Goal: Task Accomplishment & Management: Use online tool/utility

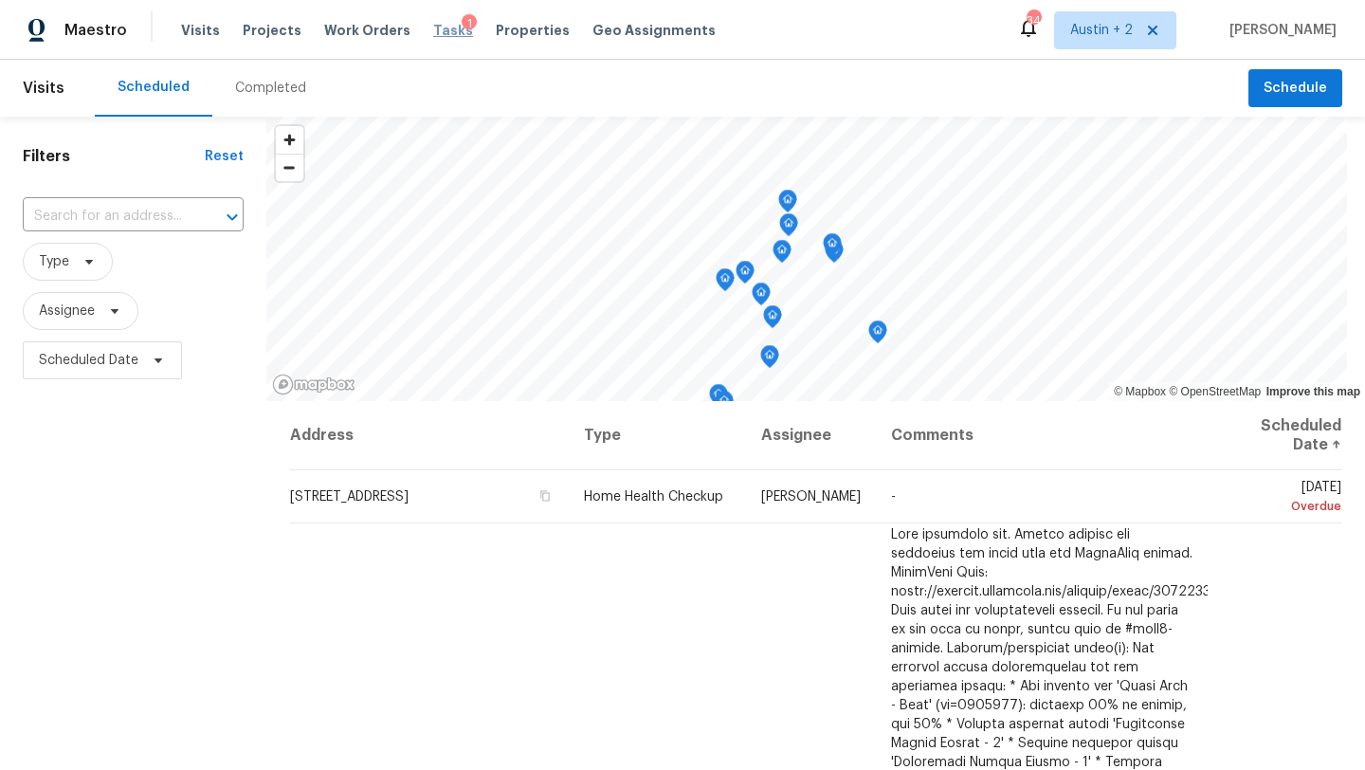
click at [433, 29] on span "Tasks" at bounding box center [453, 30] width 40 height 13
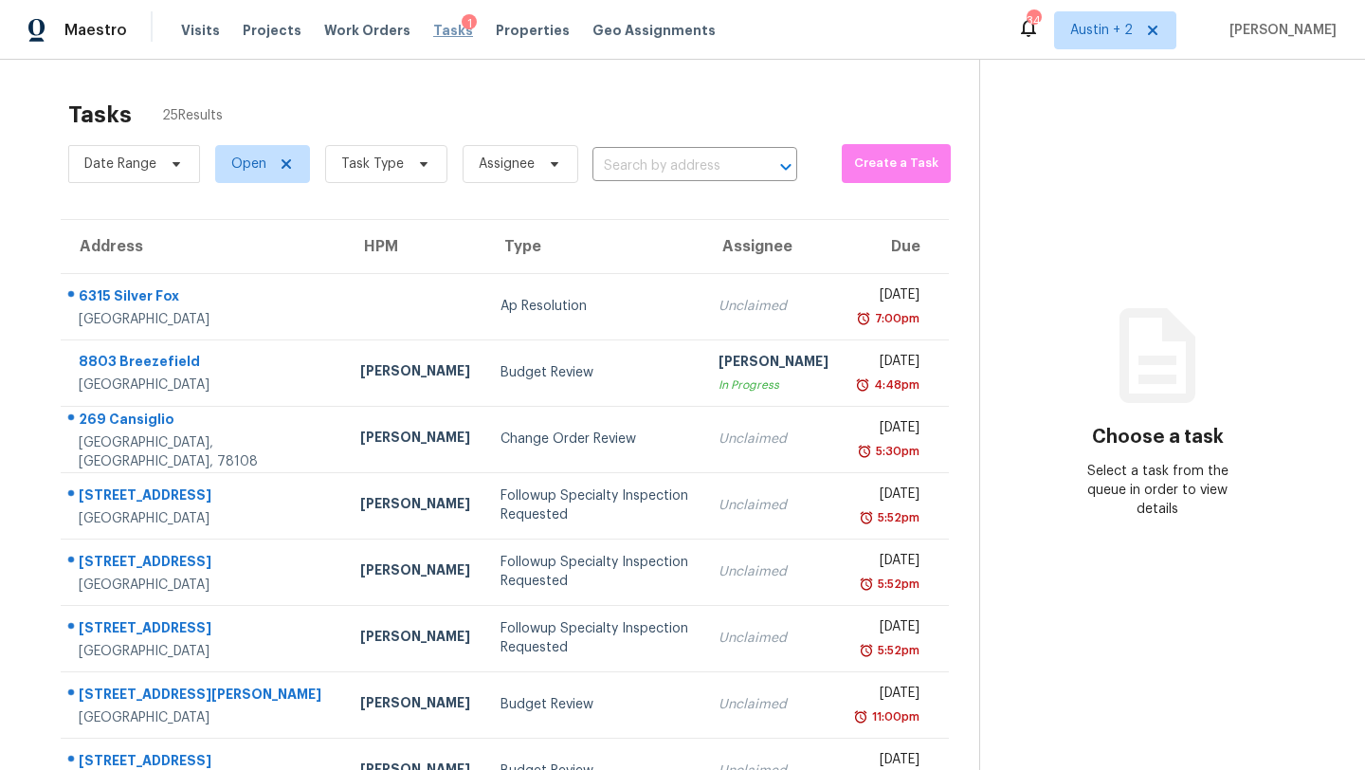
click at [433, 31] on span "Tasks" at bounding box center [453, 30] width 40 height 13
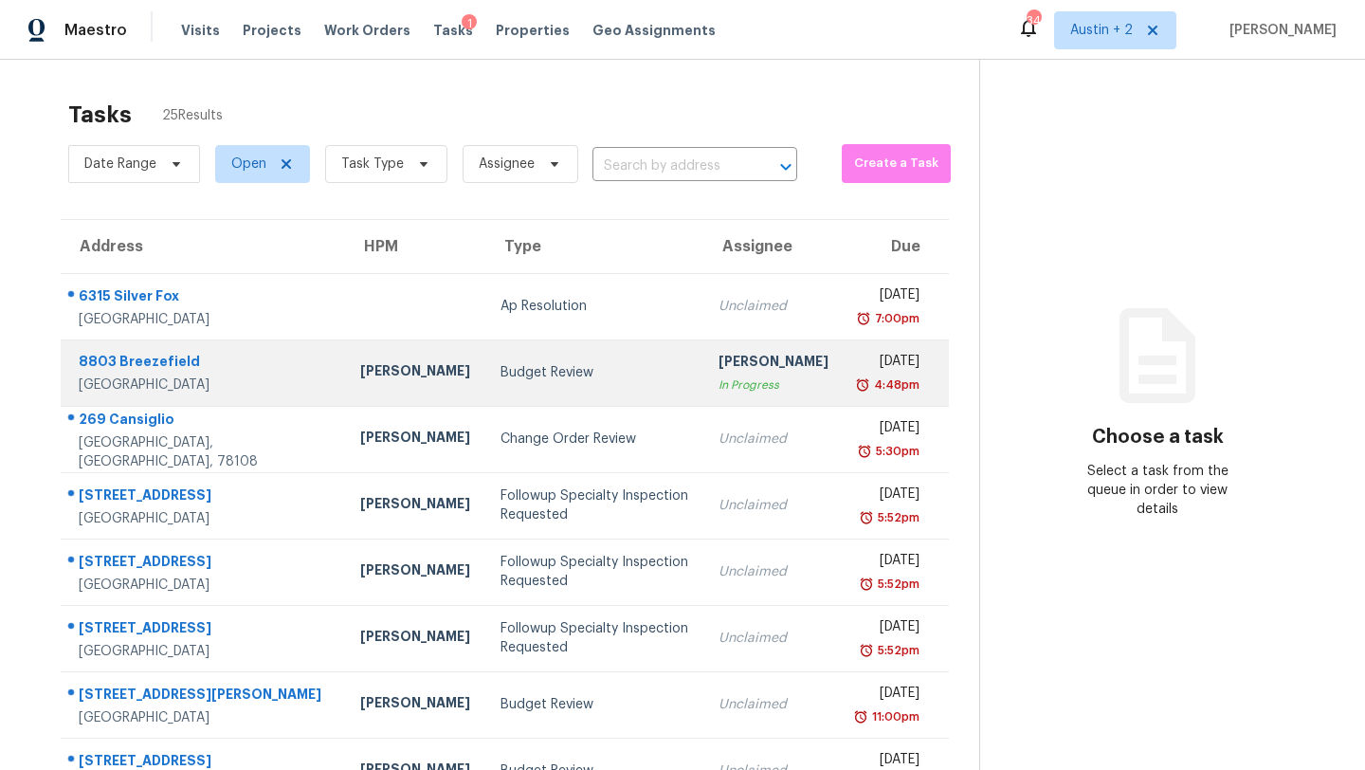
click at [500, 368] on div "Budget Review" at bounding box center [594, 372] width 188 height 19
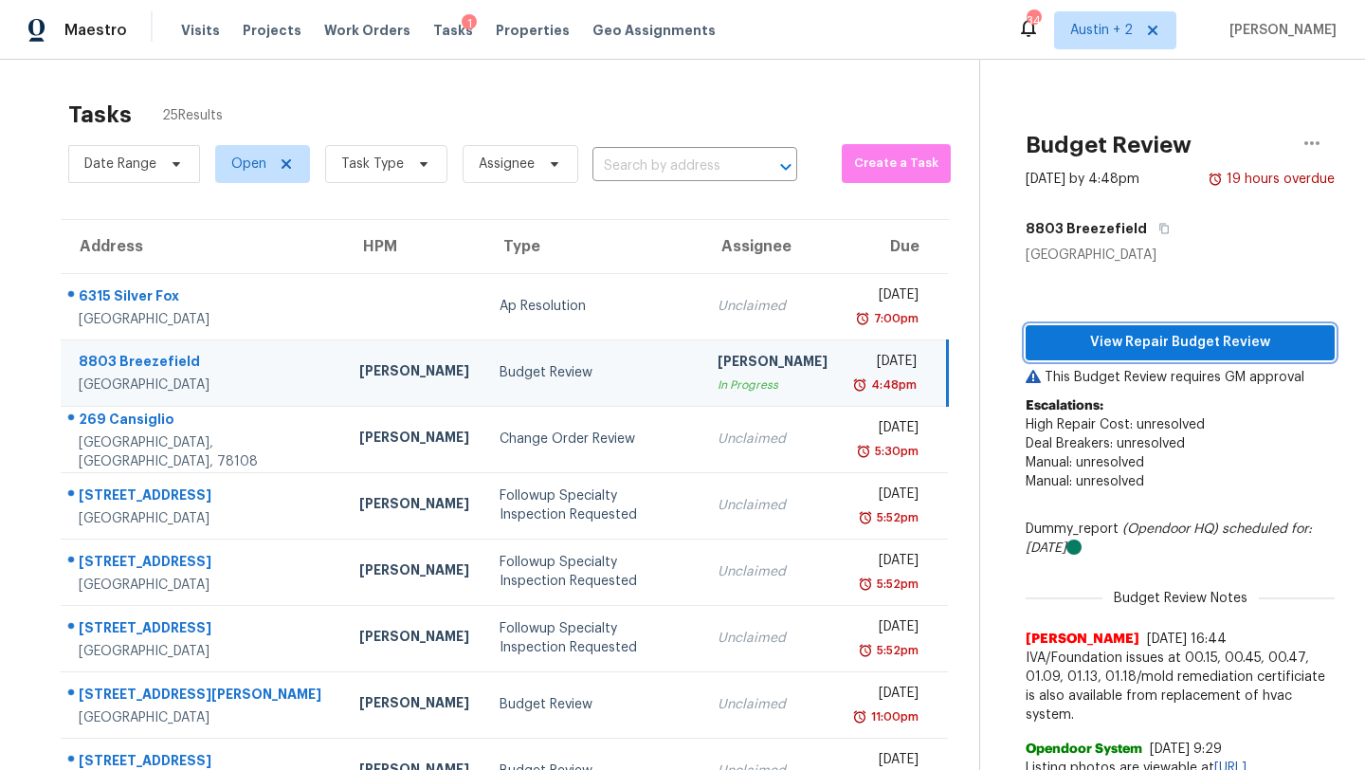
click at [1069, 341] on span "View Repair Budget Review" at bounding box center [1180, 343] width 279 height 24
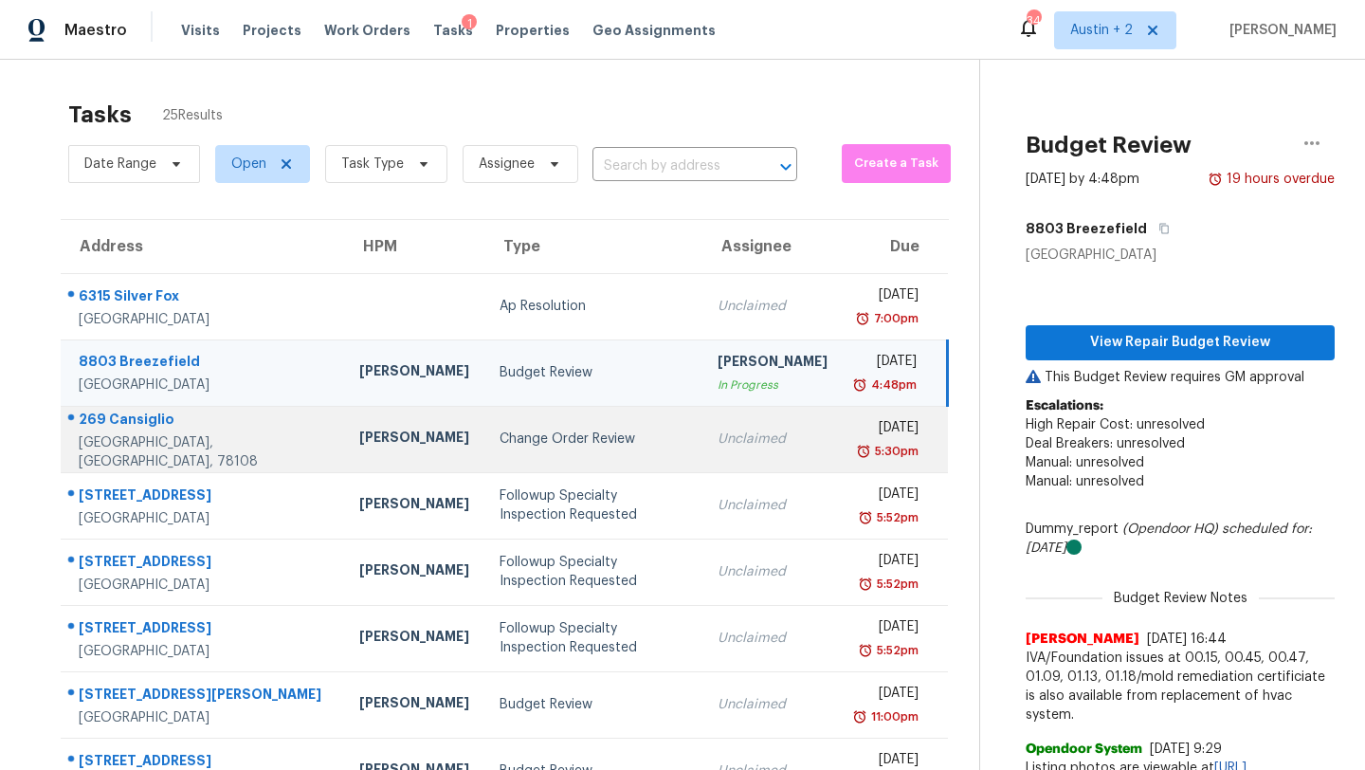
click at [500, 440] on div "Change Order Review" at bounding box center [594, 438] width 188 height 19
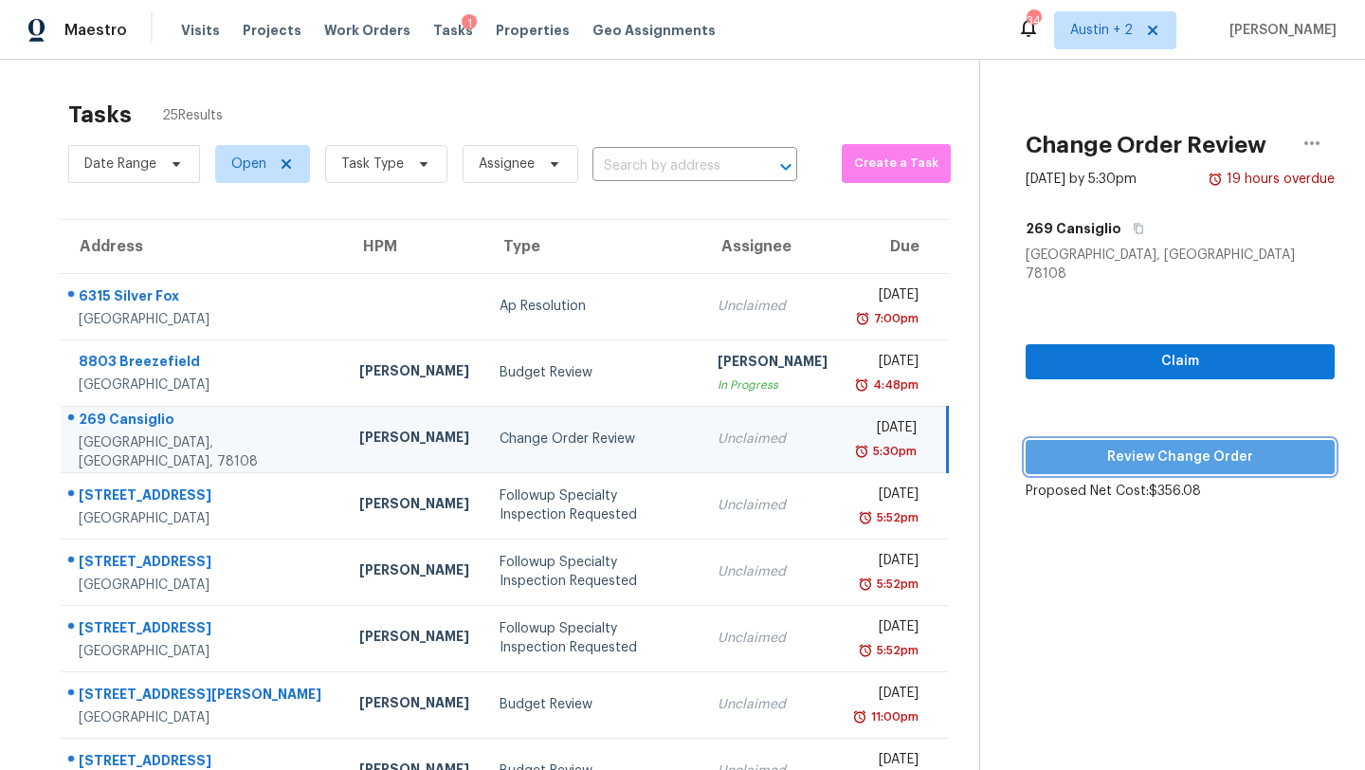
click at [1116, 446] on span "Review Change Order" at bounding box center [1180, 458] width 279 height 24
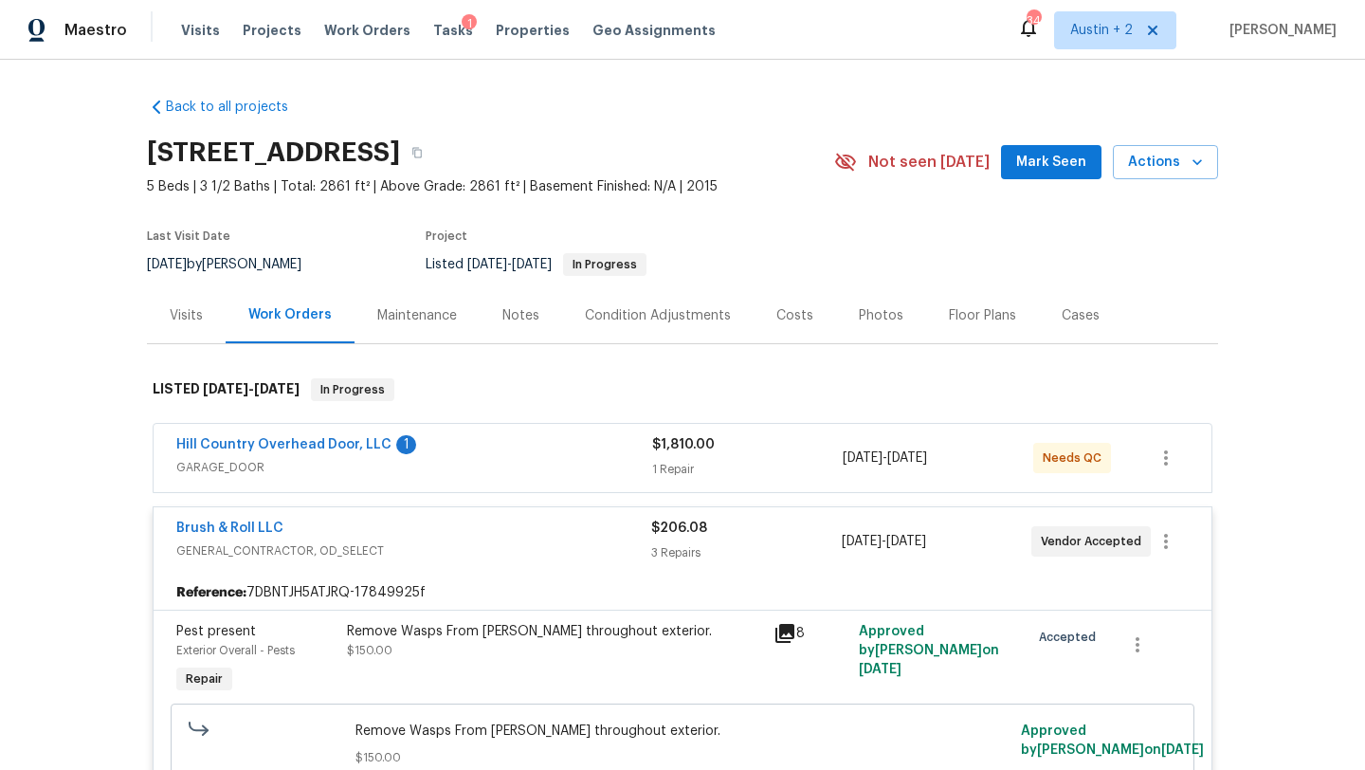
click at [1060, 153] on span "Mark Seen" at bounding box center [1051, 163] width 70 height 24
click at [539, 444] on div "Hill Country Overhead Door, LLC 1" at bounding box center [414, 446] width 476 height 23
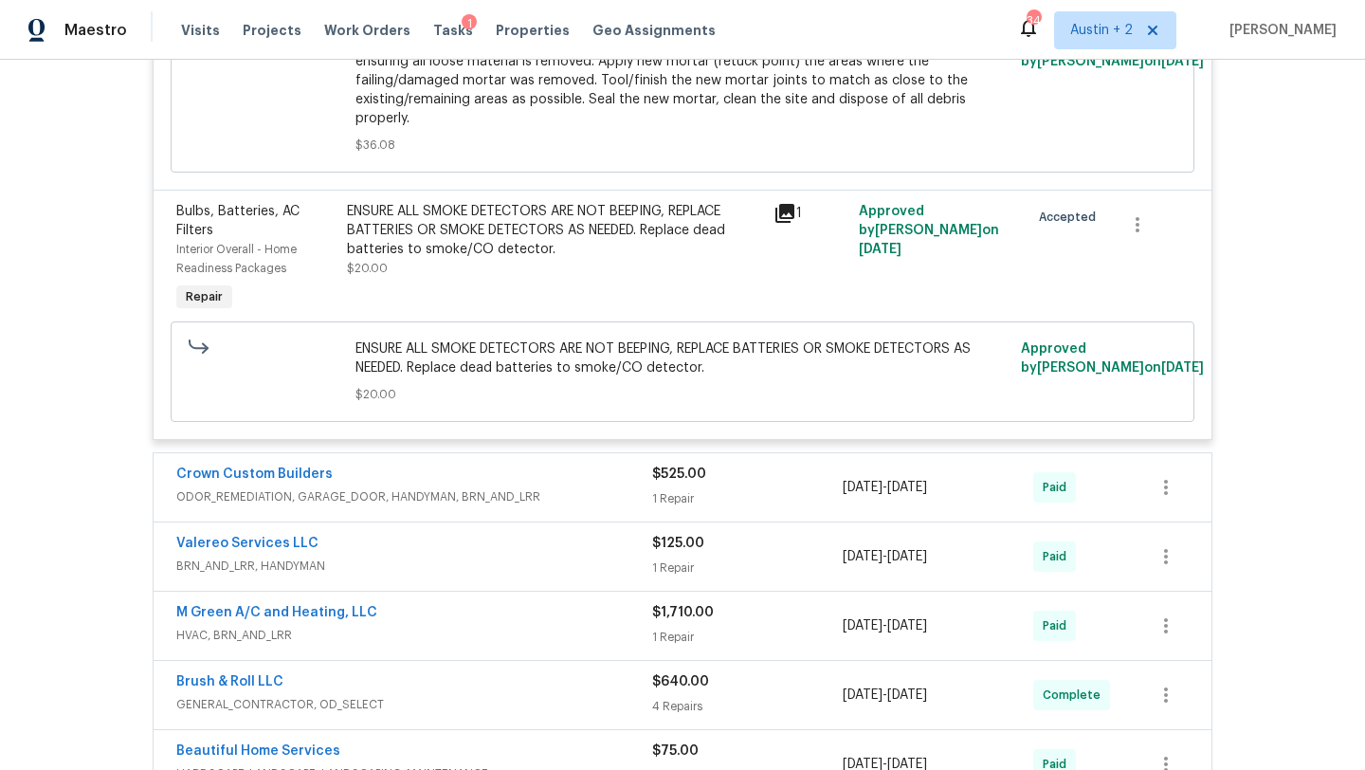
scroll to position [2071, 0]
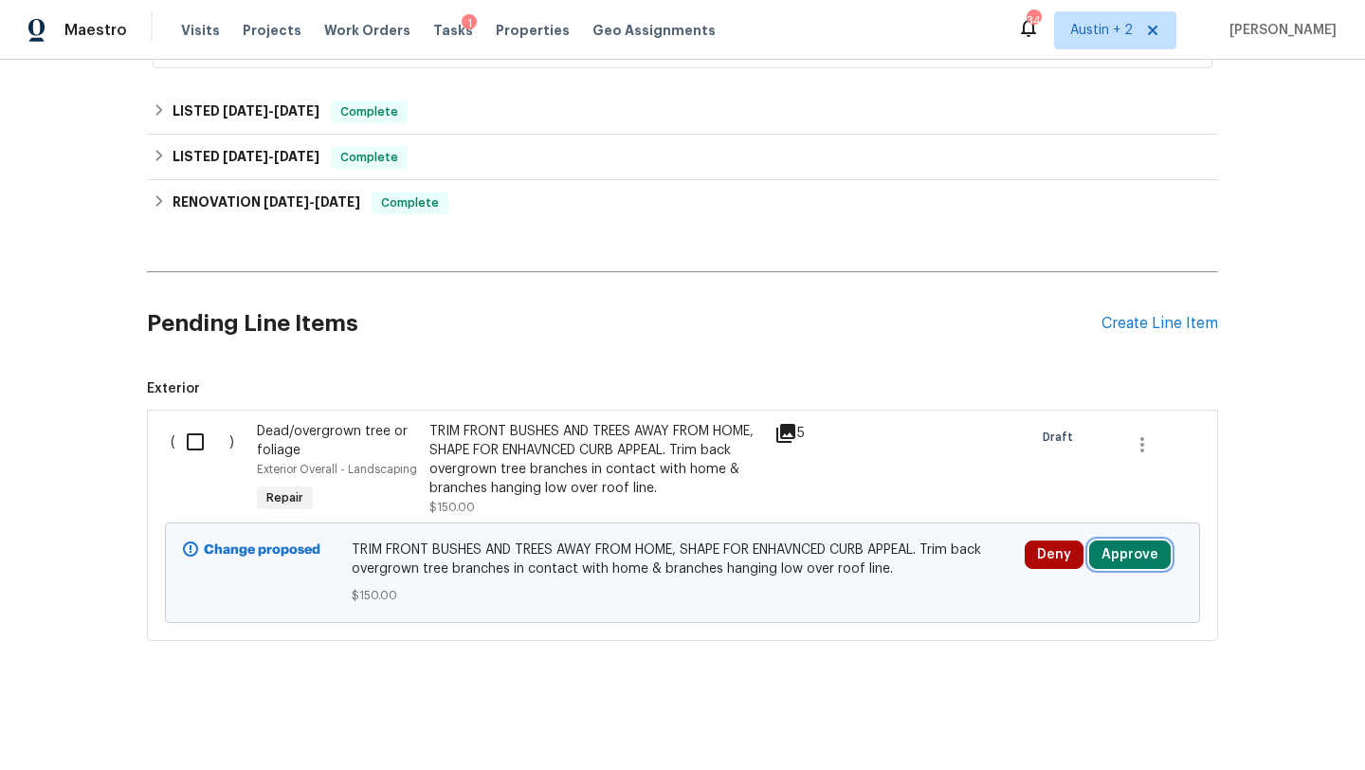
click at [1140, 555] on button "Approve" at bounding box center [1130, 554] width 82 height 28
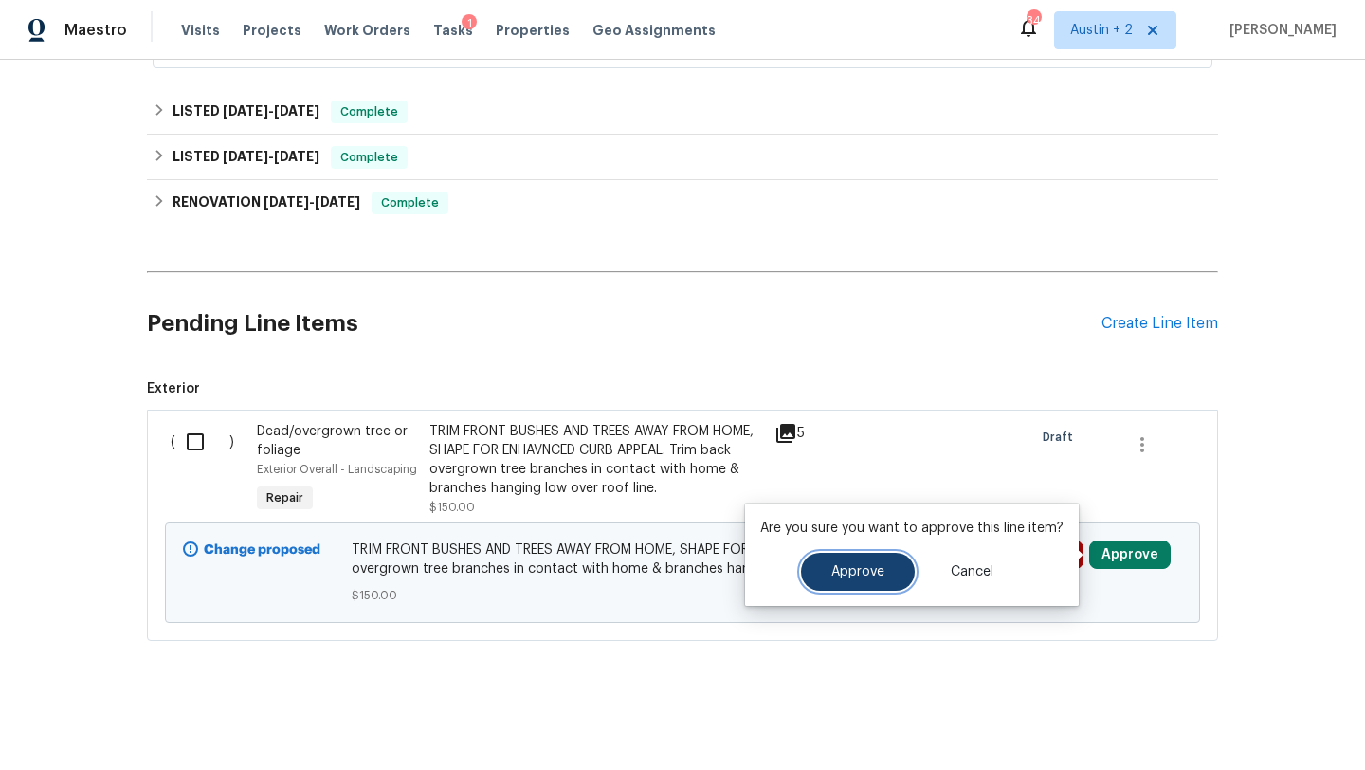
click at [841, 561] on button "Approve" at bounding box center [858, 572] width 114 height 38
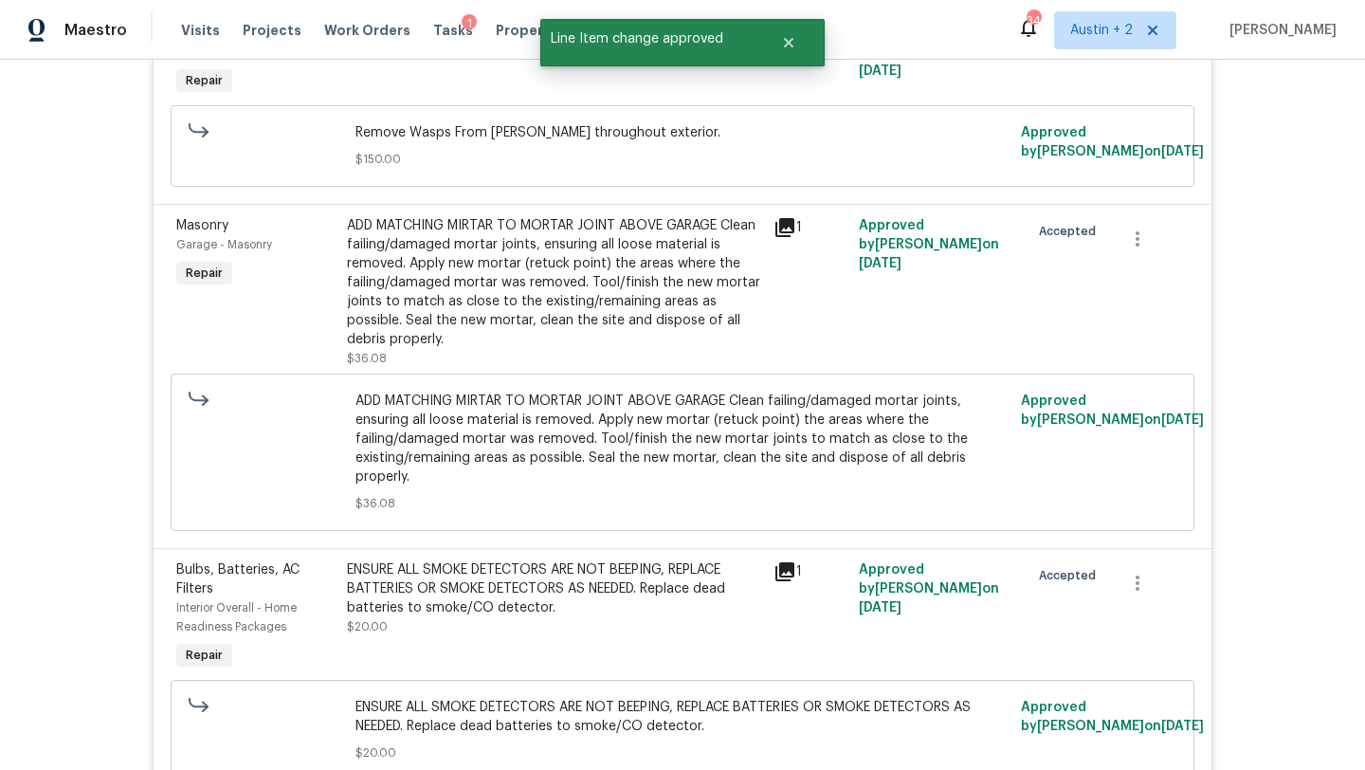
scroll to position [0, 0]
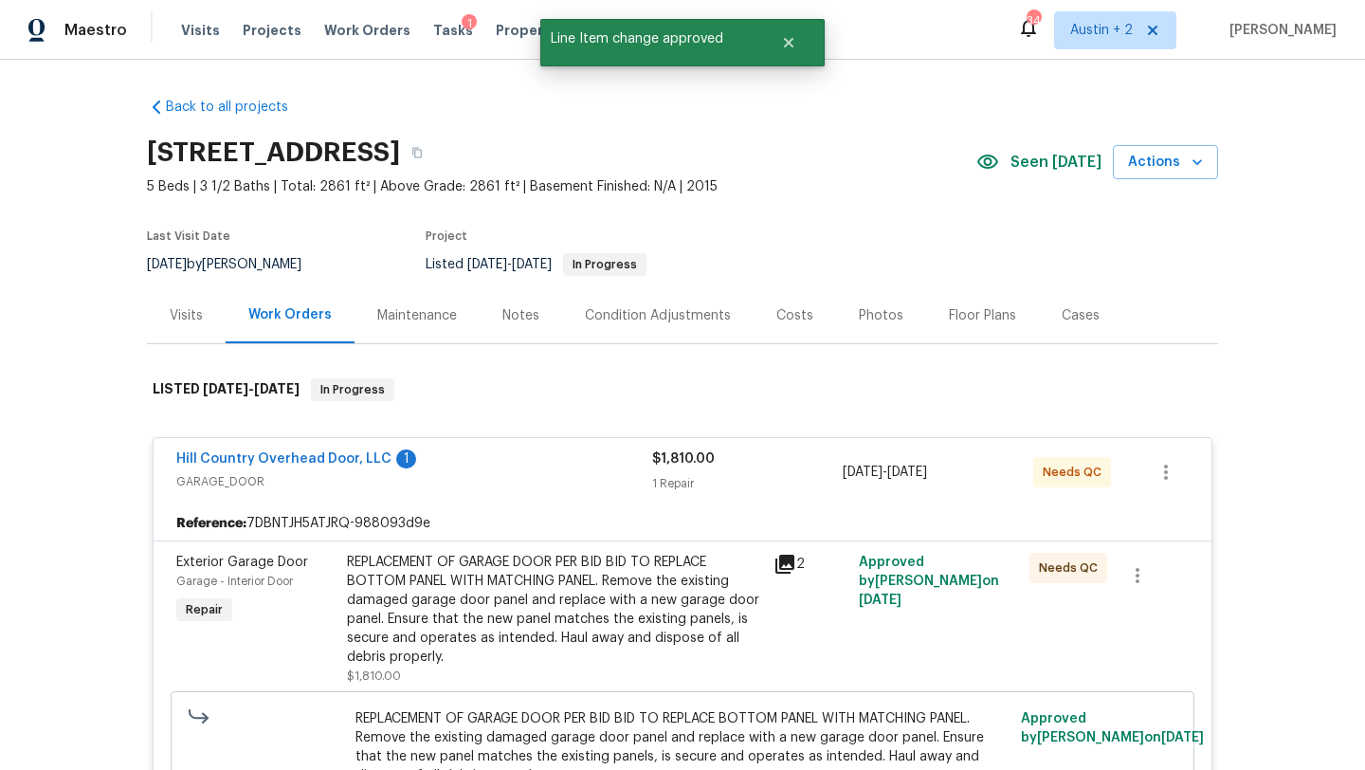
click at [791, 313] on div "Costs" at bounding box center [794, 315] width 37 height 19
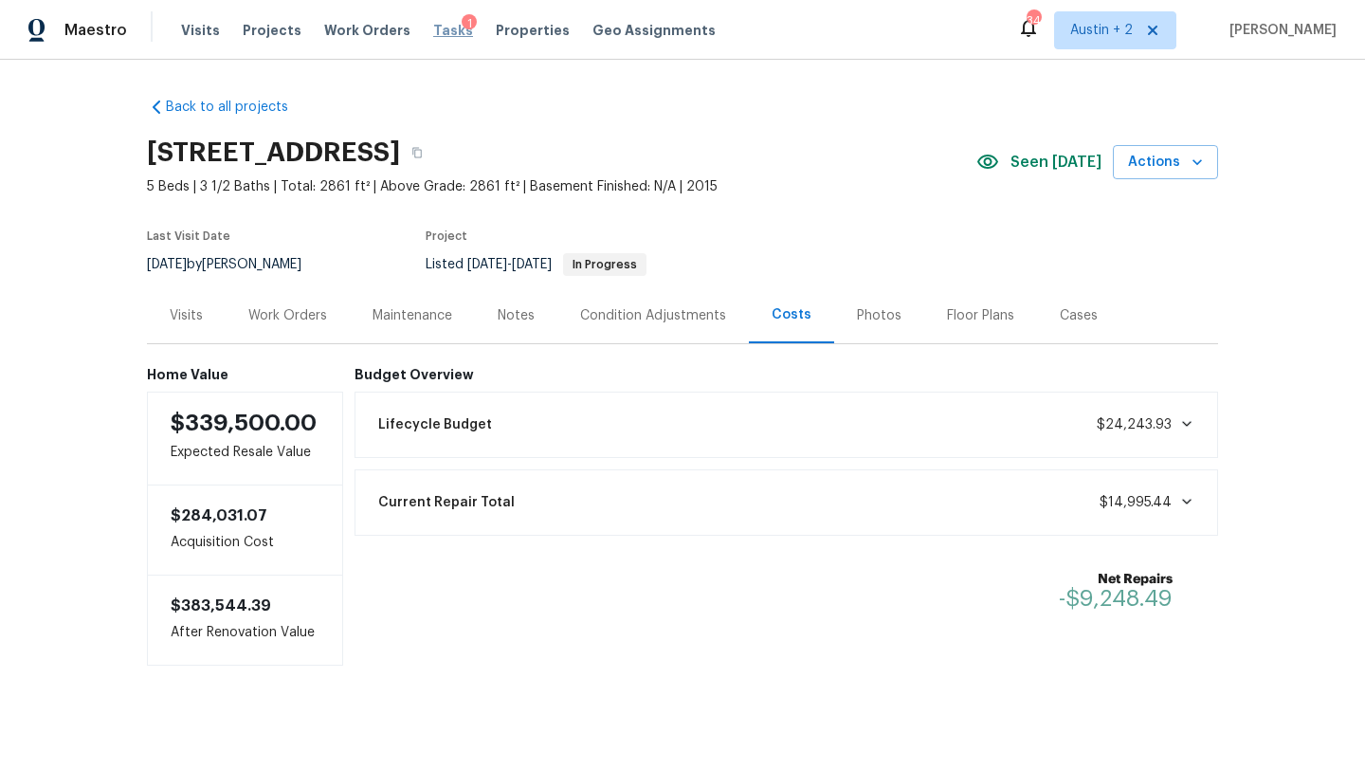
click at [436, 30] on span "Tasks" at bounding box center [453, 30] width 40 height 13
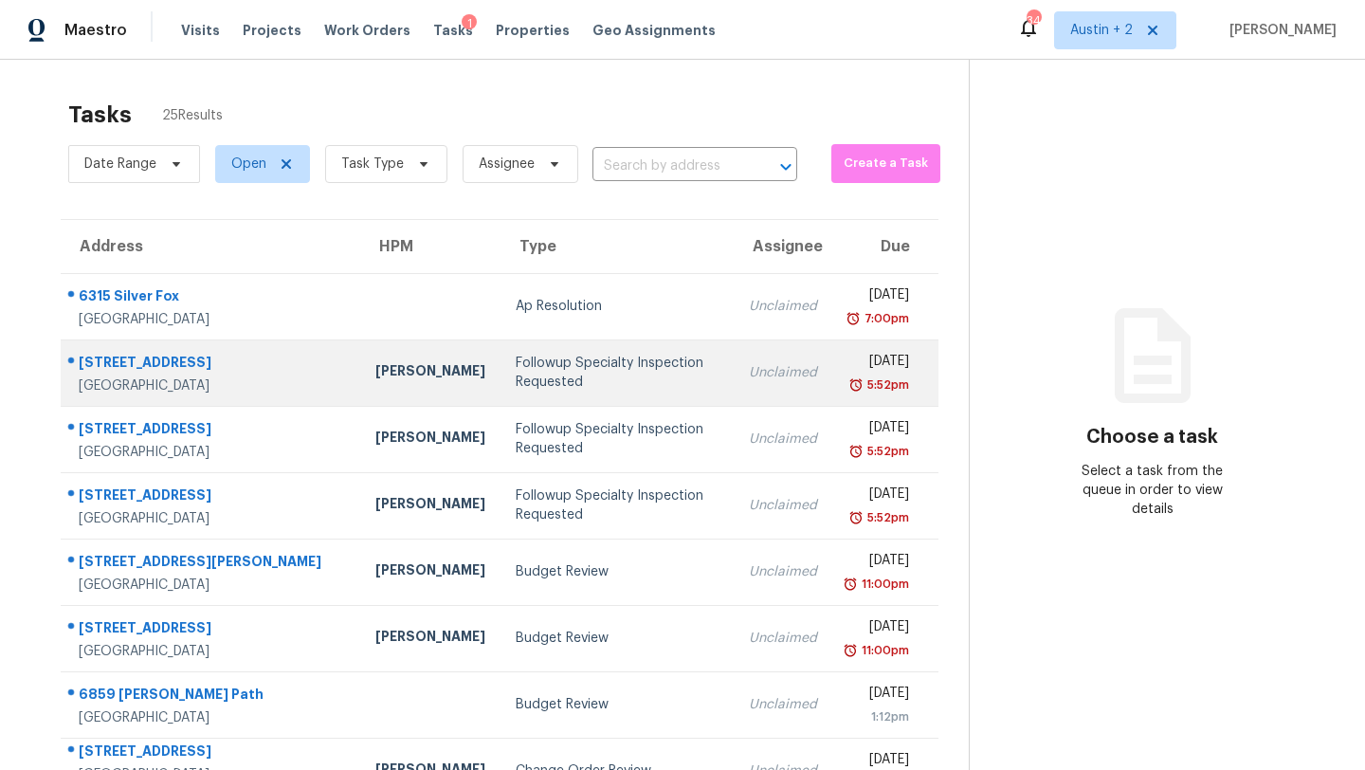
click at [516, 360] on div "Followup Specialty Inspection Requested" at bounding box center [618, 373] width 204 height 38
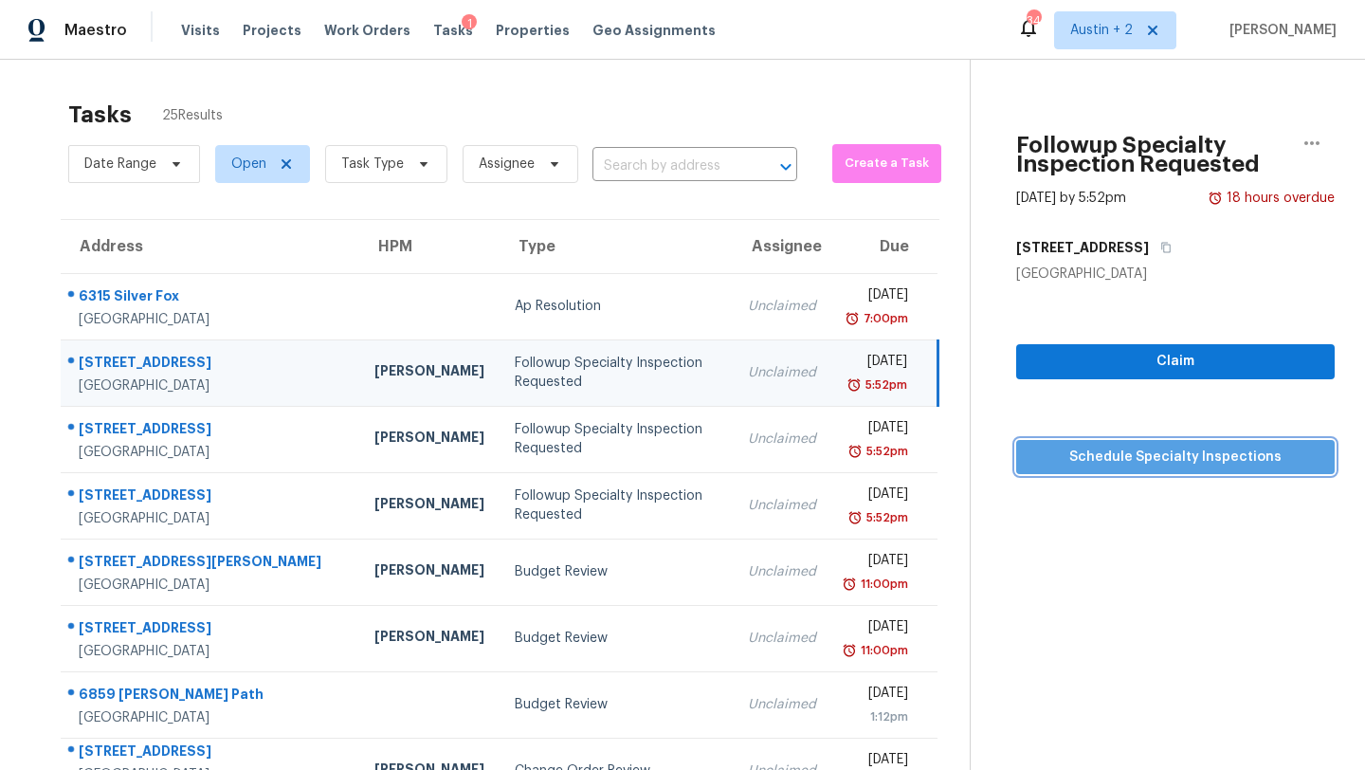
click at [1046, 454] on span "Schedule Specialty Inspections" at bounding box center [1175, 458] width 288 height 24
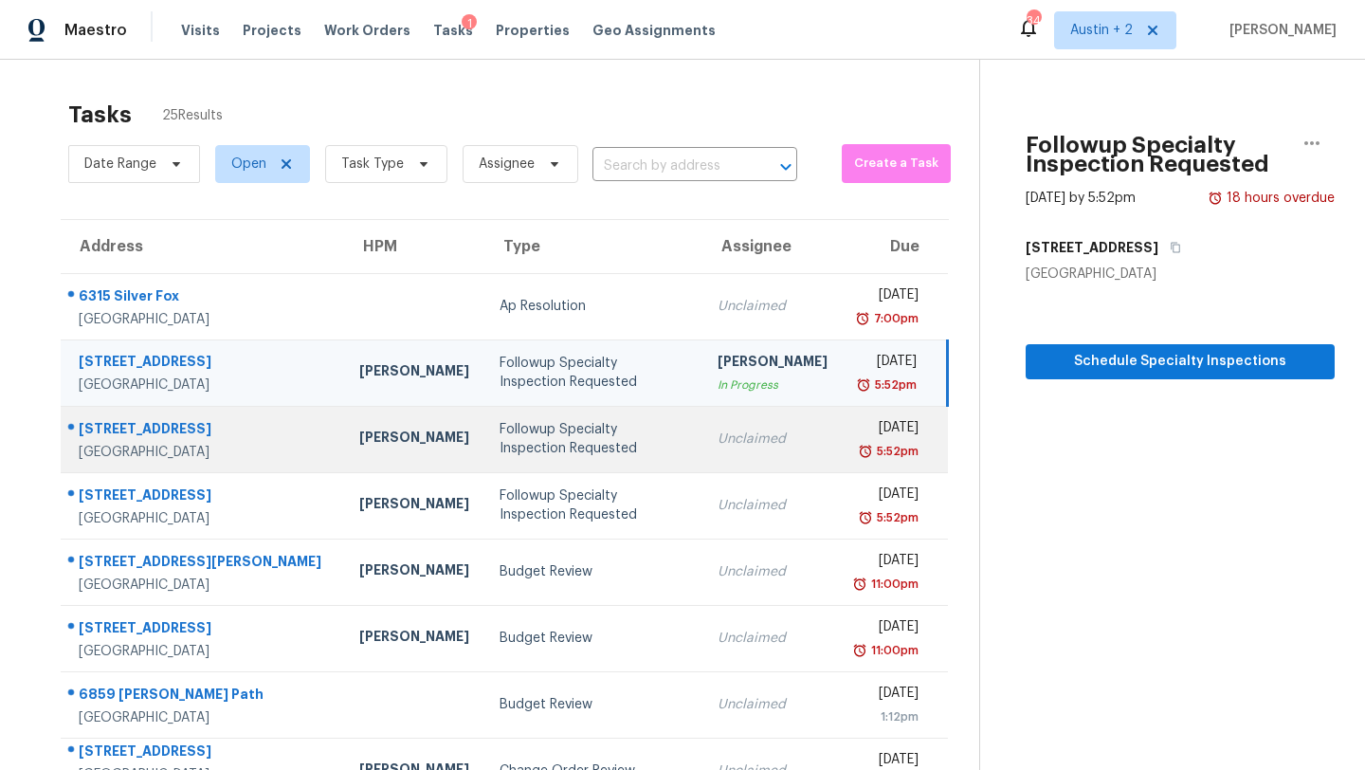
click at [519, 418] on td "Followup Specialty Inspection Requested" at bounding box center [593, 439] width 218 height 66
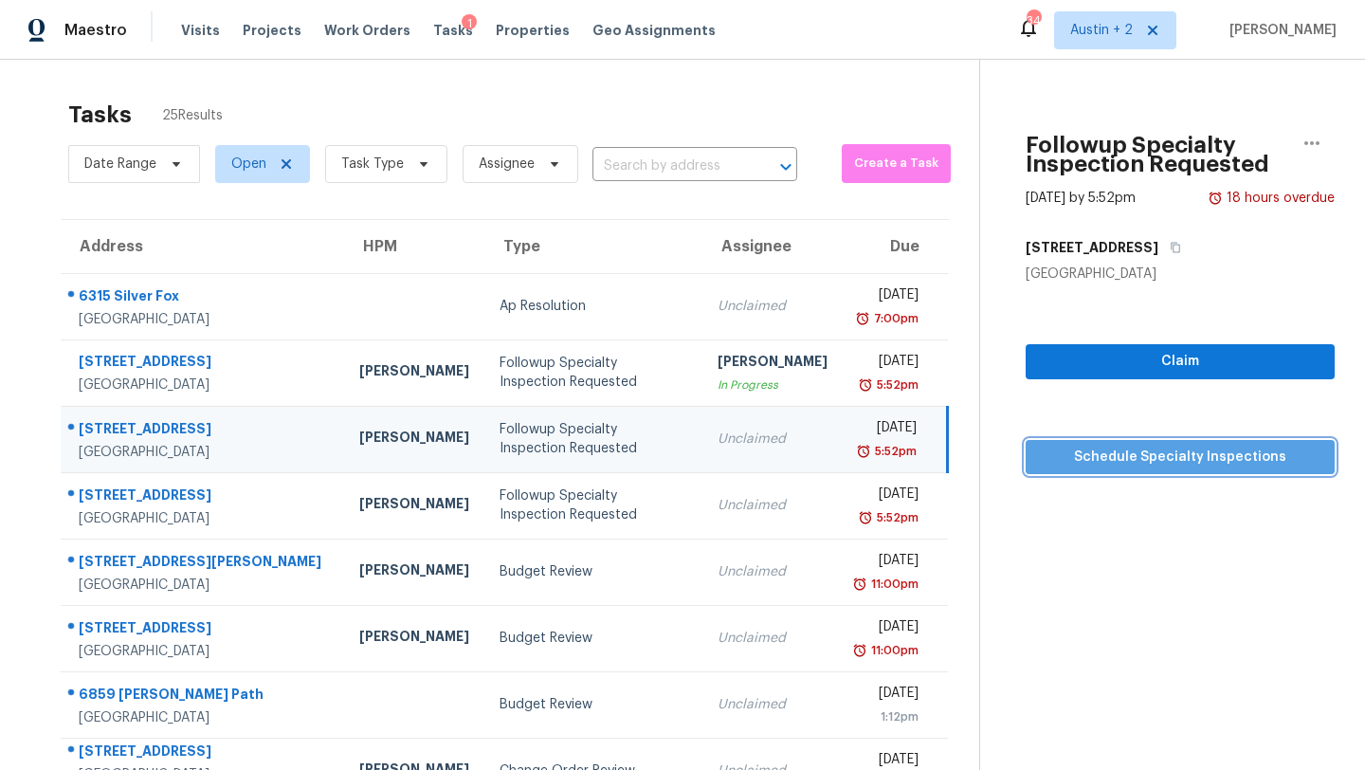
click at [1105, 458] on span "Schedule Specialty Inspections" at bounding box center [1180, 458] width 279 height 24
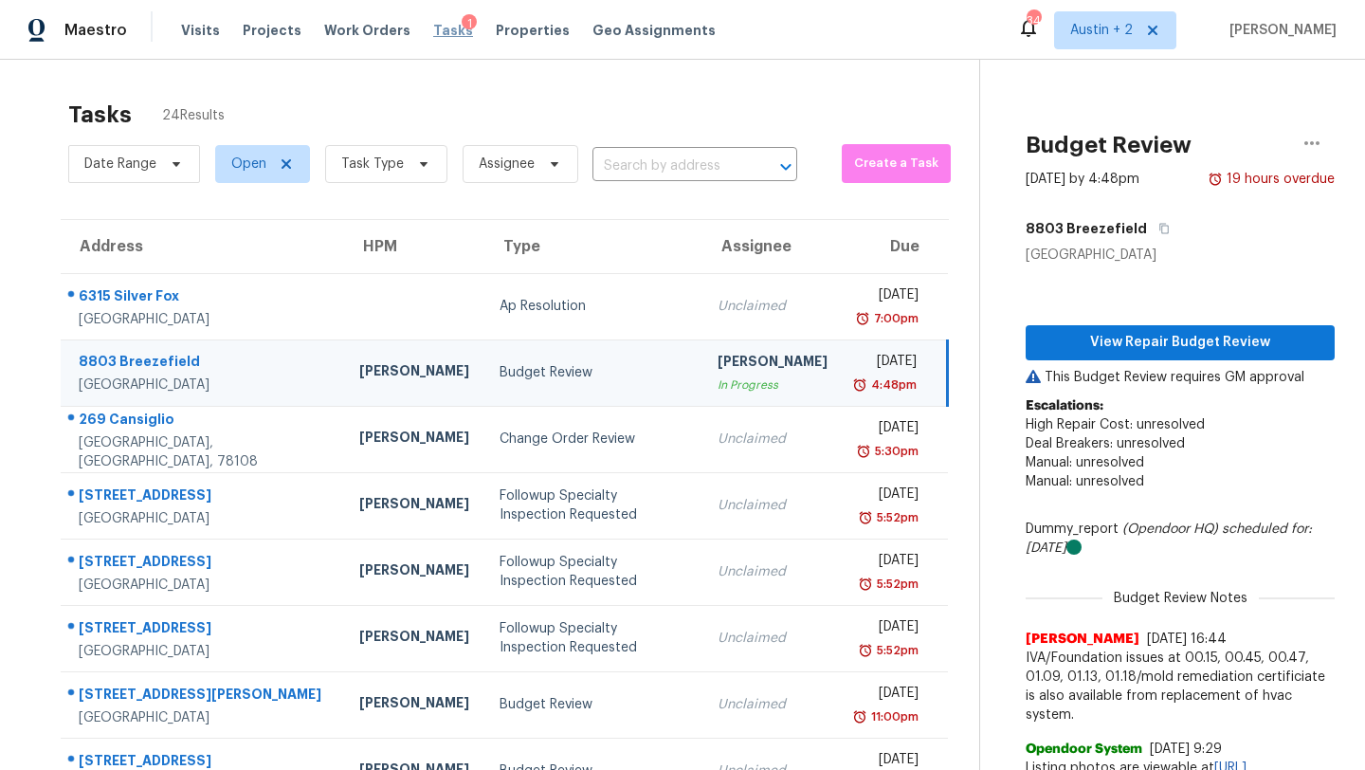
click at [433, 27] on span "Tasks" at bounding box center [453, 30] width 40 height 13
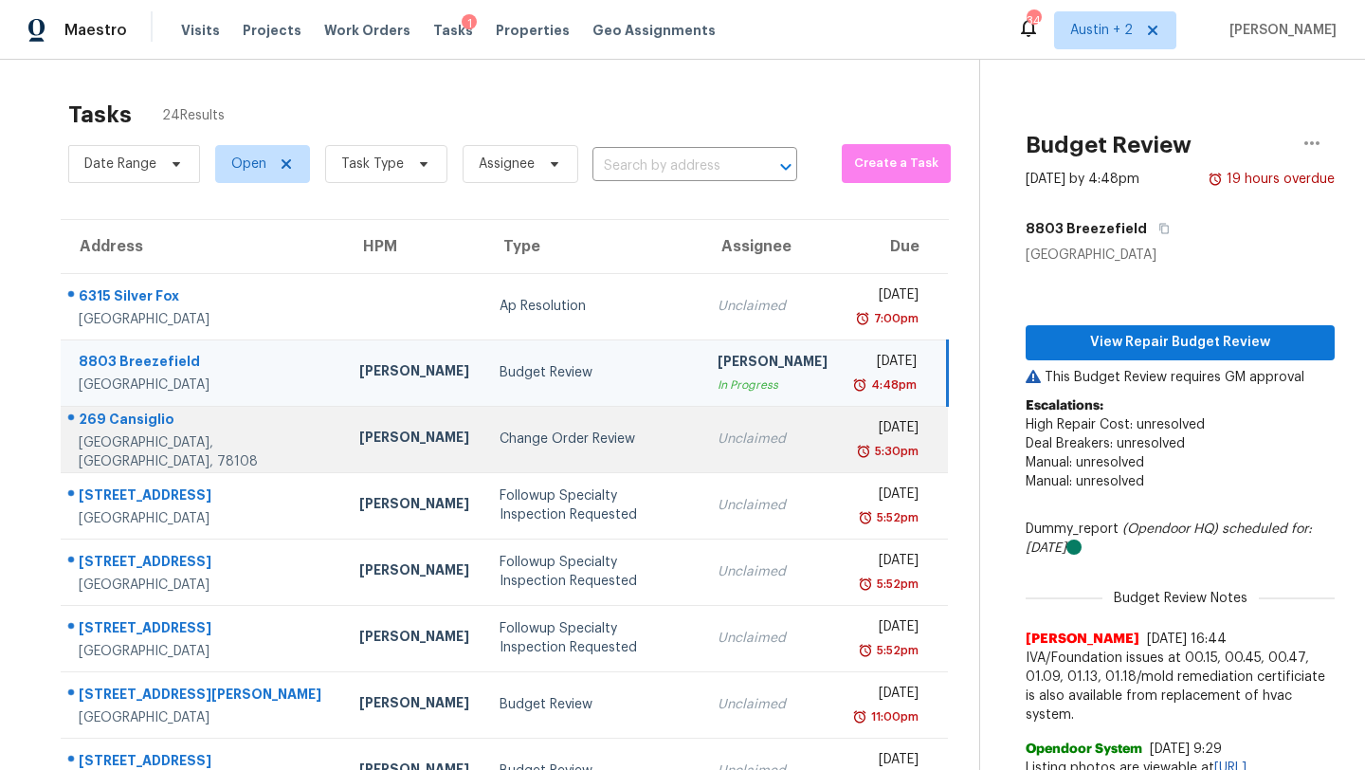
click at [500, 437] on div "Change Order Review" at bounding box center [594, 438] width 188 height 19
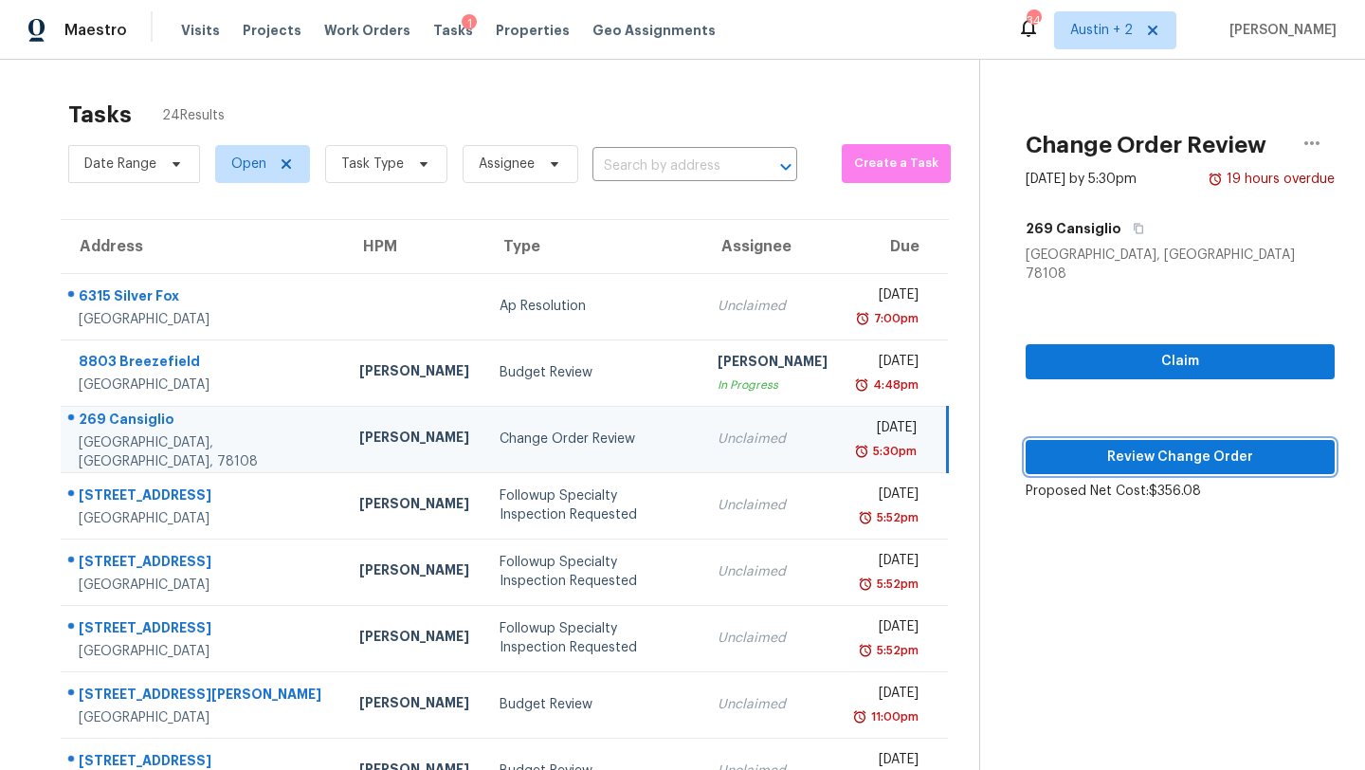
click at [1041, 446] on span "Review Change Order" at bounding box center [1180, 458] width 279 height 24
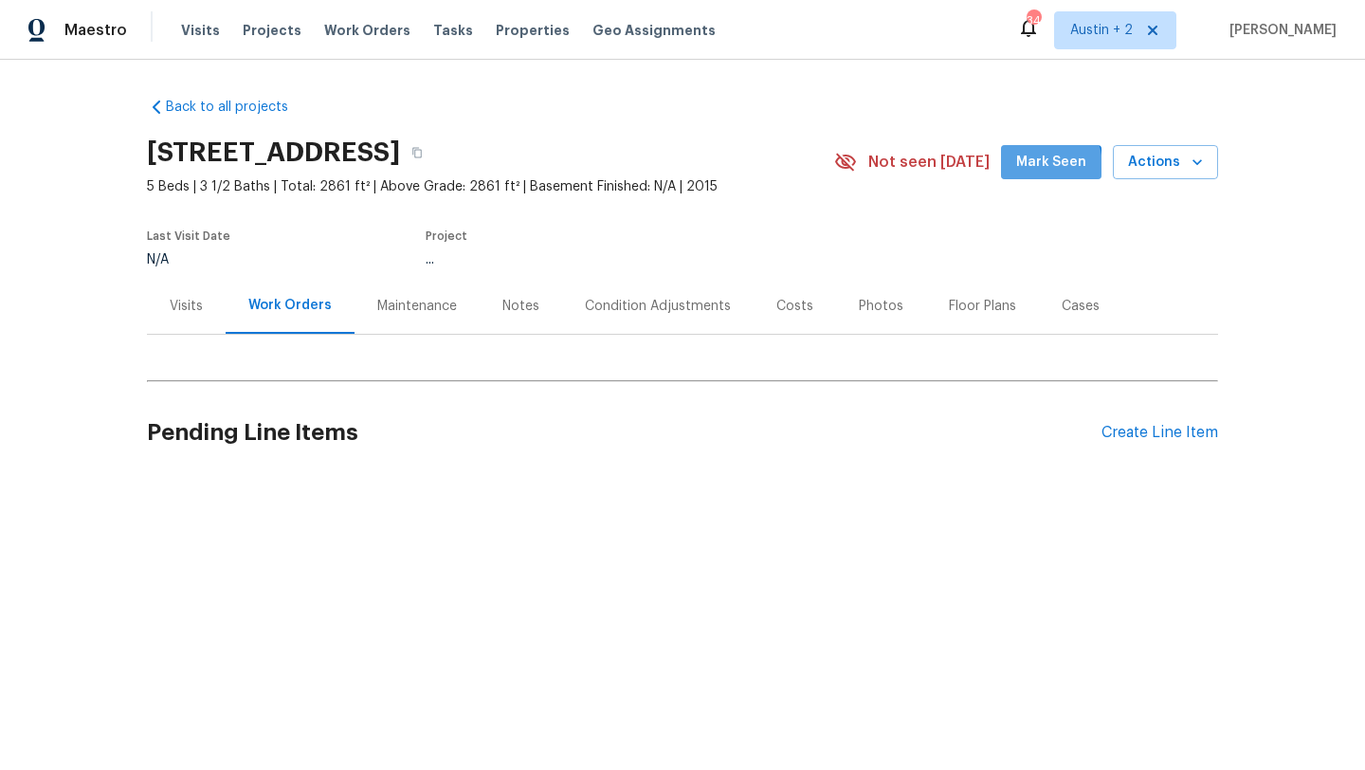
click at [1029, 168] on span "Mark Seen" at bounding box center [1051, 163] width 70 height 24
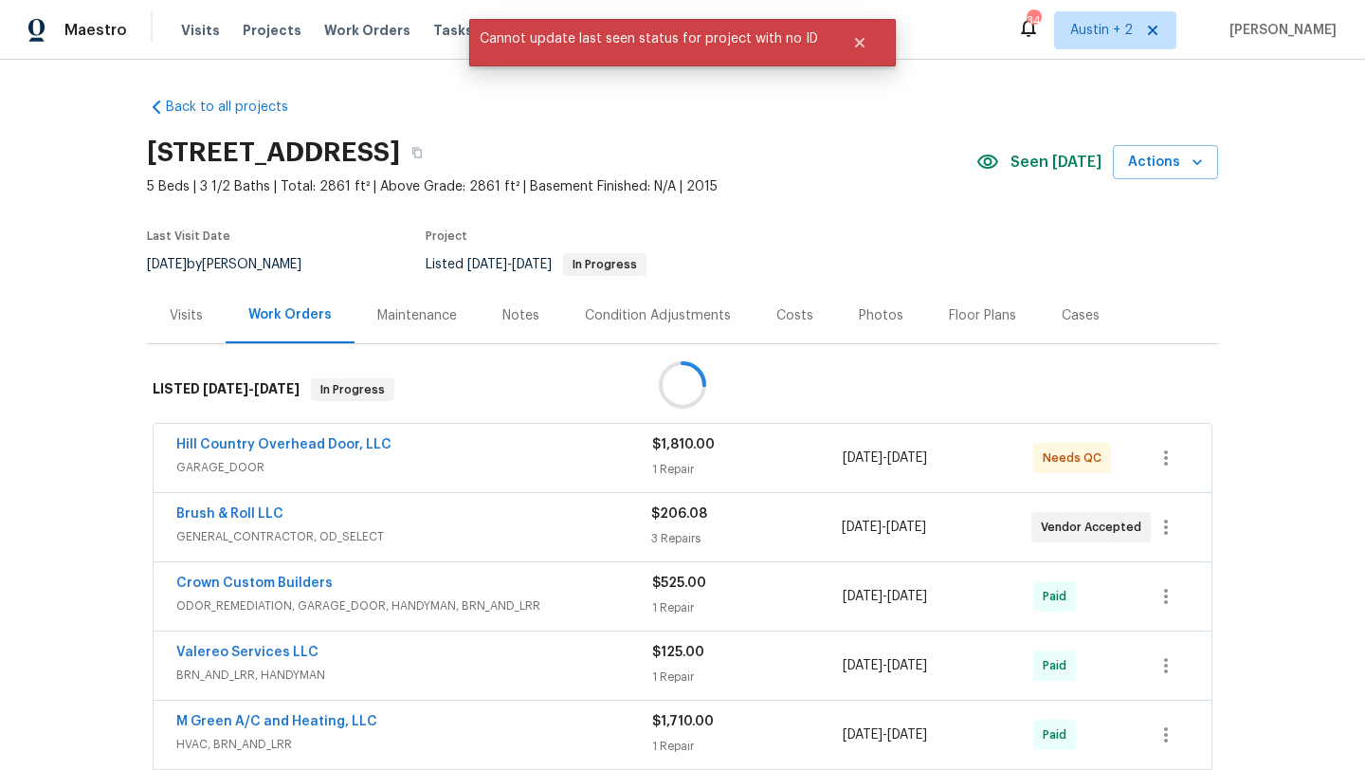
click at [1042, 170] on div at bounding box center [682, 385] width 1365 height 770
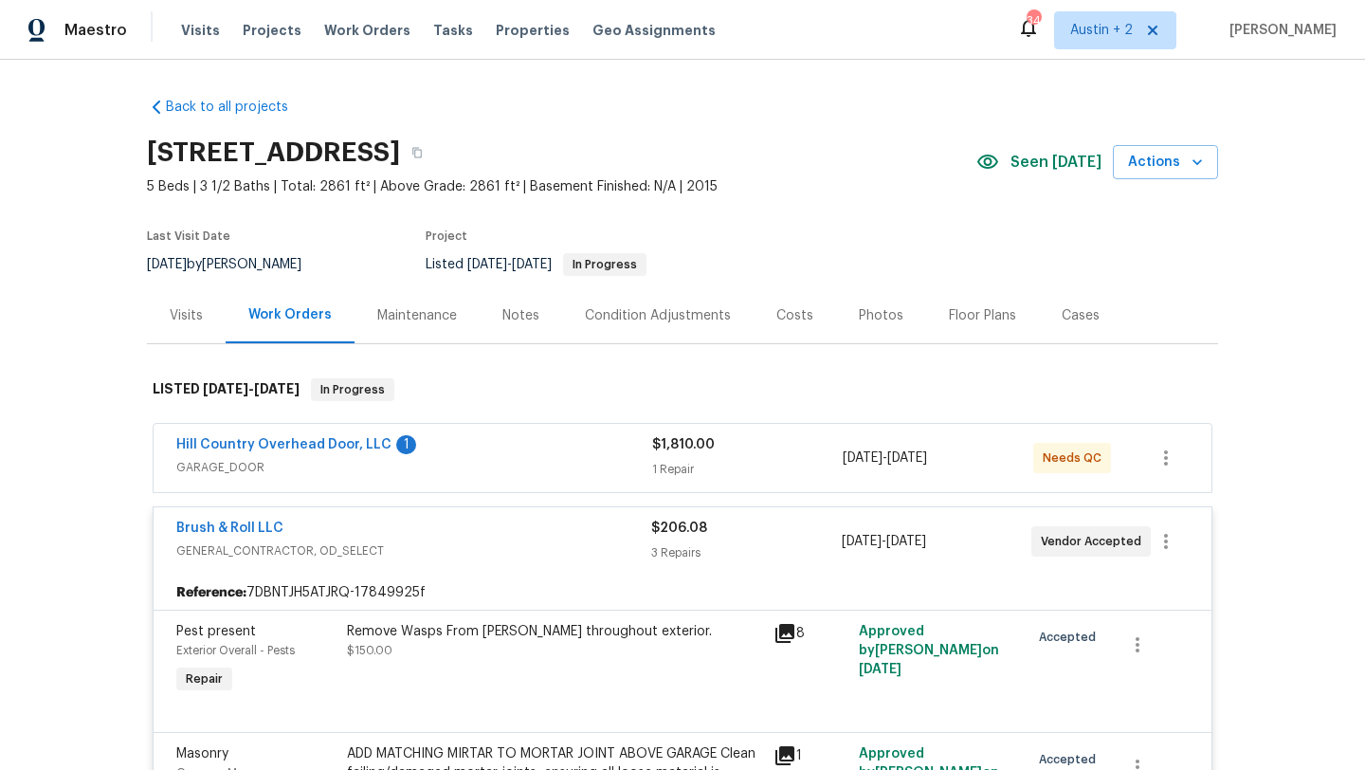
click at [829, 466] on div "1 Repair" at bounding box center [747, 469] width 191 height 19
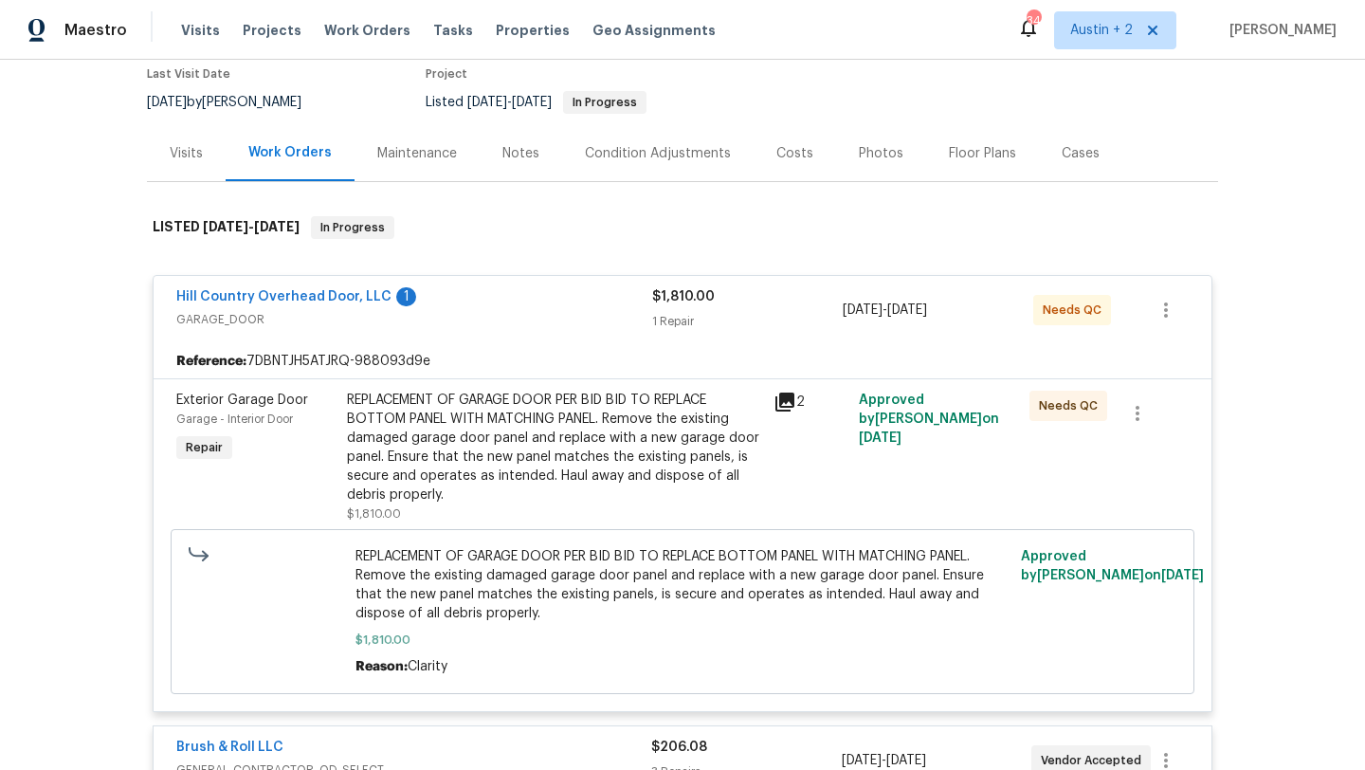
scroll to position [161, 0]
click at [794, 145] on div "Costs" at bounding box center [794, 154] width 37 height 19
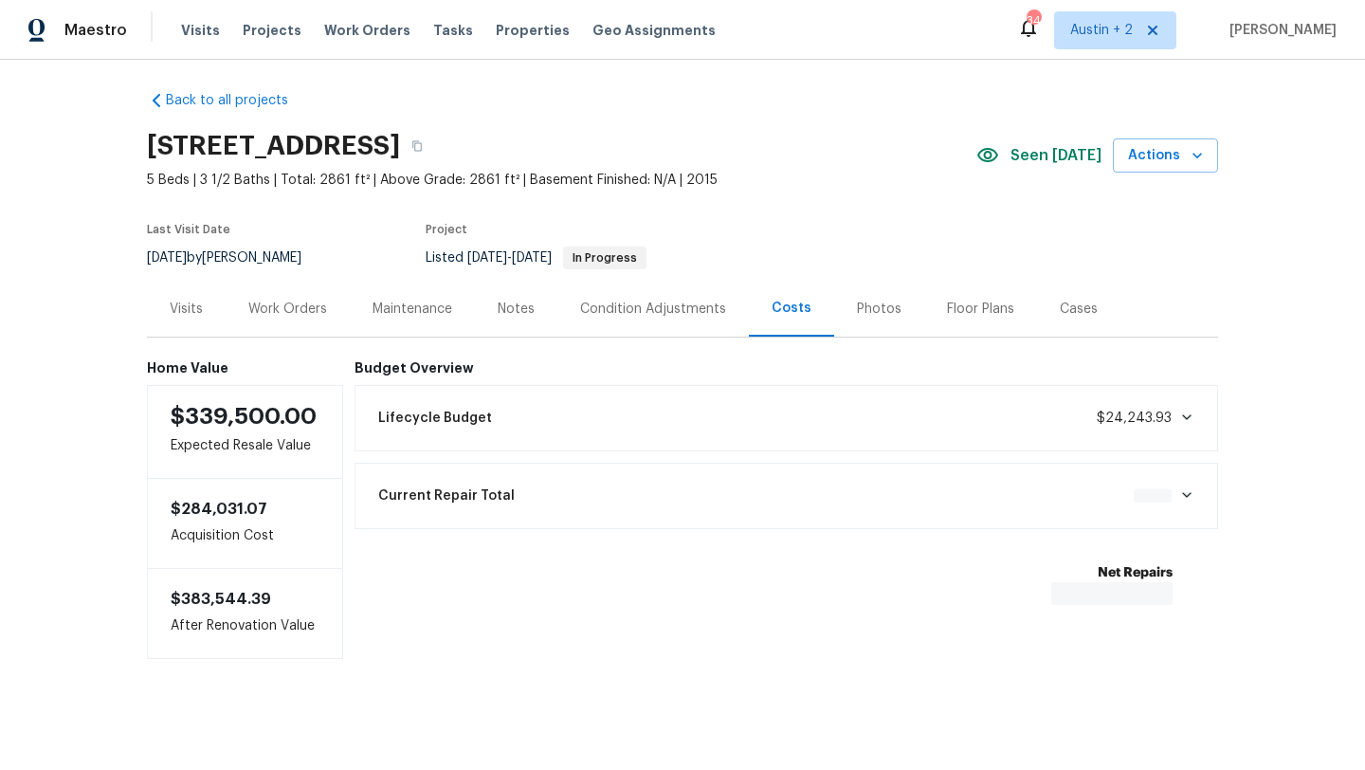
scroll to position [10, 0]
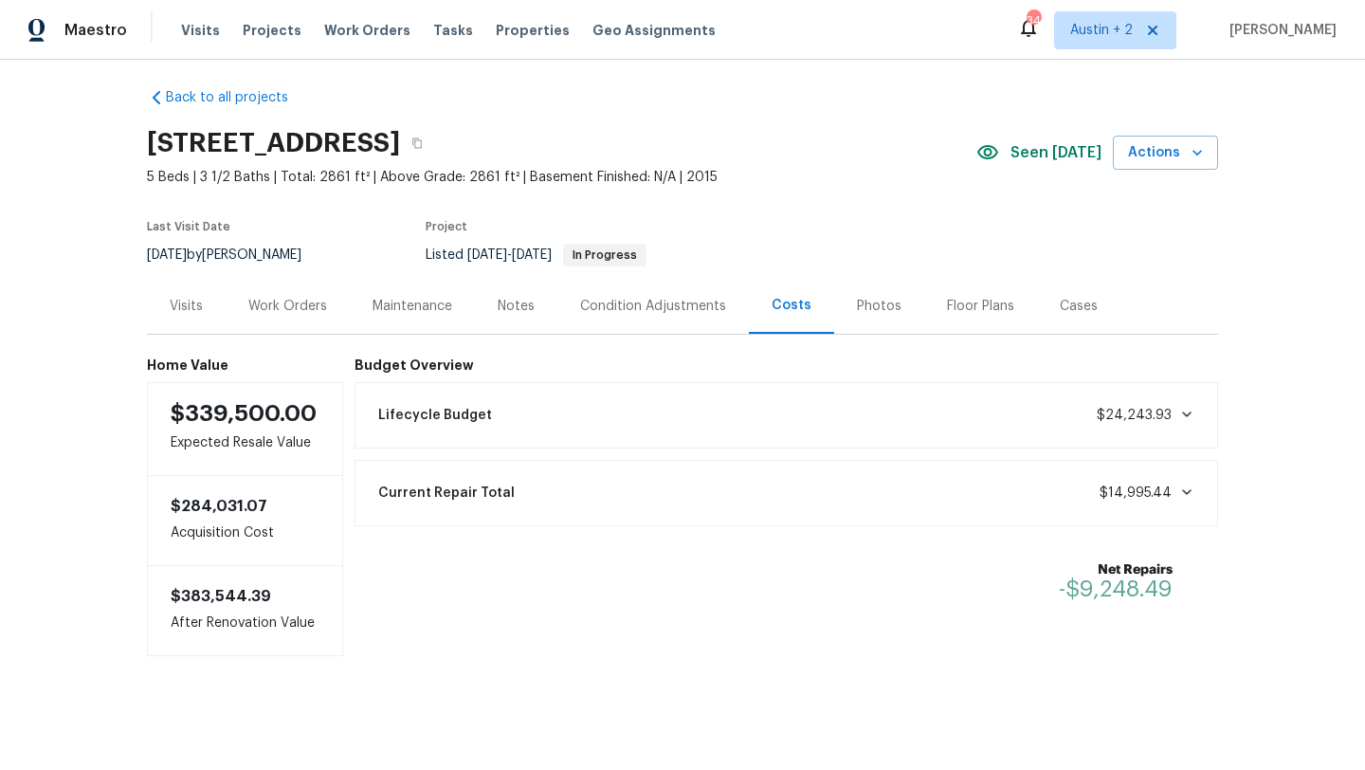
click at [282, 304] on div "Work Orders" at bounding box center [287, 306] width 79 height 19
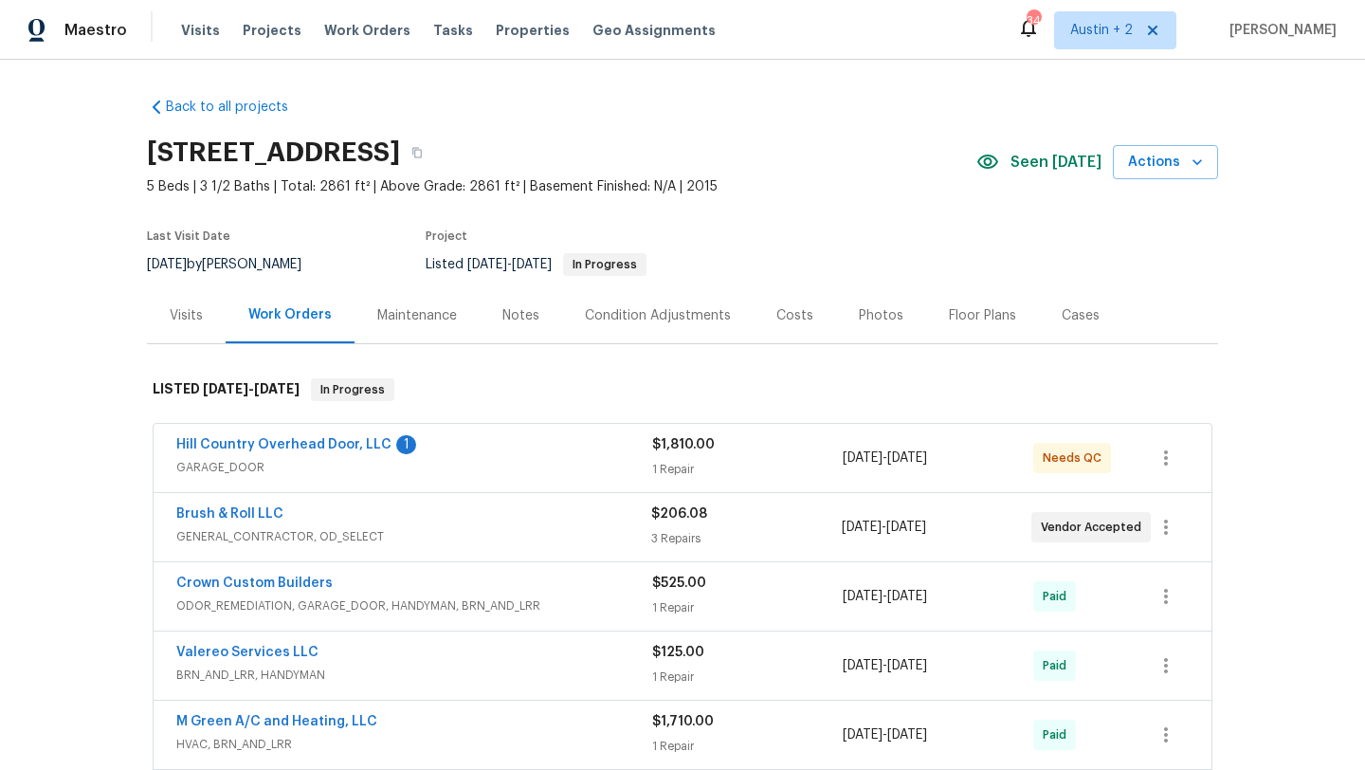
scroll to position [6, 0]
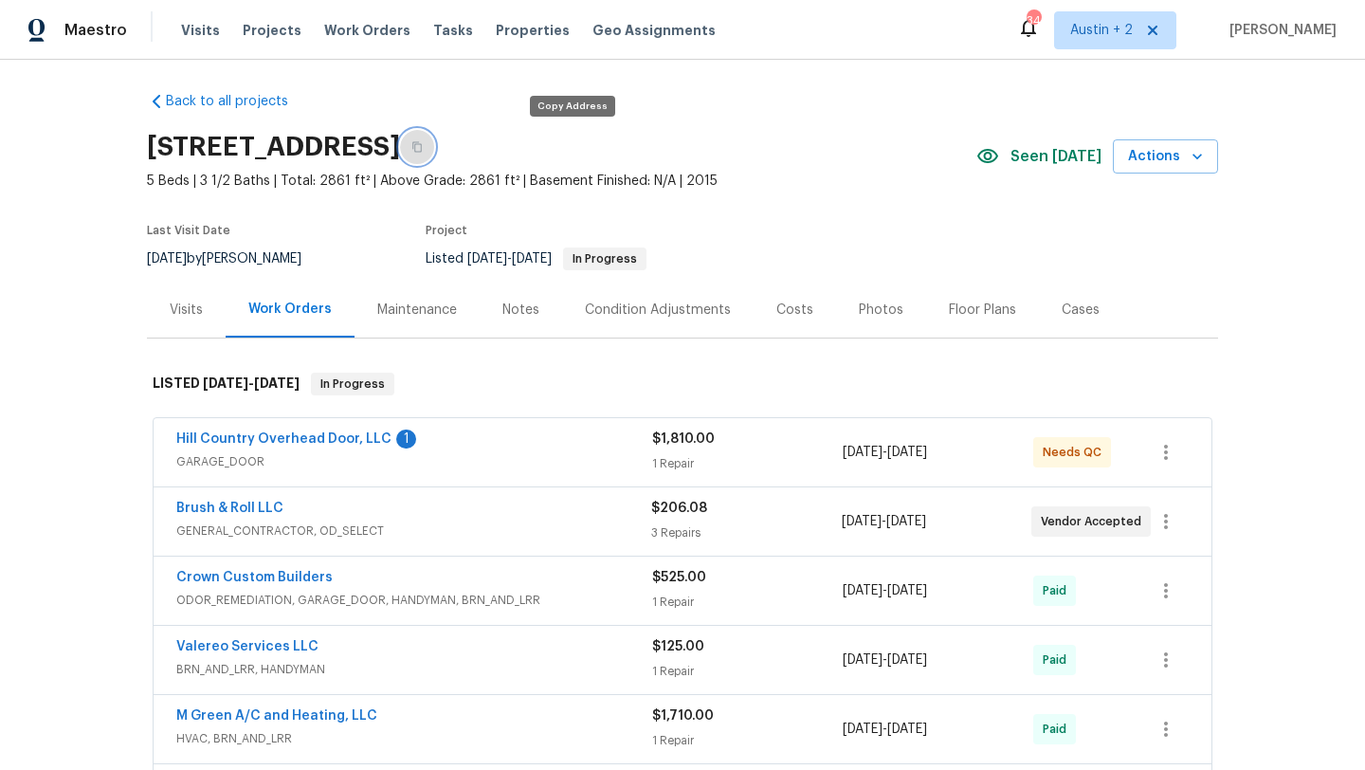
click at [423, 149] on icon "button" at bounding box center [416, 146] width 11 height 11
click at [500, 432] on div "Hill Country Overhead Door, LLC 1" at bounding box center [414, 440] width 476 height 23
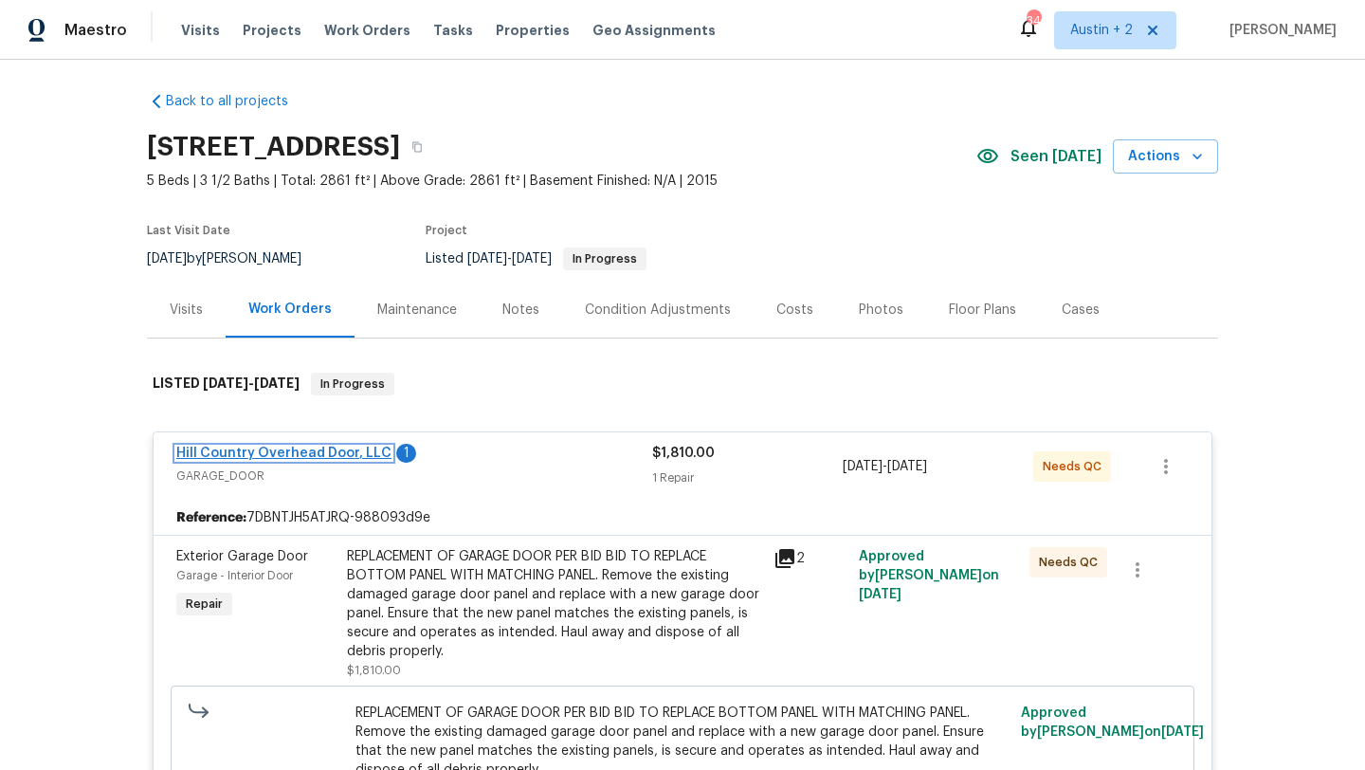
click at [321, 453] on link "Hill Country Overhead Door, LLC" at bounding box center [283, 452] width 215 height 13
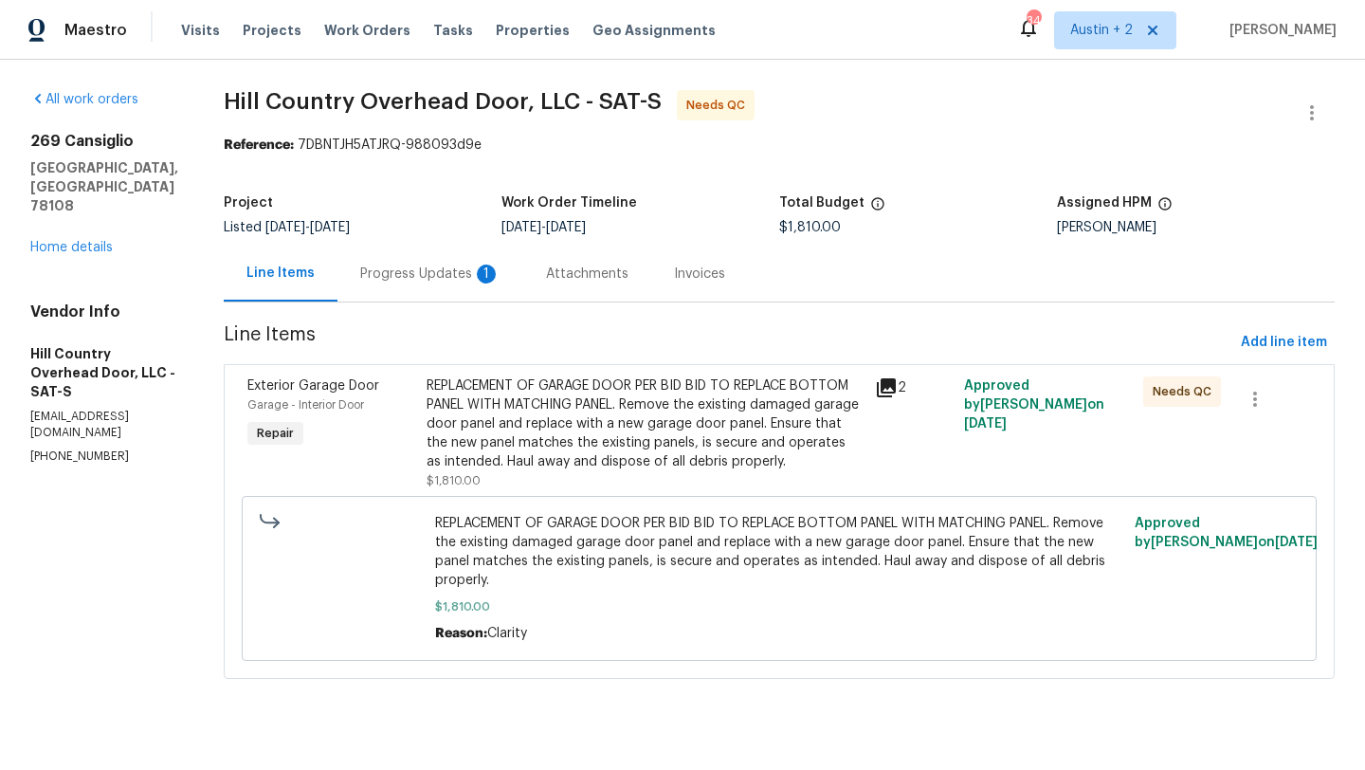
click at [877, 383] on icon at bounding box center [886, 387] width 19 height 19
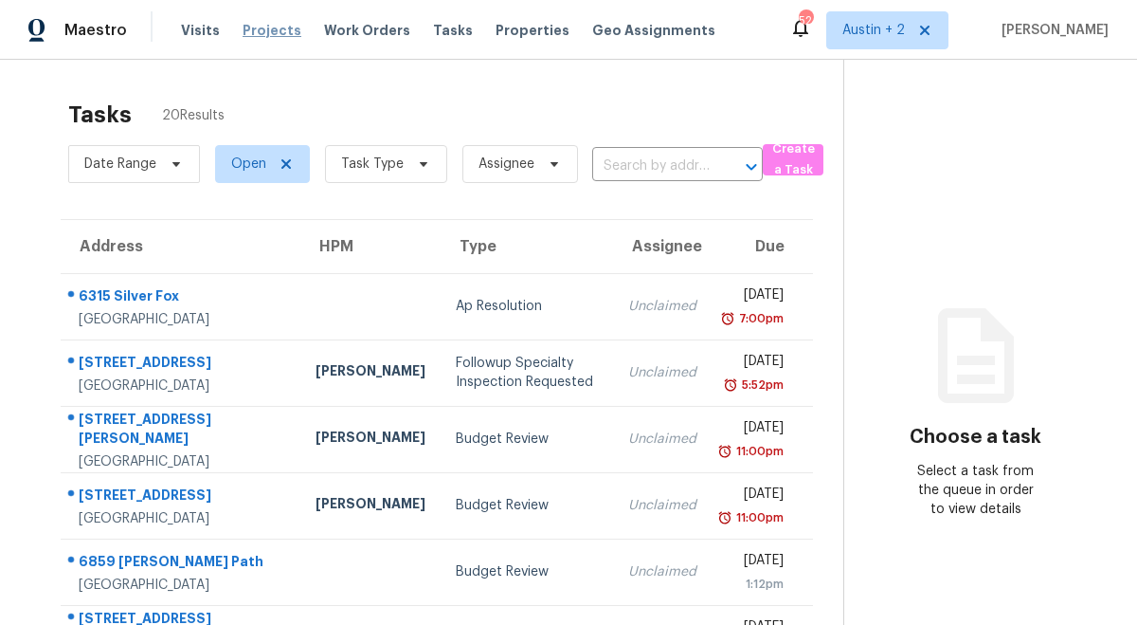
click at [256, 24] on span "Projects" at bounding box center [272, 30] width 59 height 19
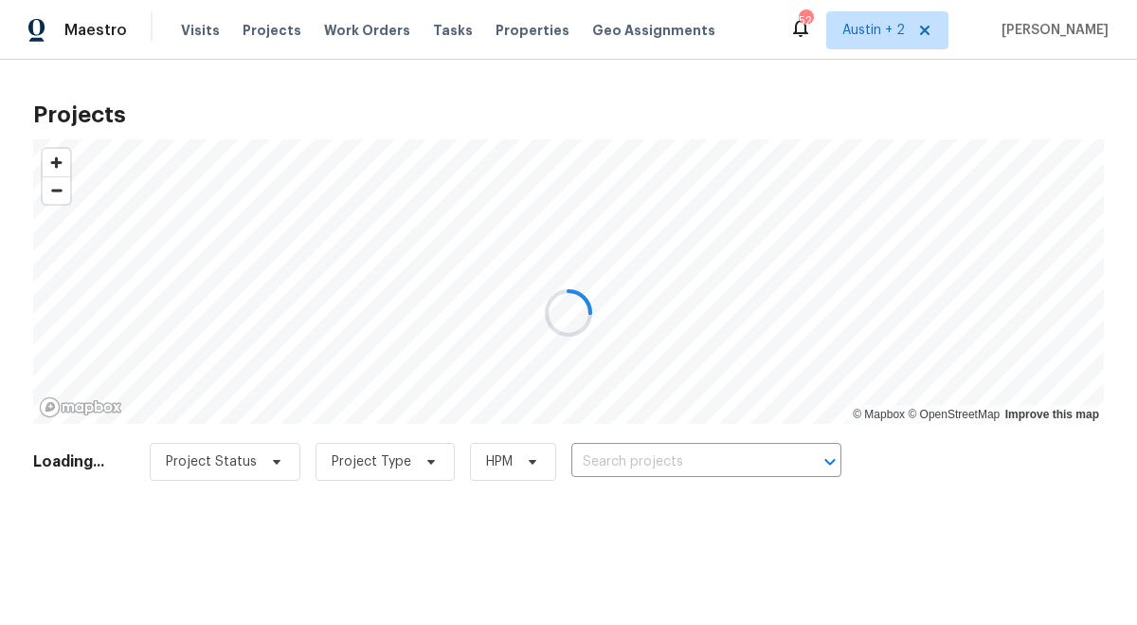
click at [670, 459] on div at bounding box center [568, 312] width 1137 height 625
click at [661, 454] on div at bounding box center [568, 312] width 1137 height 625
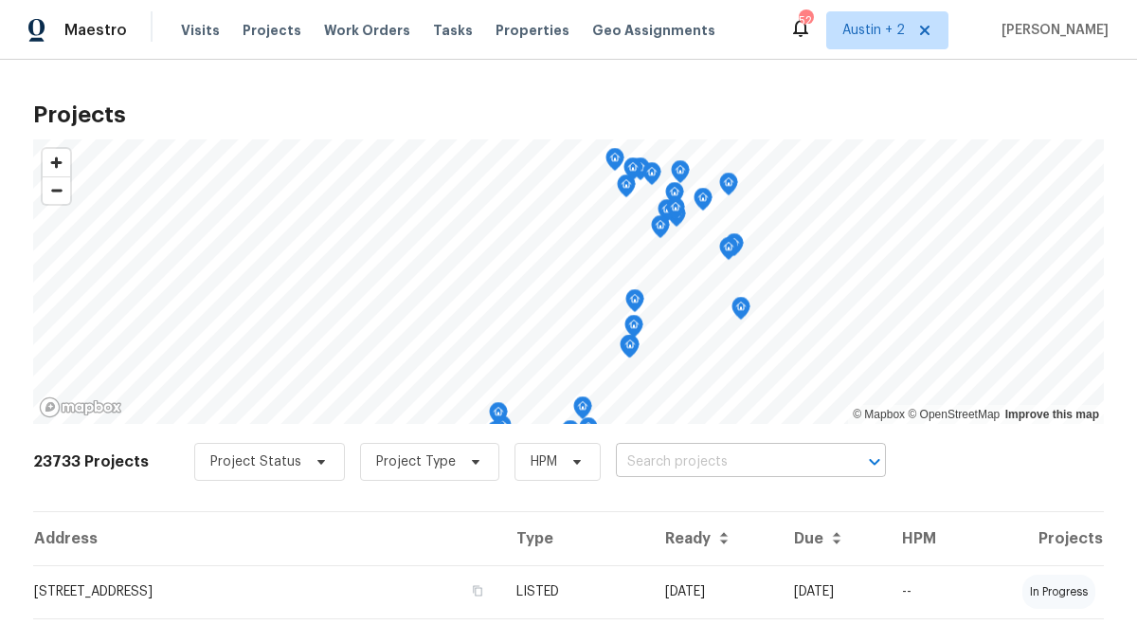
click at [669, 457] on input "text" at bounding box center [724, 461] width 217 height 29
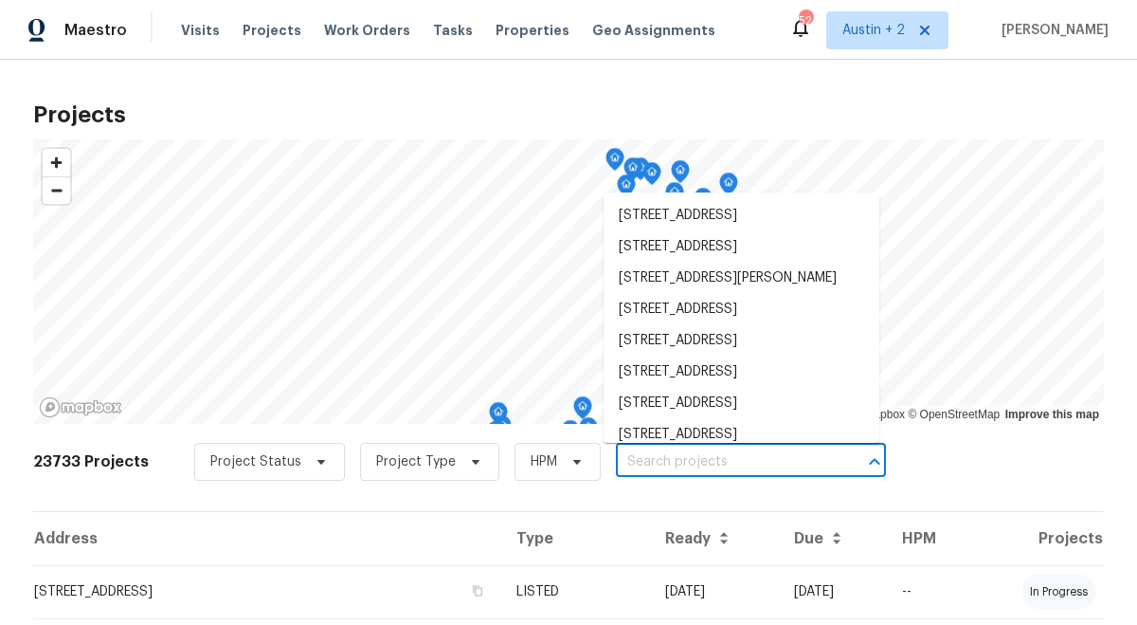
paste input "[STREET_ADDRESS]"
type input "[STREET_ADDRESS]"
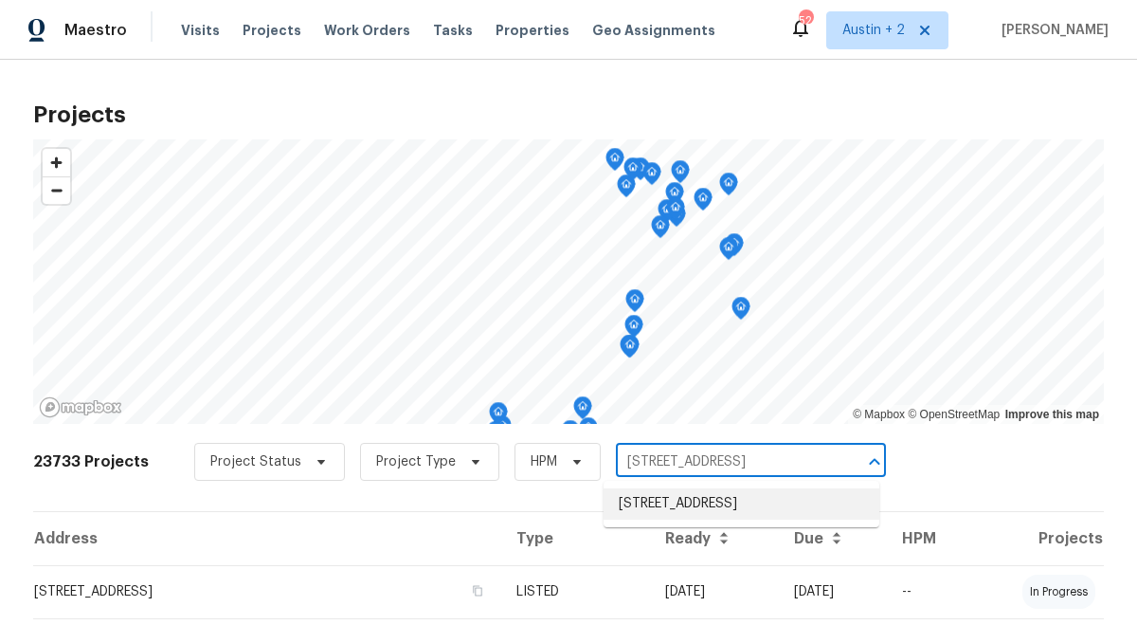
click at [648, 502] on li "[STREET_ADDRESS]" at bounding box center [742, 503] width 276 height 31
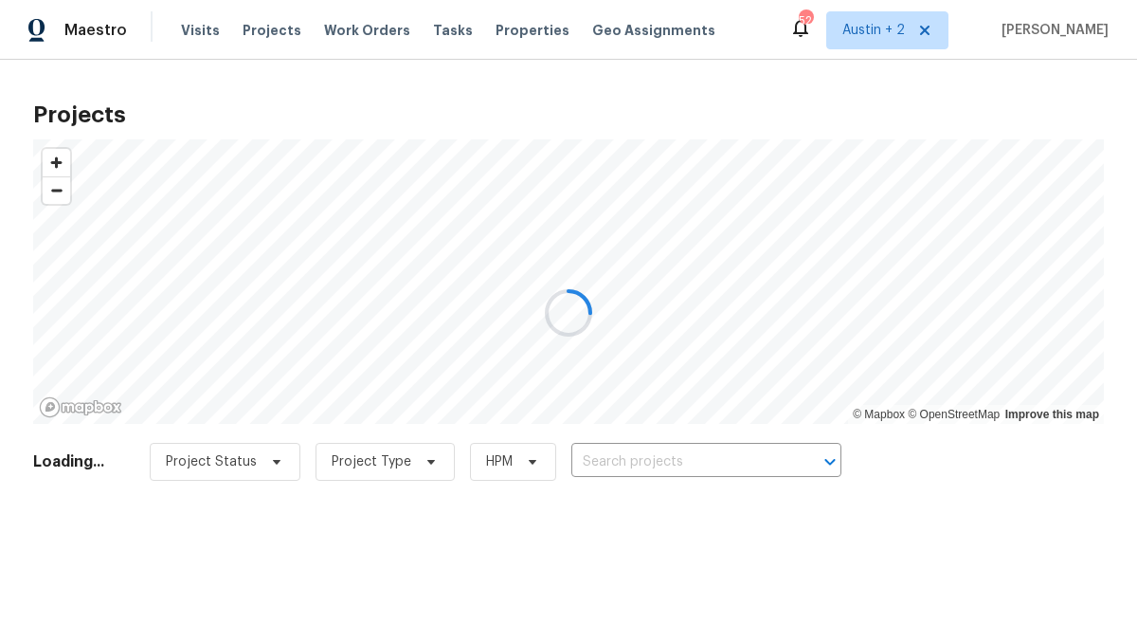
type input "[STREET_ADDRESS]"
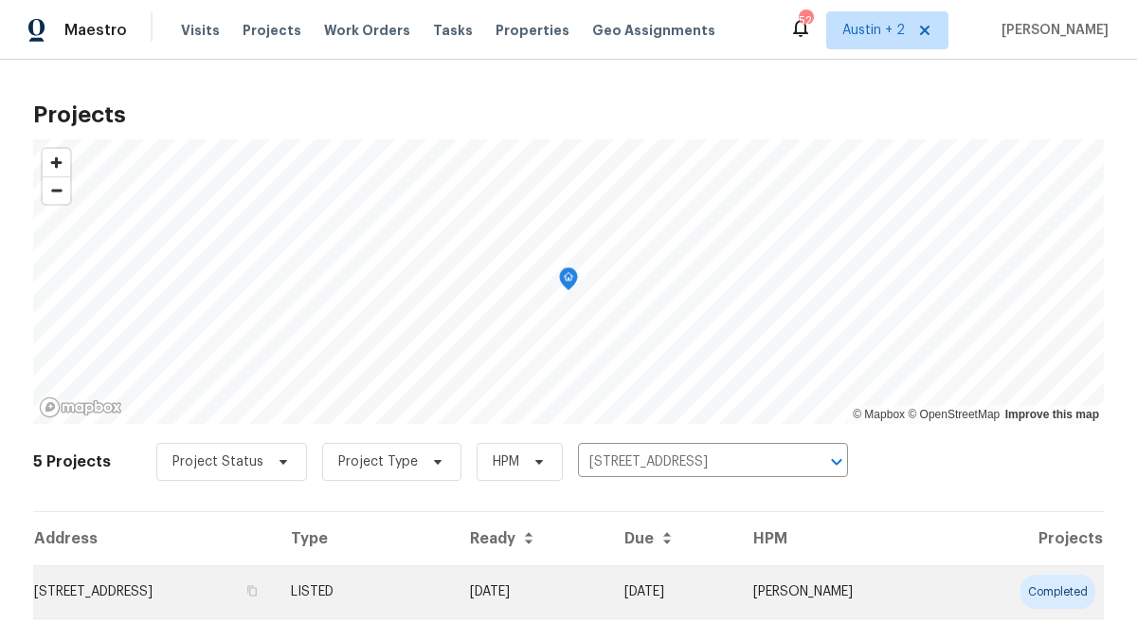
click at [171, 583] on td "[STREET_ADDRESS]" at bounding box center [154, 591] width 243 height 53
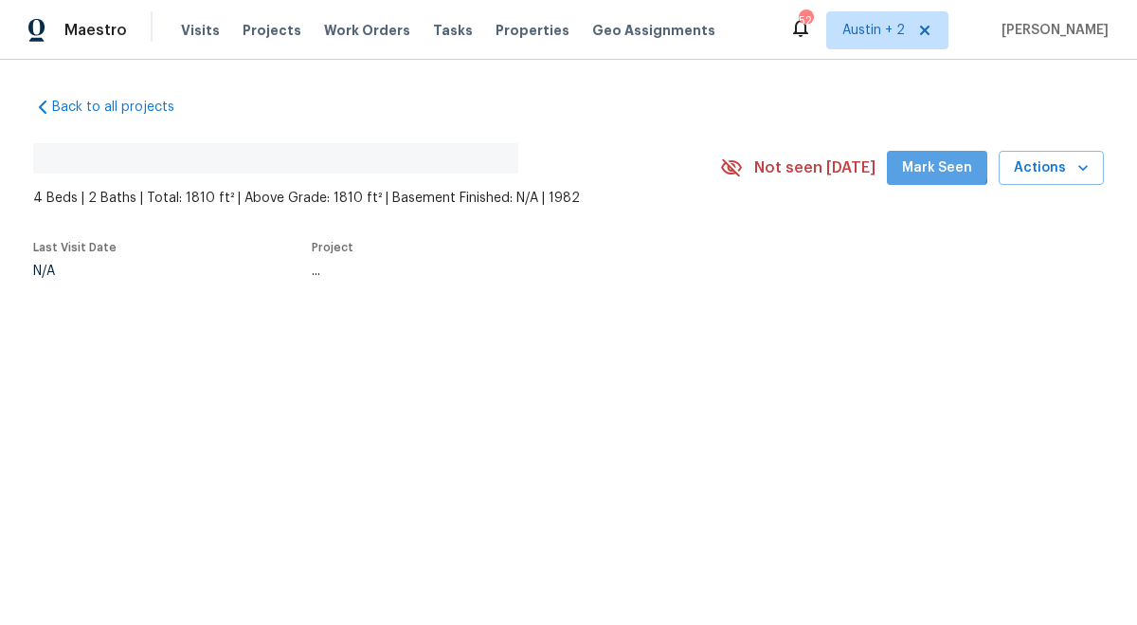
click at [924, 162] on span "Mark Seen" at bounding box center [937, 168] width 70 height 24
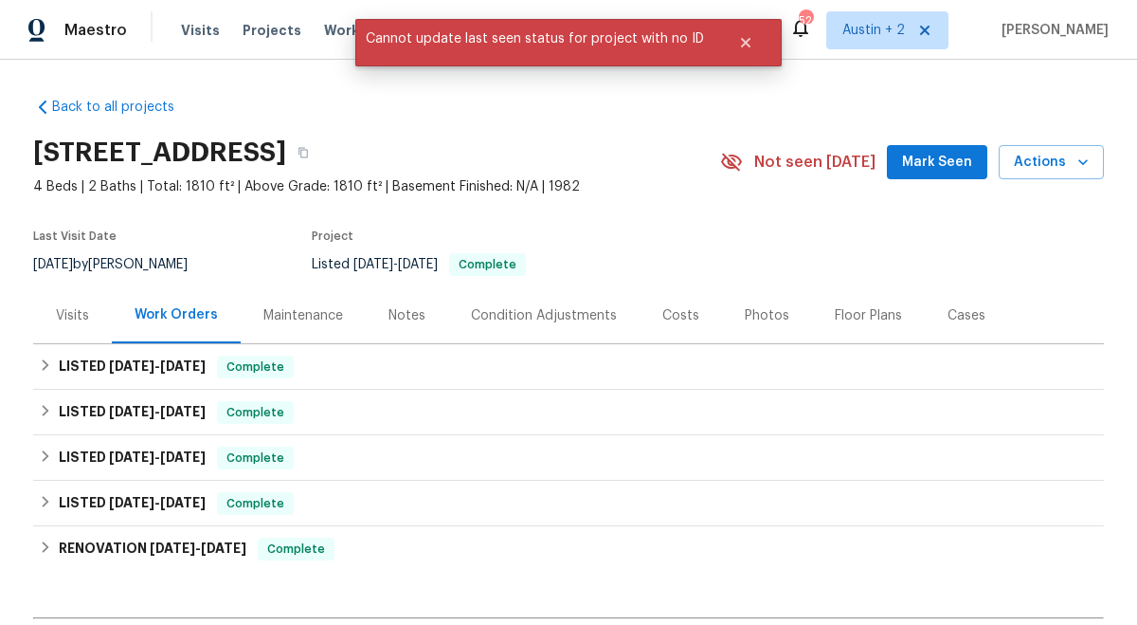
click at [920, 161] on span "Mark Seen" at bounding box center [937, 163] width 70 height 24
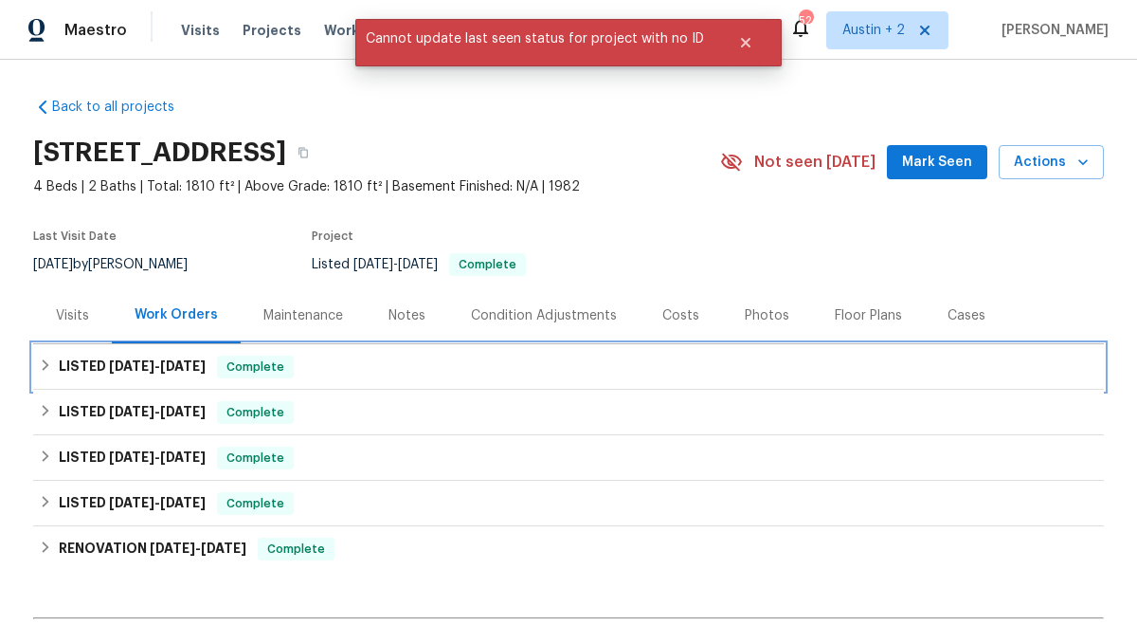
click at [347, 370] on div "LISTED 7/15/25 - 7/18/25 Complete" at bounding box center [569, 366] width 1060 height 23
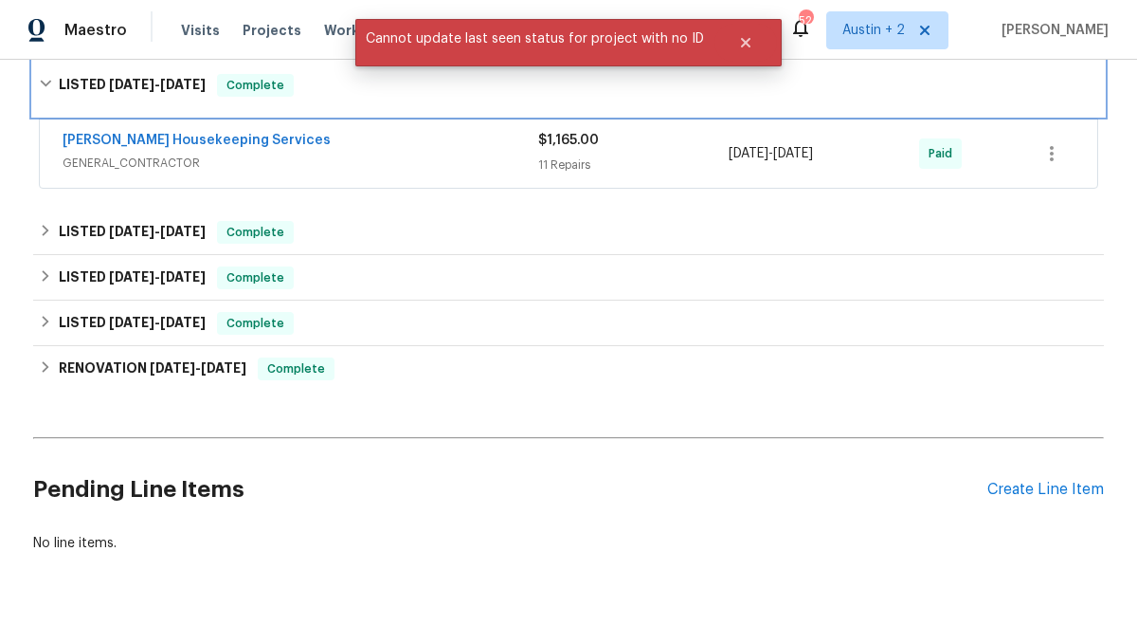
scroll to position [361, 0]
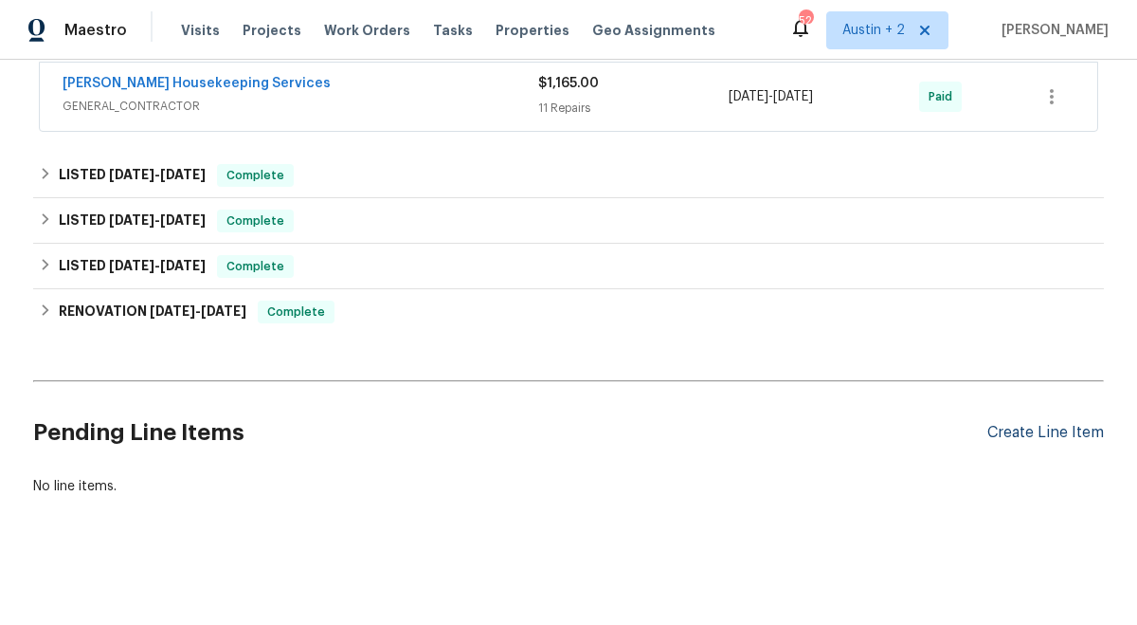
click at [1029, 435] on div "Create Line Item" at bounding box center [1046, 433] width 117 height 18
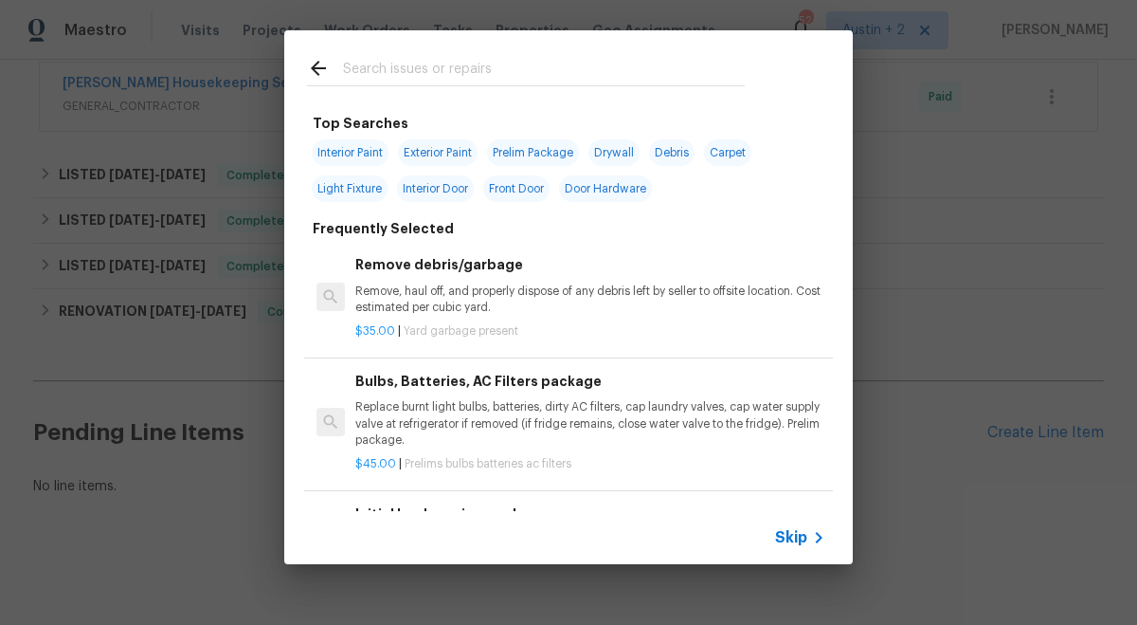
click at [446, 90] on div at bounding box center [525, 67] width 483 height 75
click at [446, 72] on input "text" at bounding box center [544, 71] width 402 height 28
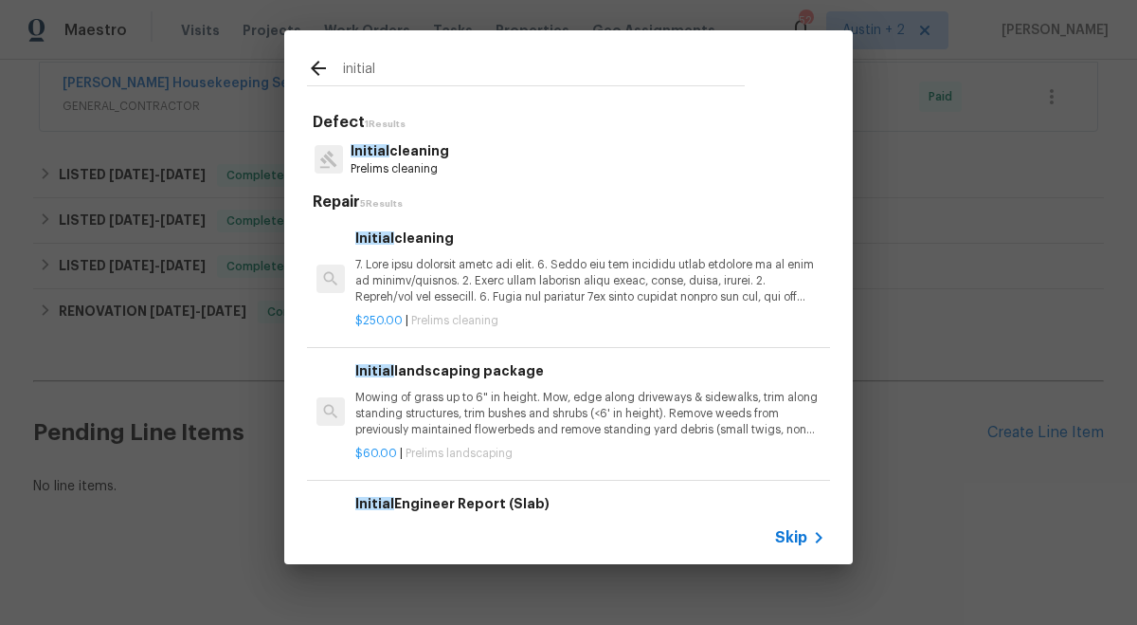
type input "initial"
click at [435, 162] on p "Prelims cleaning" at bounding box center [400, 169] width 99 height 16
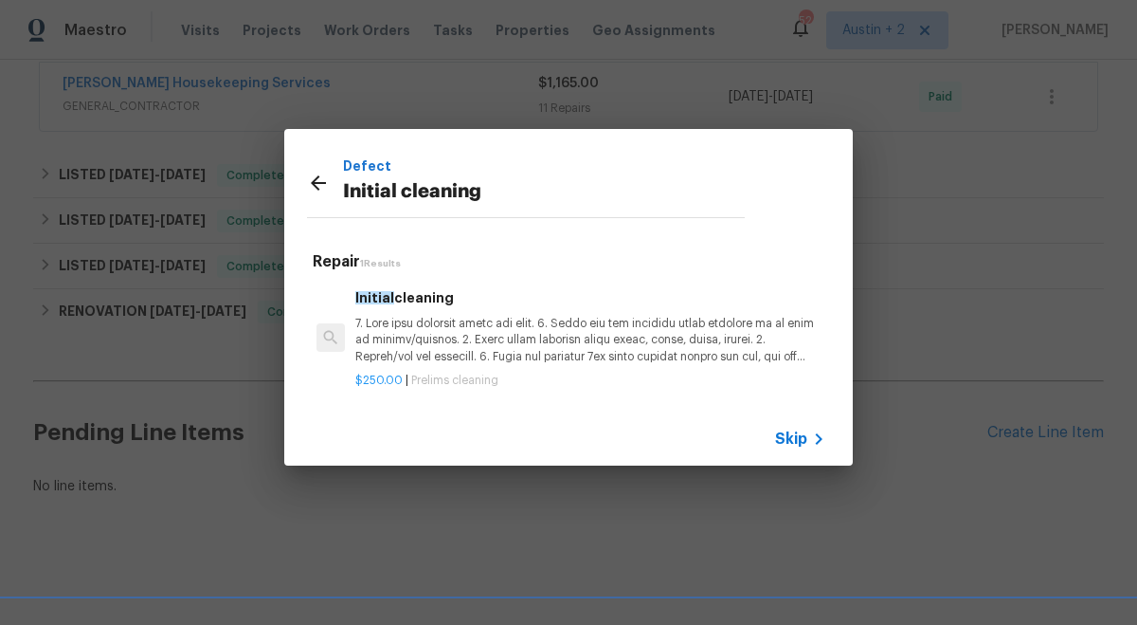
click at [532, 330] on p at bounding box center [590, 340] width 470 height 48
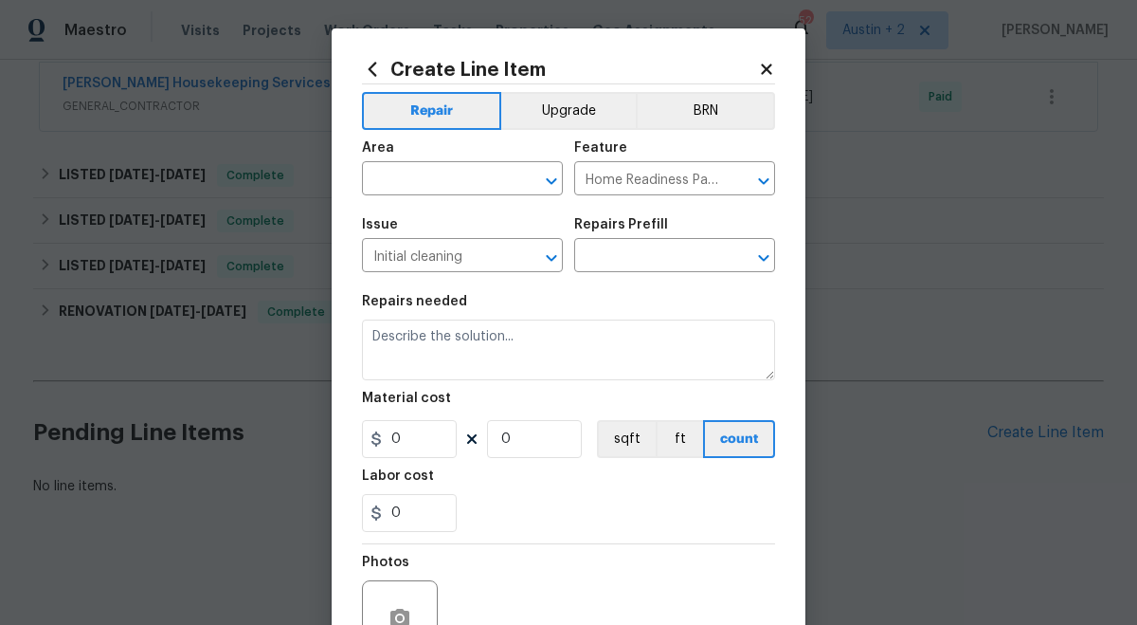
type input "Initial cleaning $250.00"
type textarea "1. Wipe down exterior doors and trim. 2. Clean out all exterior light fixtures …"
type input "250"
type input "1"
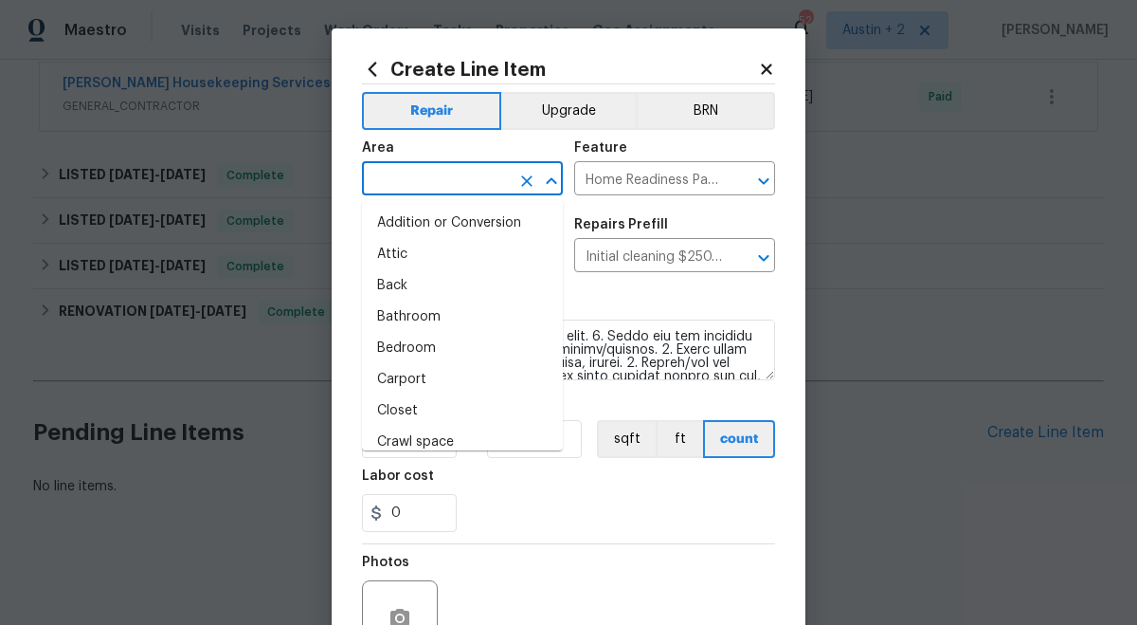
click at [469, 184] on input "text" at bounding box center [436, 180] width 148 height 29
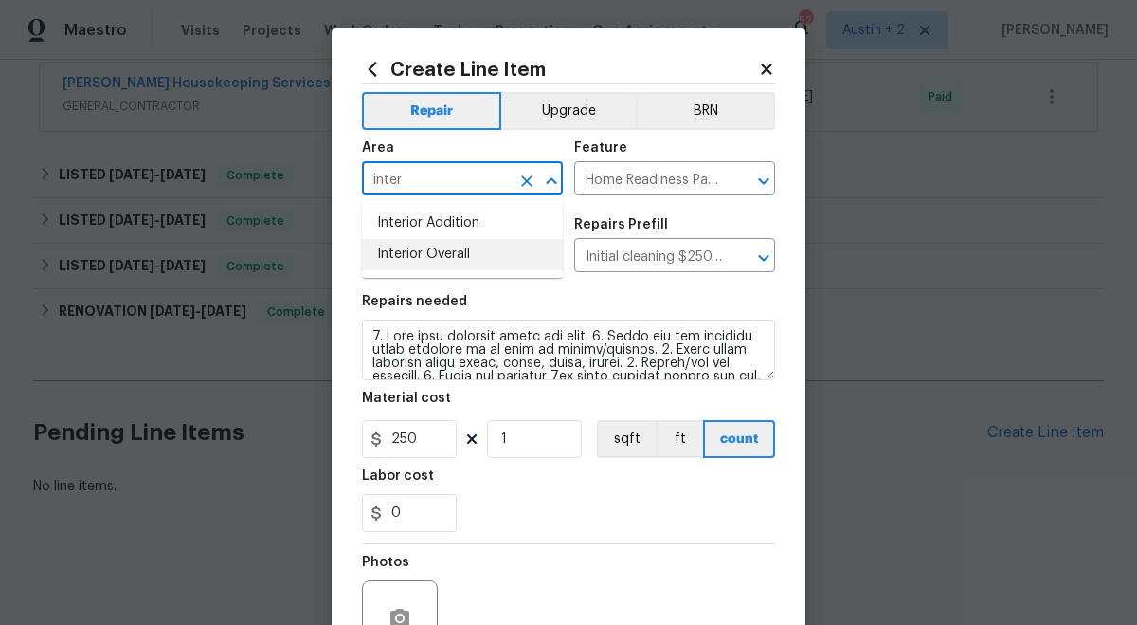
click at [463, 261] on li "Interior Overall" at bounding box center [462, 254] width 201 height 31
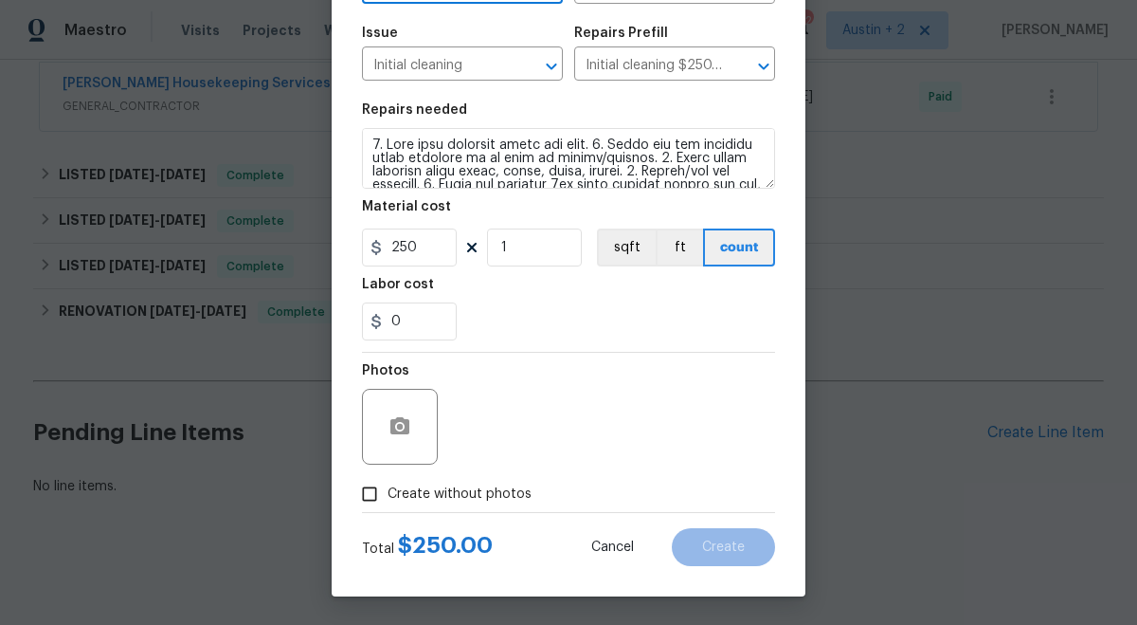
type input "Interior Overall"
click at [492, 490] on span "Create without photos" at bounding box center [460, 494] width 144 height 20
click at [388, 490] on input "Create without photos" at bounding box center [370, 494] width 36 height 36
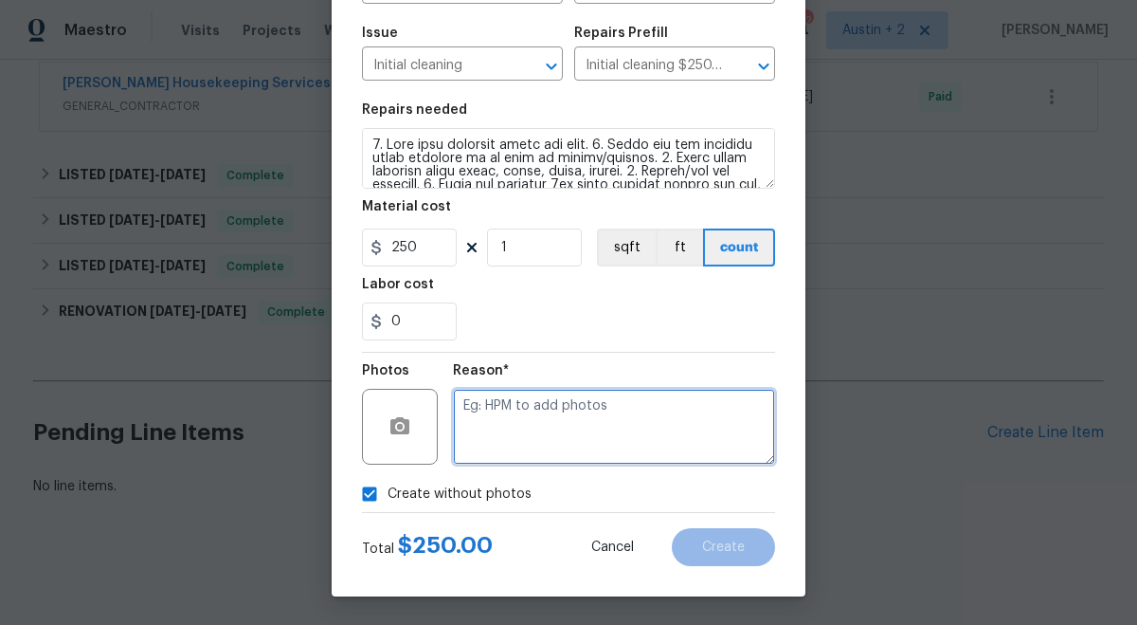
click at [547, 424] on textarea at bounding box center [614, 427] width 322 height 76
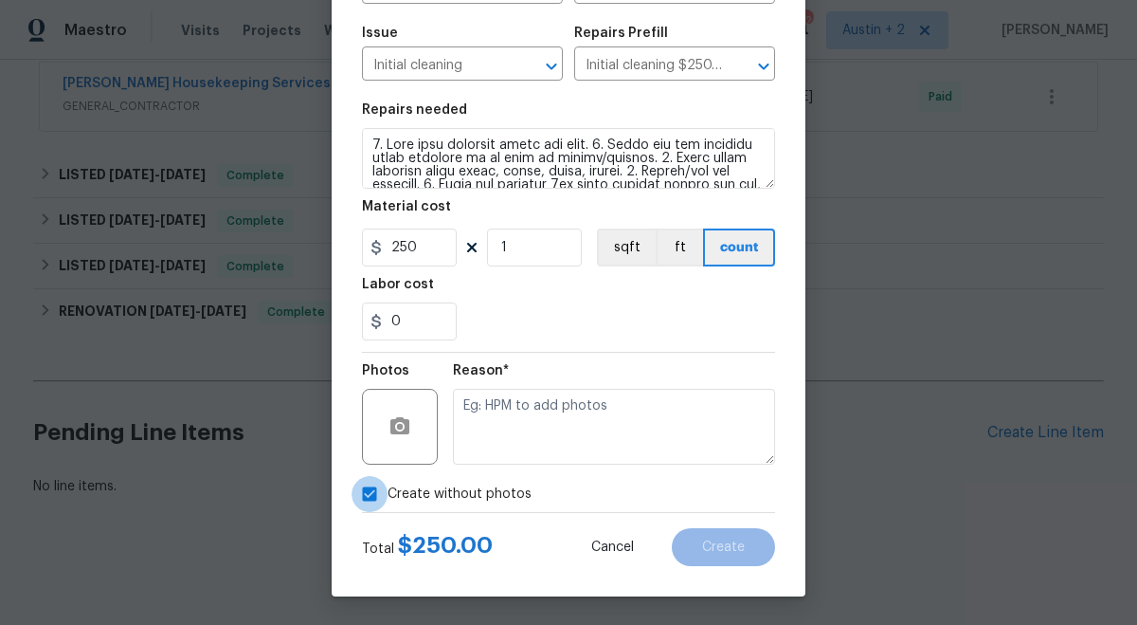
click at [375, 495] on input "Create without photos" at bounding box center [370, 494] width 36 height 36
click at [376, 497] on input "Create without photos" at bounding box center [370, 494] width 36 height 36
checkbox input "true"
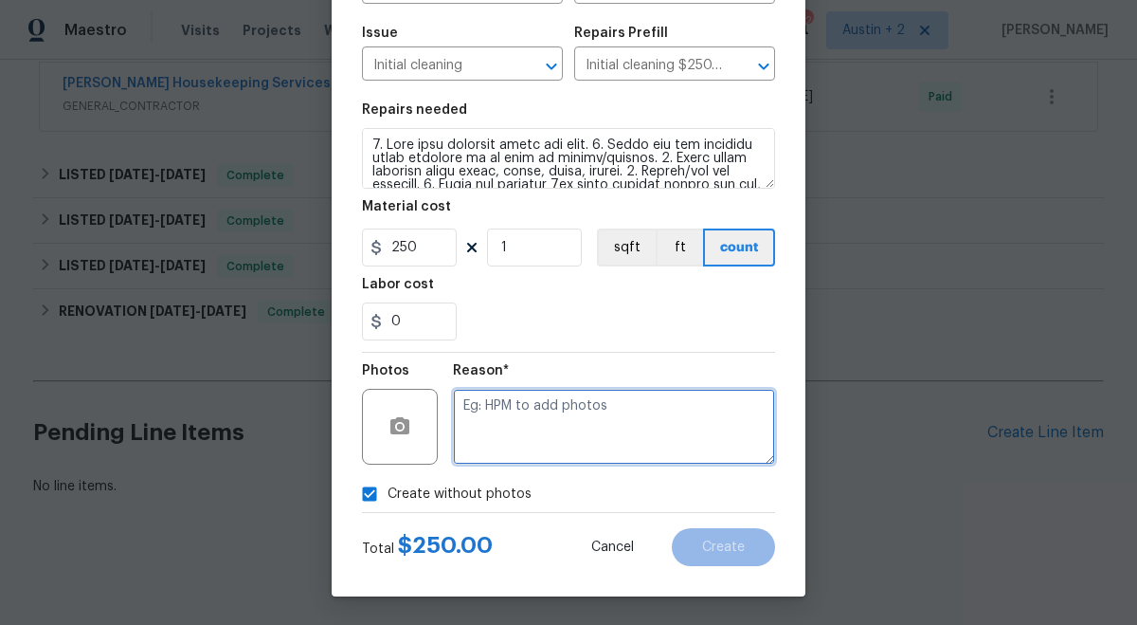
click at [591, 418] on textarea at bounding box center [614, 427] width 322 height 76
type textarea "will add from slack"
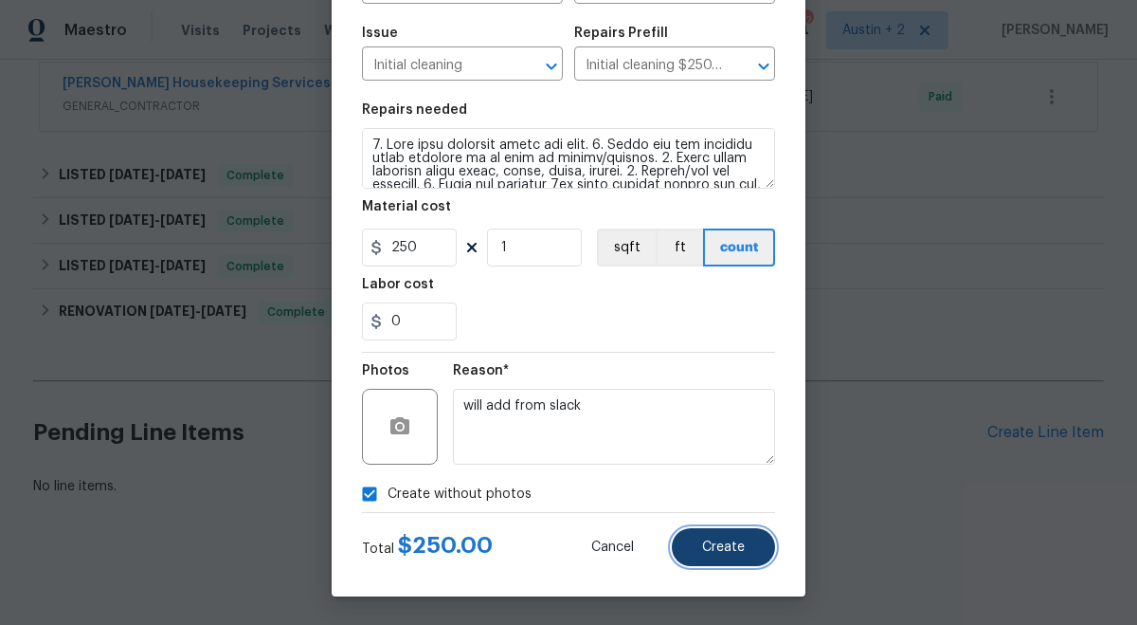
click at [712, 550] on span "Create" at bounding box center [723, 547] width 43 height 14
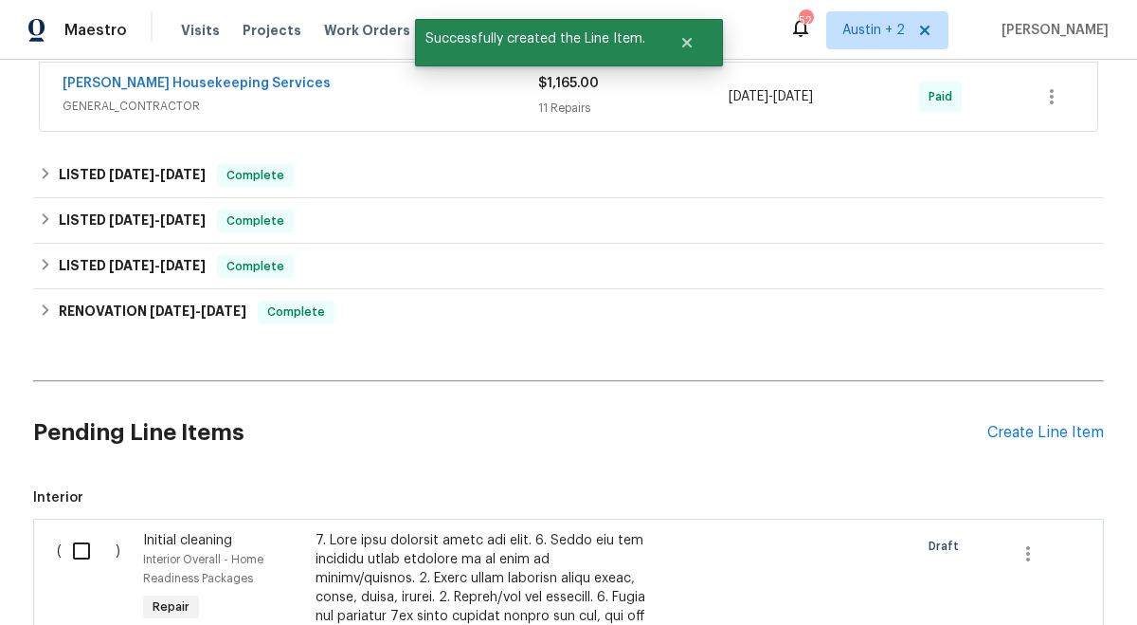
scroll to position [652, 0]
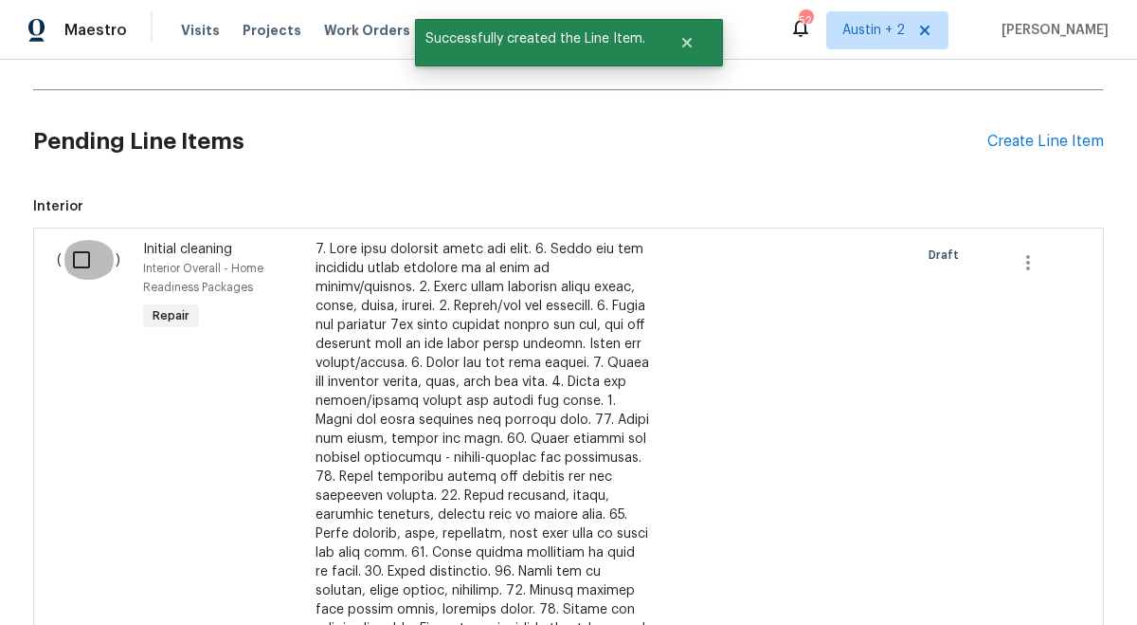
click at [87, 260] on input "checkbox" at bounding box center [89, 260] width 54 height 40
checkbox input "true"
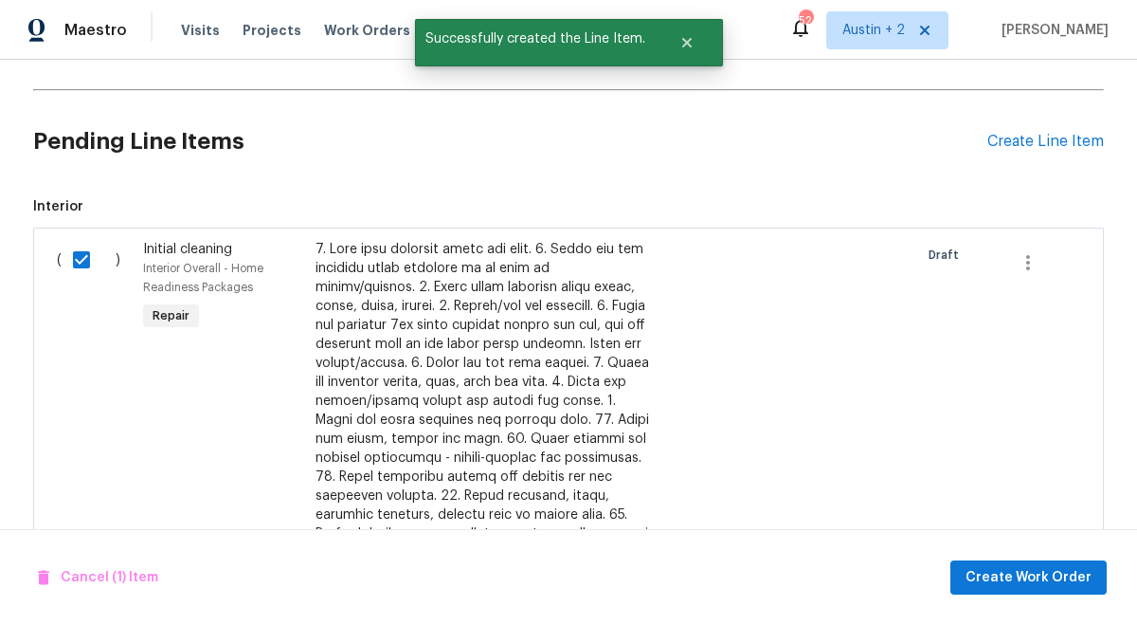
scroll to position [856, 0]
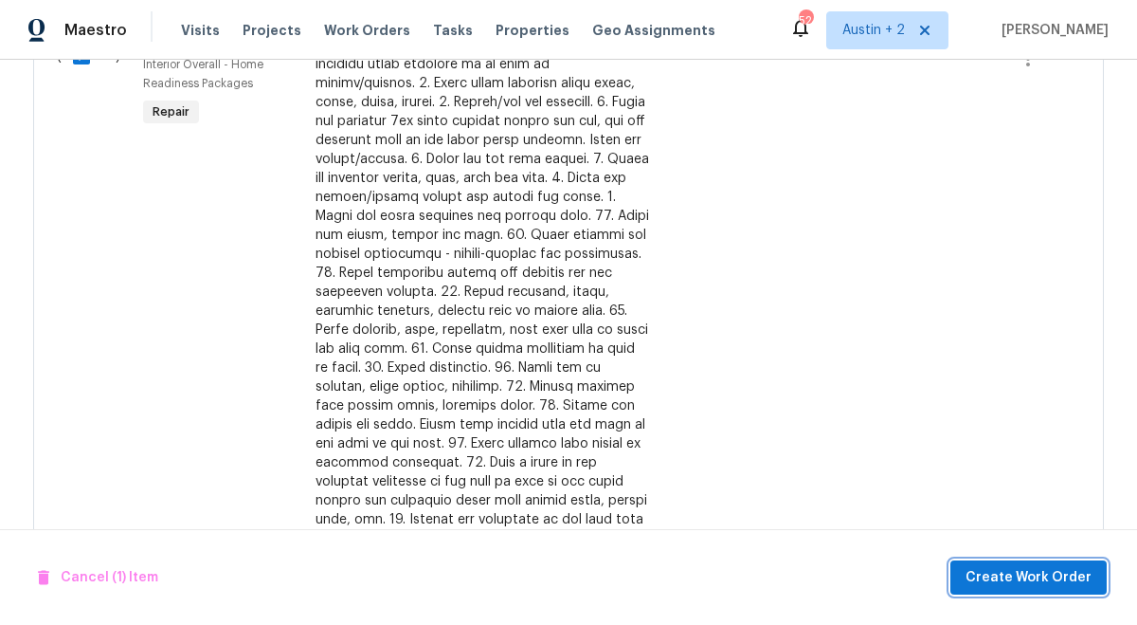
click at [995, 585] on span "Create Work Order" at bounding box center [1029, 578] width 126 height 24
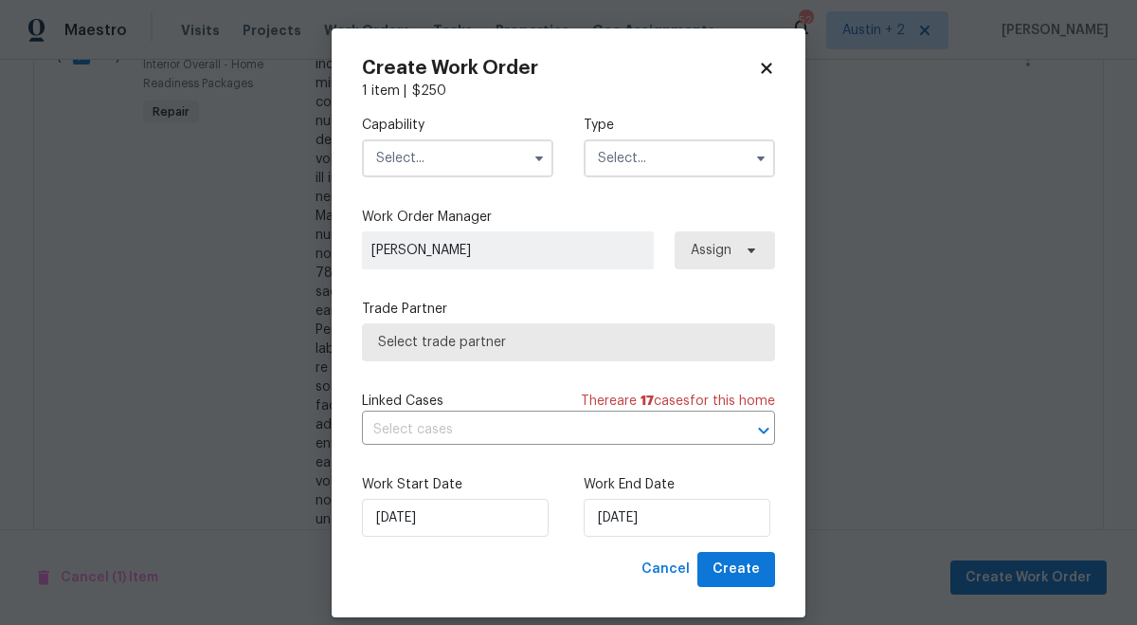
click at [467, 158] on input "text" at bounding box center [457, 158] width 191 height 38
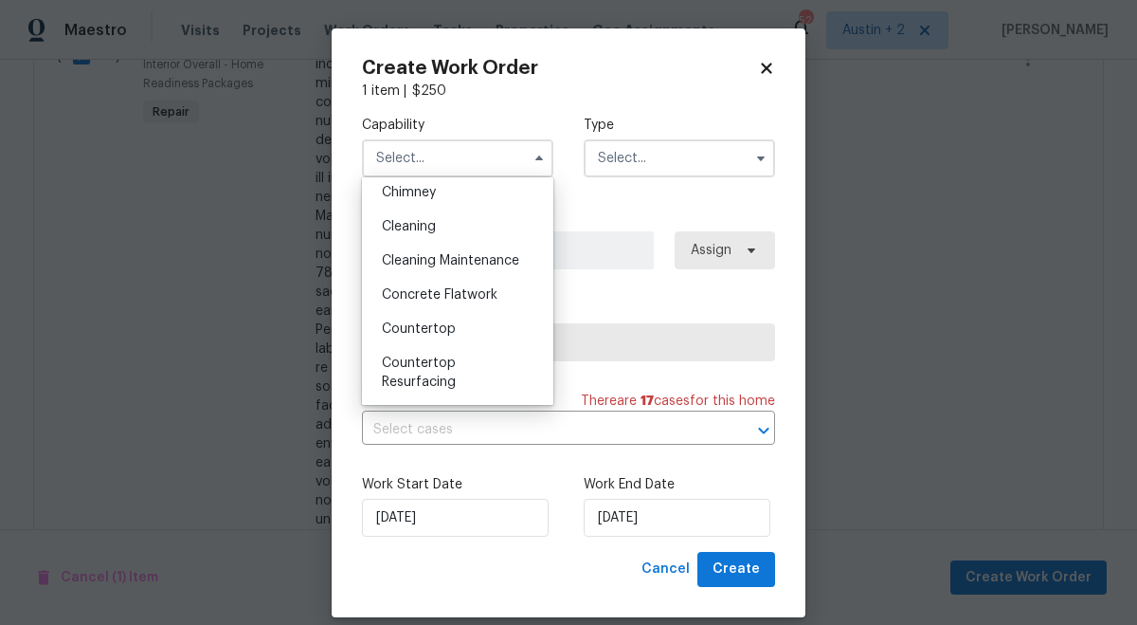
scroll to position [248, 0]
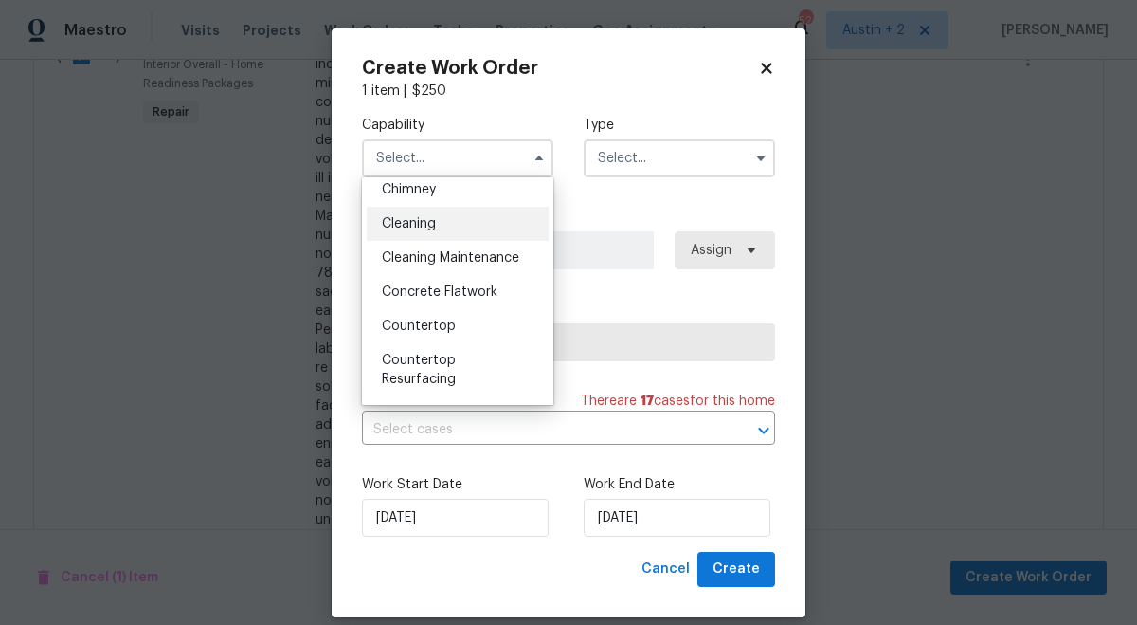
click at [421, 223] on span "Cleaning" at bounding box center [409, 223] width 54 height 13
type input "Cleaning"
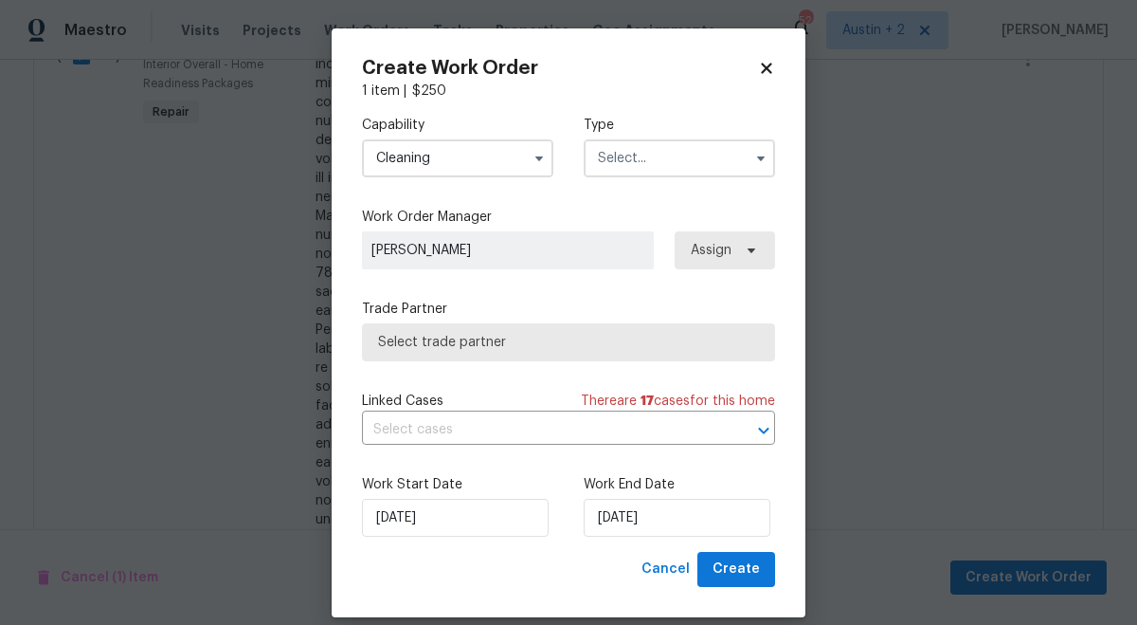
click at [650, 156] on input "text" at bounding box center [679, 158] width 191 height 38
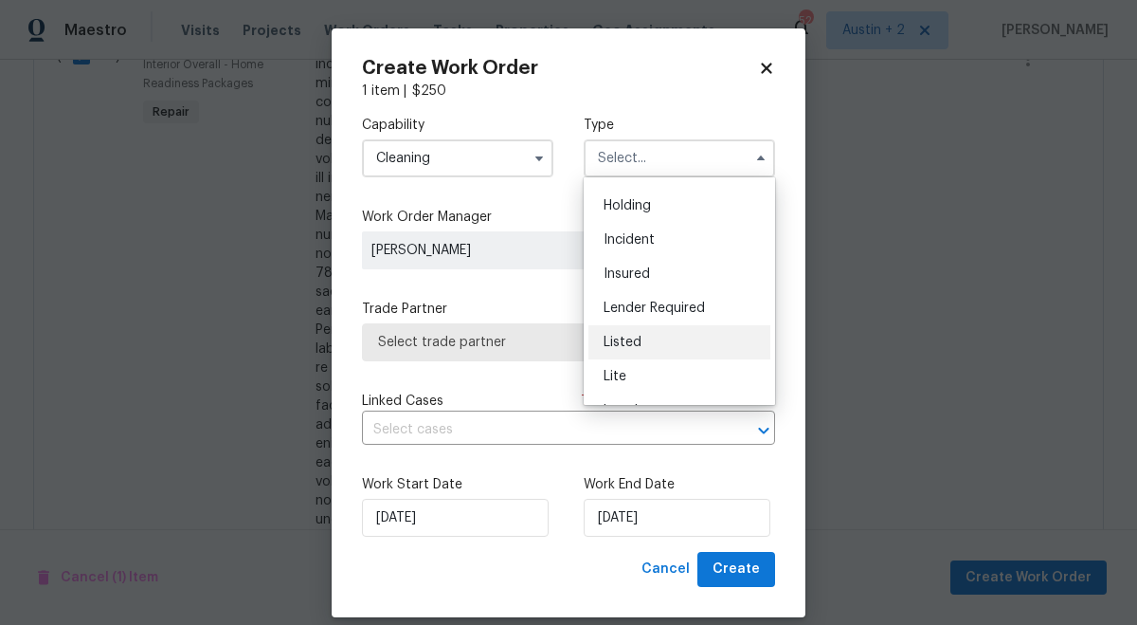
scroll to position [63, 0]
click at [646, 336] on div "Listed" at bounding box center [680, 341] width 182 height 34
type input "Listed"
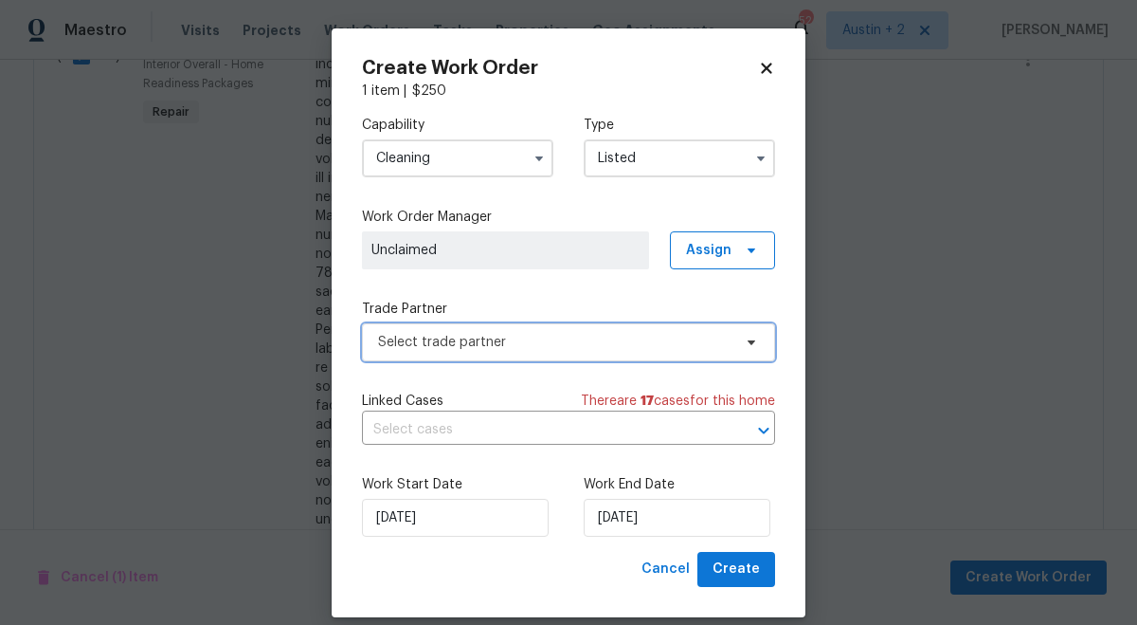
click at [637, 335] on span "Select trade partner" at bounding box center [555, 342] width 354 height 19
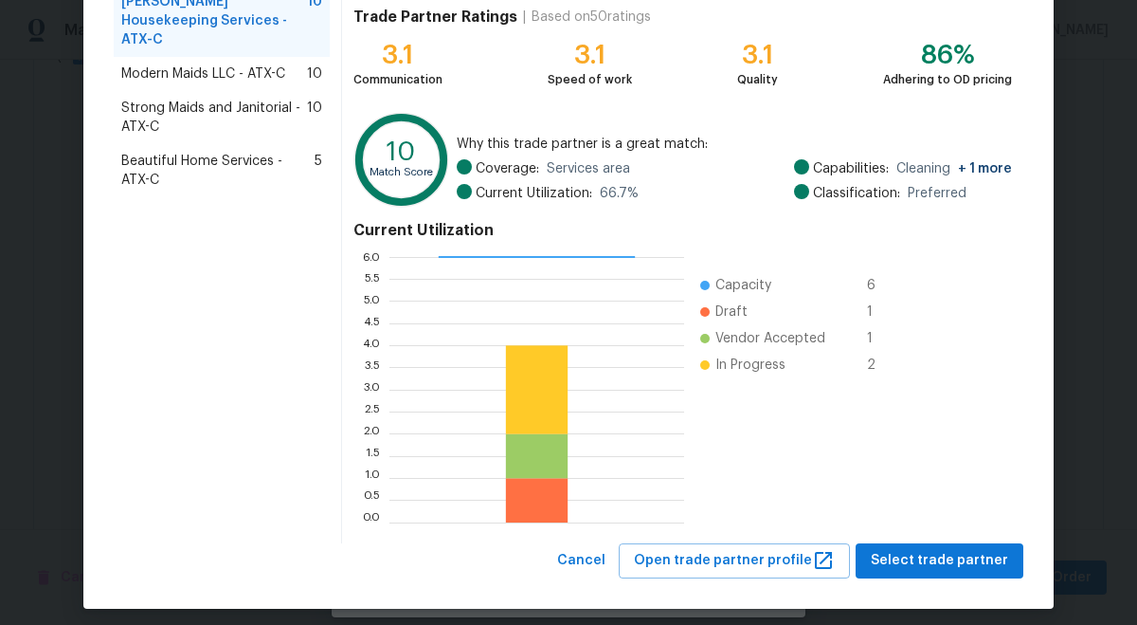
scroll to position [211, 0]
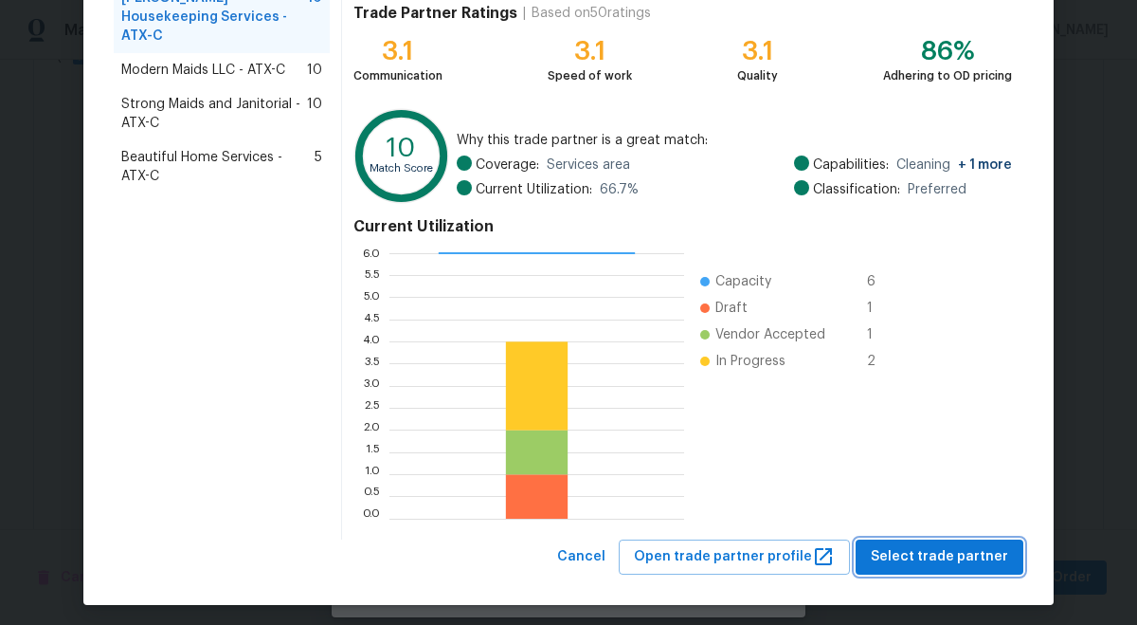
click at [930, 552] on span "Select trade partner" at bounding box center [939, 557] width 137 height 24
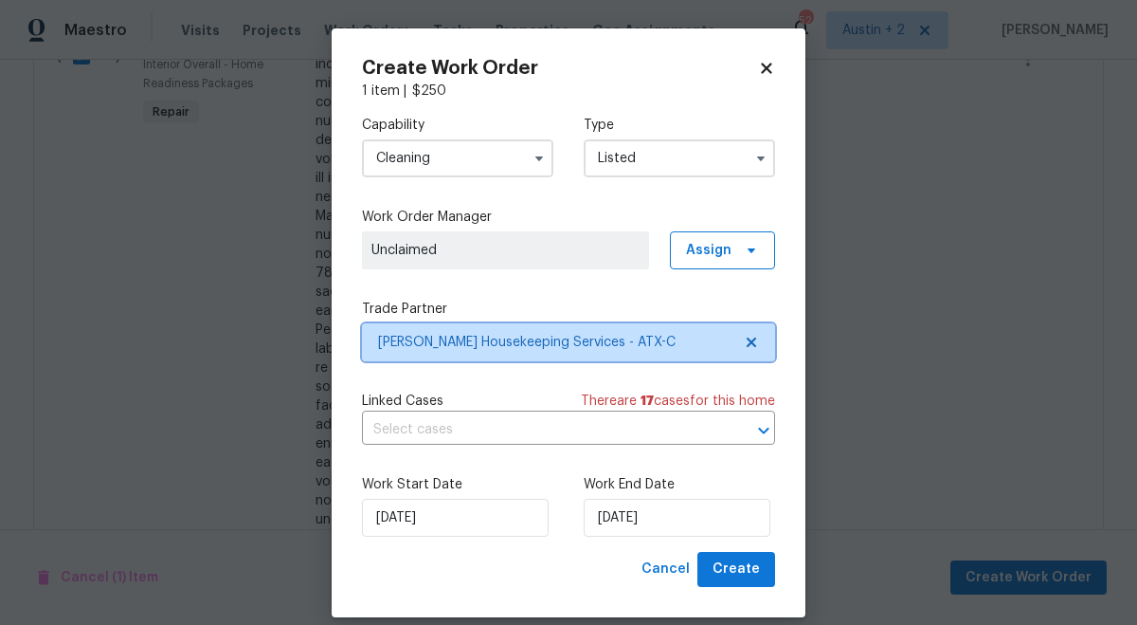
scroll to position [0, 0]
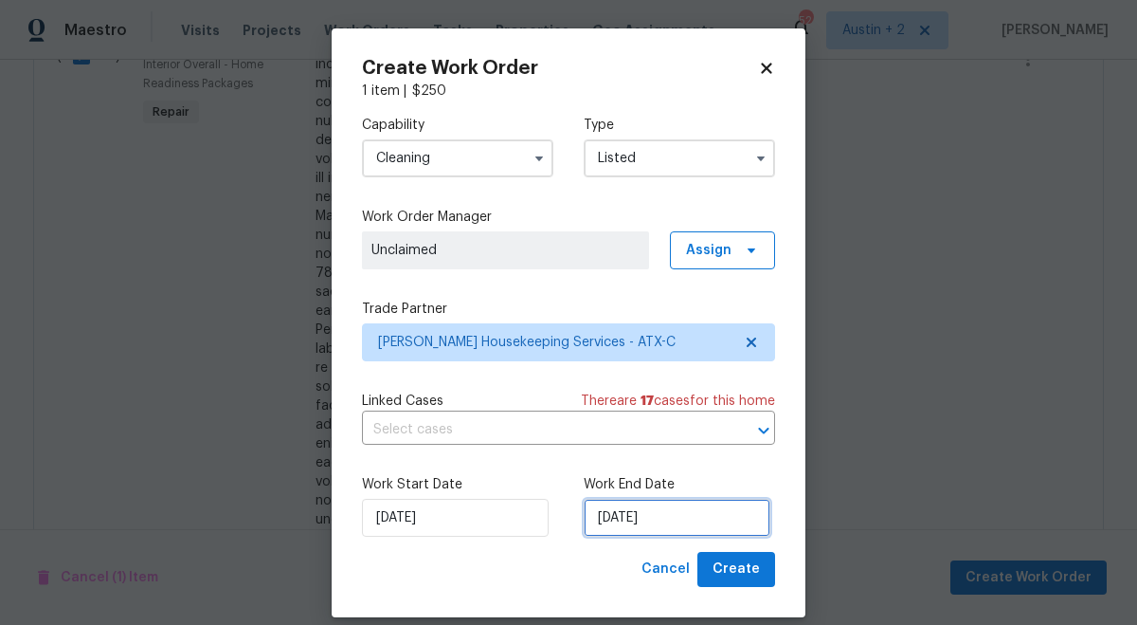
click at [693, 521] on input "[DATE]" at bounding box center [677, 518] width 187 height 38
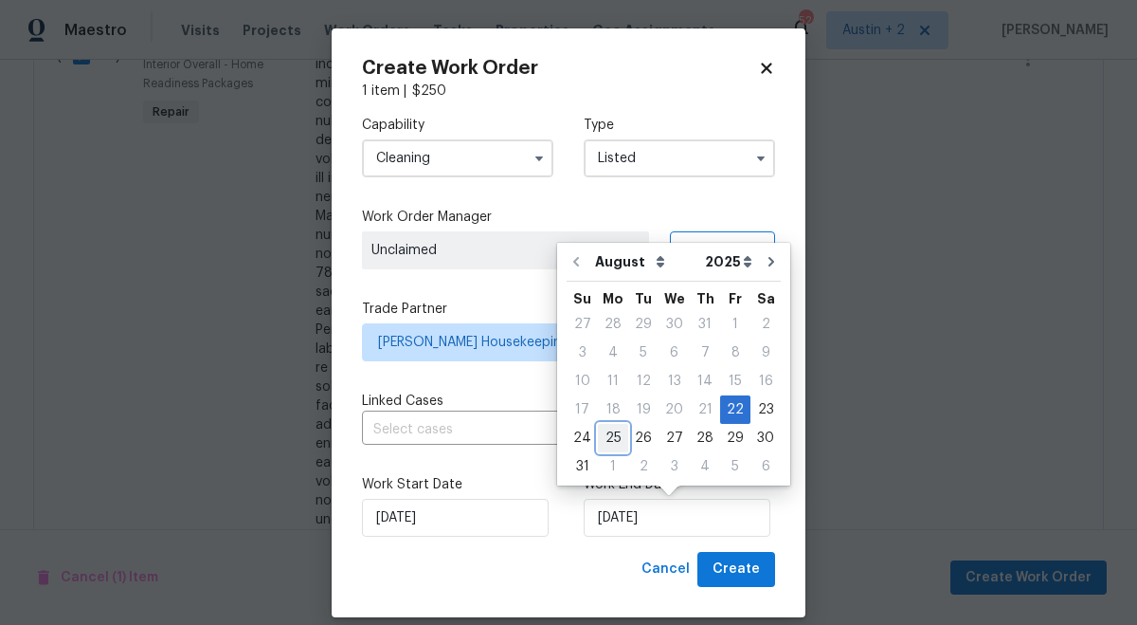
click at [614, 435] on div "25" at bounding box center [613, 438] width 30 height 27
type input "8/25/2025"
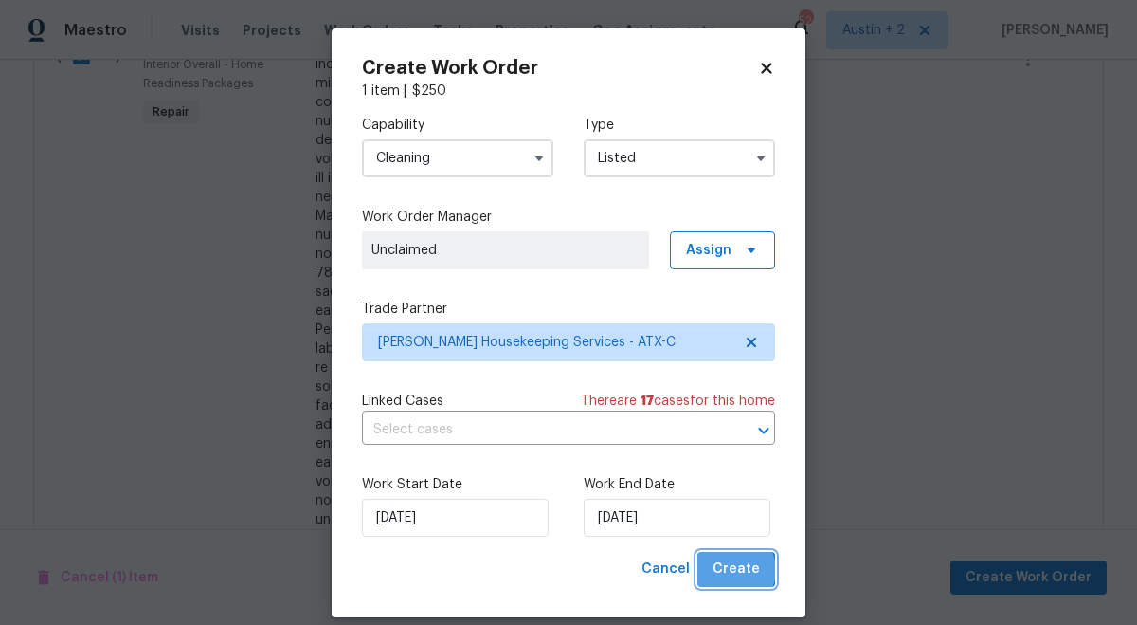
click at [737, 571] on span "Create" at bounding box center [736, 569] width 47 height 24
checkbox input "false"
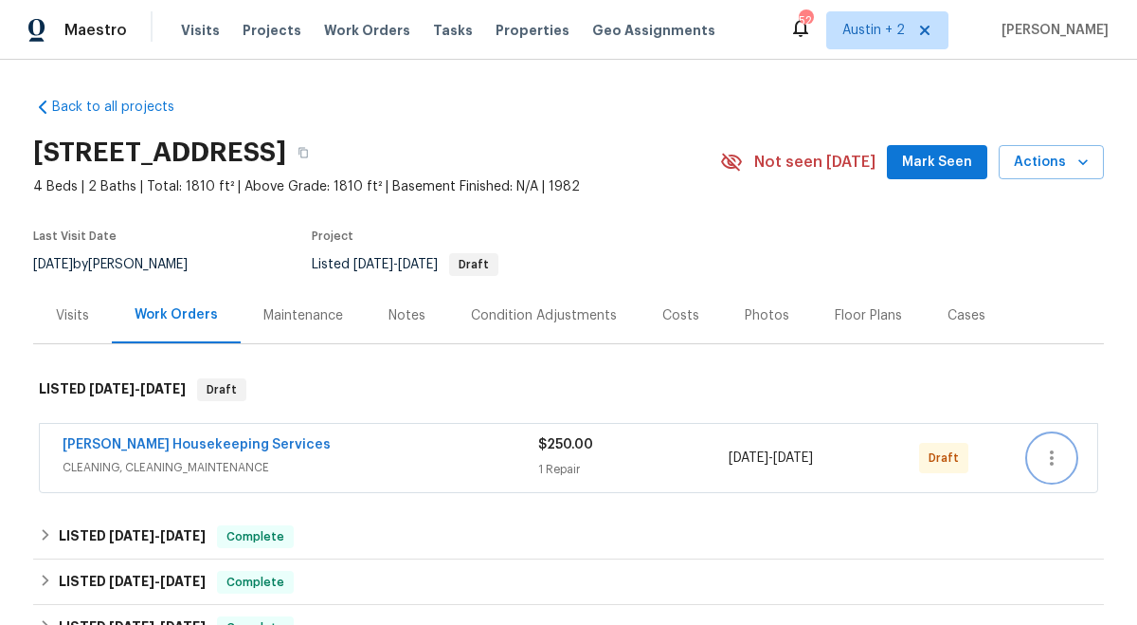
click at [1046, 451] on icon "button" at bounding box center [1052, 457] width 23 height 23
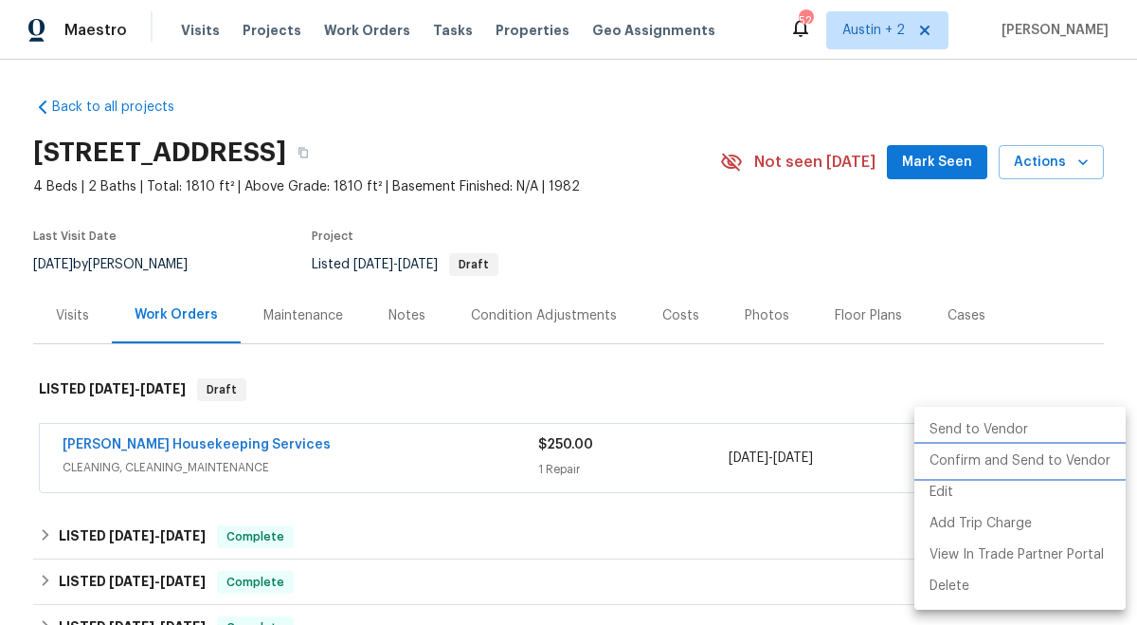
click at [1039, 467] on li "Confirm and Send to Vendor" at bounding box center [1020, 461] width 211 height 31
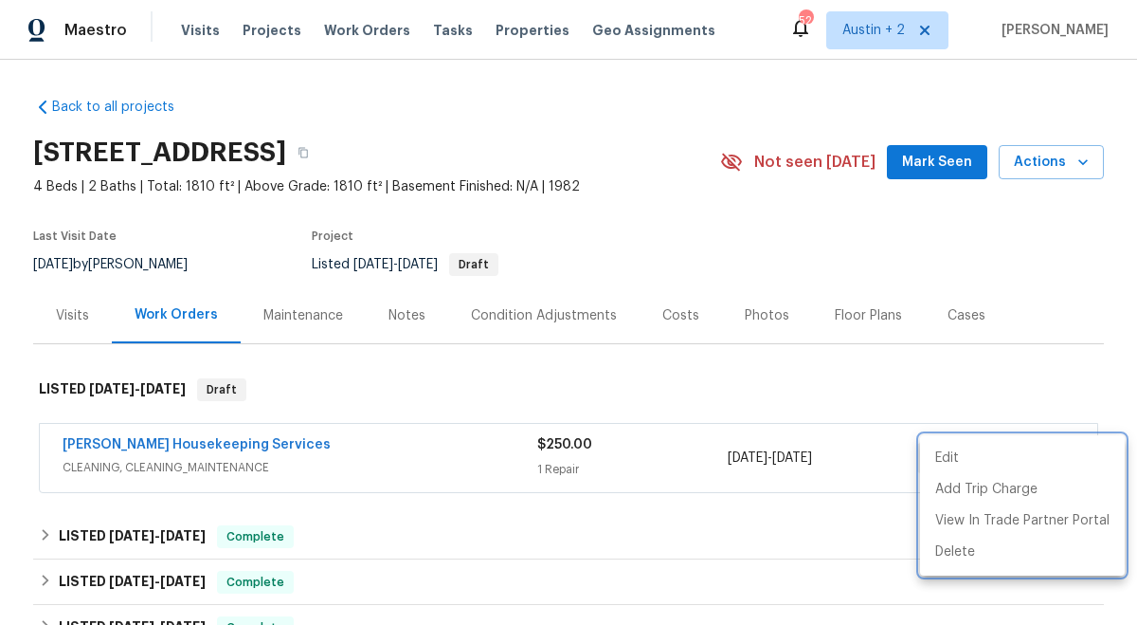
click at [399, 313] on div at bounding box center [568, 312] width 1137 height 625
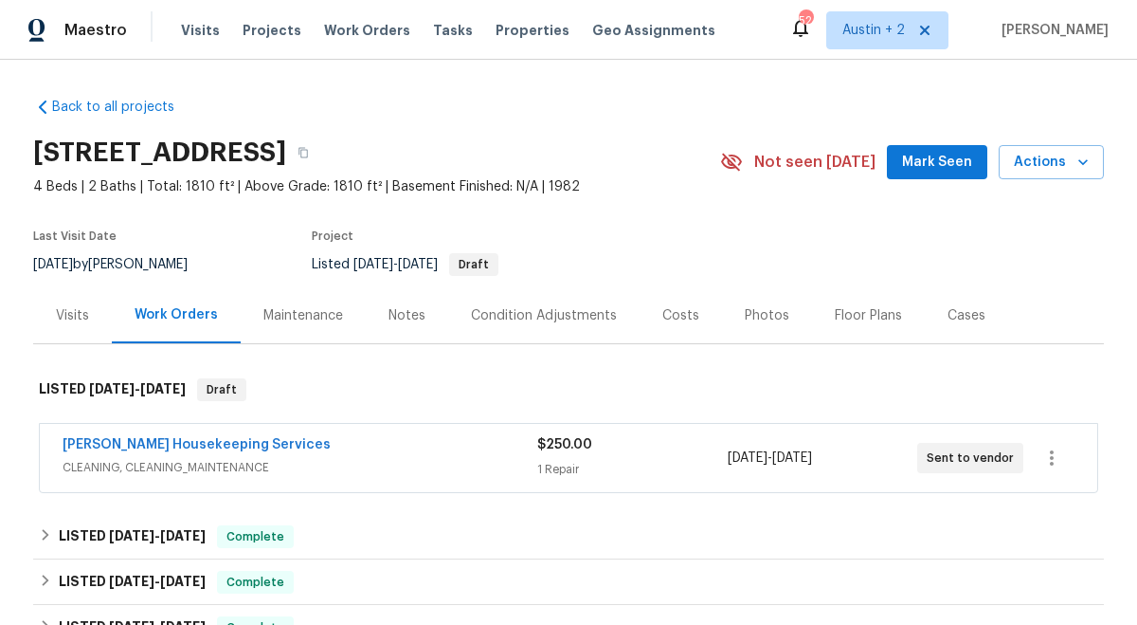
click at [409, 317] on div "Notes" at bounding box center [407, 315] width 37 height 19
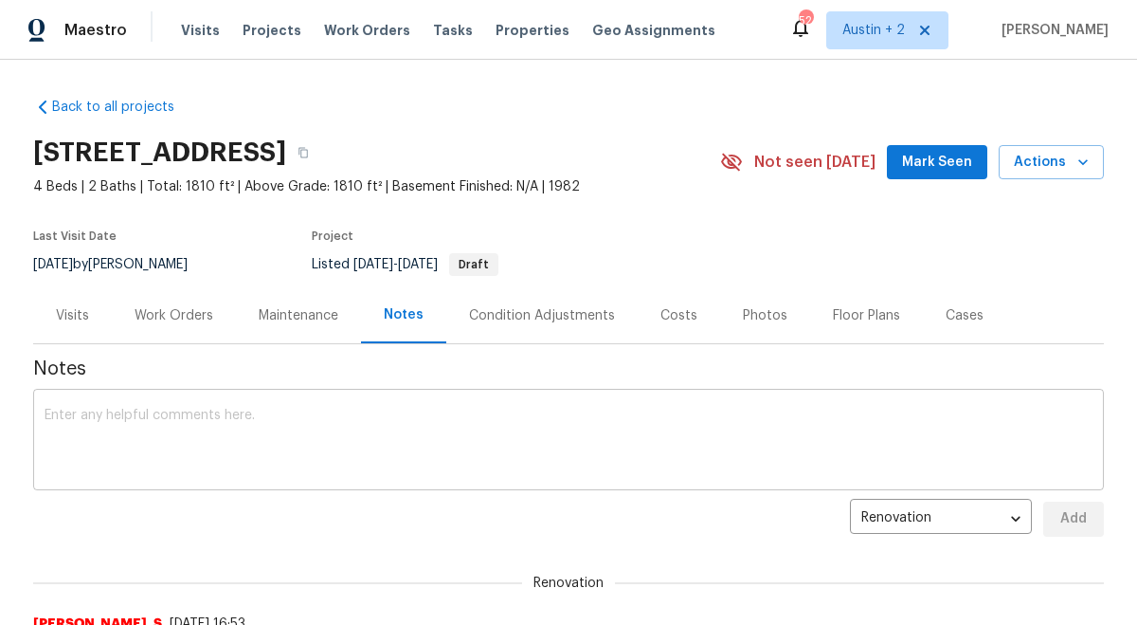
click at [341, 419] on textarea at bounding box center [569, 442] width 1048 height 66
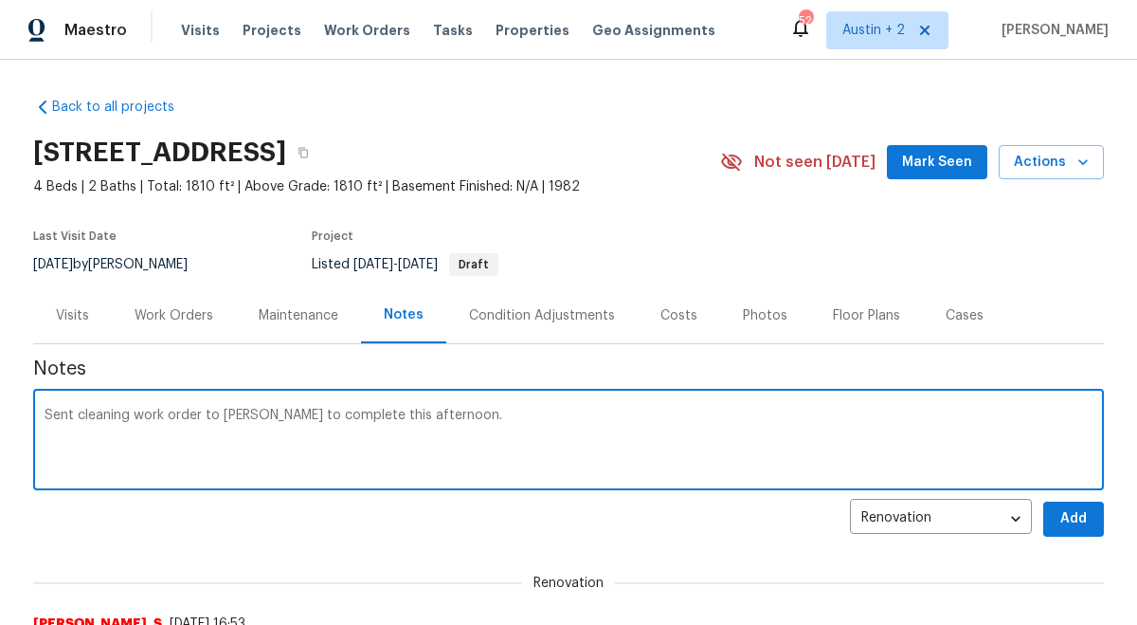
type textarea "Sent cleaning work order to Arelis to complete this afternoon."
click at [1064, 530] on span "Add" at bounding box center [1074, 519] width 30 height 24
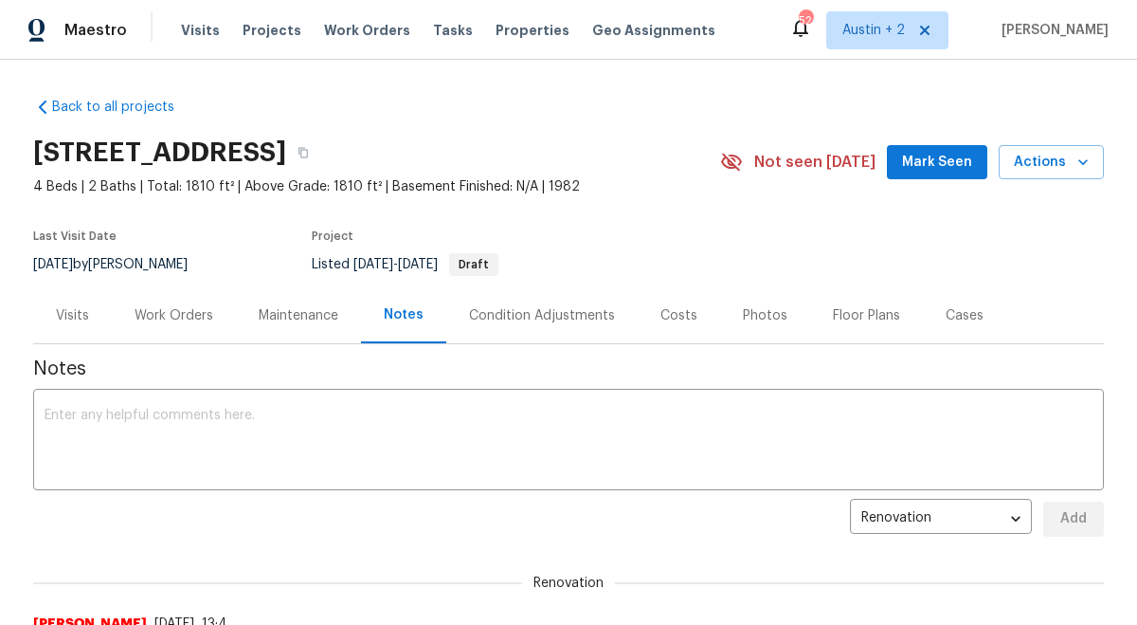
click at [937, 193] on div "11510 Powder Mill Trl, Austin, TX 78750 4 Beds | 2 Baths | Total: 1810 ft² | Ab…" at bounding box center [568, 162] width 1071 height 68
click at [937, 170] on span "Mark Seen" at bounding box center [937, 163] width 70 height 24
click at [919, 157] on span "Seen [DATE]" at bounding box center [942, 162] width 91 height 19
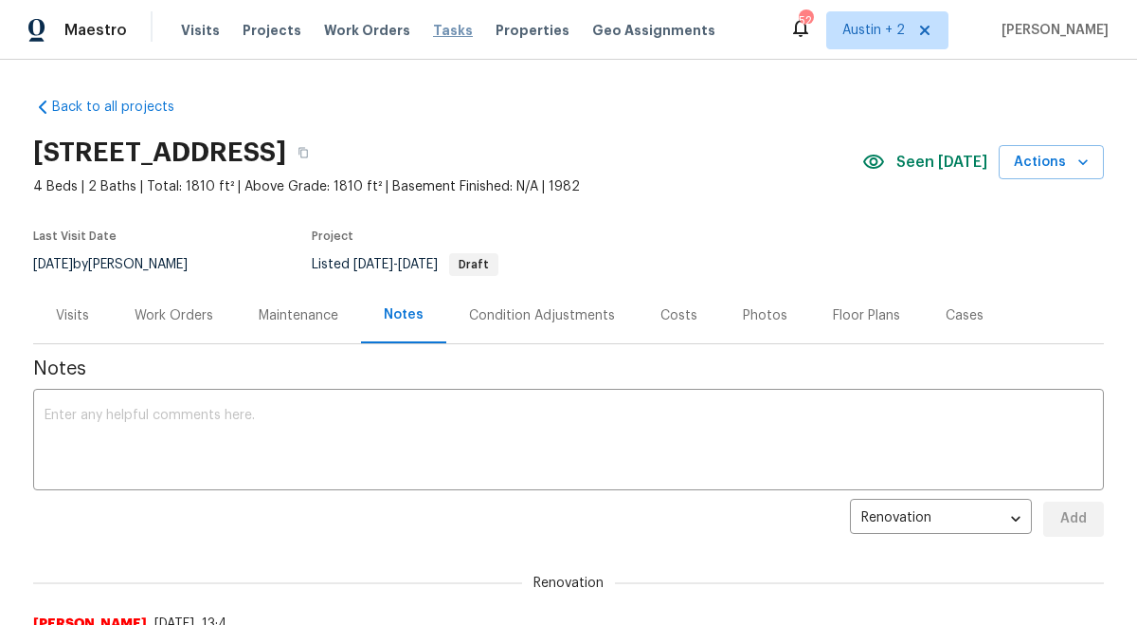
click at [436, 27] on span "Tasks" at bounding box center [453, 30] width 40 height 13
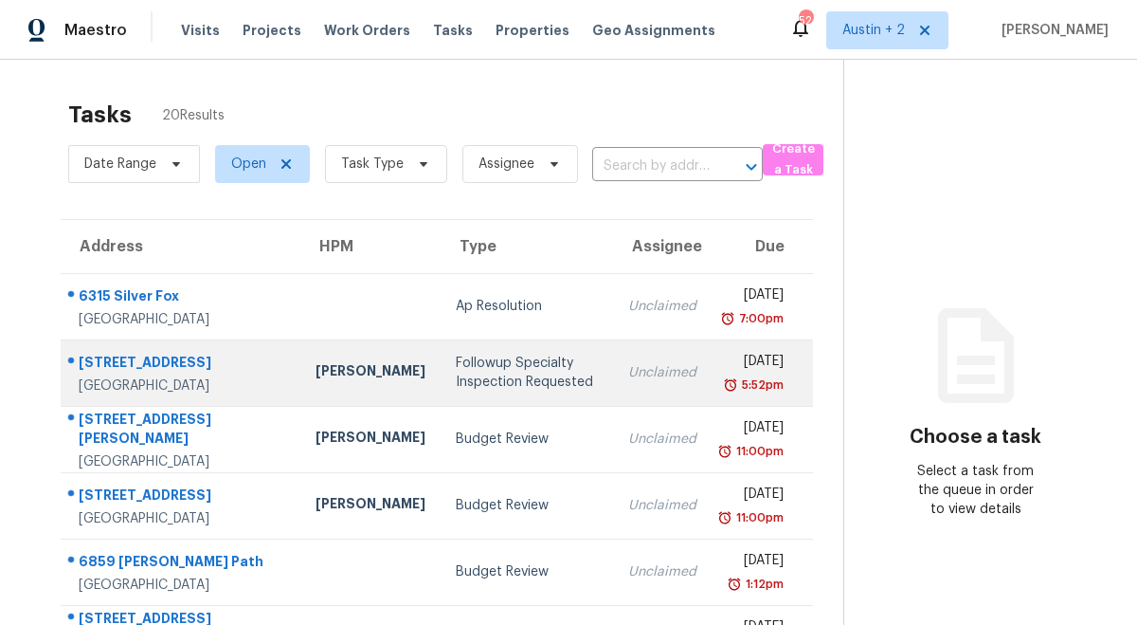
click at [456, 373] on div "Followup Specialty Inspection Requested" at bounding box center [526, 373] width 141 height 38
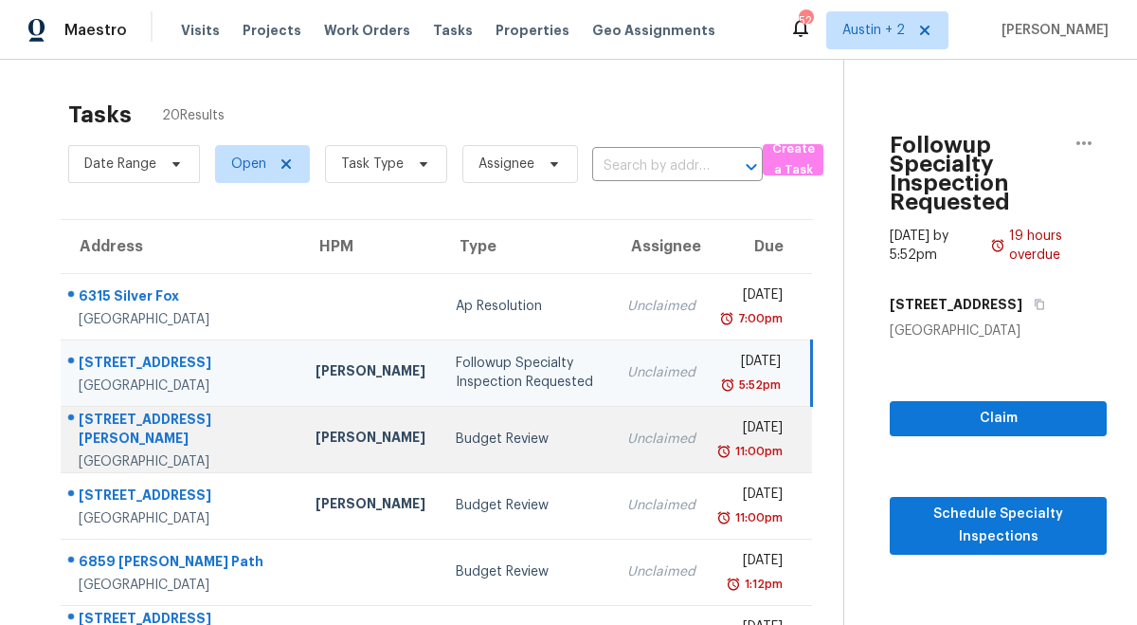
click at [456, 444] on div "Budget Review" at bounding box center [526, 438] width 141 height 19
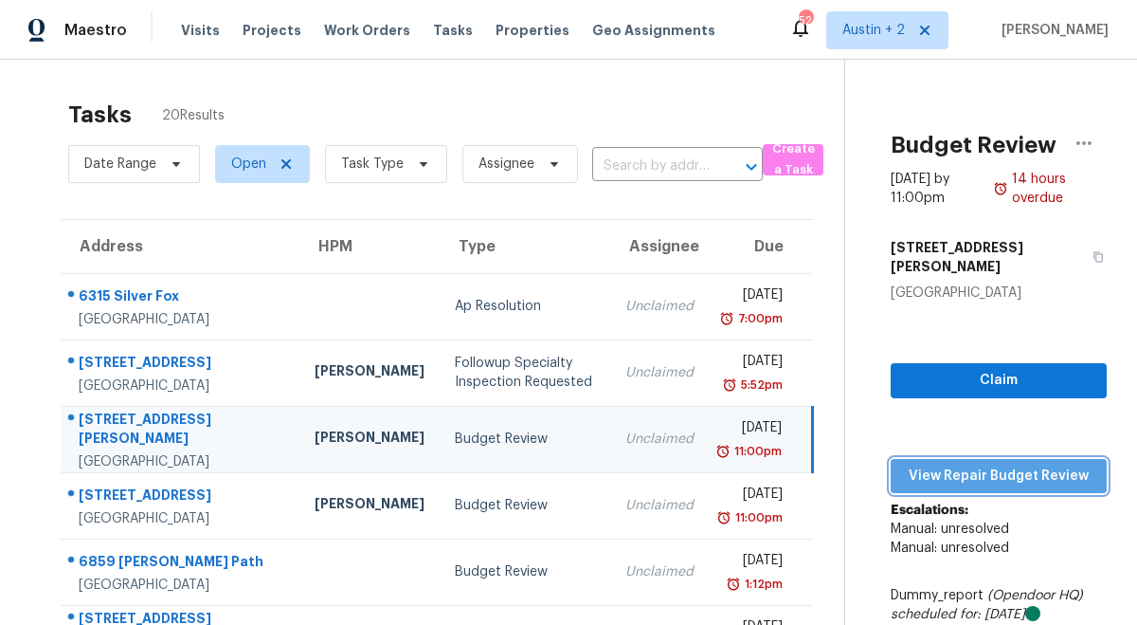
click at [942, 464] on span "View Repair Budget Review" at bounding box center [999, 476] width 186 height 24
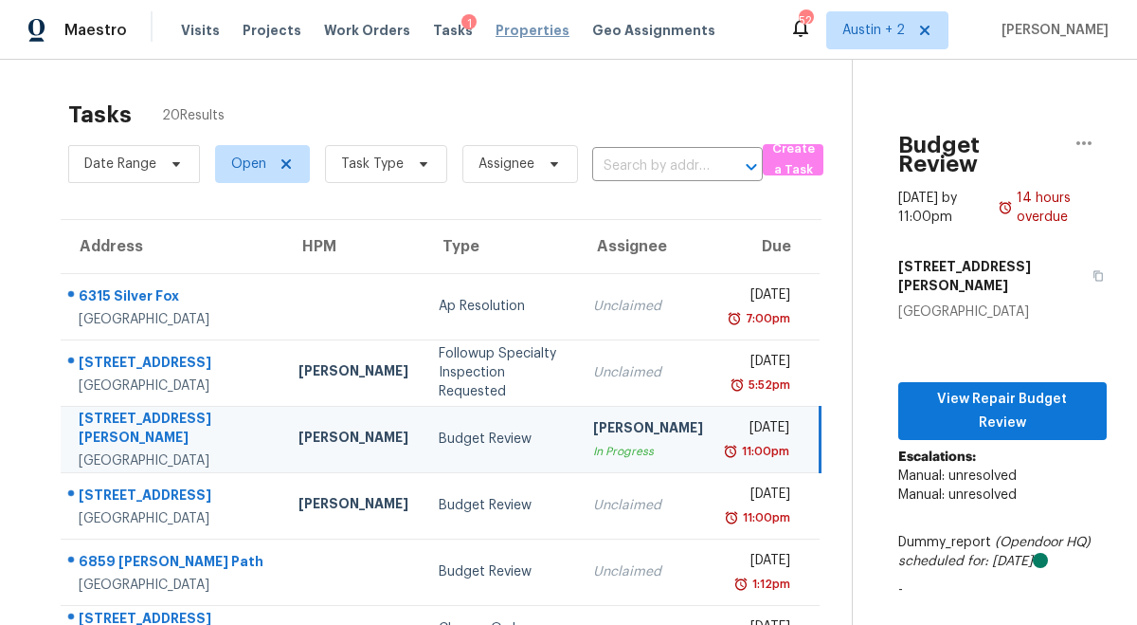
click at [502, 39] on span "Properties" at bounding box center [533, 30] width 74 height 19
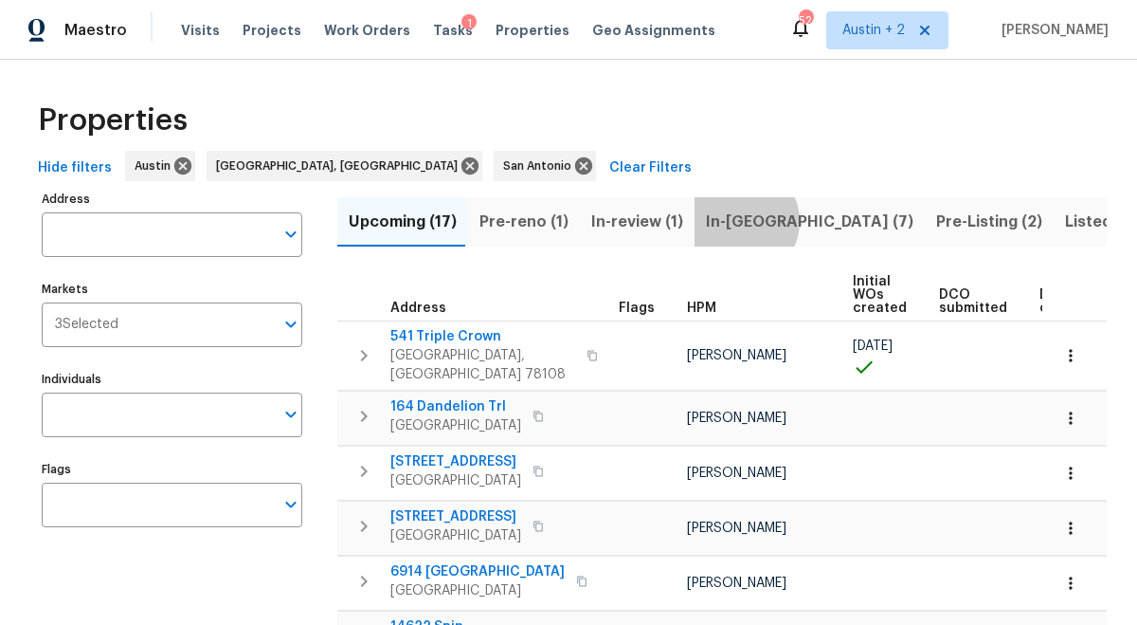
click at [726, 221] on span "In-reno (7)" at bounding box center [810, 222] width 208 height 27
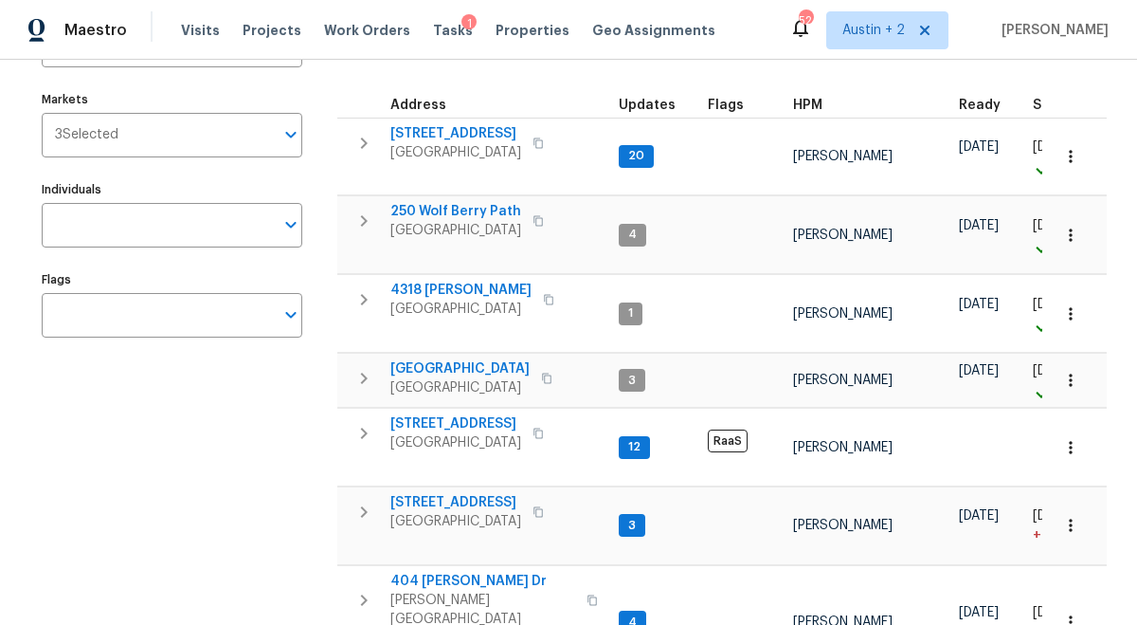
scroll to position [168, 0]
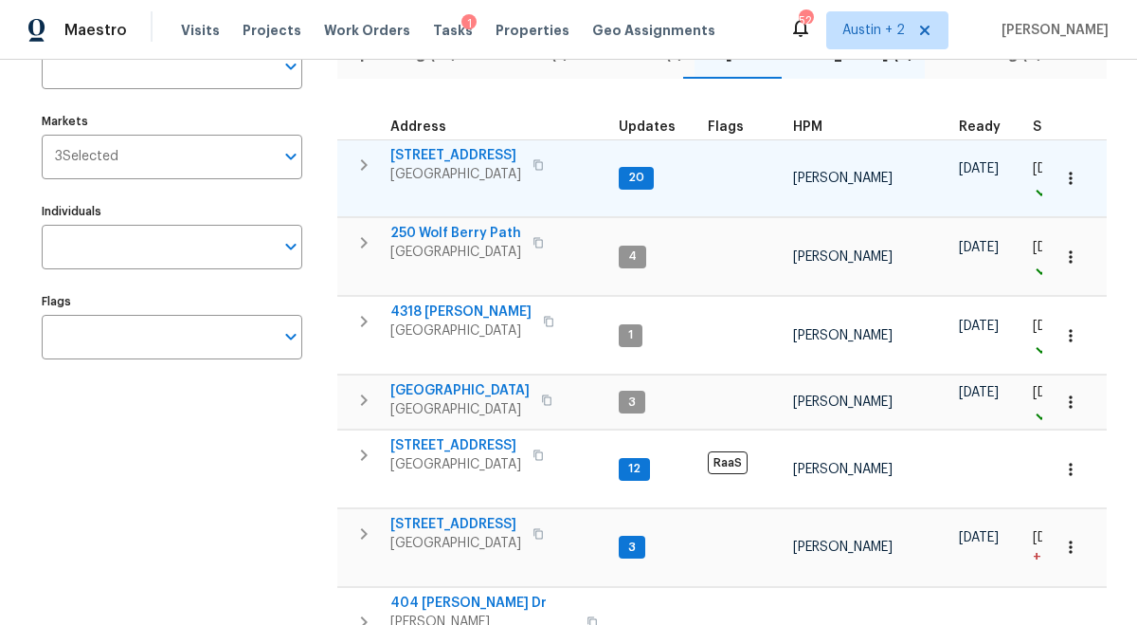
click at [460, 155] on span "503 Hackberry St" at bounding box center [456, 155] width 131 height 19
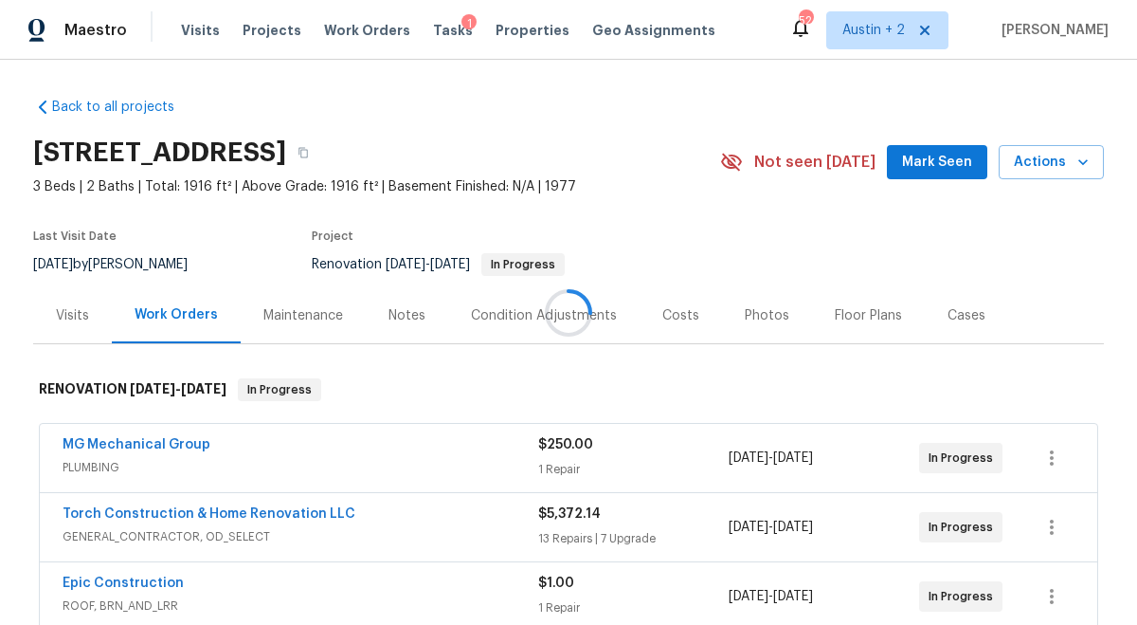
click at [916, 178] on div at bounding box center [568, 312] width 1137 height 625
click at [916, 173] on div at bounding box center [568, 312] width 1137 height 625
click at [917, 164] on span "Mark Seen" at bounding box center [937, 163] width 70 height 24
click at [914, 169] on span "Mark Seen" at bounding box center [937, 163] width 70 height 24
click at [406, 312] on div "Notes" at bounding box center [407, 315] width 37 height 19
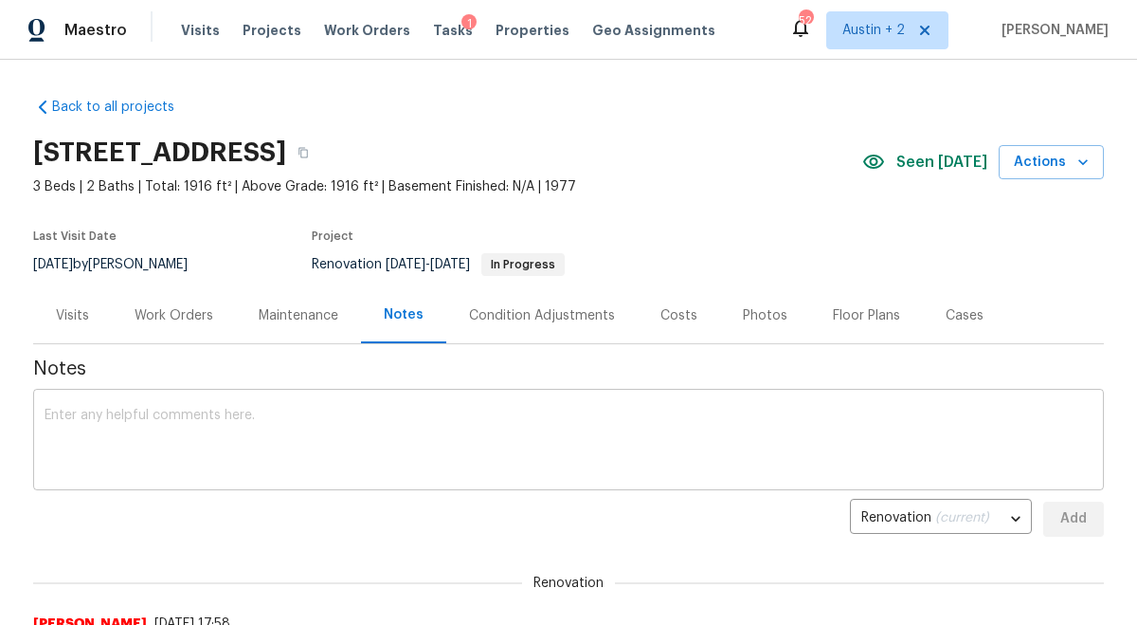
click at [387, 422] on textarea at bounding box center [569, 442] width 1048 height 66
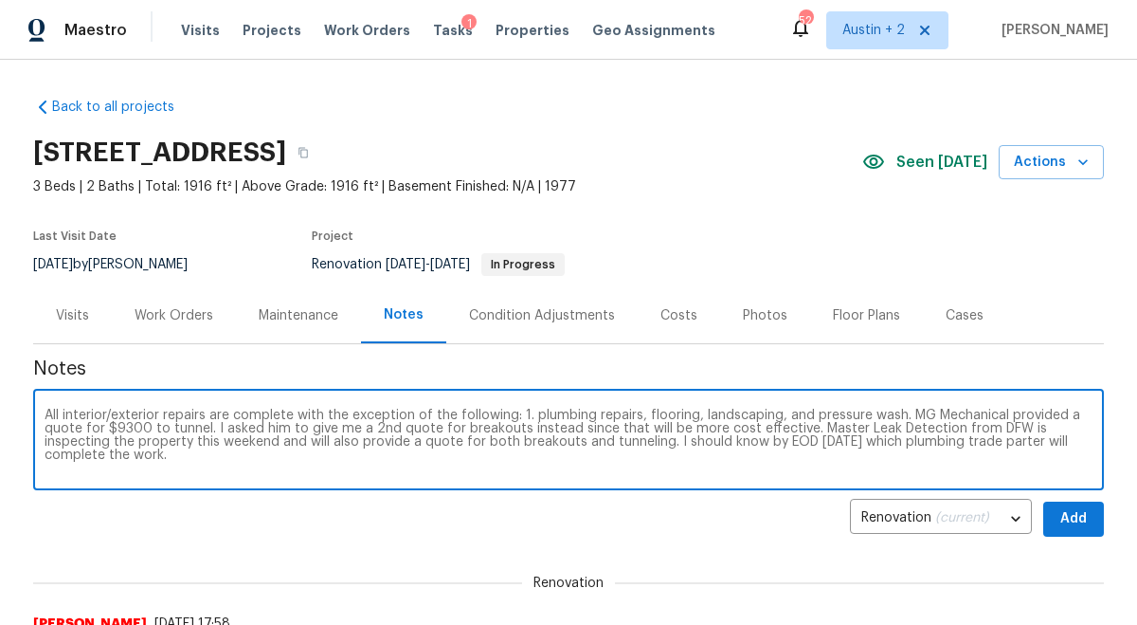
click at [780, 413] on textarea "All interior/exterior repairs are complete with the exception of the following:…" at bounding box center [569, 442] width 1048 height 66
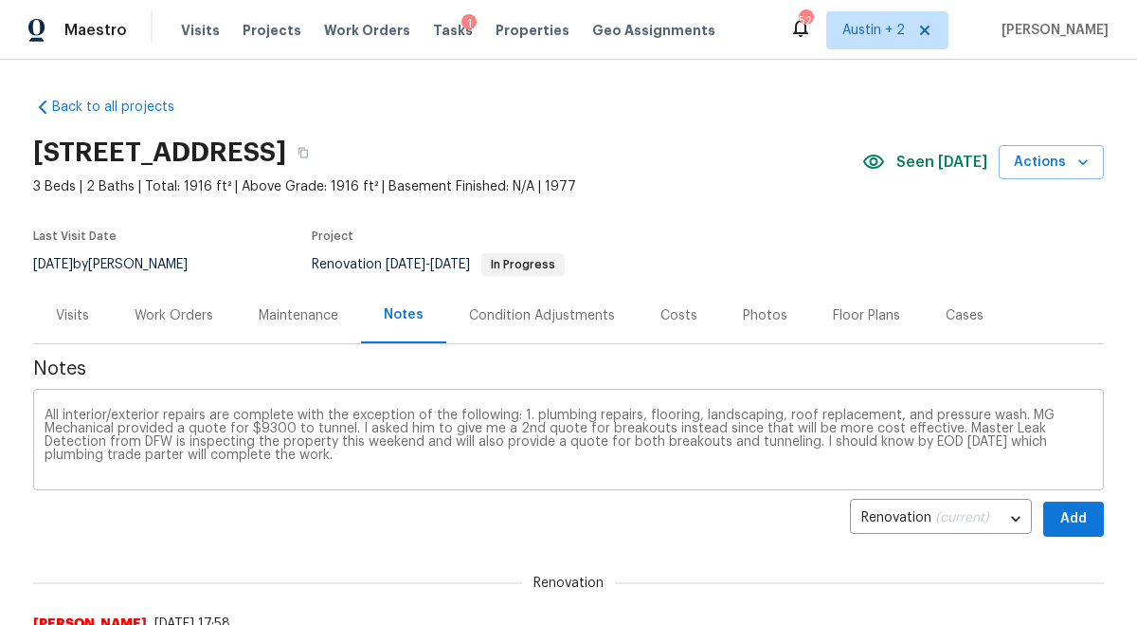
click at [41, 415] on div "All interior/exterior repairs are complete with the exception of the following:…" at bounding box center [568, 441] width 1071 height 97
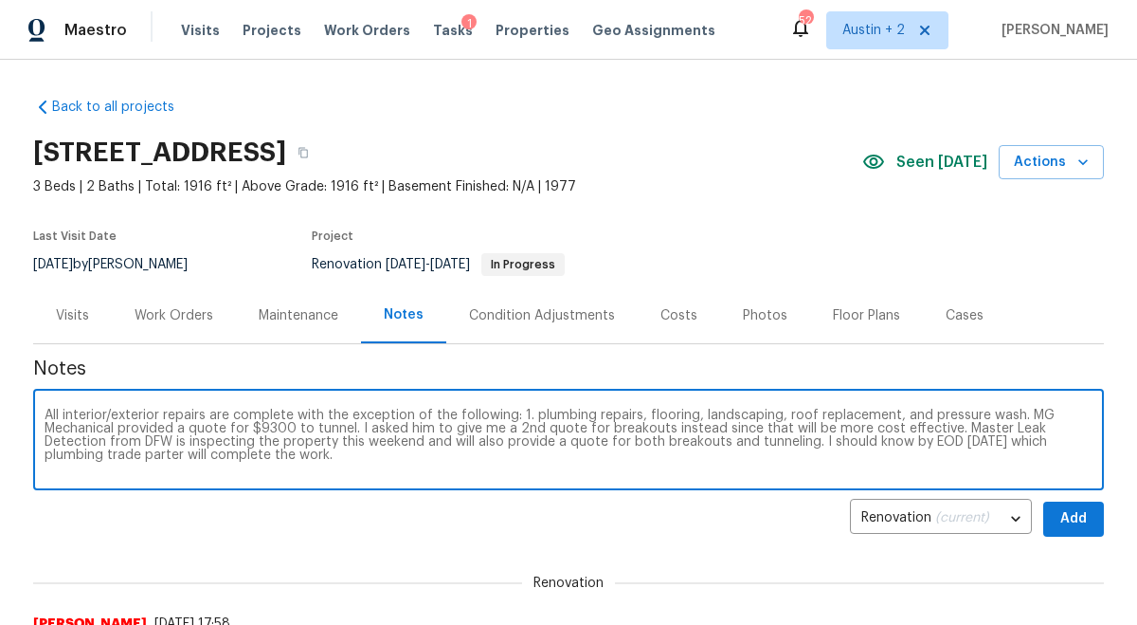
click at [36, 415] on div "All interior/exterior repairs are complete with the exception of the following:…" at bounding box center [568, 441] width 1071 height 97
click at [45, 416] on textarea "All interior/exterior repairs are complete with the exception of the following:…" at bounding box center [569, 442] width 1048 height 66
click at [429, 456] on textarea "The property looks fantastic. All interior/exterior repairs are complete with t…" at bounding box center [569, 442] width 1048 height 66
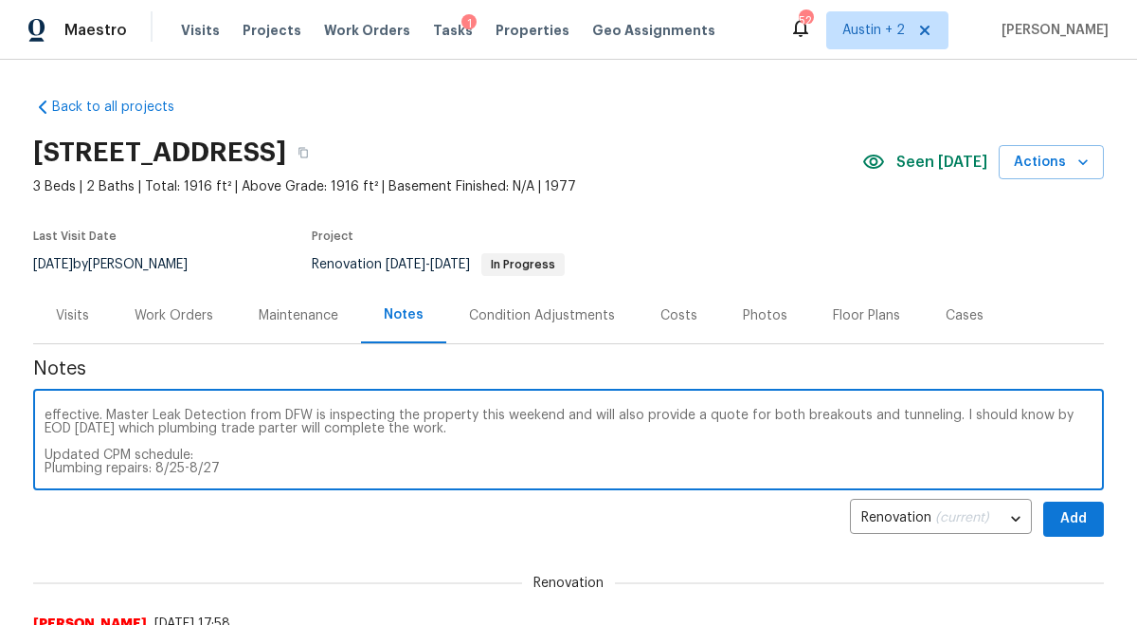
scroll to position [40, 0]
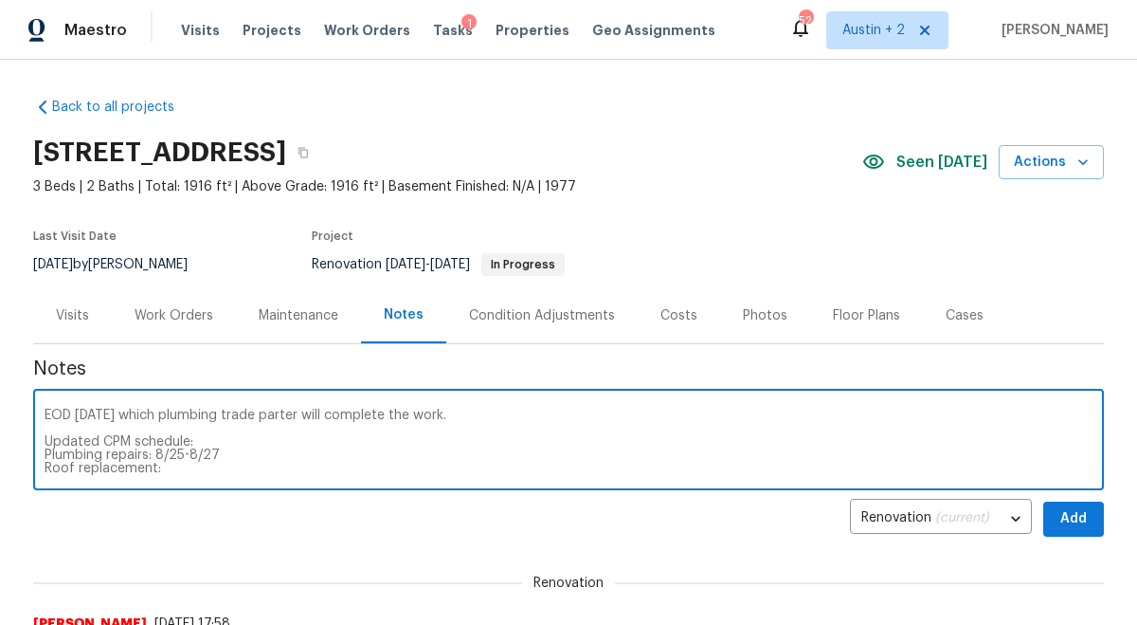
drag, startPoint x: 97, startPoint y: 442, endPoint x: 47, endPoint y: 442, distance: 49.3
click at [47, 442] on textarea "The property looks fantastic. All interior/exterior repairs are complete with t…" at bounding box center [569, 442] width 1048 height 66
drag, startPoint x: 208, startPoint y: 439, endPoint x: 122, endPoint y: 443, distance: 85.4
click at [122, 443] on textarea "The property looks fantastic. All interior/exterior repairs are complete with t…" at bounding box center [569, 442] width 1048 height 66
click at [173, 473] on textarea "The property looks fantastic. All interior/exterior repairs are complete with t…" at bounding box center [569, 442] width 1048 height 66
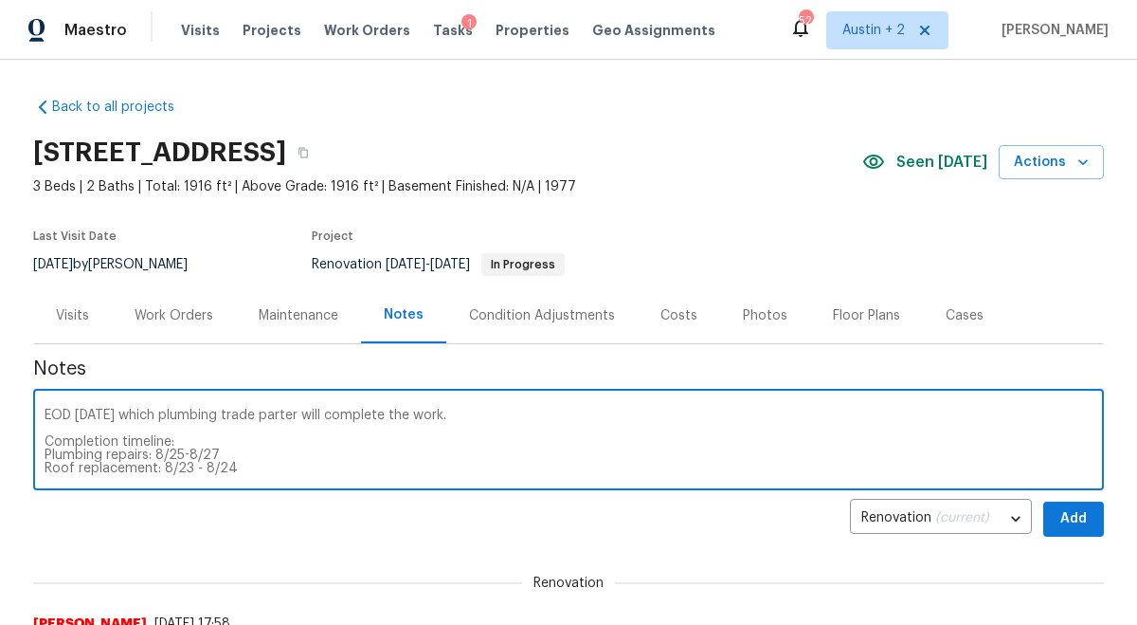
scroll to position [53, 0]
drag, startPoint x: 233, startPoint y: 455, endPoint x: 43, endPoint y: 454, distance: 190.5
click at [43, 454] on div "The property looks fantastic. All interior/exterior repairs are complete with t…" at bounding box center [568, 441] width 1071 height 97
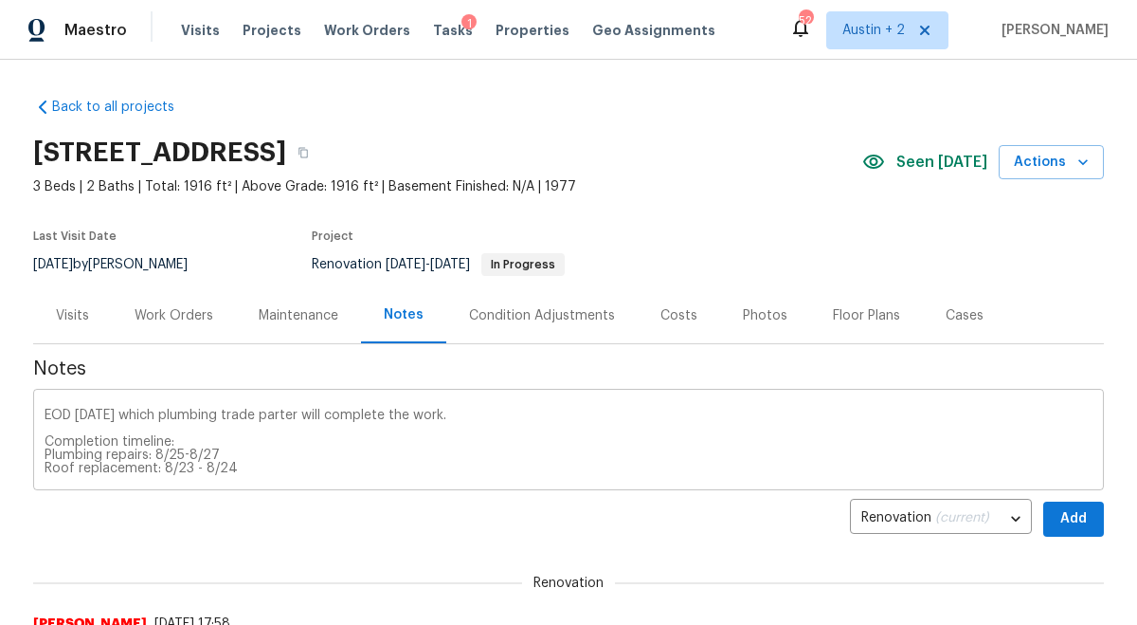
click at [44, 440] on div "The property looks fantastic. All interior/exterior repairs are complete with t…" at bounding box center [568, 441] width 1071 height 97
click at [44, 439] on div "The property looks fantastic. All interior/exterior repairs are complete with t…" at bounding box center [568, 441] width 1071 height 97
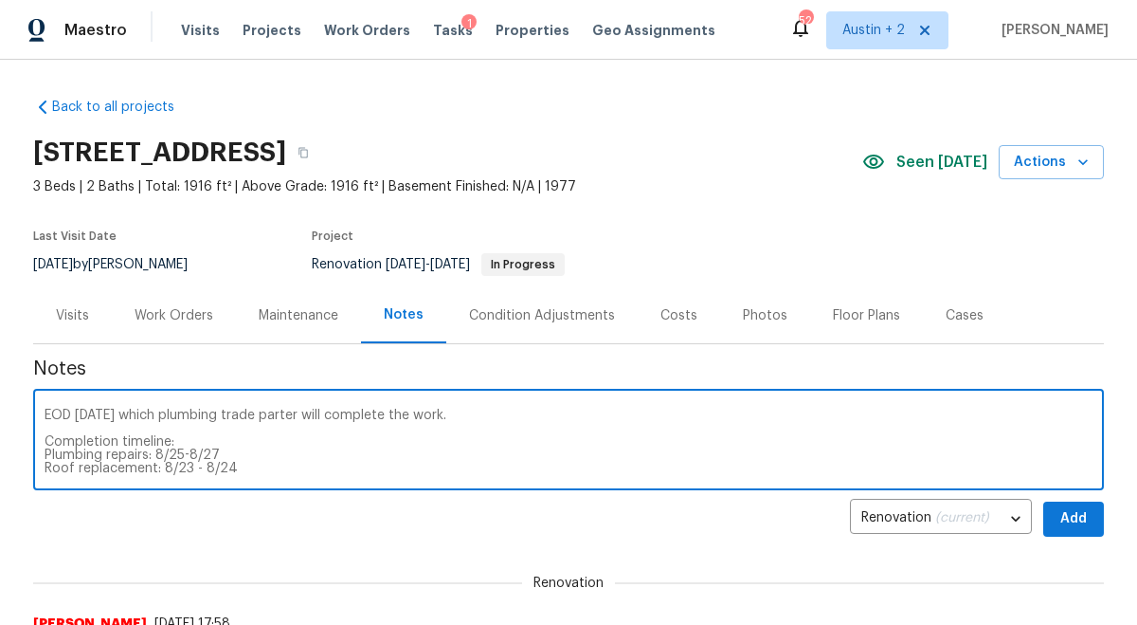
click at [59, 439] on textarea "The property looks fantastic. All interior/exterior repairs are complete with t…" at bounding box center [569, 442] width 1048 height 66
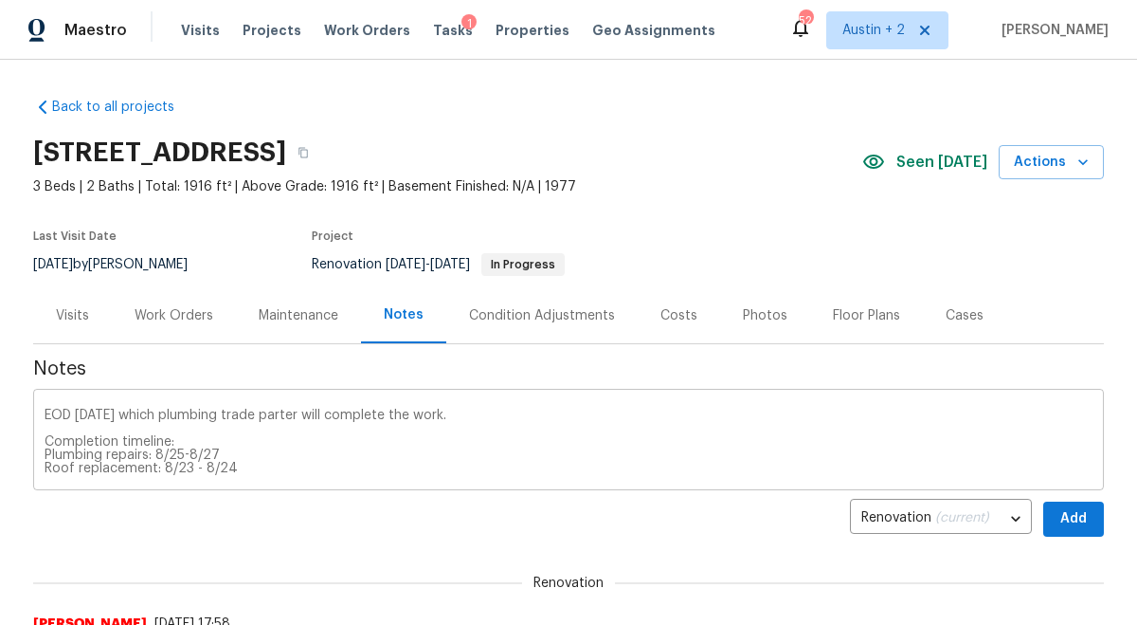
click at [44, 442] on div "The property looks fantastic. All interior/exterior repairs are complete with t…" at bounding box center [568, 441] width 1071 height 97
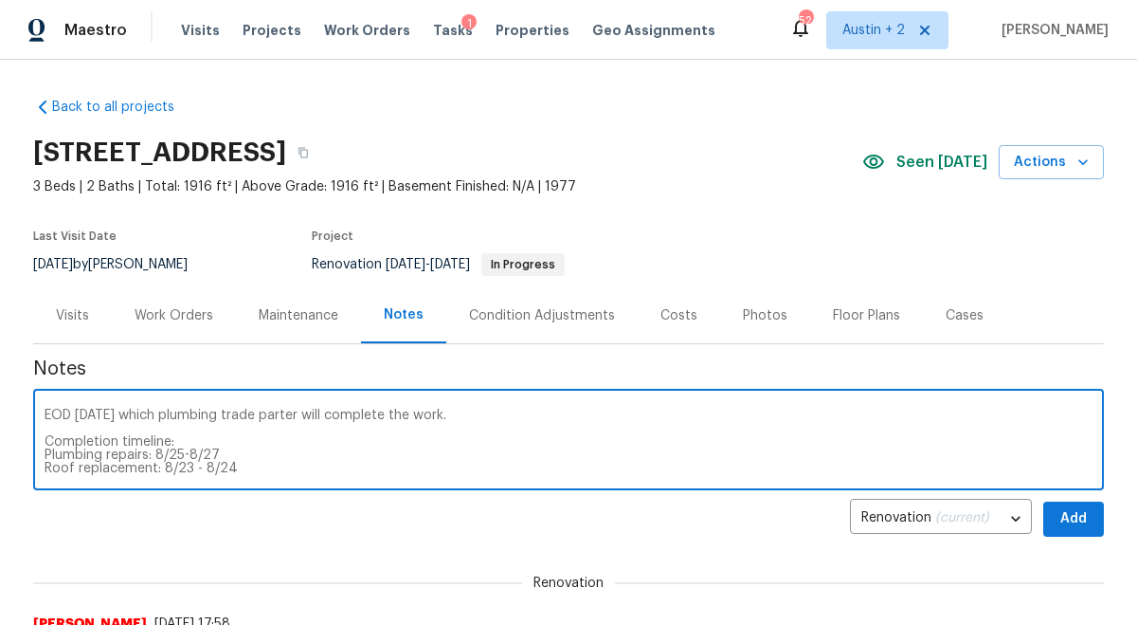
click at [46, 436] on textarea "The property looks fantastic. All interior/exterior repairs are complete with t…" at bounding box center [569, 442] width 1048 height 66
paste textarea "Roof replacement: 8/23 - 8/24"
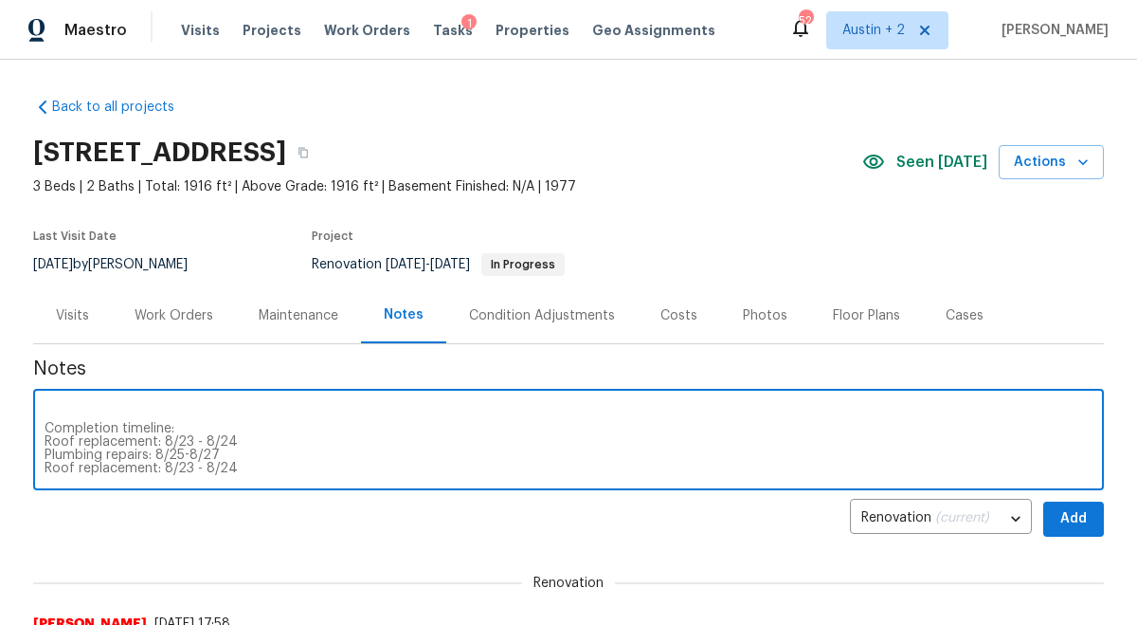
drag, startPoint x: 248, startPoint y: 464, endPoint x: 38, endPoint y: 464, distance: 210.4
click at [38, 464] on div "The property looks fantastic. All interior/exterior repairs are complete with t…" at bounding box center [568, 441] width 1071 height 97
type textarea "The property looks fantastic. All interior/exterior repairs are complete with t…"
click at [1080, 519] on span "Add" at bounding box center [1074, 519] width 30 height 24
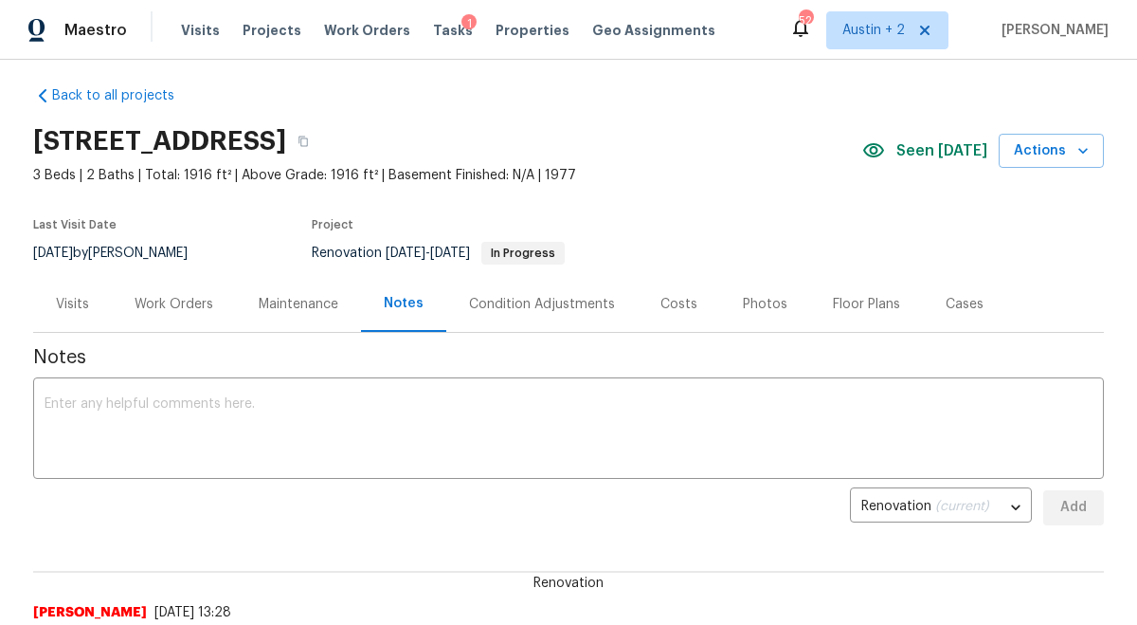
scroll to position [0, 0]
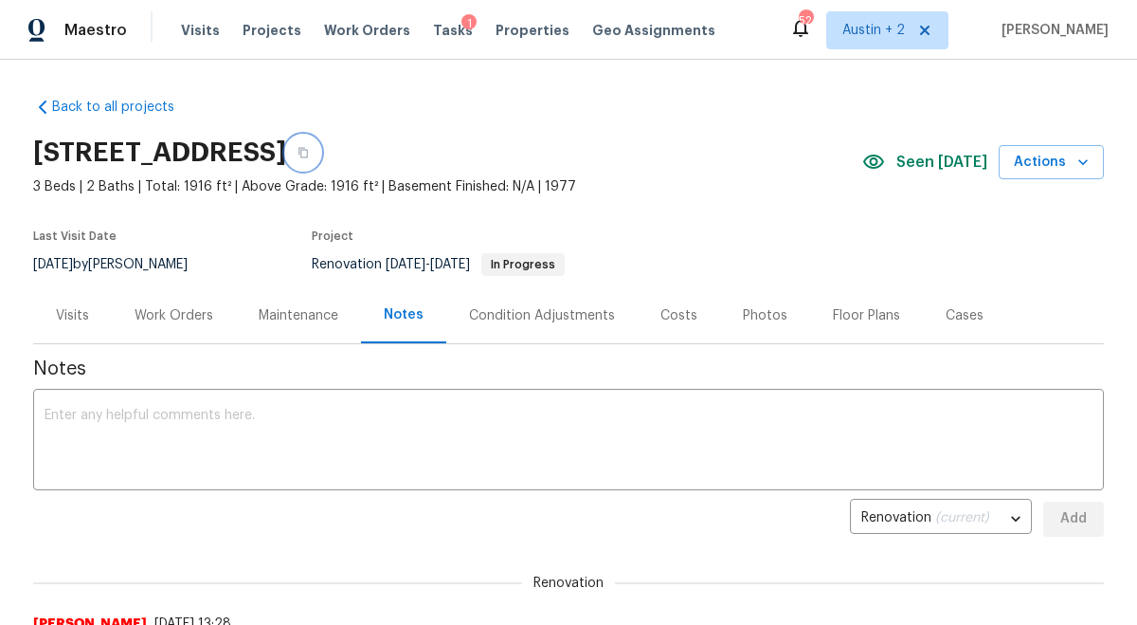
click at [309, 155] on icon "button" at bounding box center [303, 152] width 11 height 11
click at [192, 320] on div "Work Orders" at bounding box center [174, 315] width 79 height 19
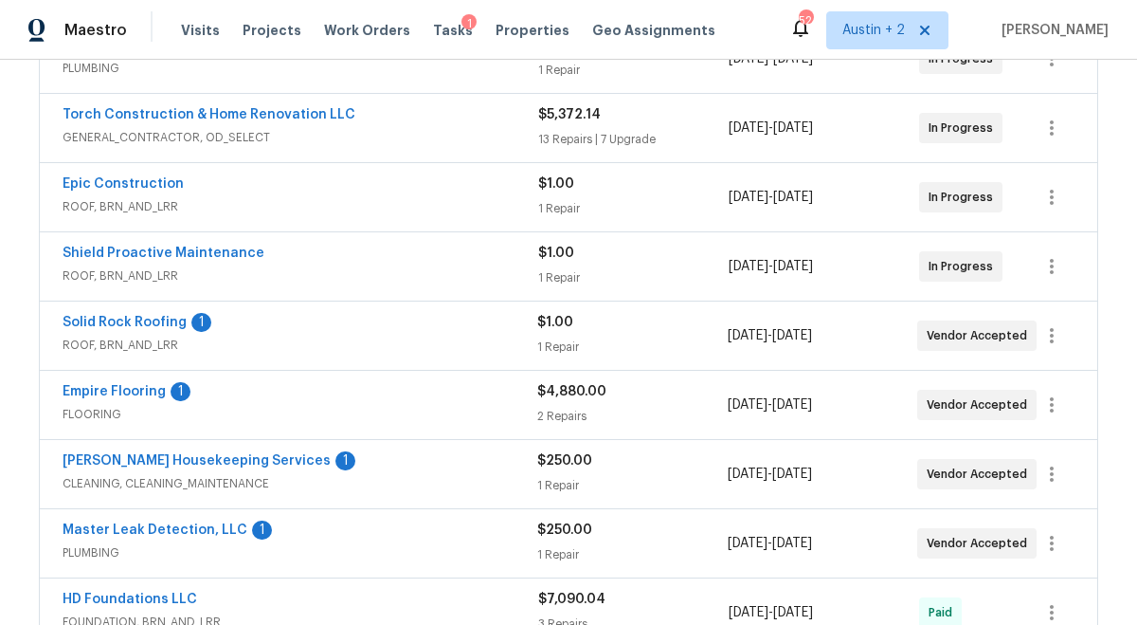
scroll to position [402, 0]
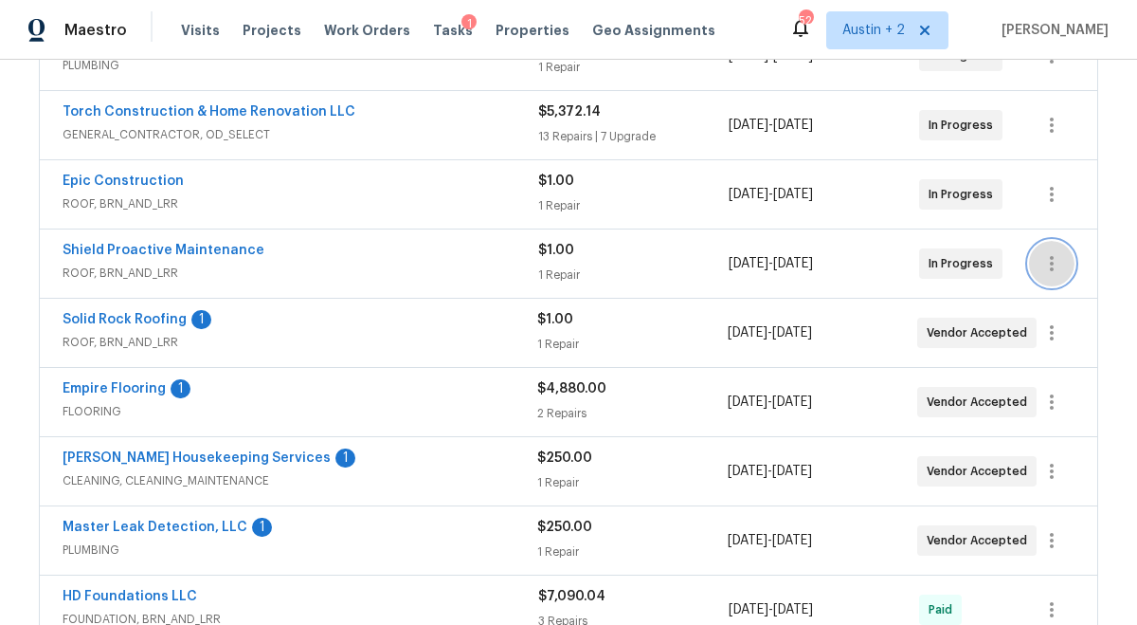
click at [1050, 273] on icon "button" at bounding box center [1052, 263] width 23 height 23
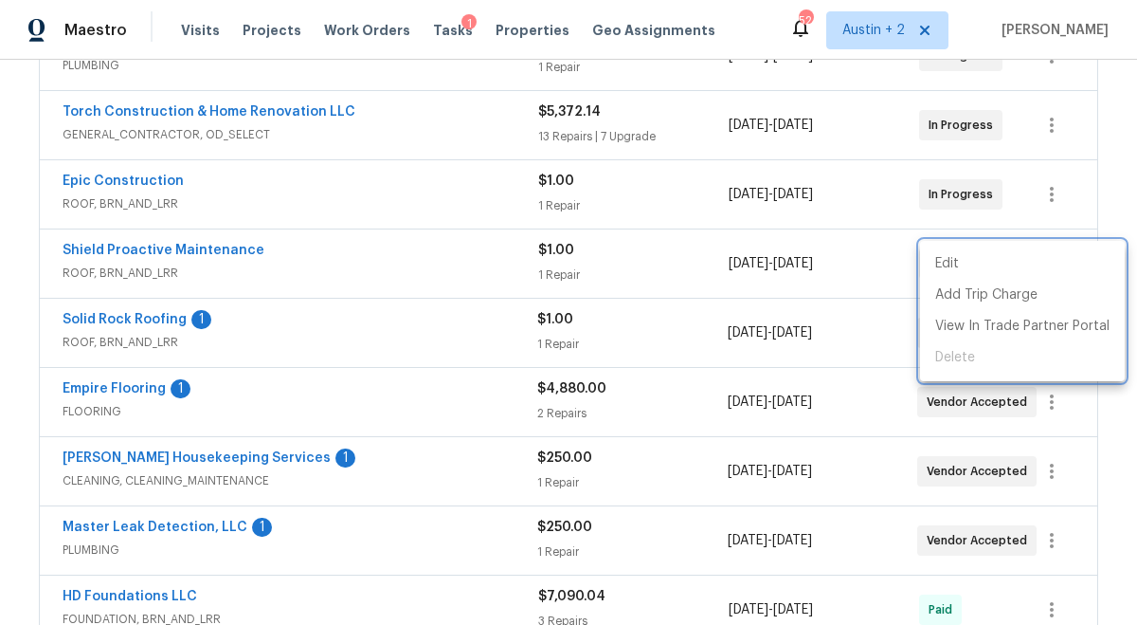
click at [591, 290] on div at bounding box center [568, 312] width 1137 height 625
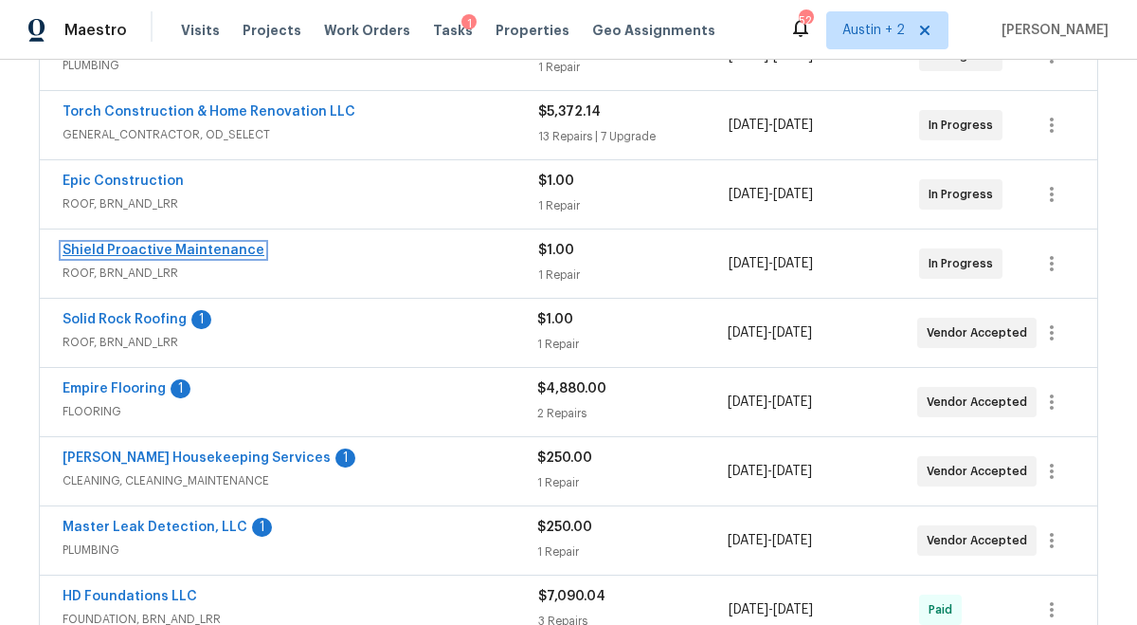
click at [222, 250] on link "Shield Proactive Maintenance" at bounding box center [164, 250] width 202 height 13
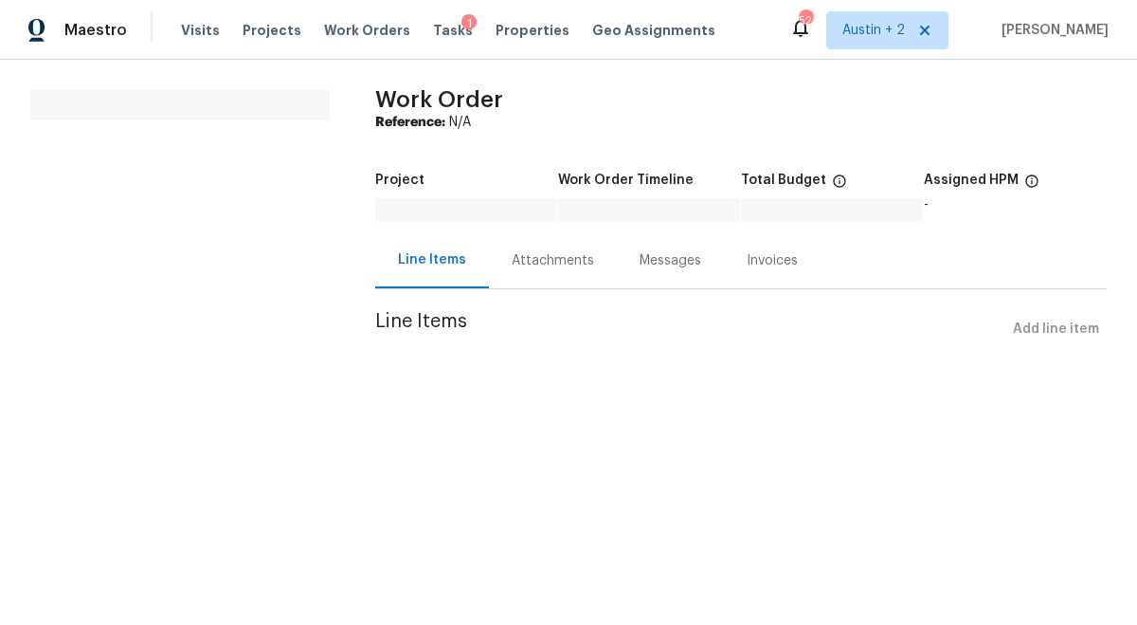
click at [550, 260] on div "Attachments" at bounding box center [553, 260] width 82 height 19
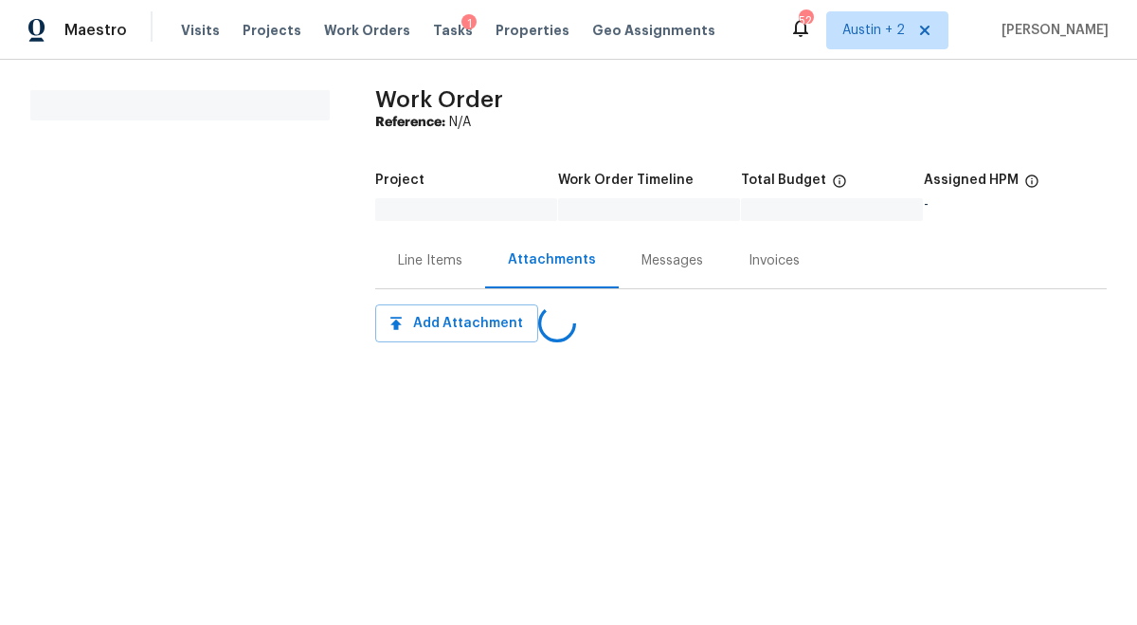
click at [436, 247] on div "Line Items" at bounding box center [430, 260] width 110 height 56
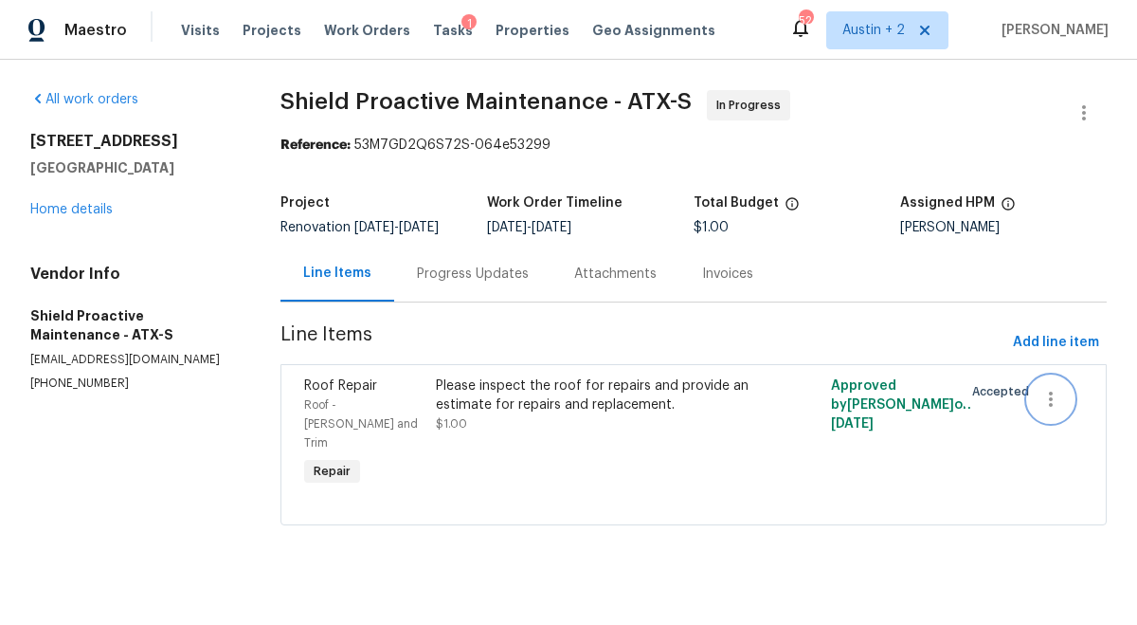
click at [1054, 409] on icon "button" at bounding box center [1051, 399] width 23 height 23
click at [1054, 409] on li "Cancel" at bounding box center [1065, 412] width 73 height 31
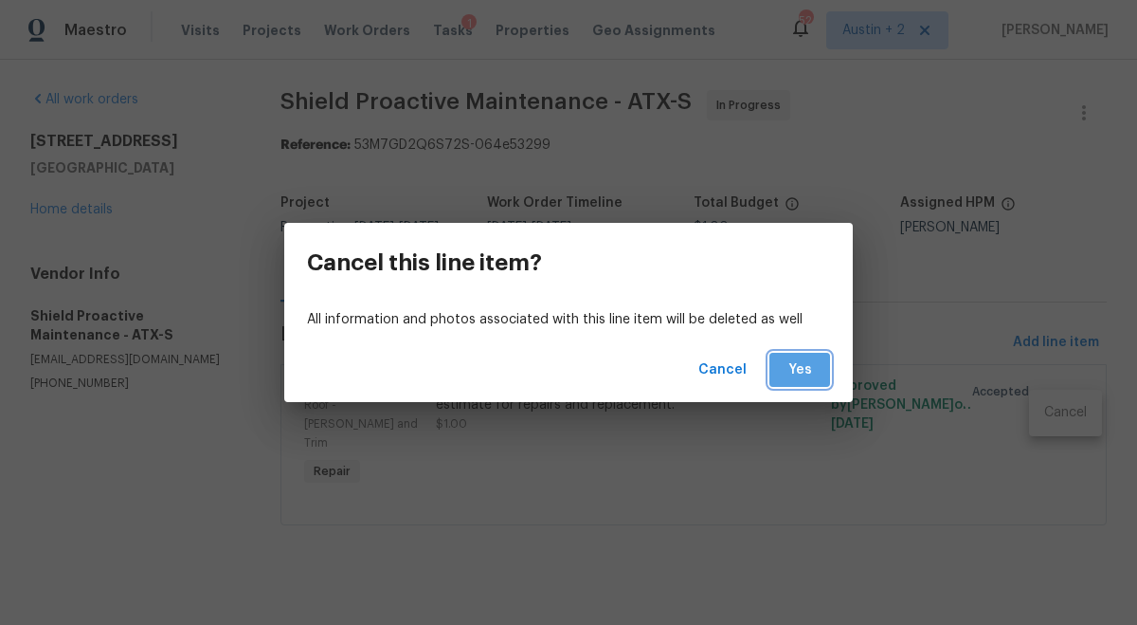
click at [808, 356] on button "Yes" at bounding box center [800, 370] width 61 height 35
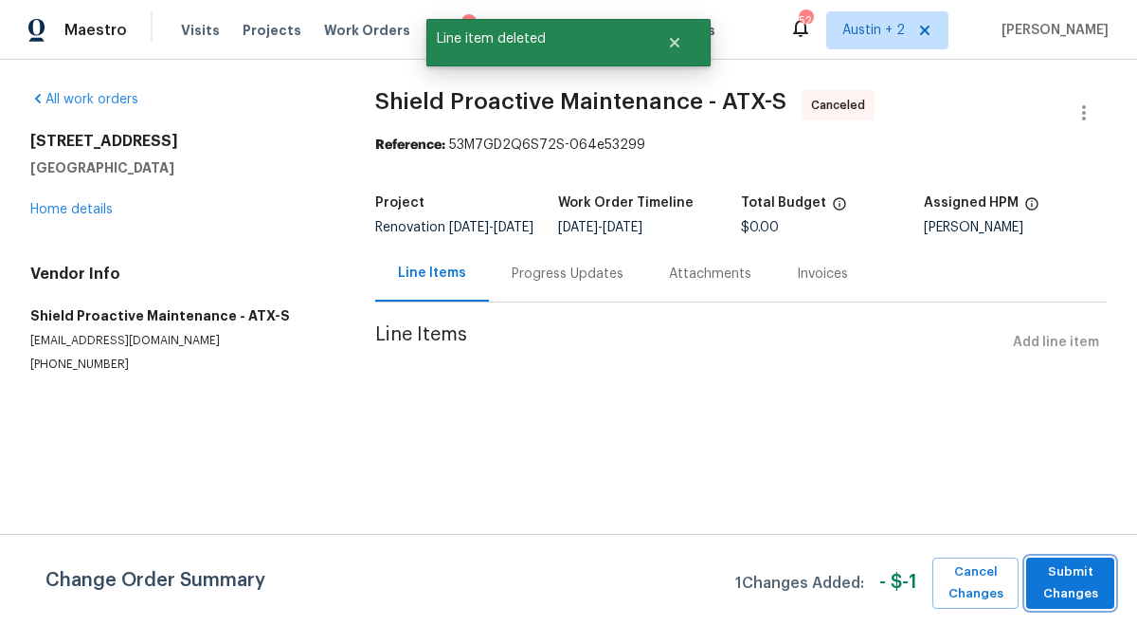
click at [1083, 592] on span "Submit Changes" at bounding box center [1070, 583] width 69 height 44
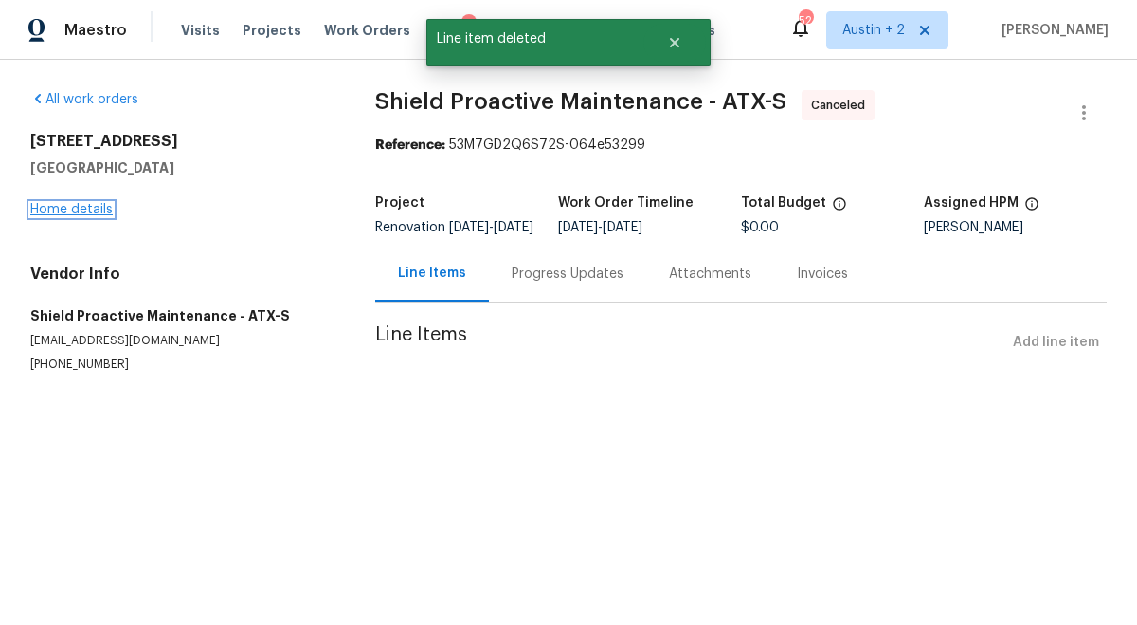
click at [83, 203] on link "Home details" at bounding box center [71, 209] width 82 height 13
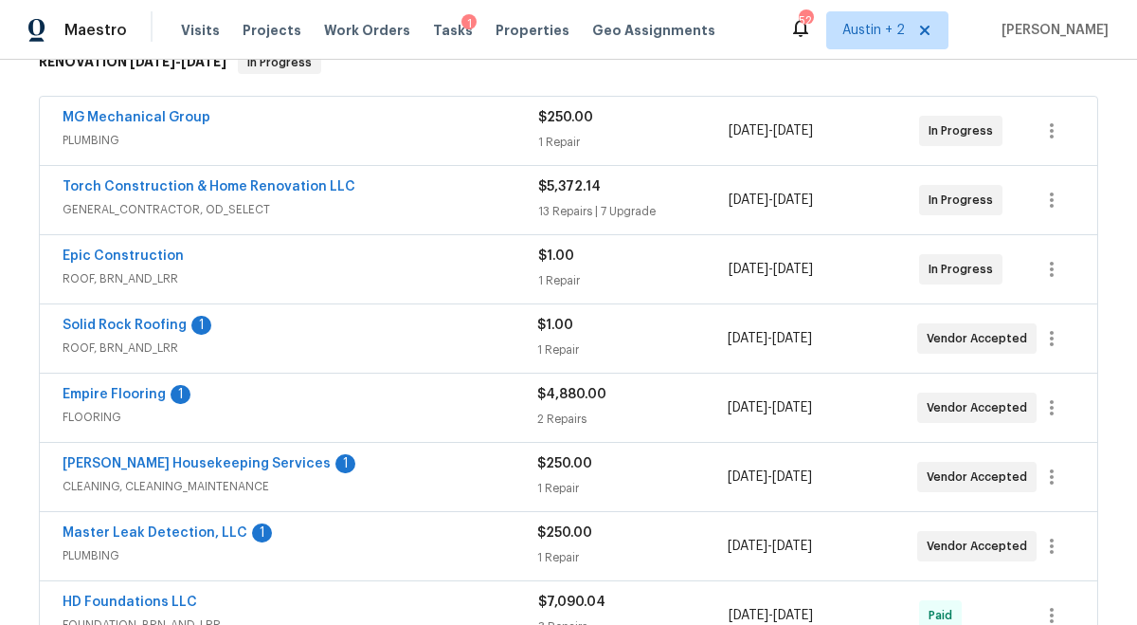
scroll to position [330, 0]
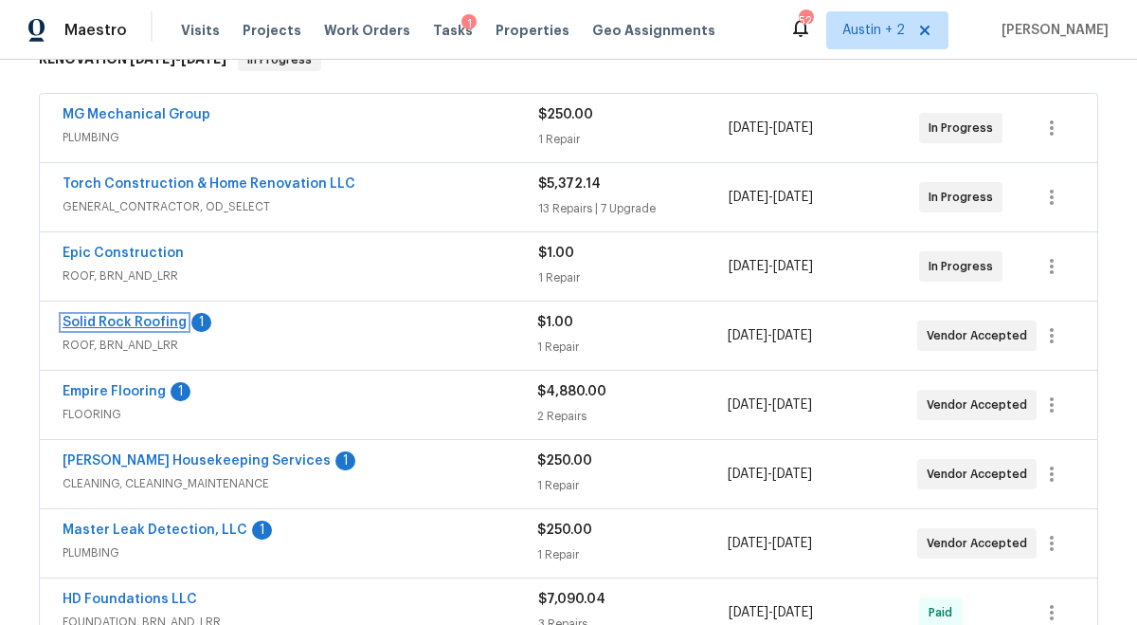
click at [149, 316] on link "Solid Rock Roofing" at bounding box center [125, 322] width 124 height 13
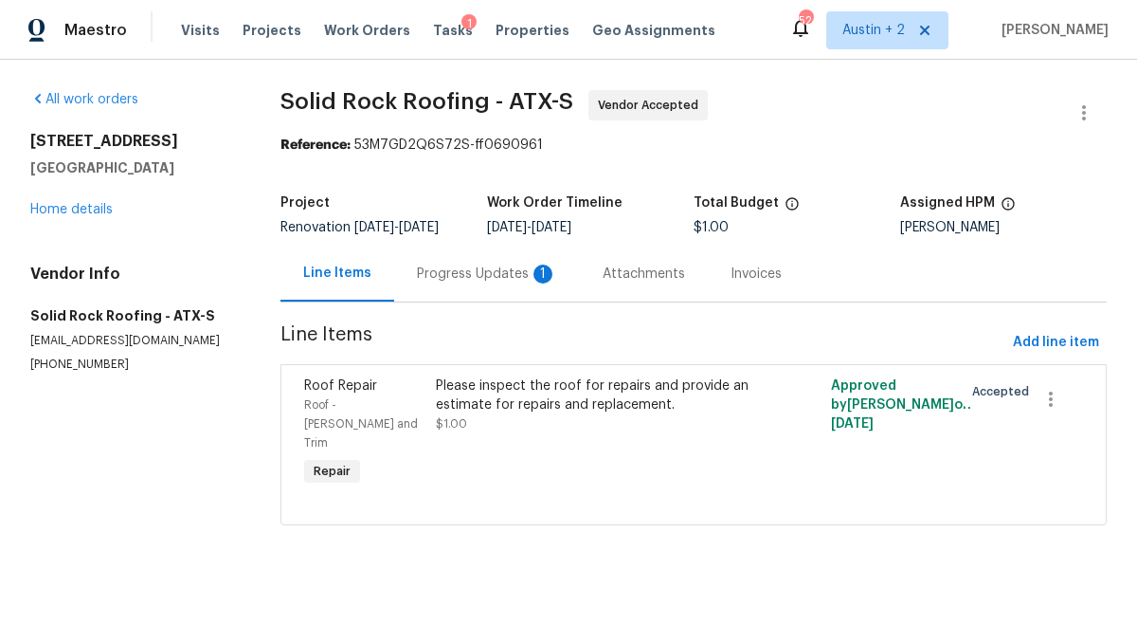
click at [493, 283] on div "Progress Updates 1" at bounding box center [487, 273] width 140 height 19
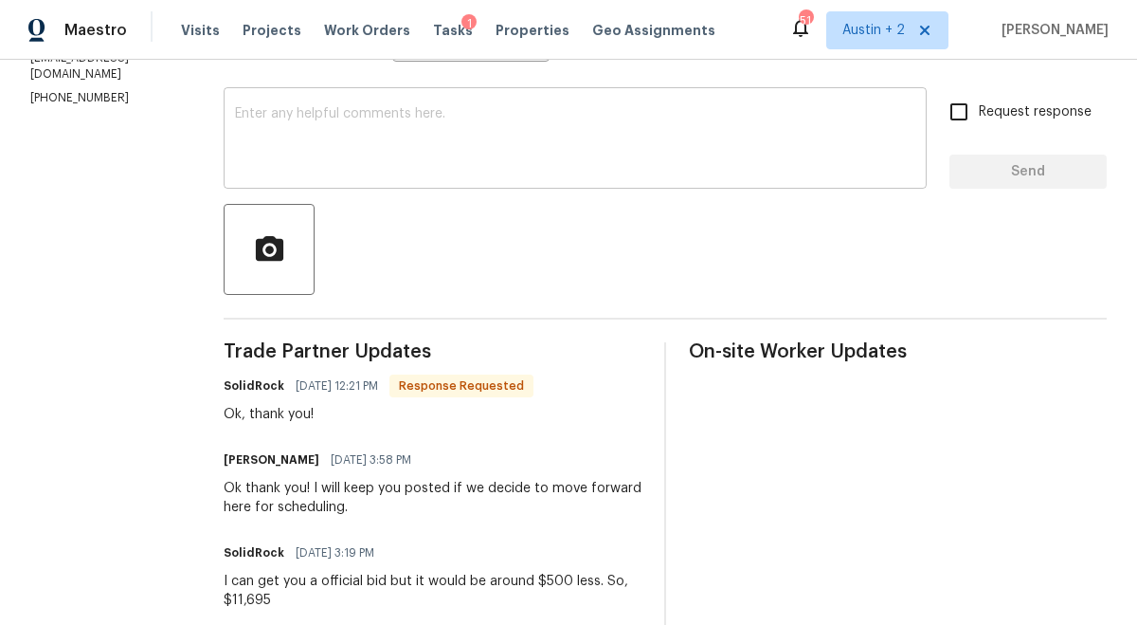
scroll to position [290, 0]
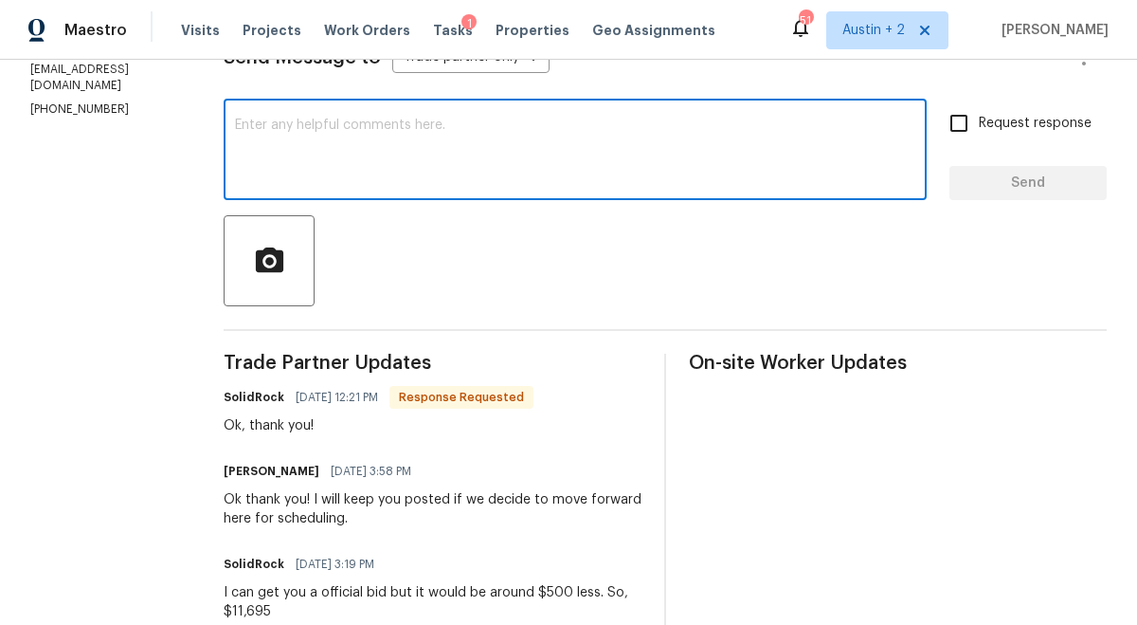
click at [452, 160] on textarea at bounding box center [575, 151] width 681 height 66
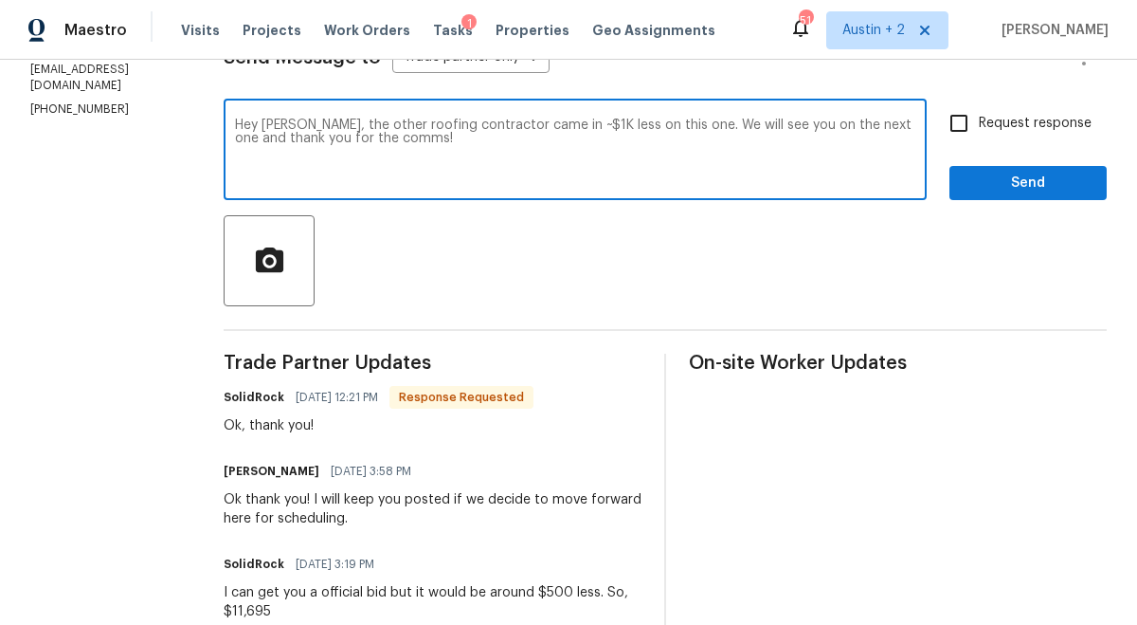
type textarea "Hey Matt, the other roofing contractor came in ~$1K less on this one. We will s…"
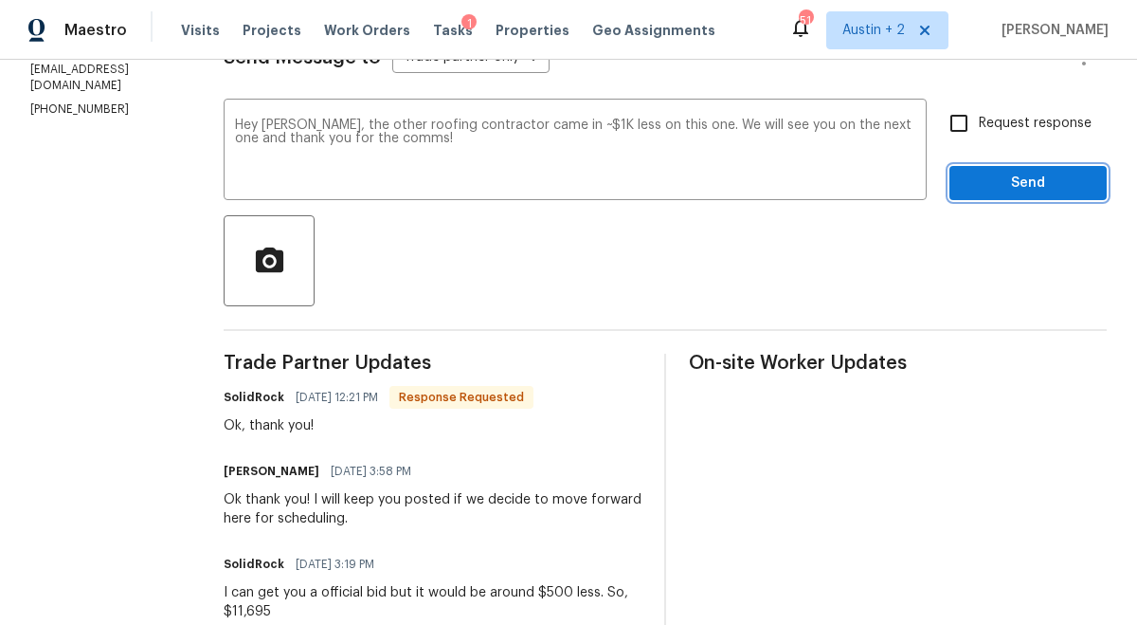
click at [993, 175] on span "Send" at bounding box center [1028, 184] width 127 height 24
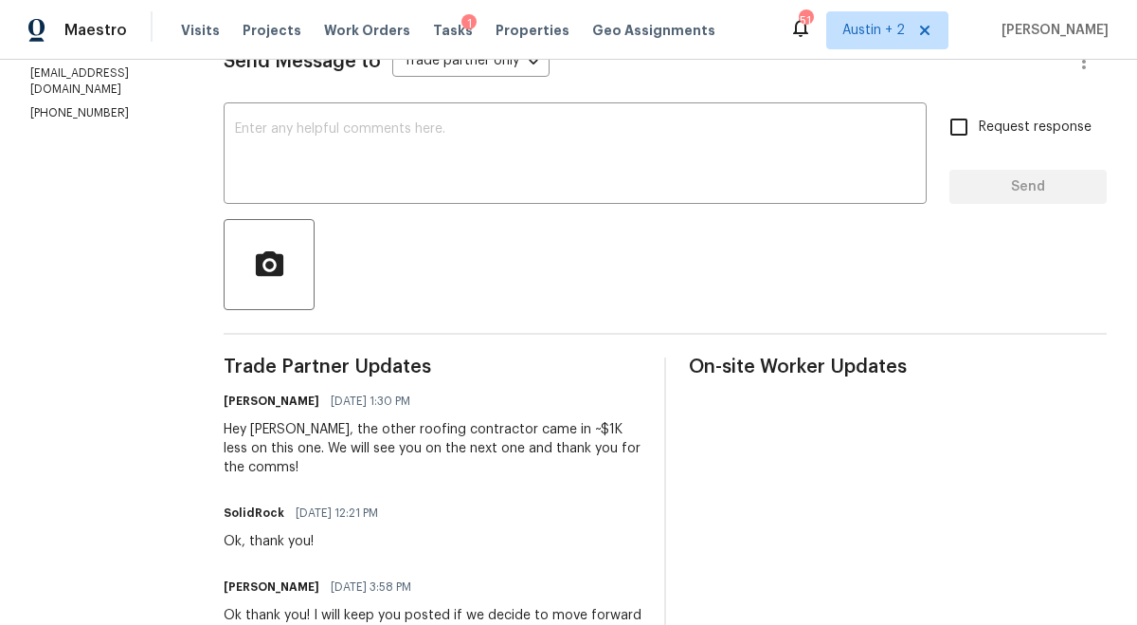
scroll to position [0, 0]
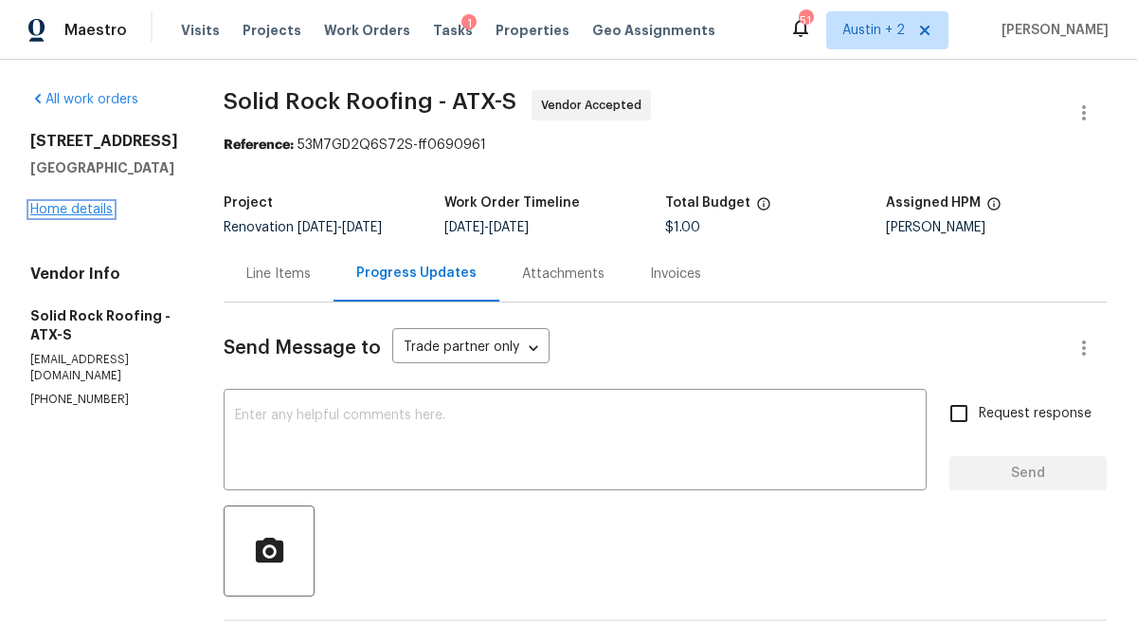
click at [97, 208] on link "Home details" at bounding box center [71, 209] width 82 height 13
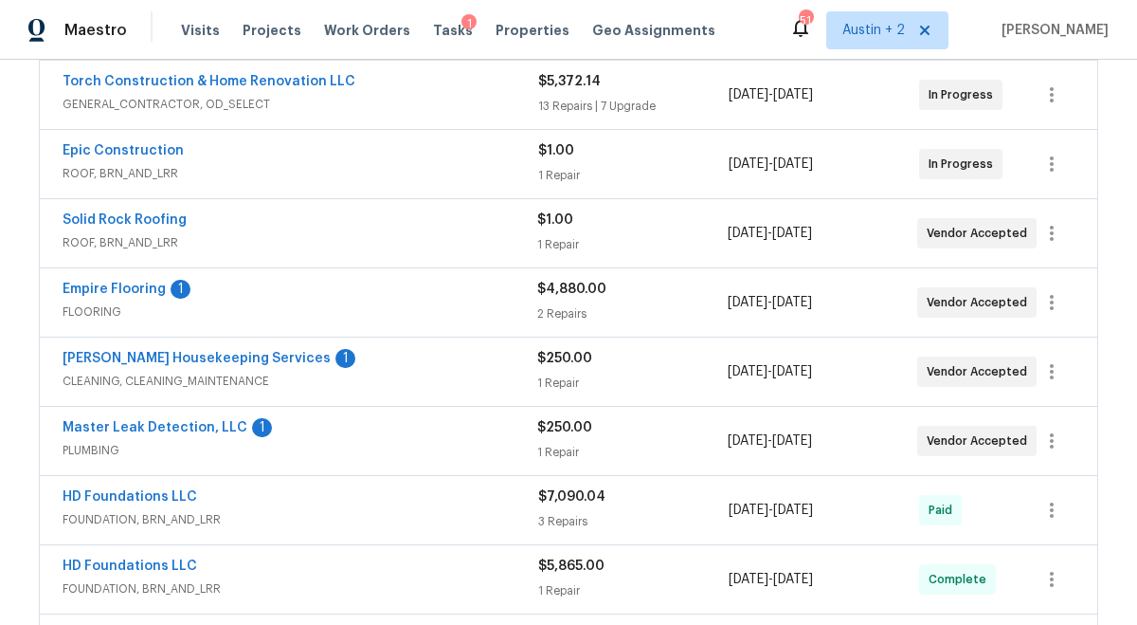
scroll to position [435, 0]
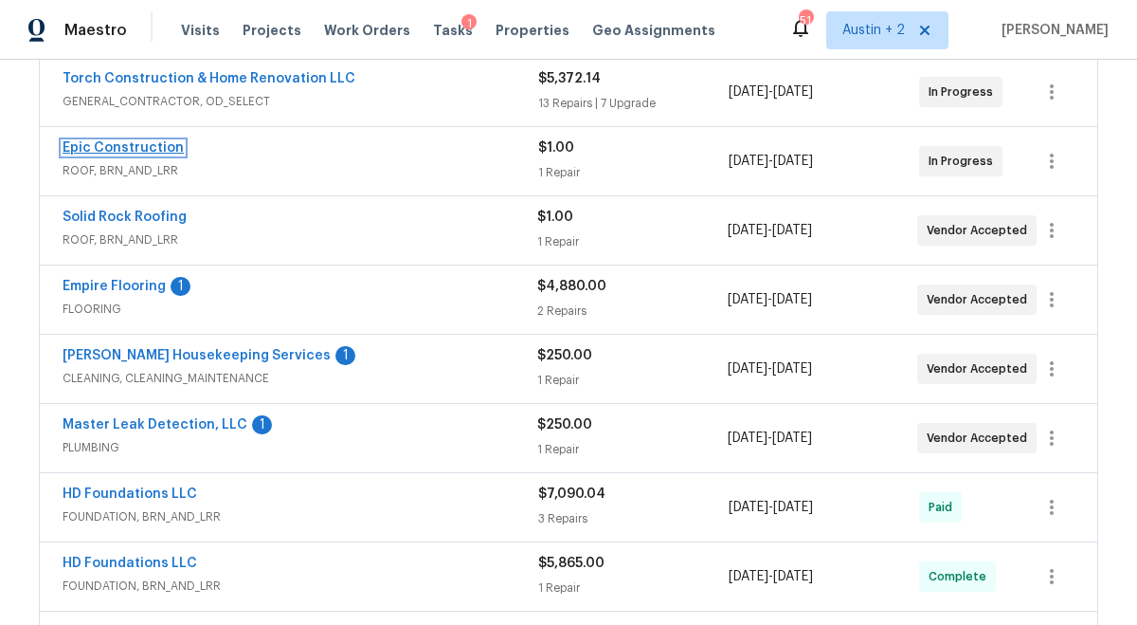
click at [173, 149] on link "Epic Construction" at bounding box center [123, 147] width 121 height 13
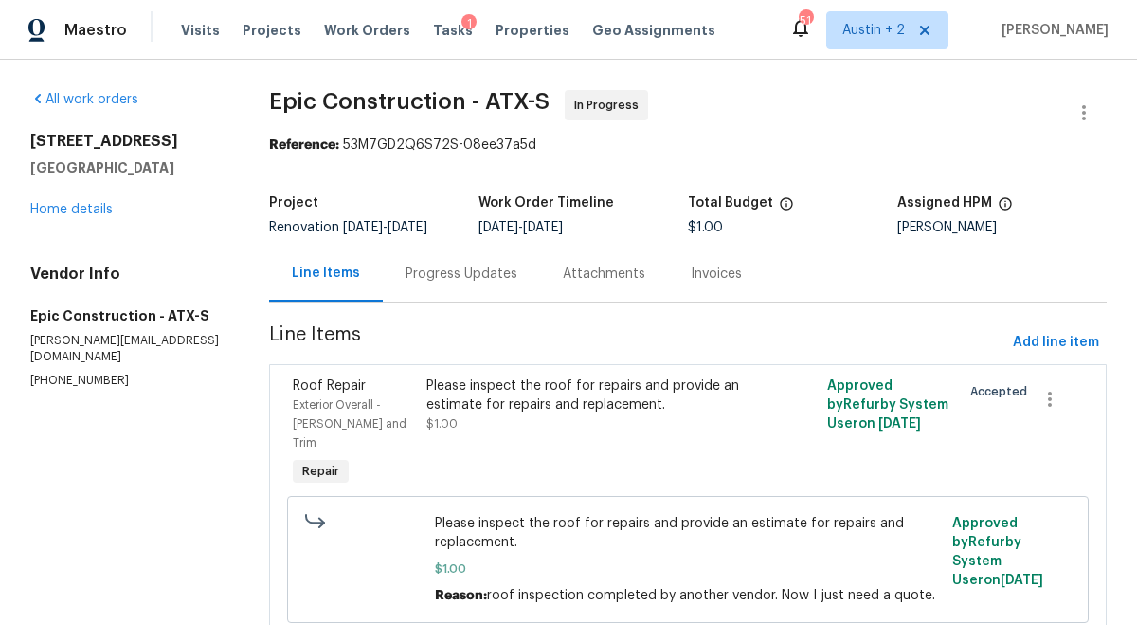
click at [445, 283] on div "Progress Updates" at bounding box center [462, 273] width 112 height 19
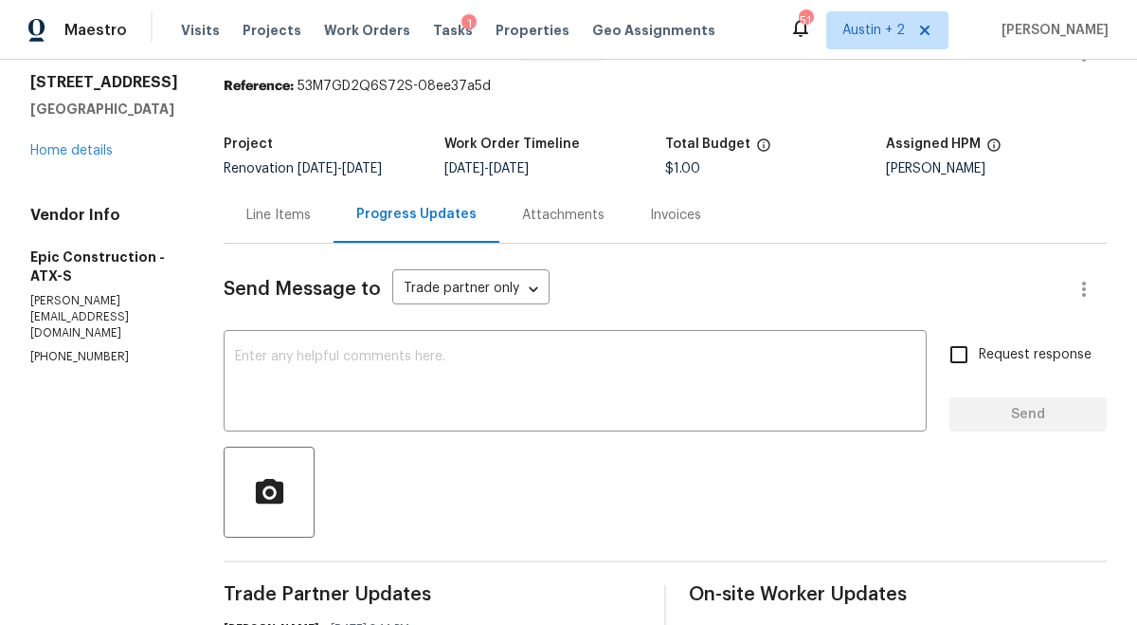
scroll to position [51, 0]
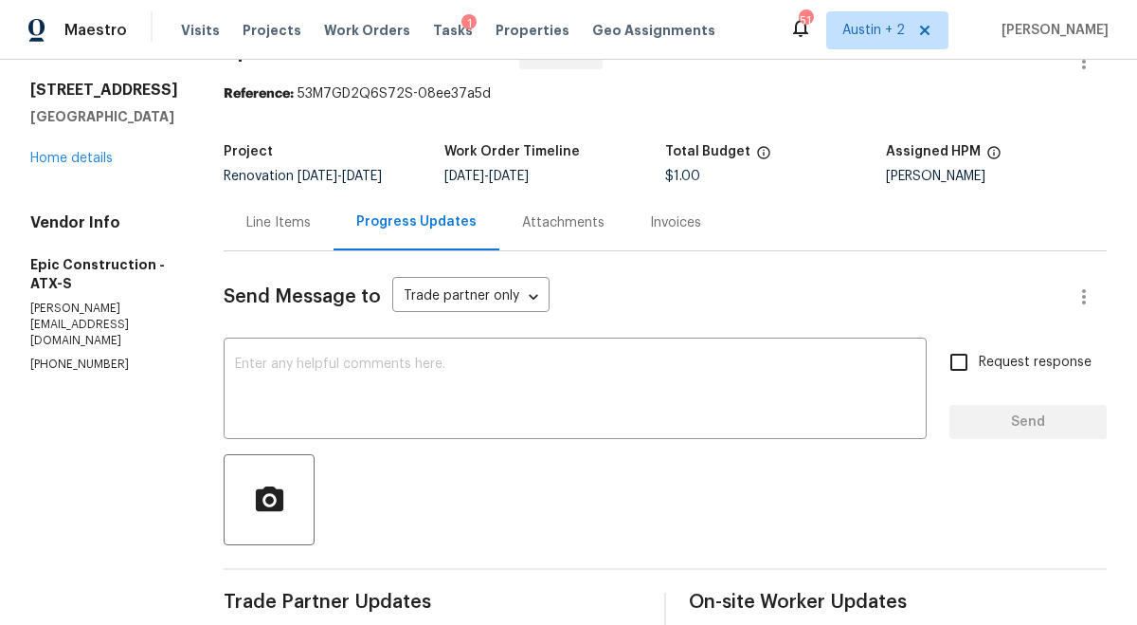
click at [293, 225] on div "Line Items" at bounding box center [278, 222] width 64 height 19
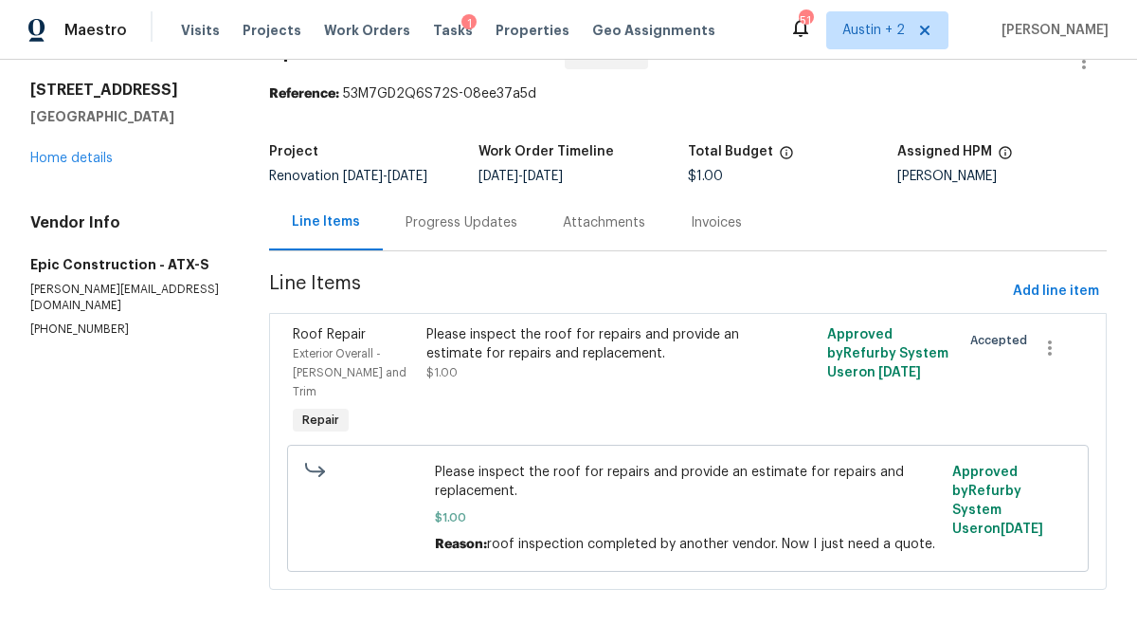
click at [498, 354] on div "Please inspect the roof for repairs and provide an estimate for repairs and rep…" at bounding box center [588, 344] width 323 height 38
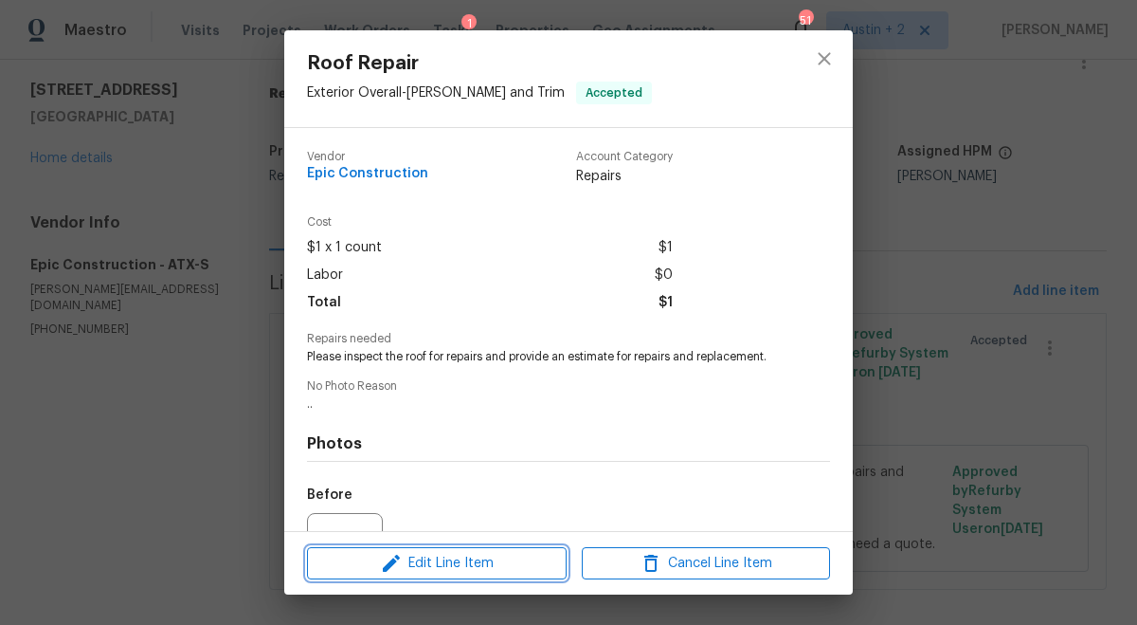
click at [479, 555] on span "Edit Line Item" at bounding box center [437, 564] width 248 height 24
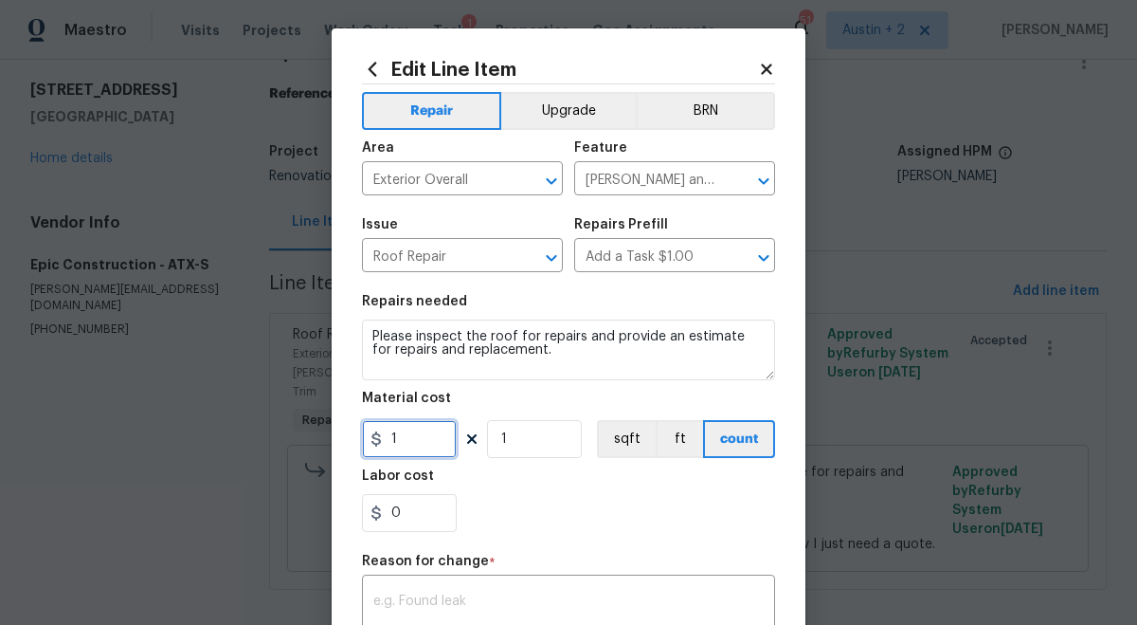
click at [426, 446] on input "1" at bounding box center [409, 439] width 95 height 38
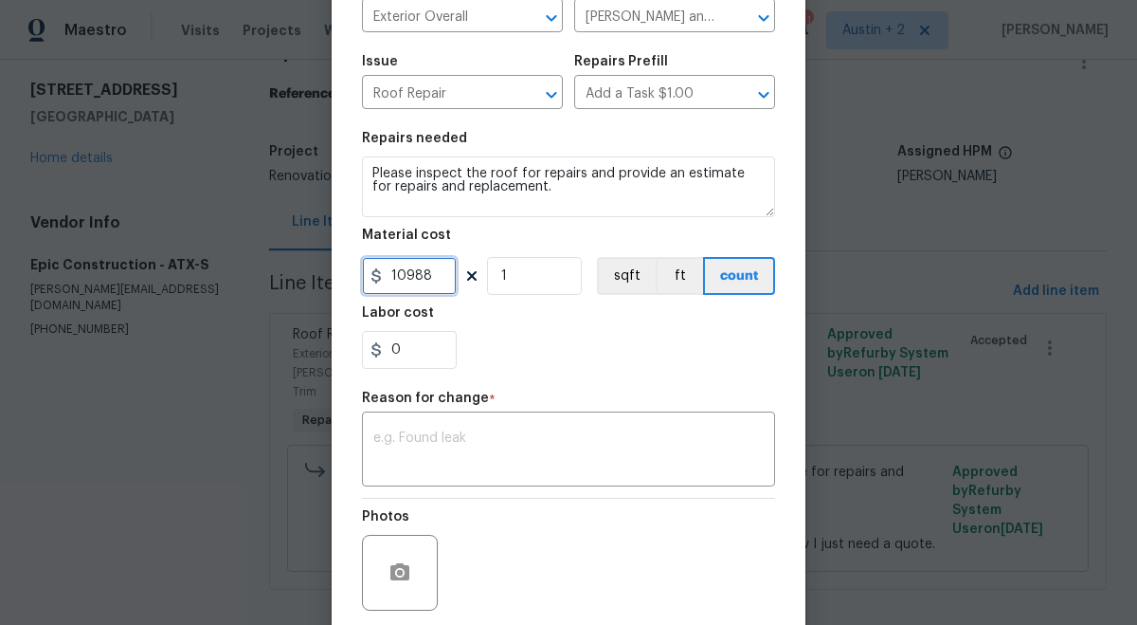
scroll to position [184, 0]
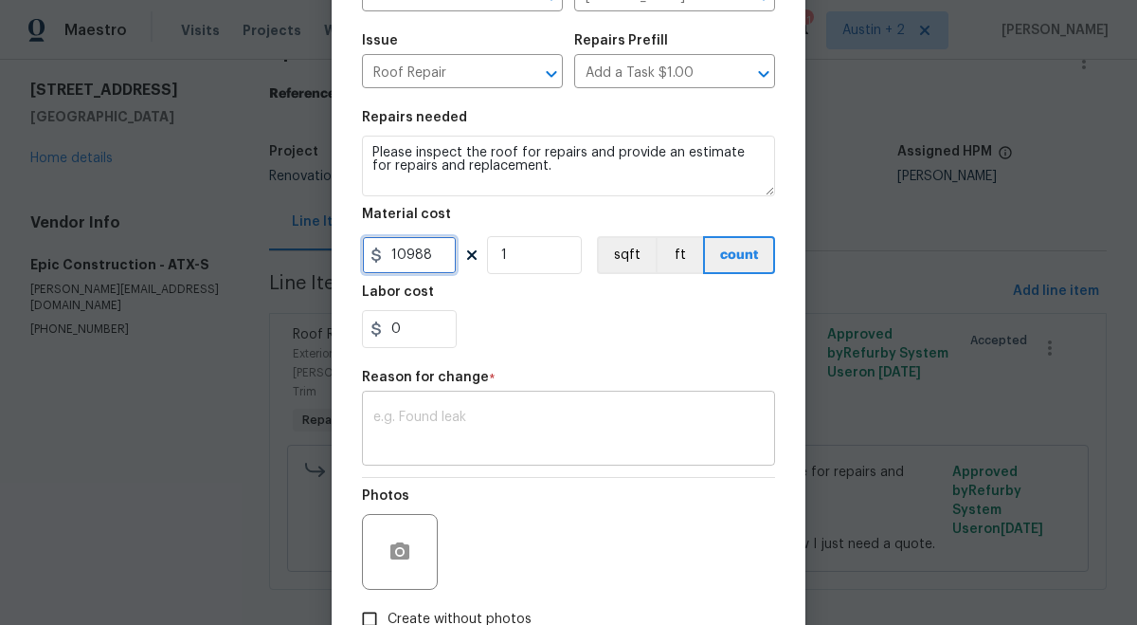
type input "10988"
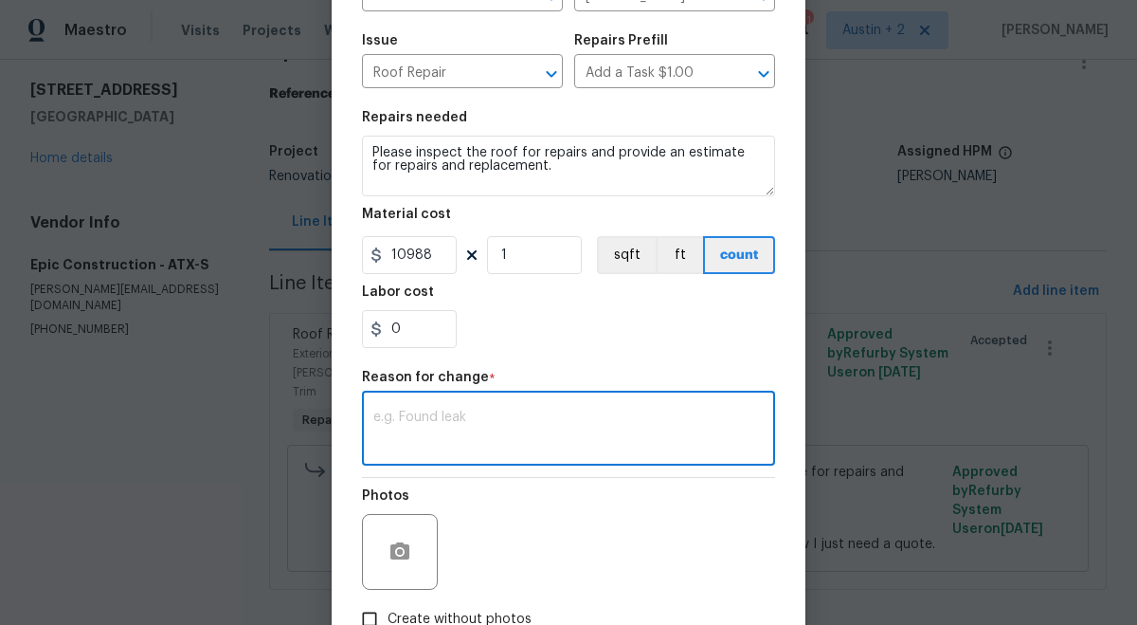
click at [480, 421] on textarea at bounding box center [568, 430] width 391 height 40
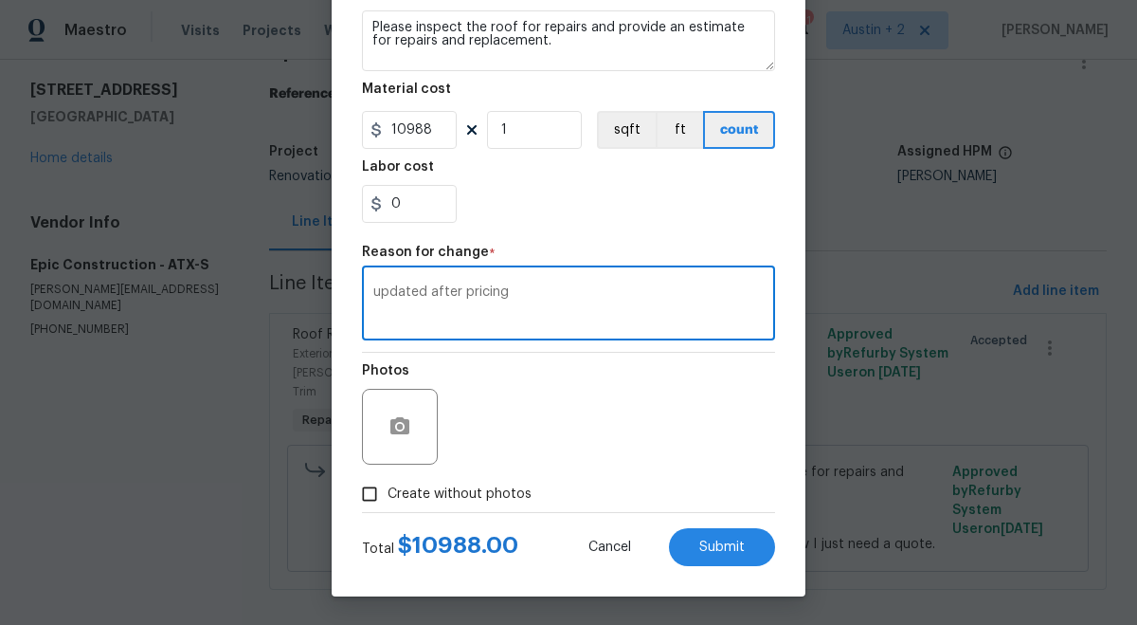
type textarea "updated after pricing"
click at [486, 488] on span "Create without photos" at bounding box center [460, 494] width 144 height 20
click at [388, 488] on input "Create without photos" at bounding box center [370, 494] width 36 height 36
checkbox input "true"
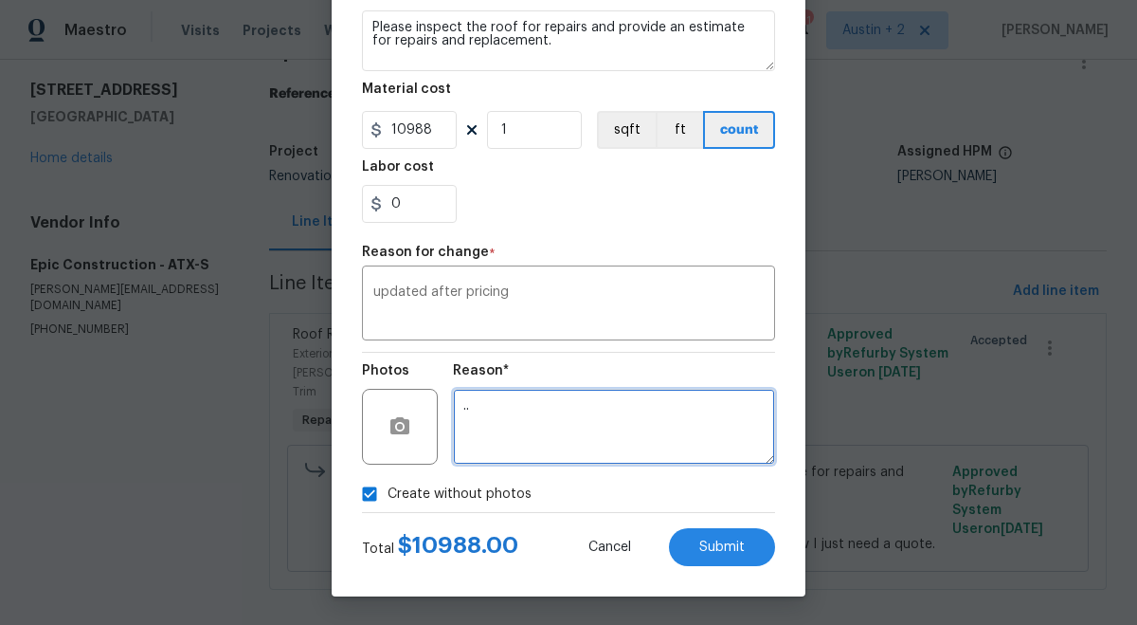
click at [541, 404] on textarea ".." at bounding box center [614, 427] width 322 height 76
type textarea "."
type textarea "will add"
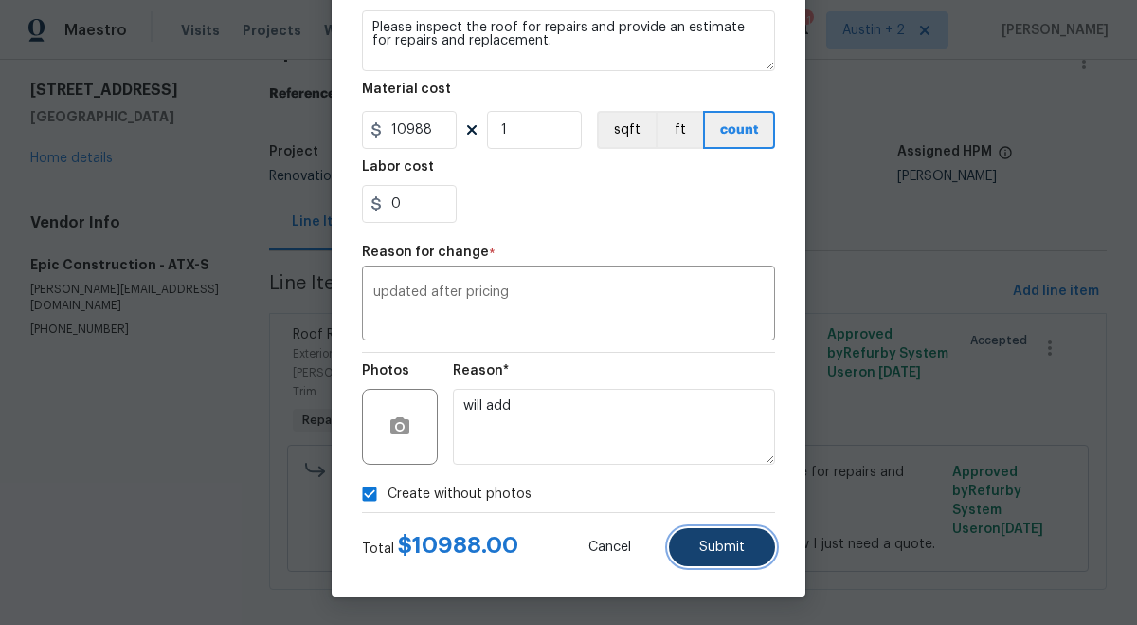
click at [741, 536] on button "Submit" at bounding box center [722, 547] width 106 height 38
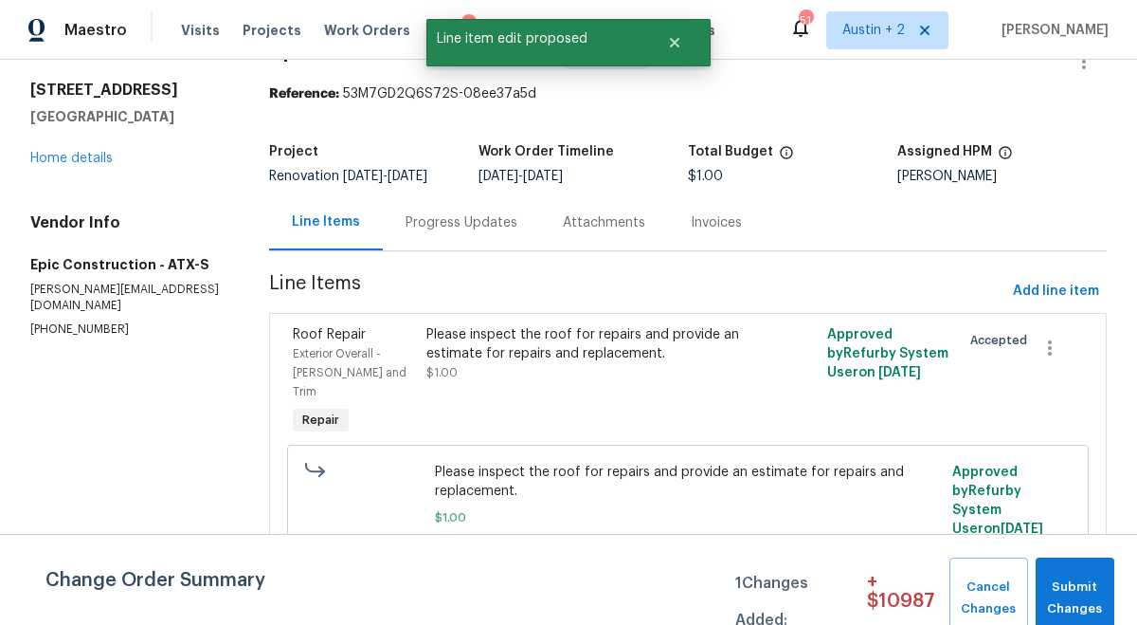
scroll to position [0, 0]
click at [1052, 574] on button "Submit Changes" at bounding box center [1075, 598] width 79 height 82
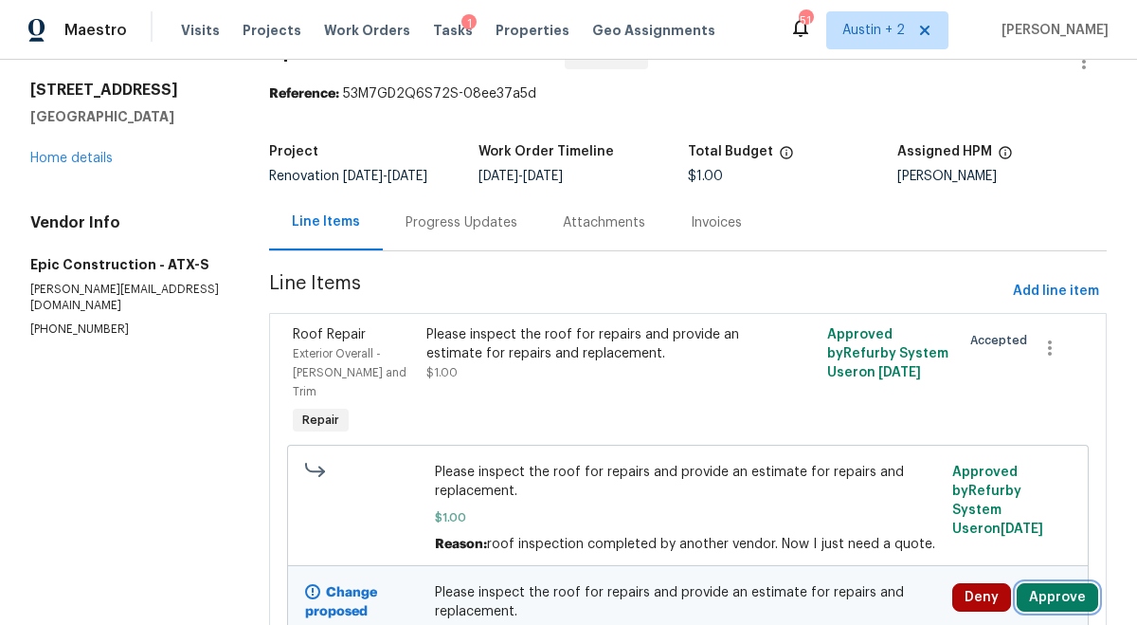
click at [1054, 598] on button "Approve" at bounding box center [1058, 597] width 82 height 28
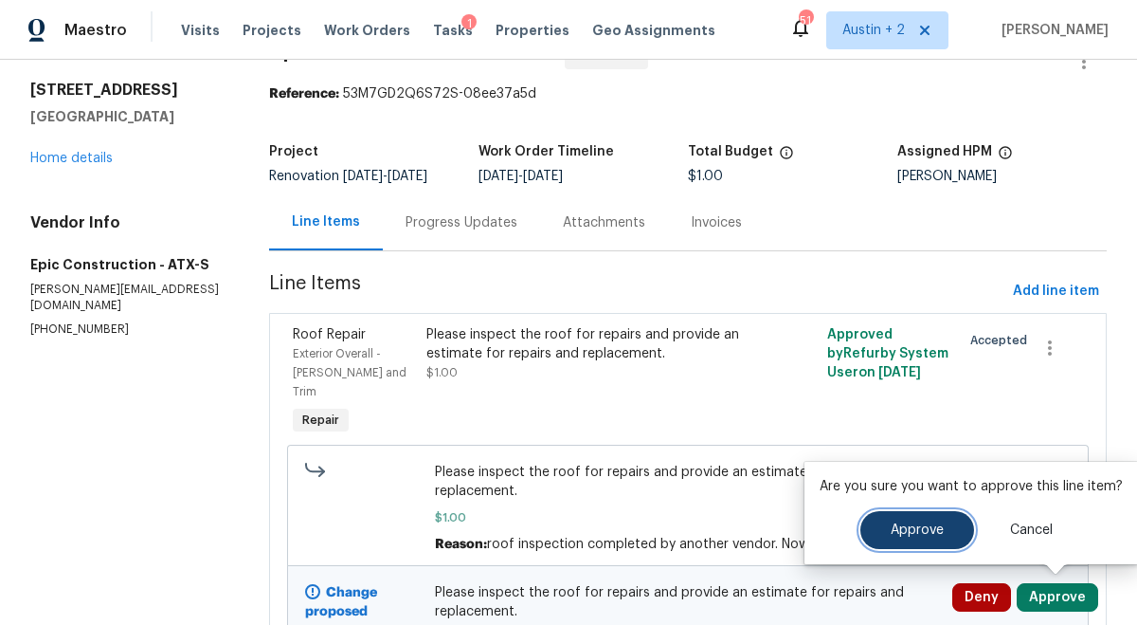
click at [914, 531] on span "Approve" at bounding box center [917, 530] width 53 height 14
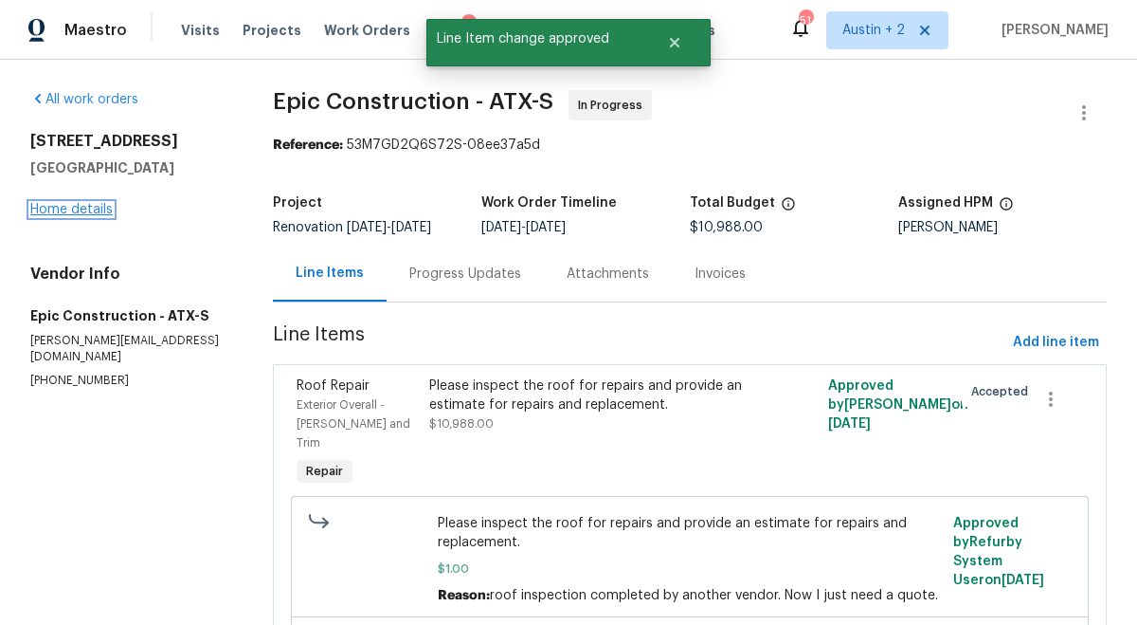
click at [78, 210] on link "Home details" at bounding box center [71, 209] width 82 height 13
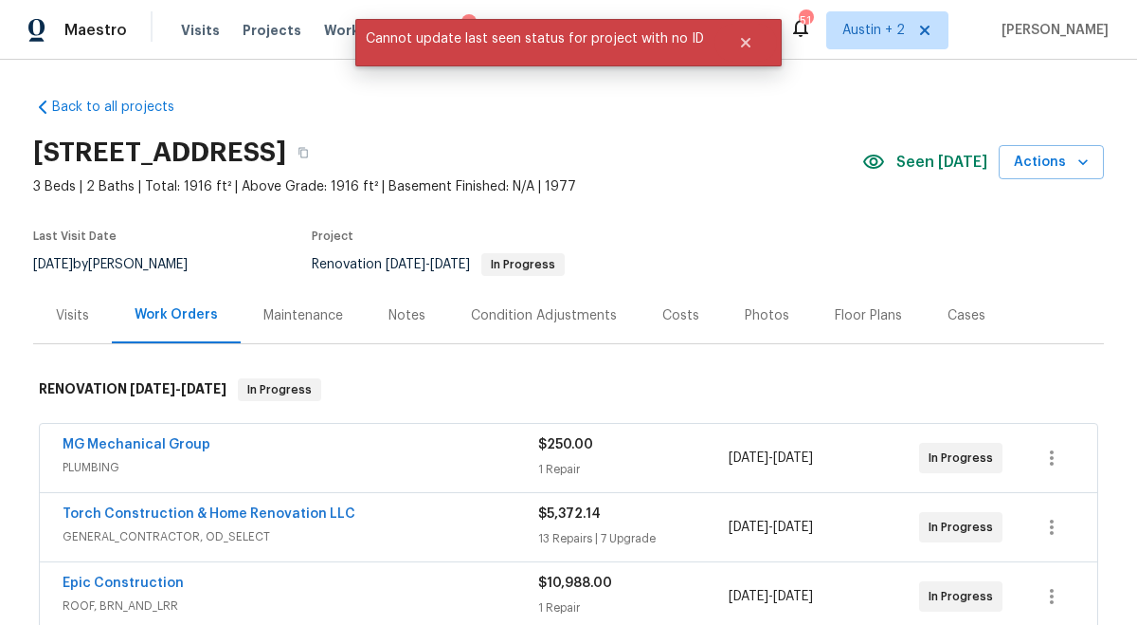
click at [681, 146] on div "503 Hackberry St, Lockhart, TX 78644" at bounding box center [447, 152] width 829 height 49
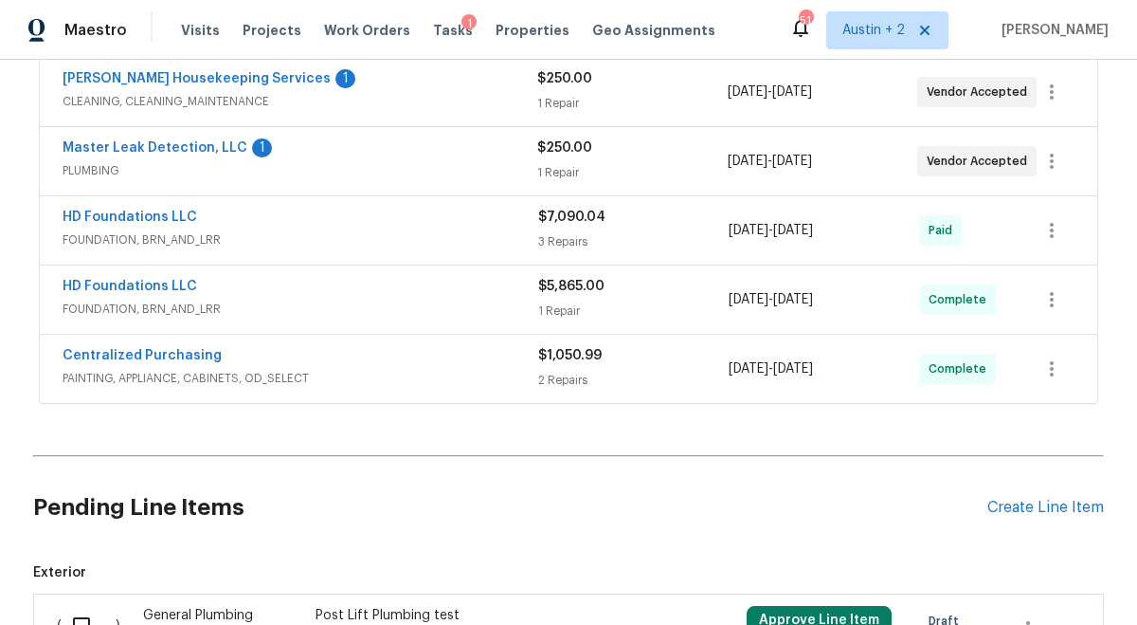
scroll to position [537, 0]
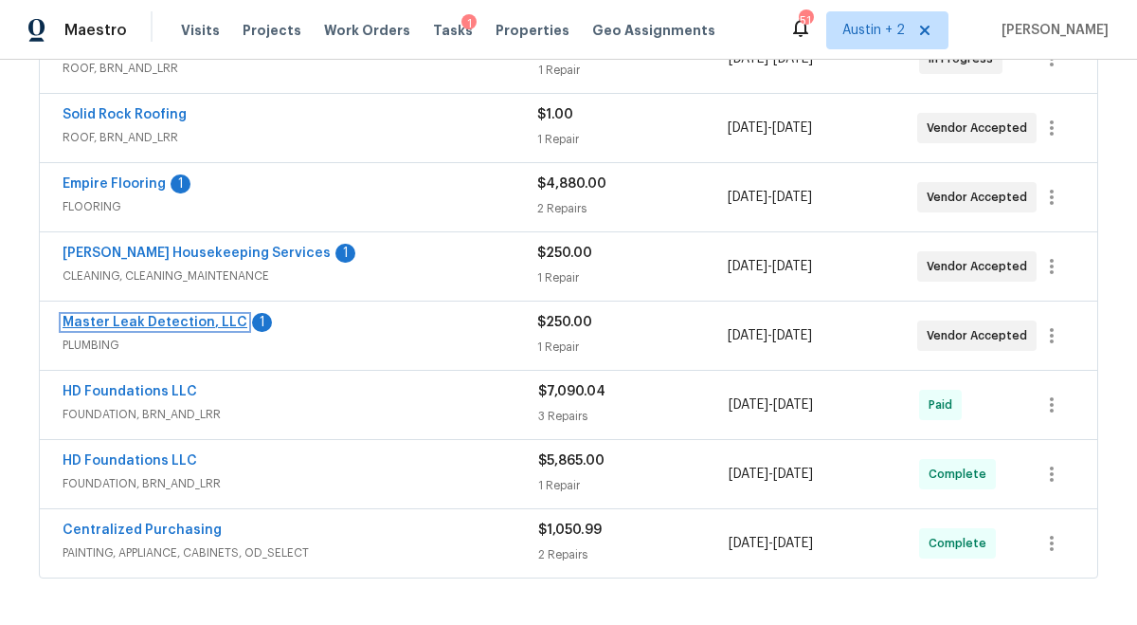
click at [218, 323] on link "Master Leak Detection, LLC" at bounding box center [155, 322] width 185 height 13
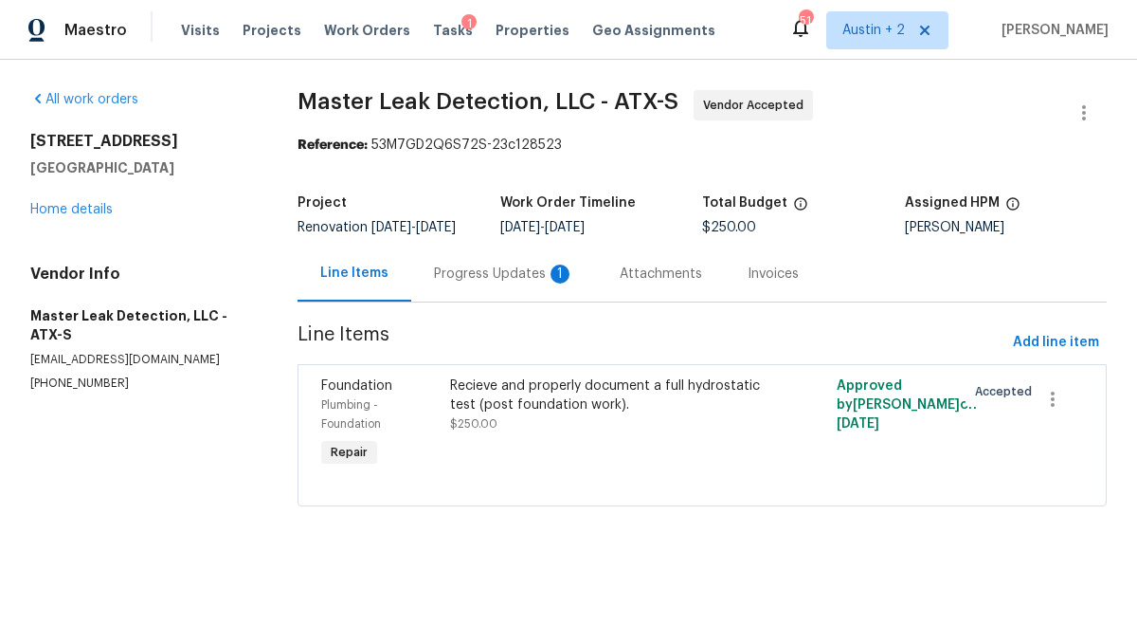
click at [506, 282] on div "Progress Updates 1" at bounding box center [504, 273] width 140 height 19
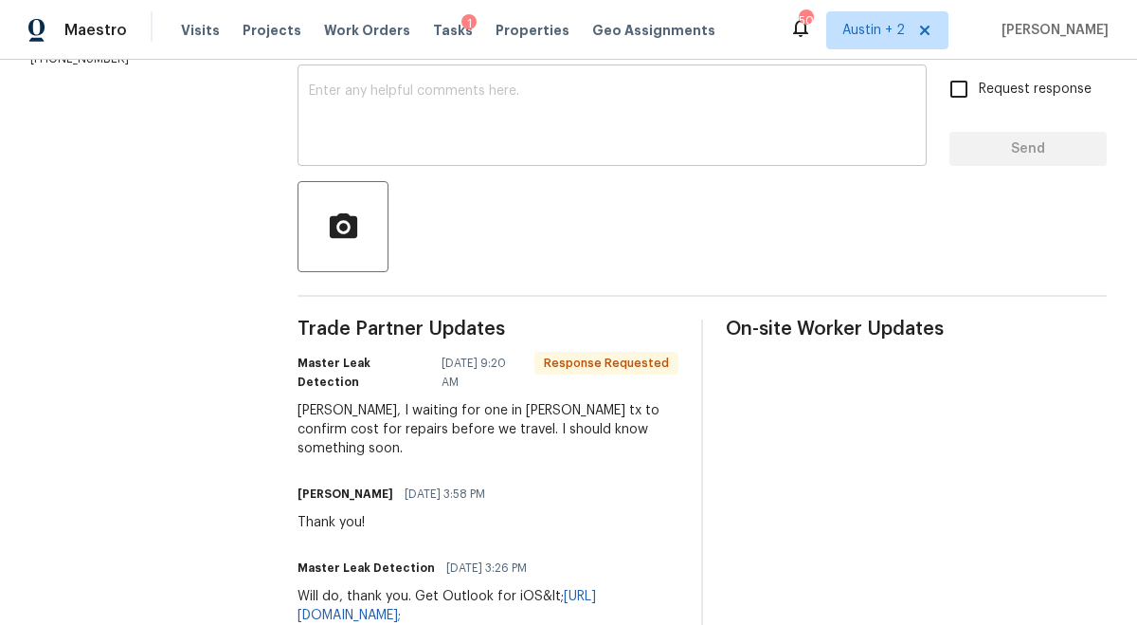
scroll to position [326, 0]
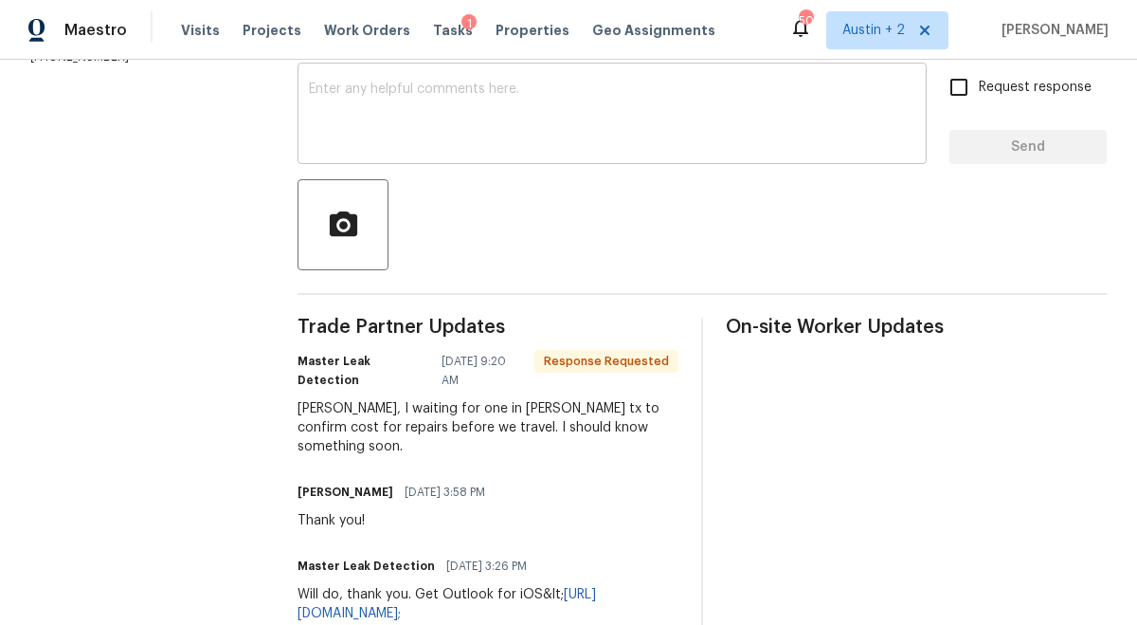
click at [541, 164] on div "x ​" at bounding box center [612, 115] width 629 height 97
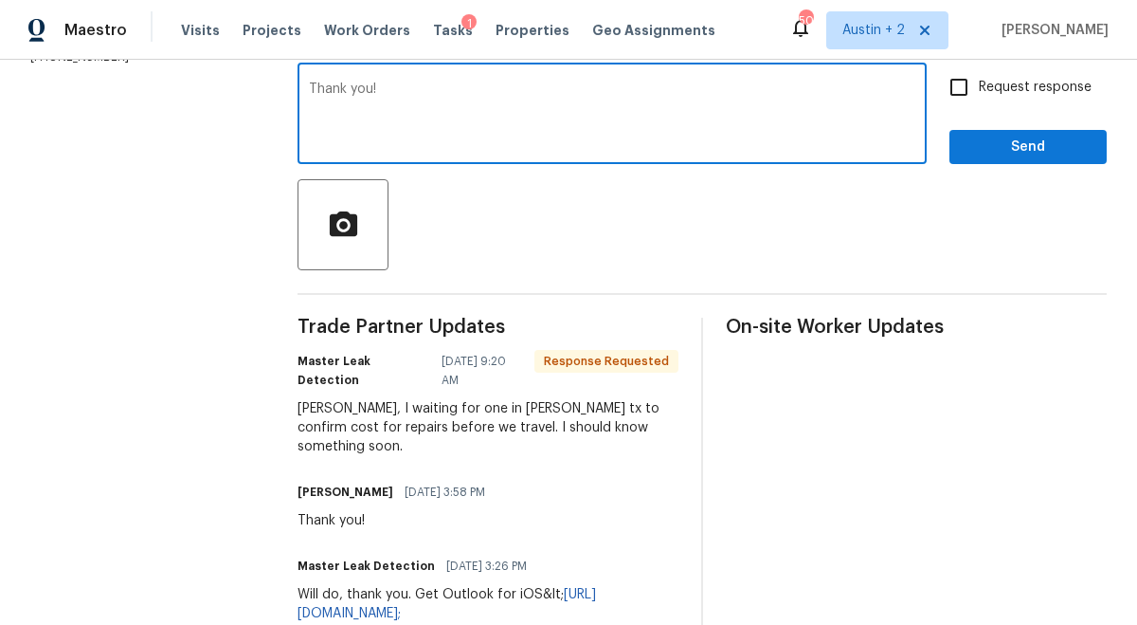
type textarea "Thank you!"
click at [1047, 155] on span "Send" at bounding box center [1028, 148] width 127 height 24
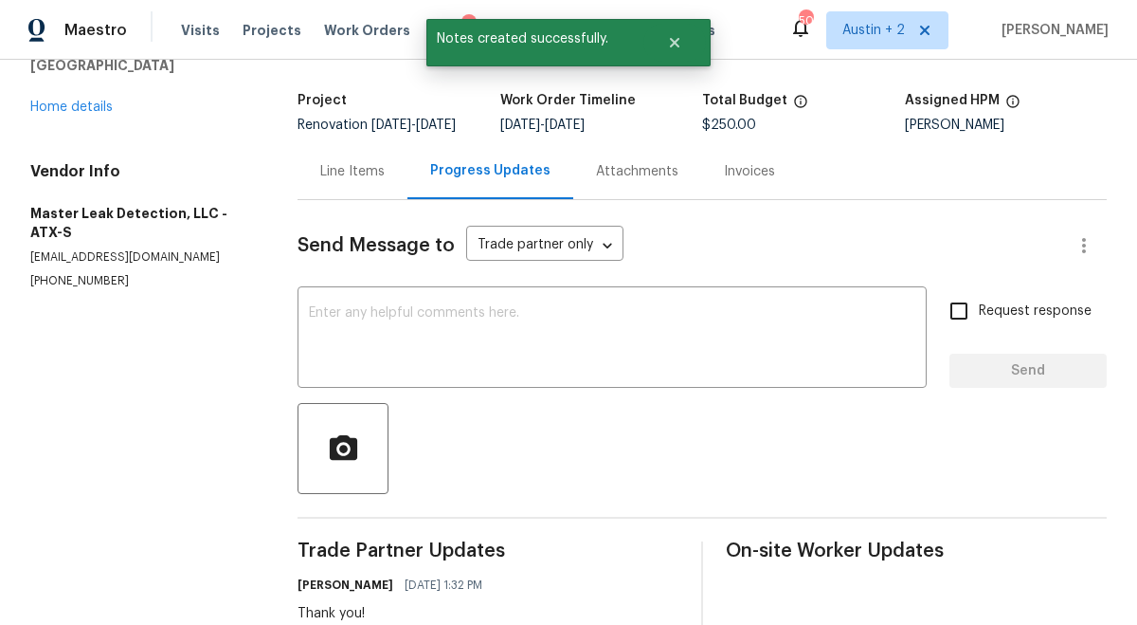
scroll to position [65, 0]
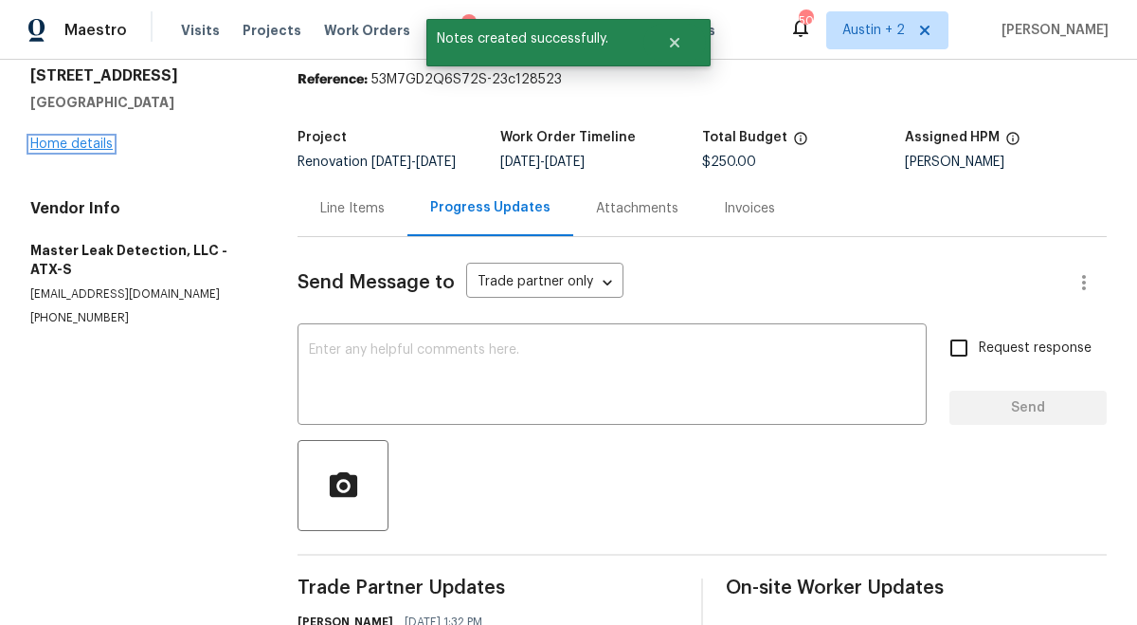
click at [95, 140] on link "Home details" at bounding box center [71, 143] width 82 height 13
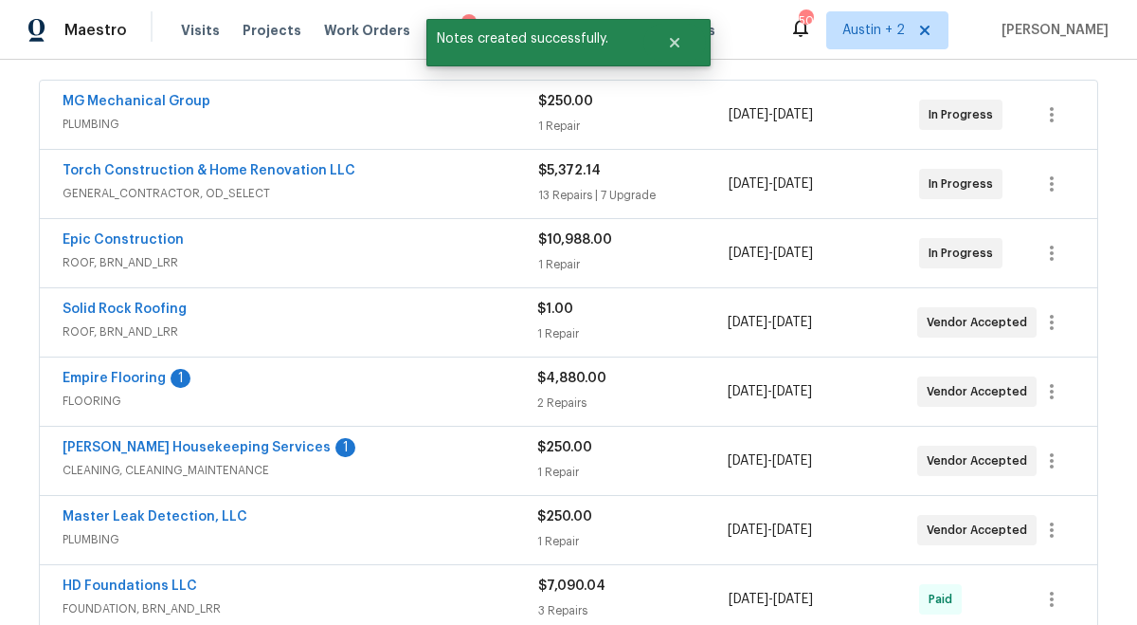
scroll to position [345, 0]
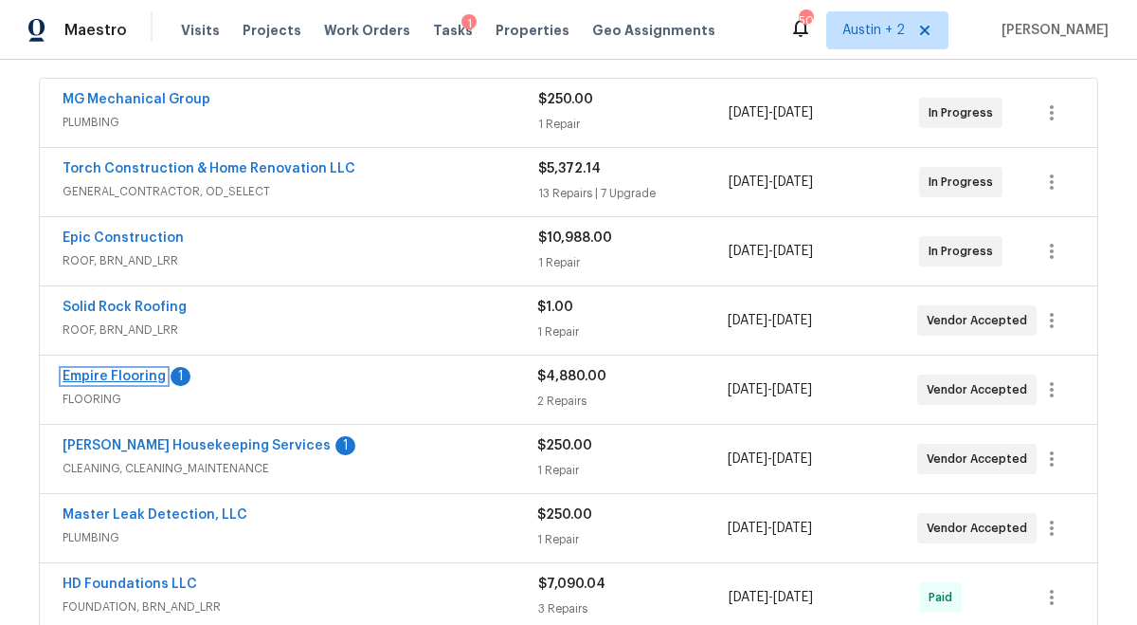
click at [141, 375] on link "Empire Flooring" at bounding box center [114, 376] width 103 height 13
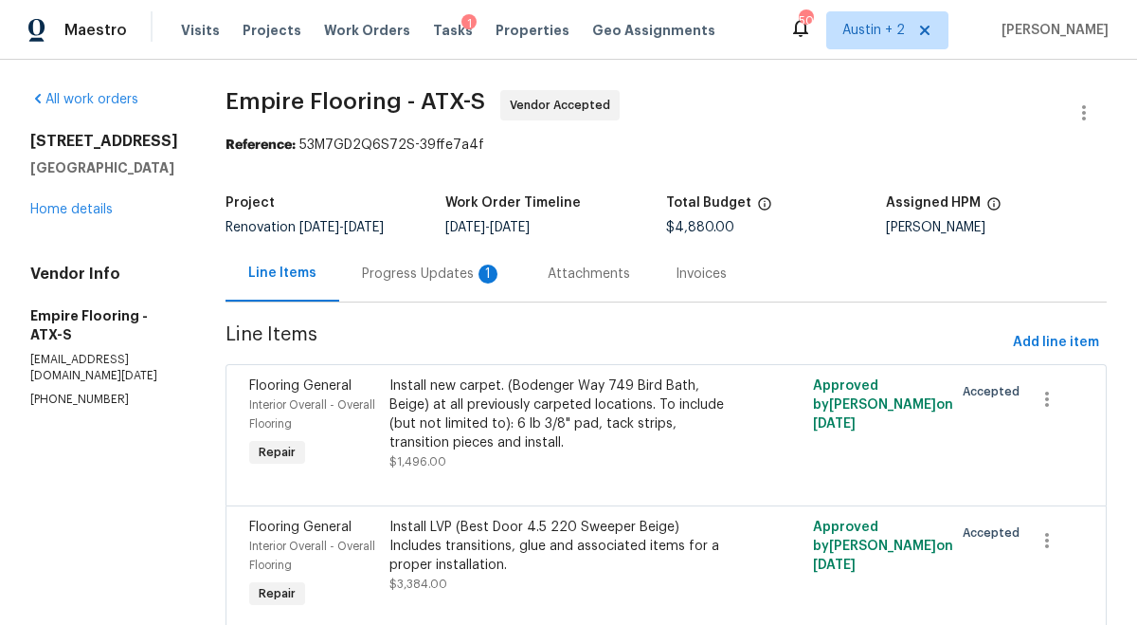
click at [467, 274] on div "Progress Updates 1" at bounding box center [432, 273] width 140 height 19
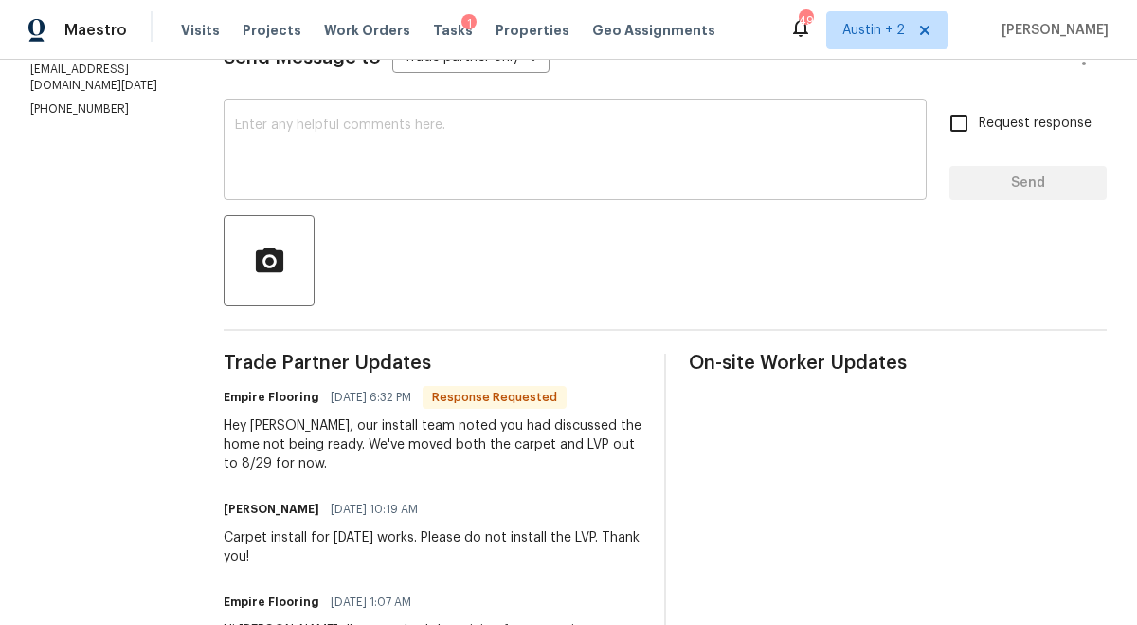
scroll to position [289, 0]
click at [354, 152] on textarea at bounding box center [575, 152] width 681 height 66
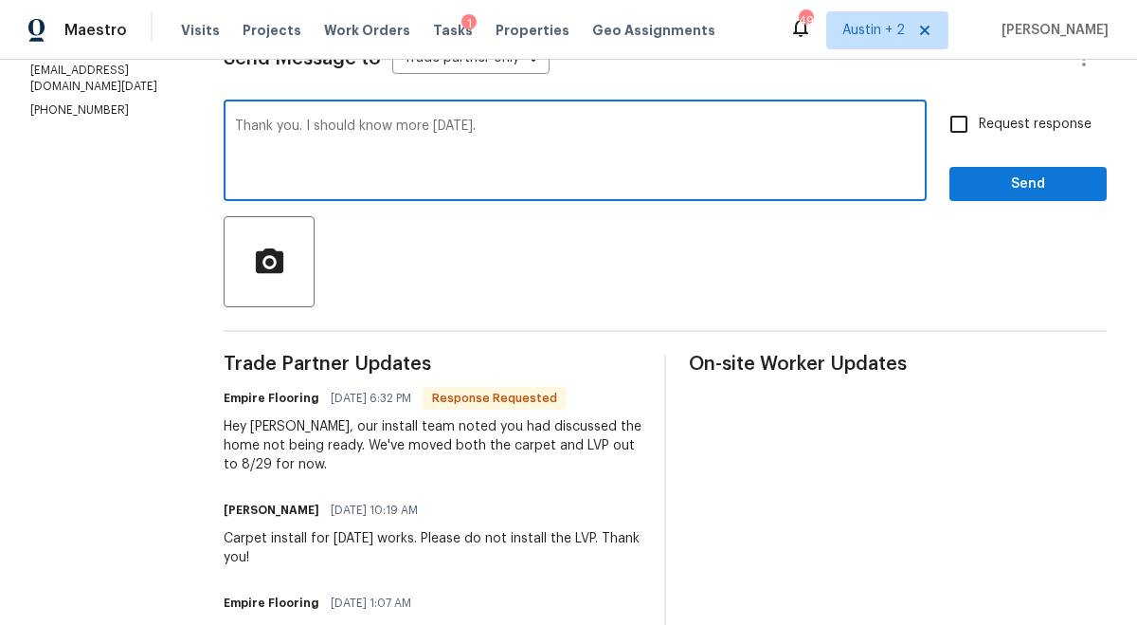
type textarea "Thank you. I should know more on Monday."
click at [965, 190] on button "Send" at bounding box center [1028, 184] width 157 height 35
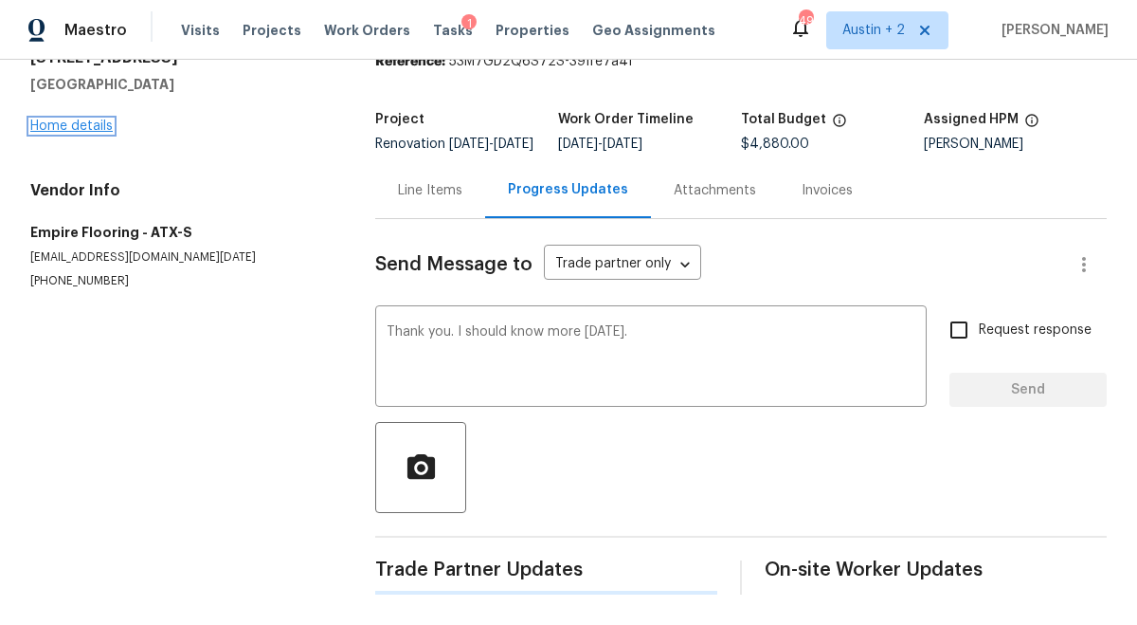
click at [60, 119] on link "Home details" at bounding box center [71, 125] width 82 height 13
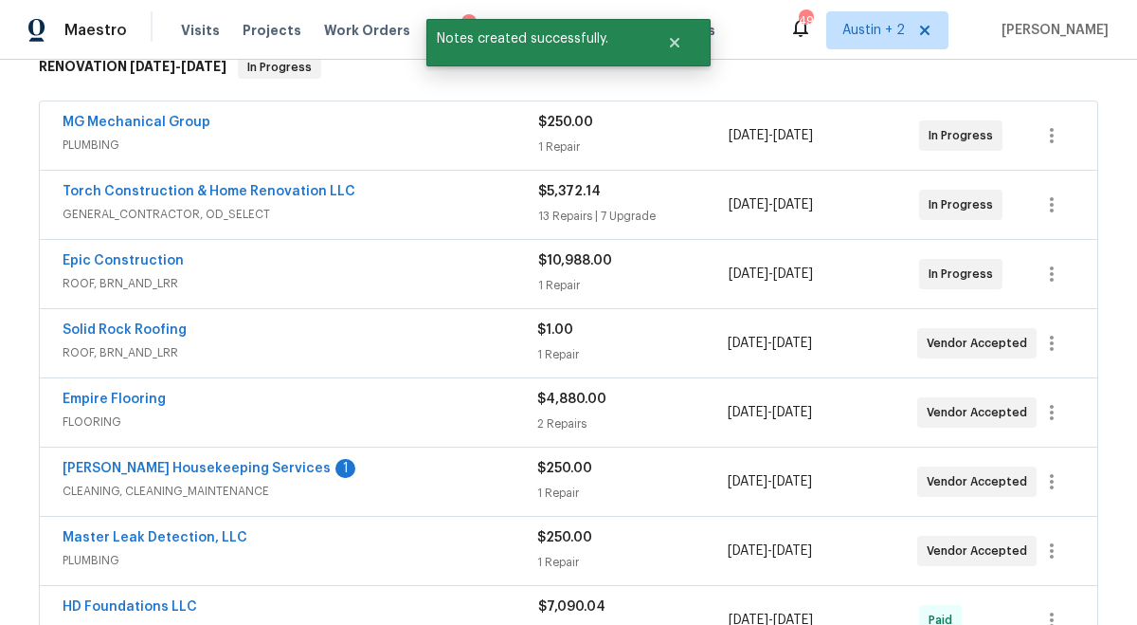
scroll to position [349, 0]
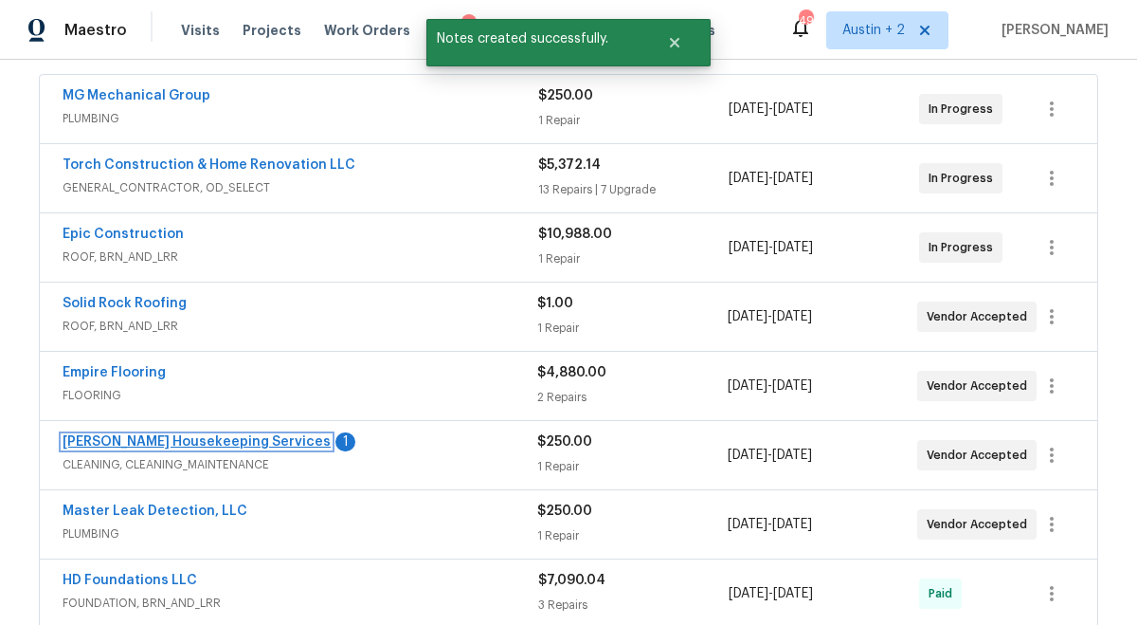
click at [186, 438] on link "[PERSON_NAME] Housekeeping Services" at bounding box center [197, 441] width 268 height 13
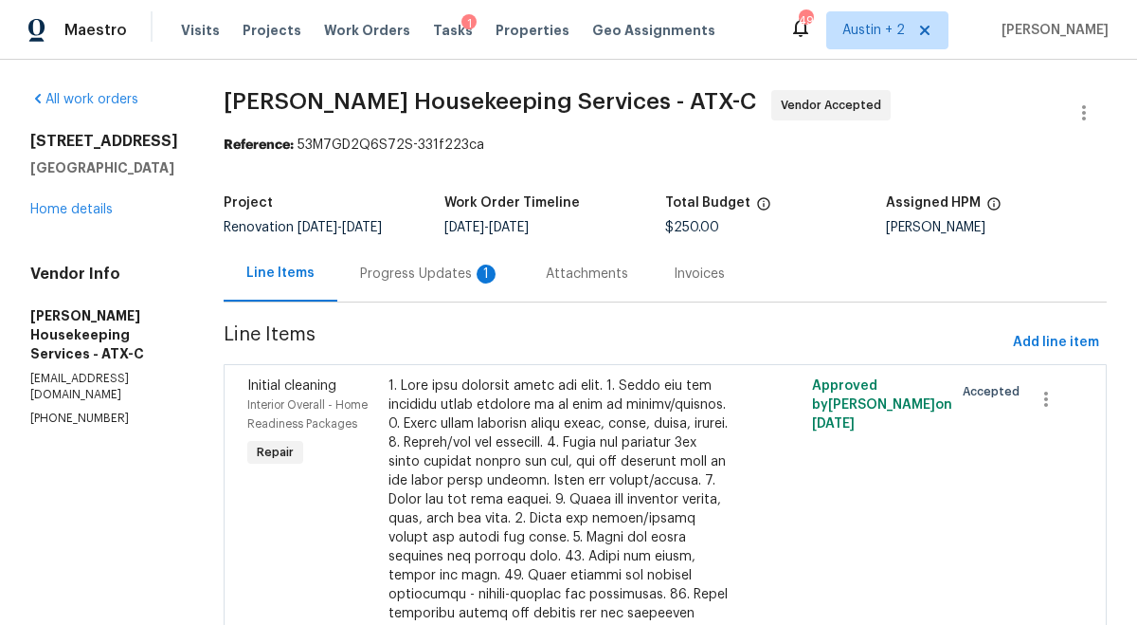
click at [456, 264] on div "Progress Updates 1" at bounding box center [430, 273] width 140 height 19
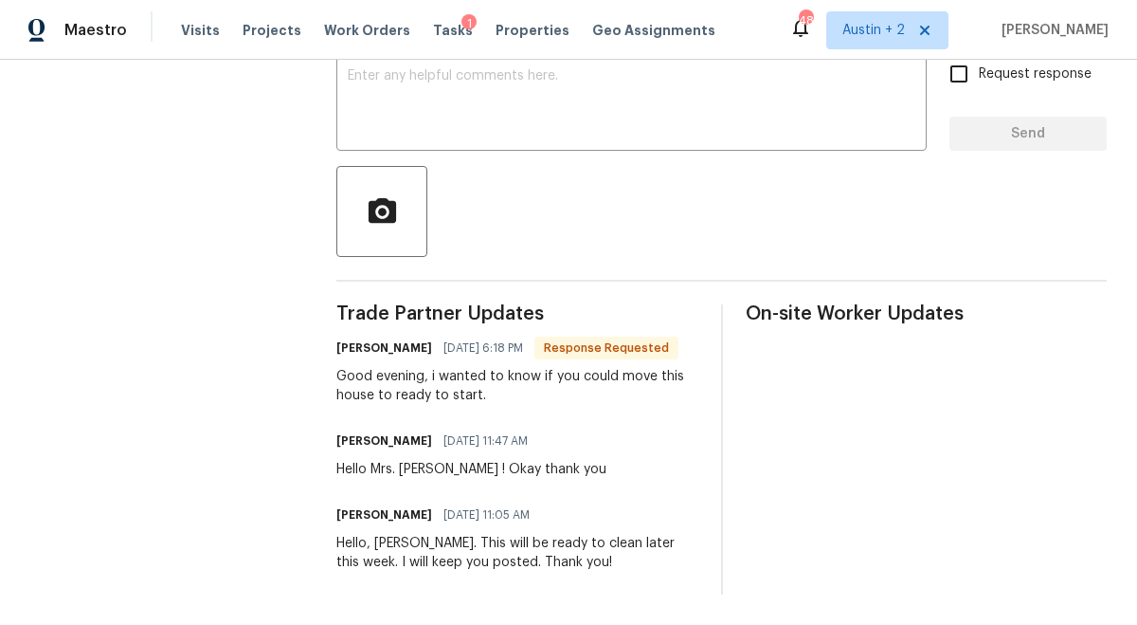
scroll to position [169, 0]
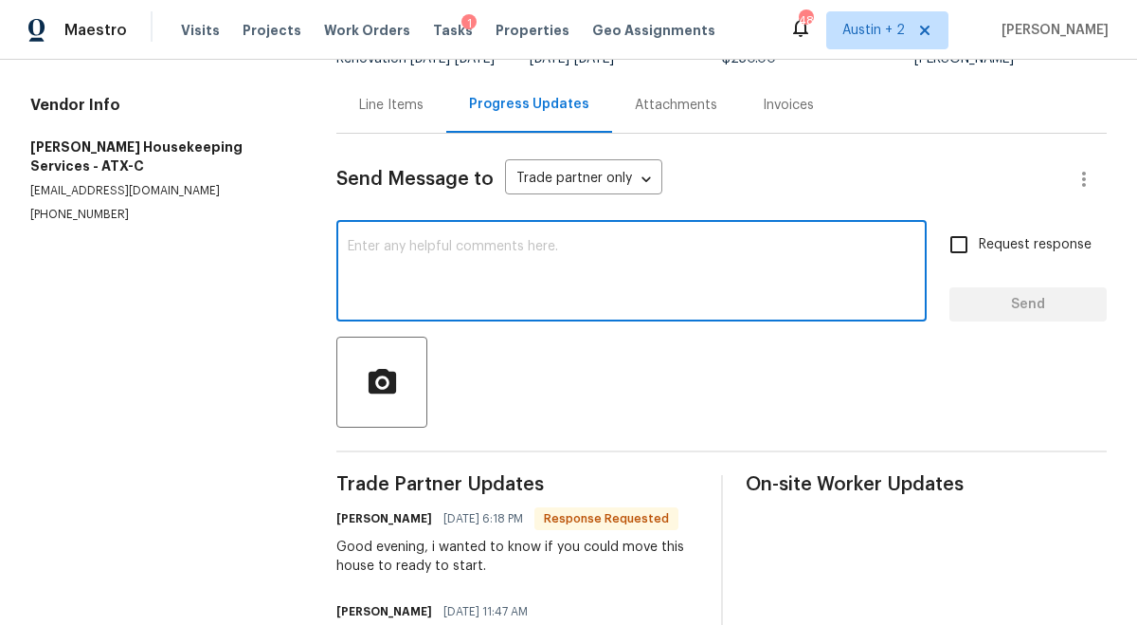
click at [492, 276] on textarea at bounding box center [632, 273] width 568 height 66
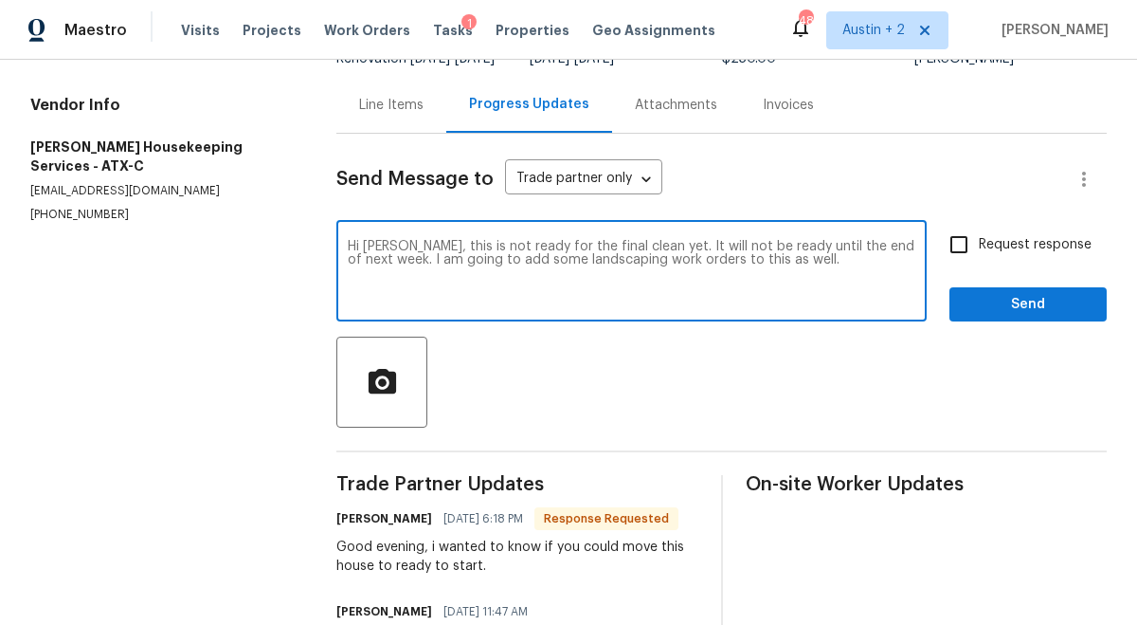
type textarea "Hi Arelis, this is not ready for the final clean yet. It will not be ready unti…"
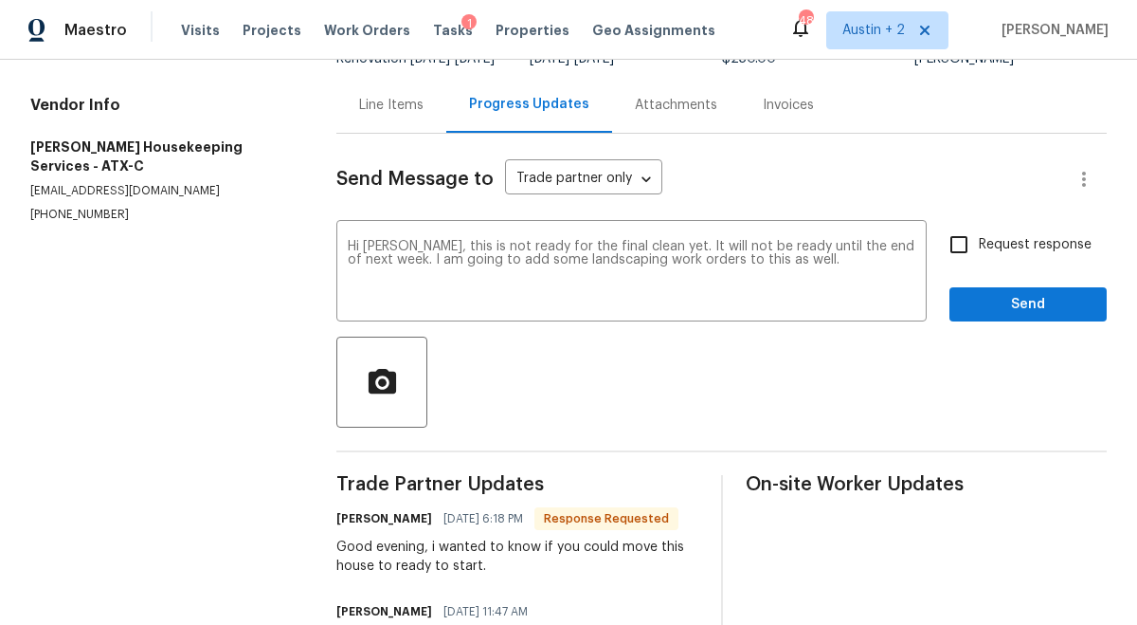
click at [1014, 248] on span "Request response" at bounding box center [1035, 245] width 113 height 20
click at [979, 248] on input "Request response" at bounding box center [959, 245] width 40 height 40
checkbox input "true"
click at [1016, 317] on span "Send" at bounding box center [1028, 305] width 127 height 24
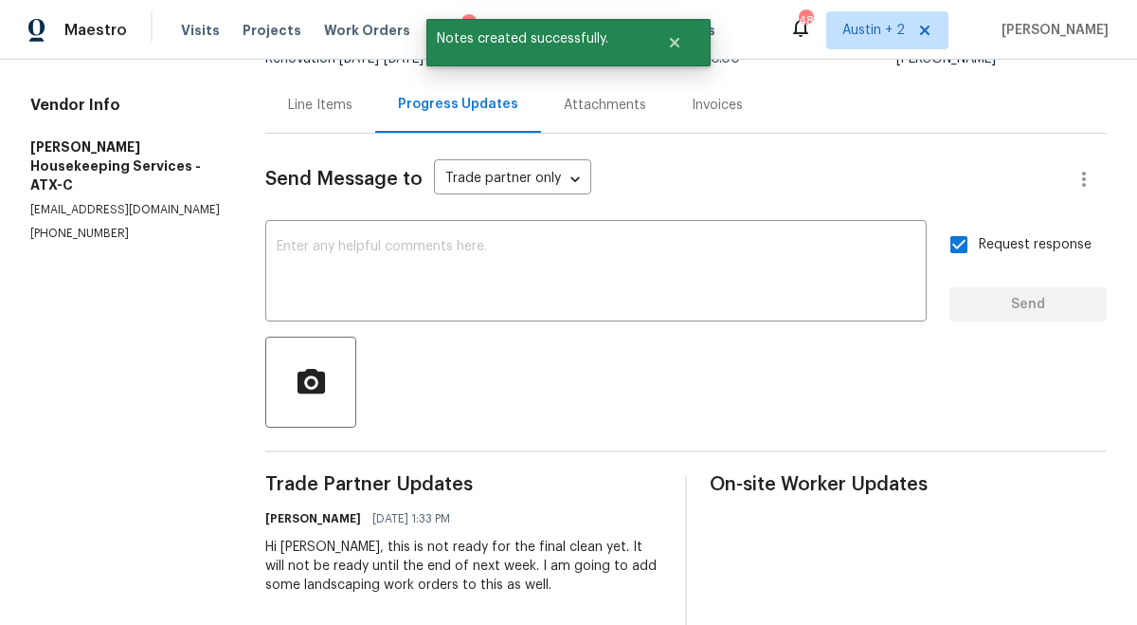
scroll to position [0, 0]
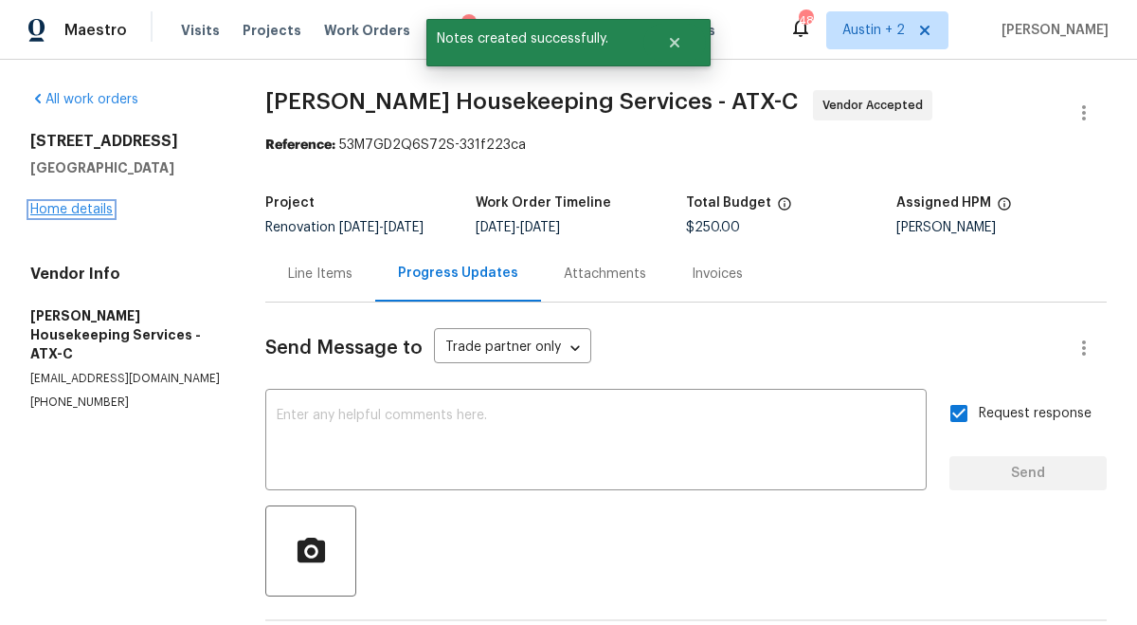
click at [98, 209] on link "Home details" at bounding box center [71, 209] width 82 height 13
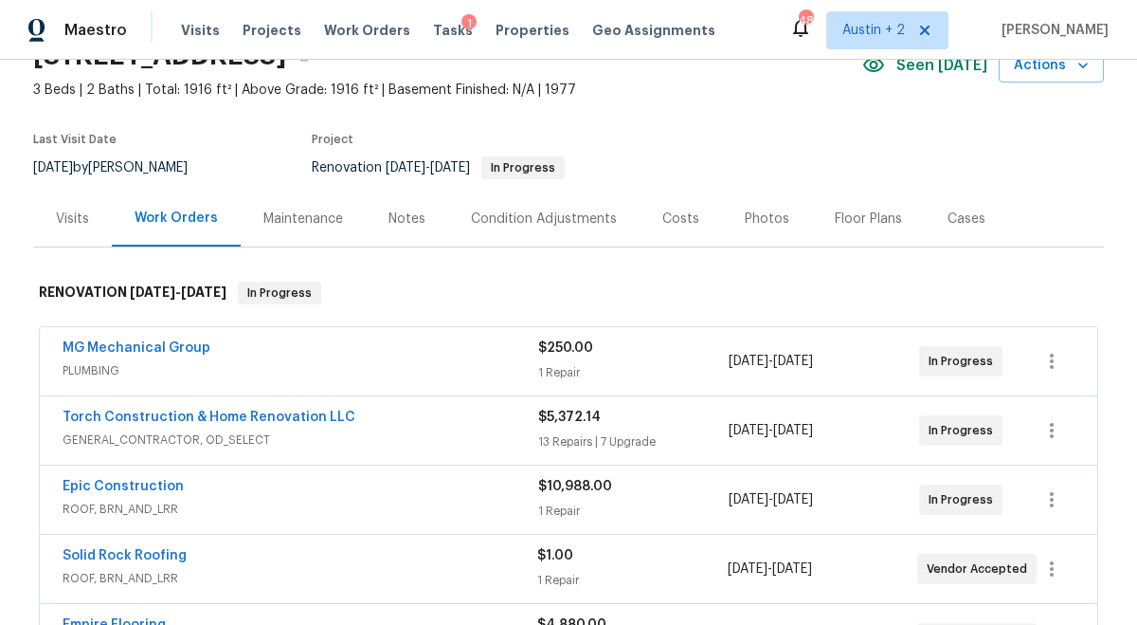
scroll to position [94, 0]
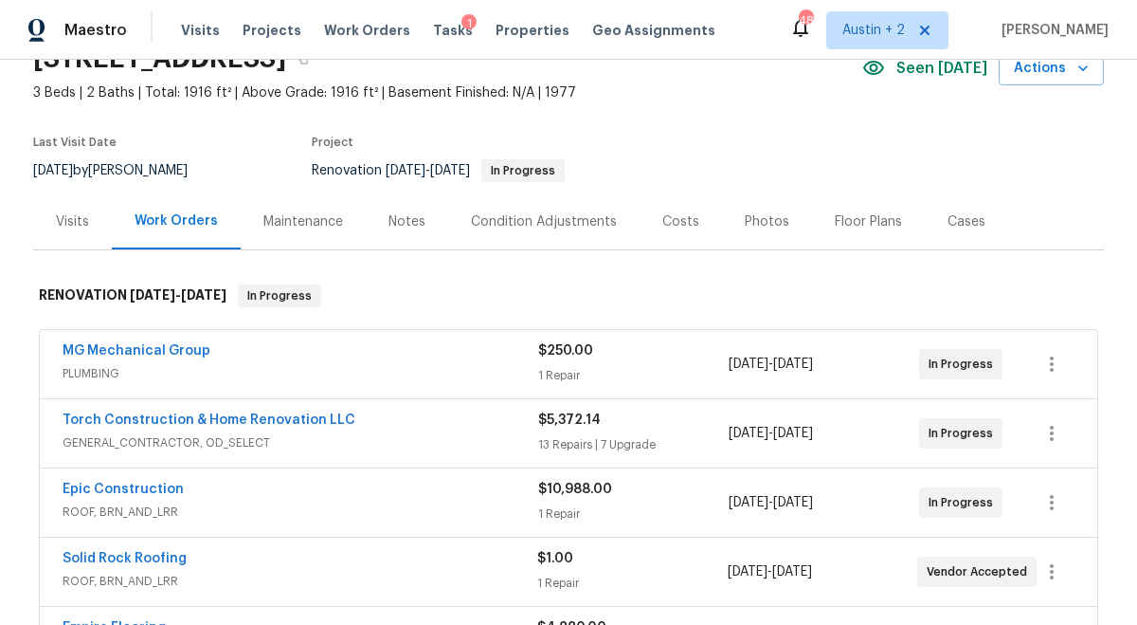
click at [672, 222] on div "Costs" at bounding box center [681, 221] width 37 height 19
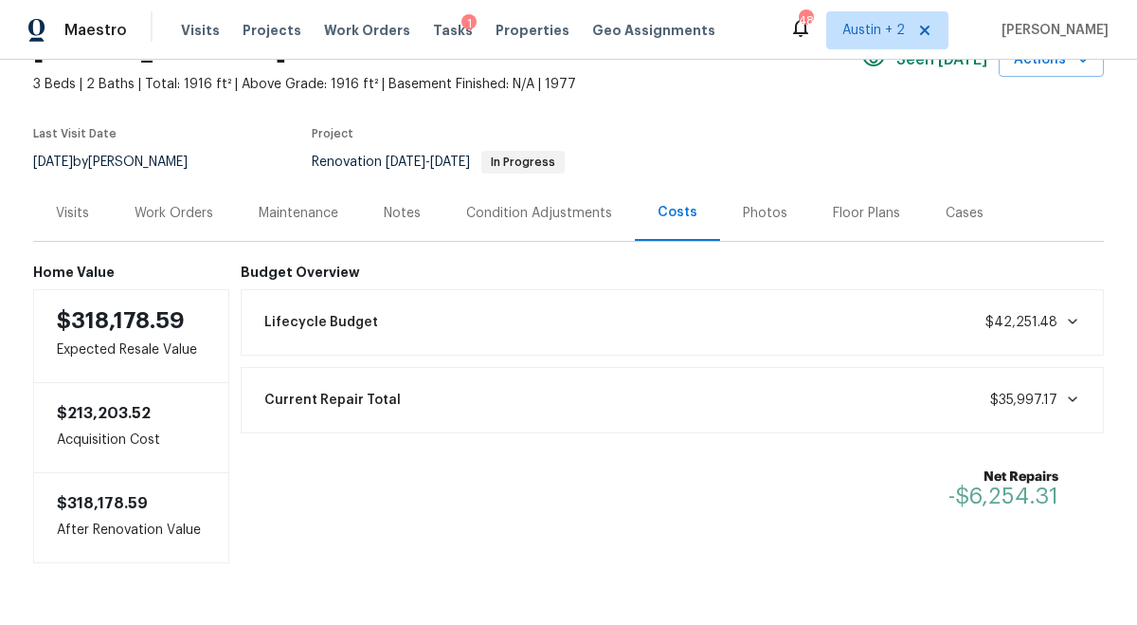
scroll to position [107, 0]
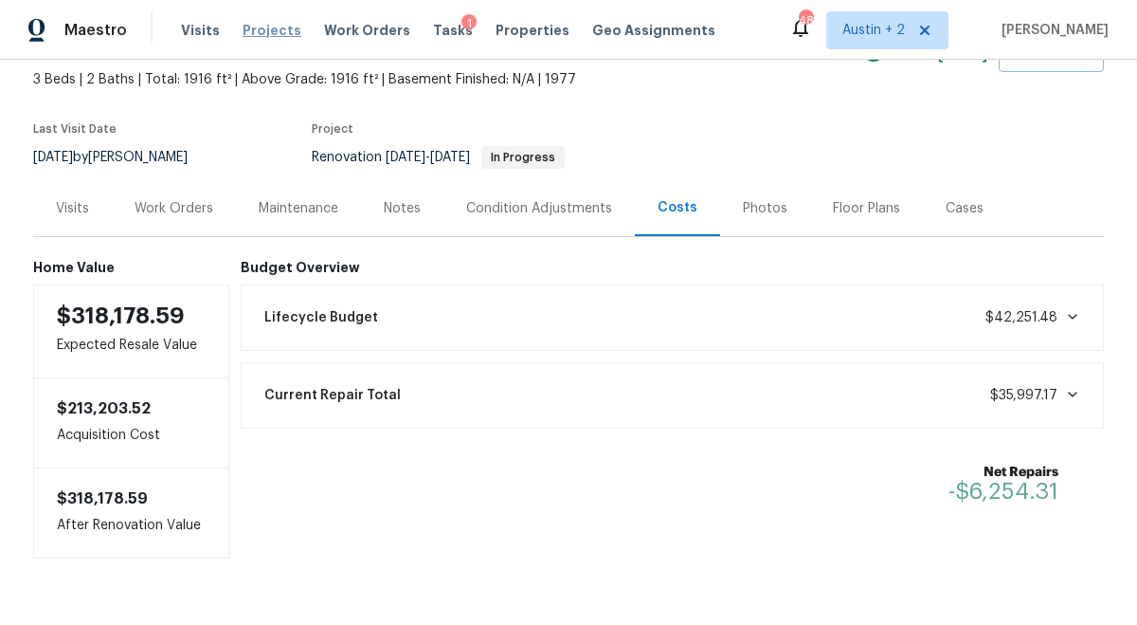
click at [260, 30] on span "Projects" at bounding box center [272, 30] width 59 height 19
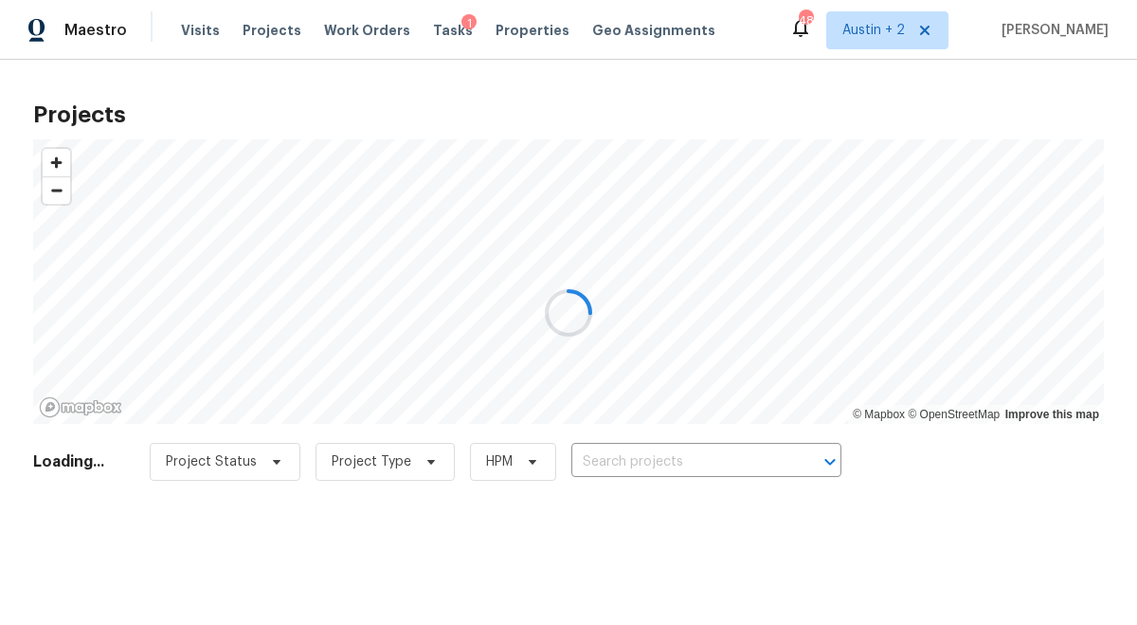
click at [642, 453] on div at bounding box center [568, 312] width 1137 height 625
click at [643, 457] on div at bounding box center [568, 312] width 1137 height 625
click at [641, 461] on div at bounding box center [568, 312] width 1137 height 625
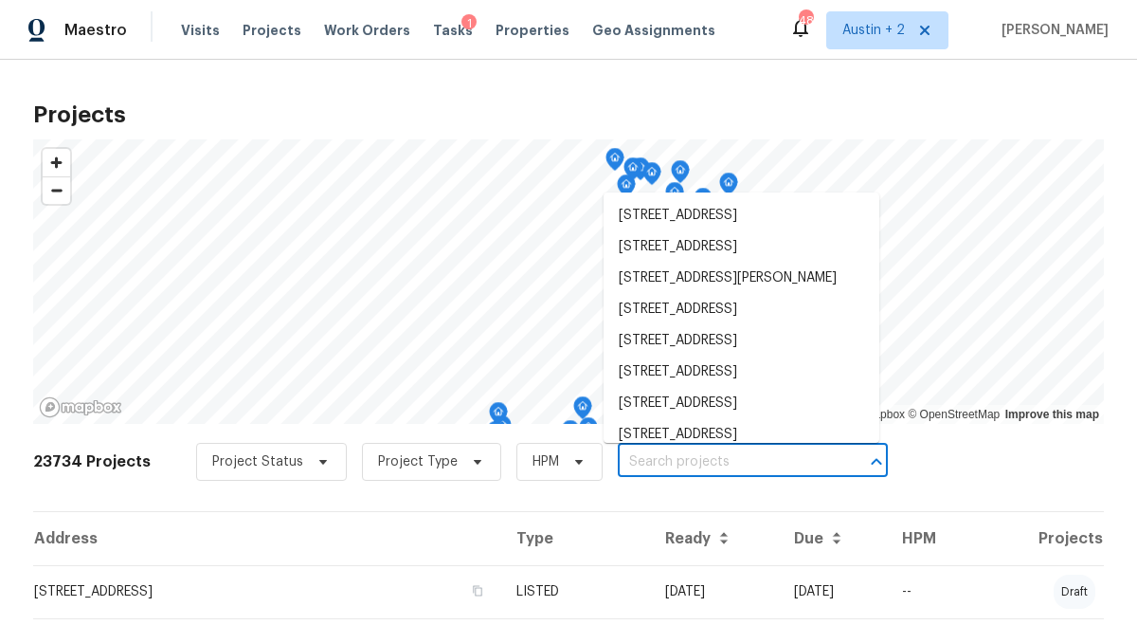
click at [641, 461] on input "text" at bounding box center [726, 461] width 217 height 29
paste input "600 Virginia Dr, Round Rock, TX 78664"
type input "600 Virginia Dr, Round Rock, TX 78664"
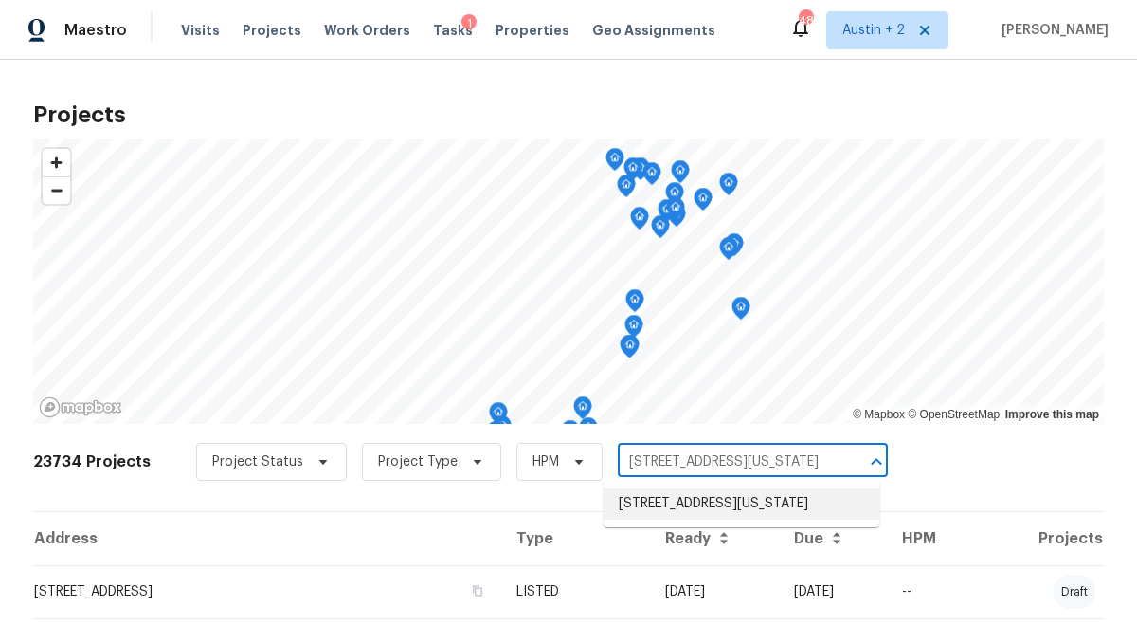
click at [654, 507] on li "600 Virginia Dr, Round Rock, TX 78664" at bounding box center [742, 503] width 276 height 31
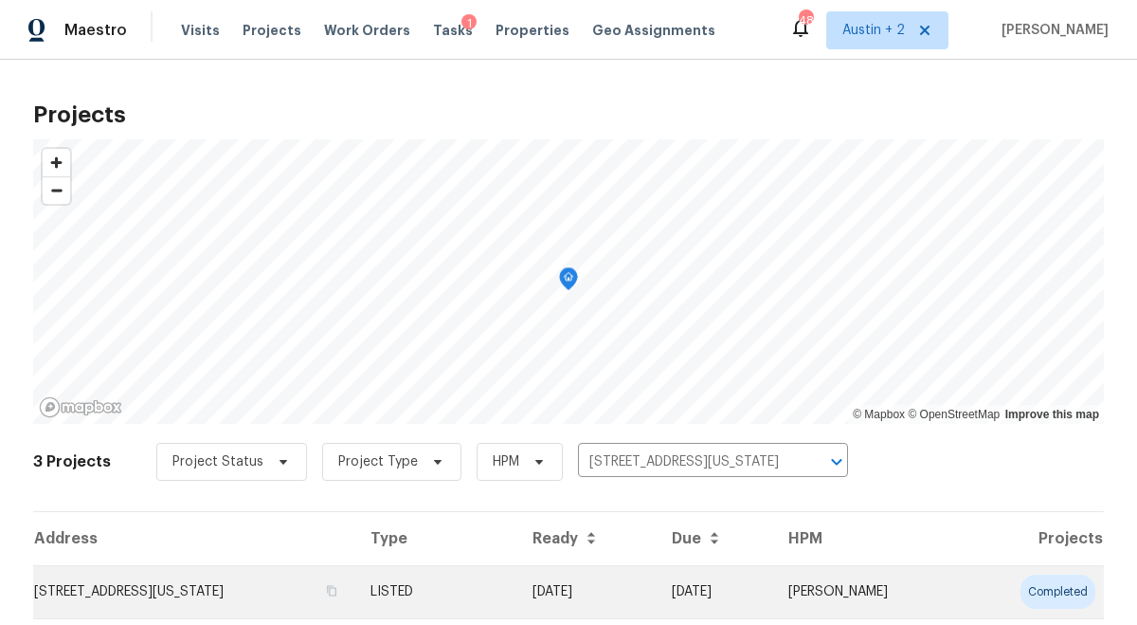
click at [136, 597] on td "600 Virginia Dr, Round Rock, TX 78664" at bounding box center [194, 591] width 322 height 53
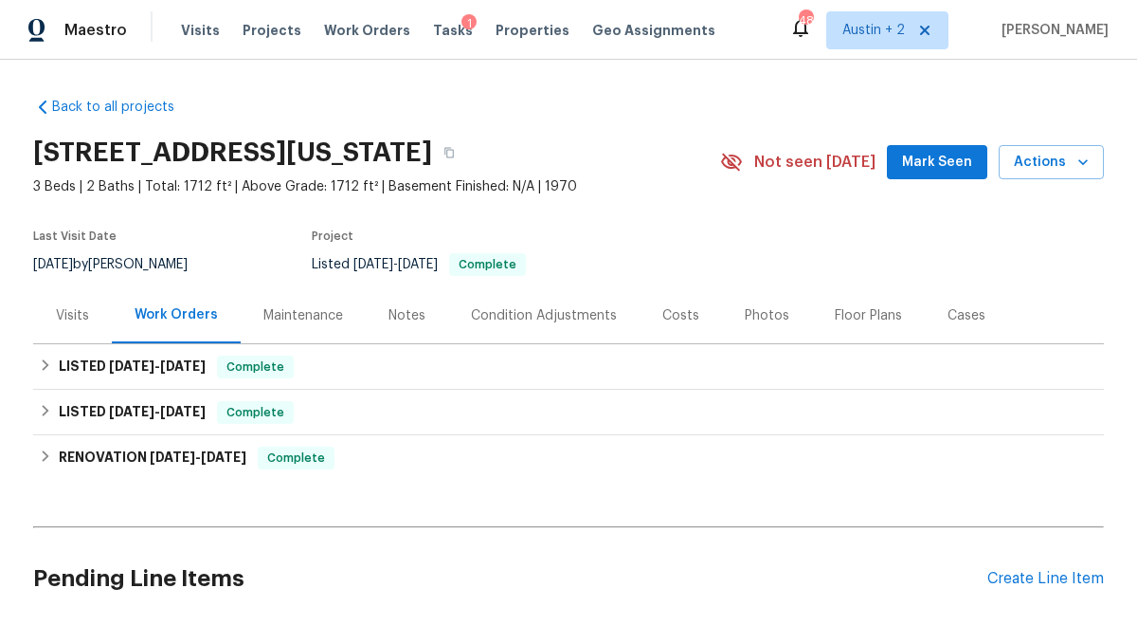
click at [64, 317] on div "Visits" at bounding box center [72, 315] width 33 height 19
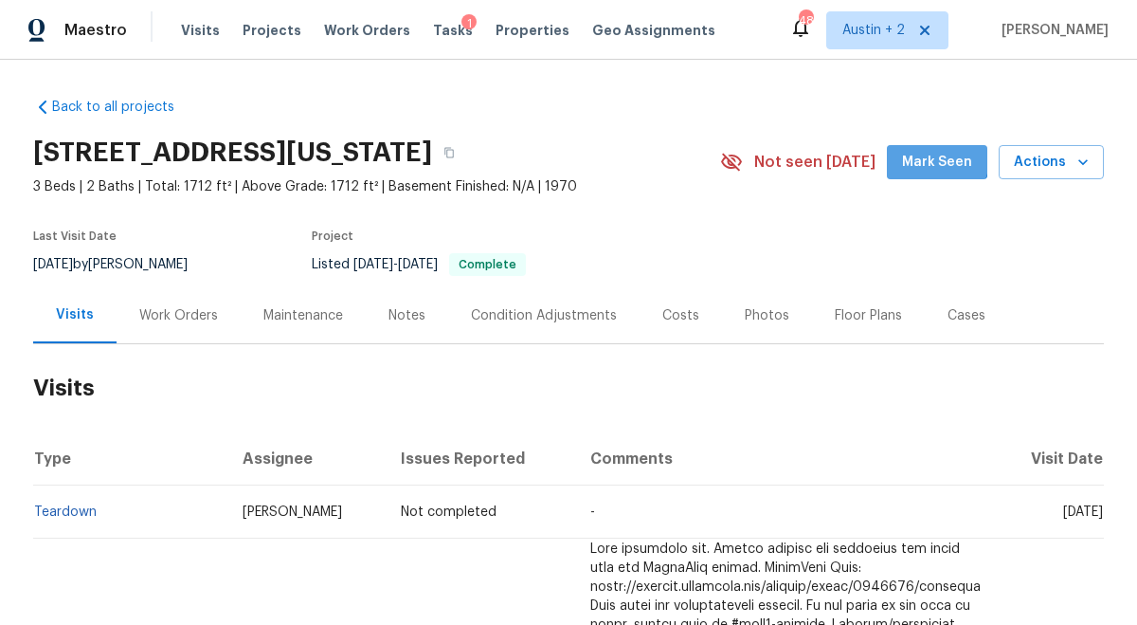
click at [921, 153] on span "Mark Seen" at bounding box center [937, 163] width 70 height 24
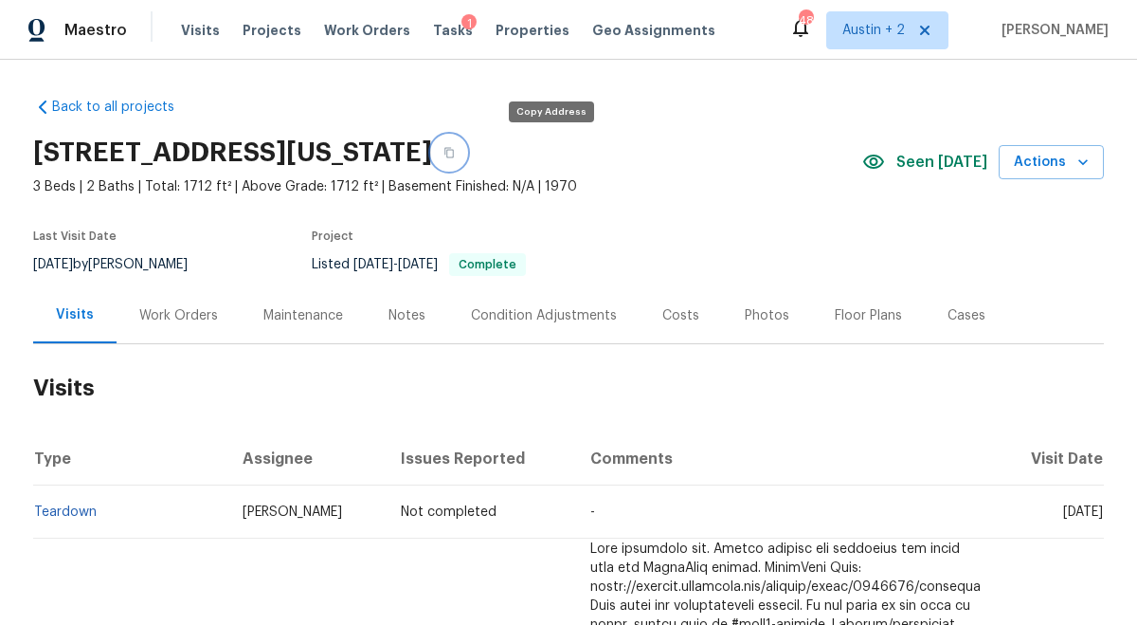
click at [454, 156] on icon "button" at bounding box center [449, 153] width 9 height 10
click at [455, 149] on icon "button" at bounding box center [449, 152] width 11 height 11
click at [437, 24] on span "Tasks" at bounding box center [453, 30] width 40 height 13
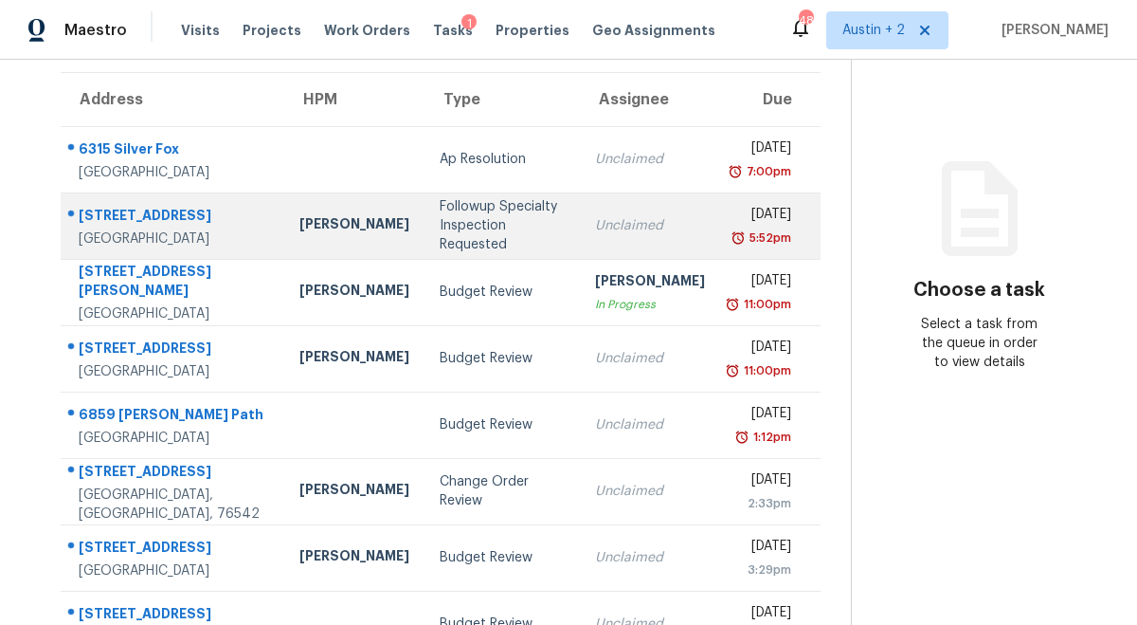
scroll to position [183, 0]
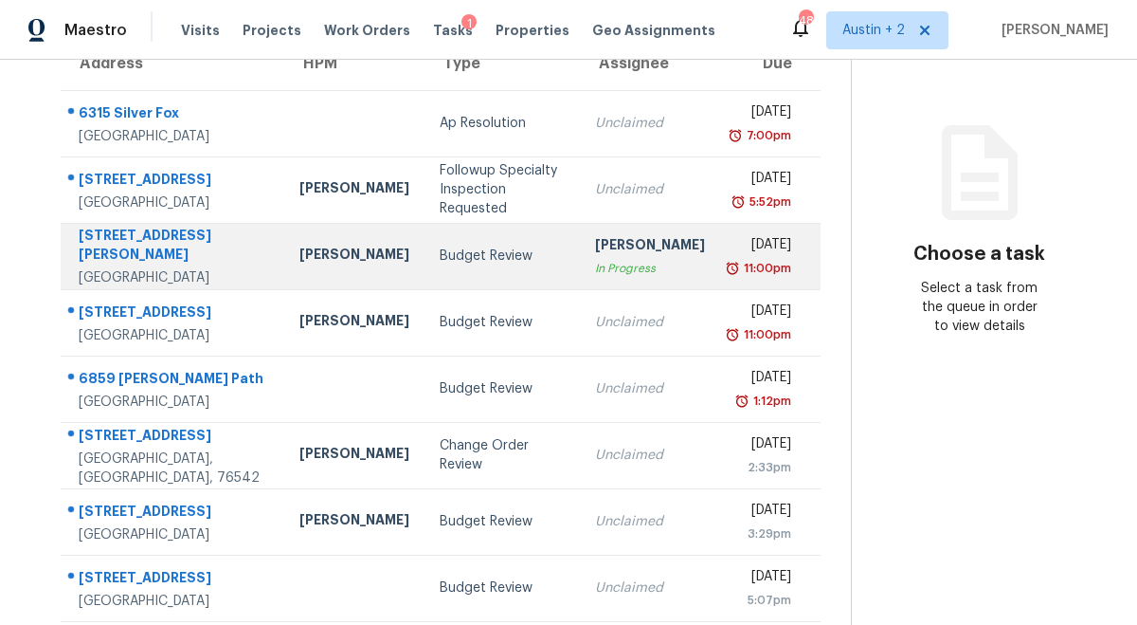
click at [465, 242] on td "Budget Review" at bounding box center [502, 256] width 155 height 66
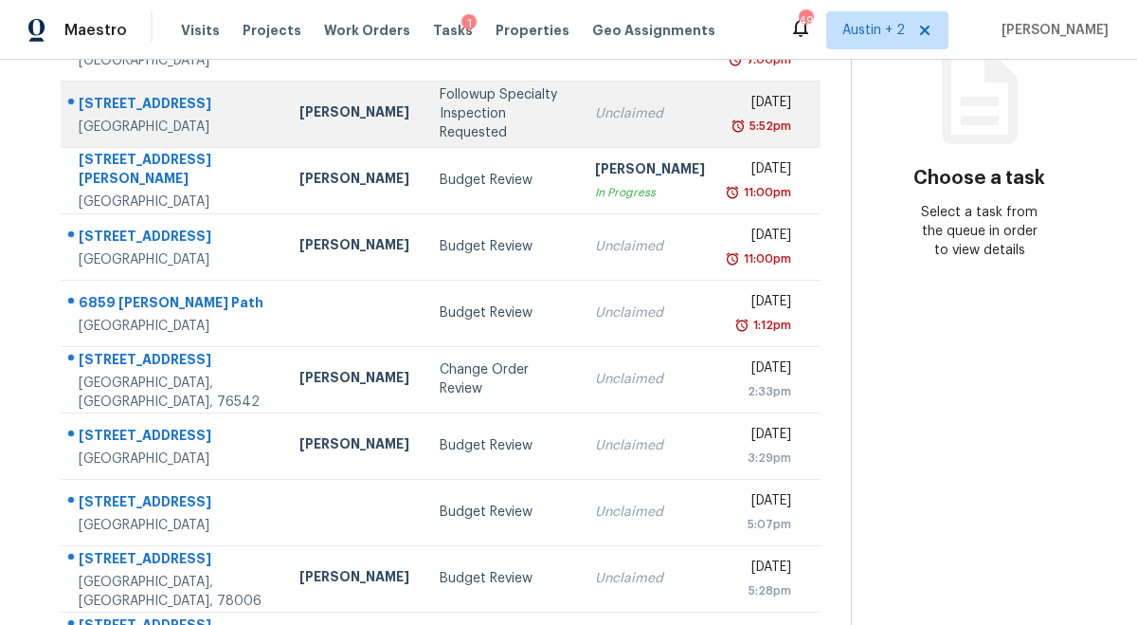
scroll to position [266, 0]
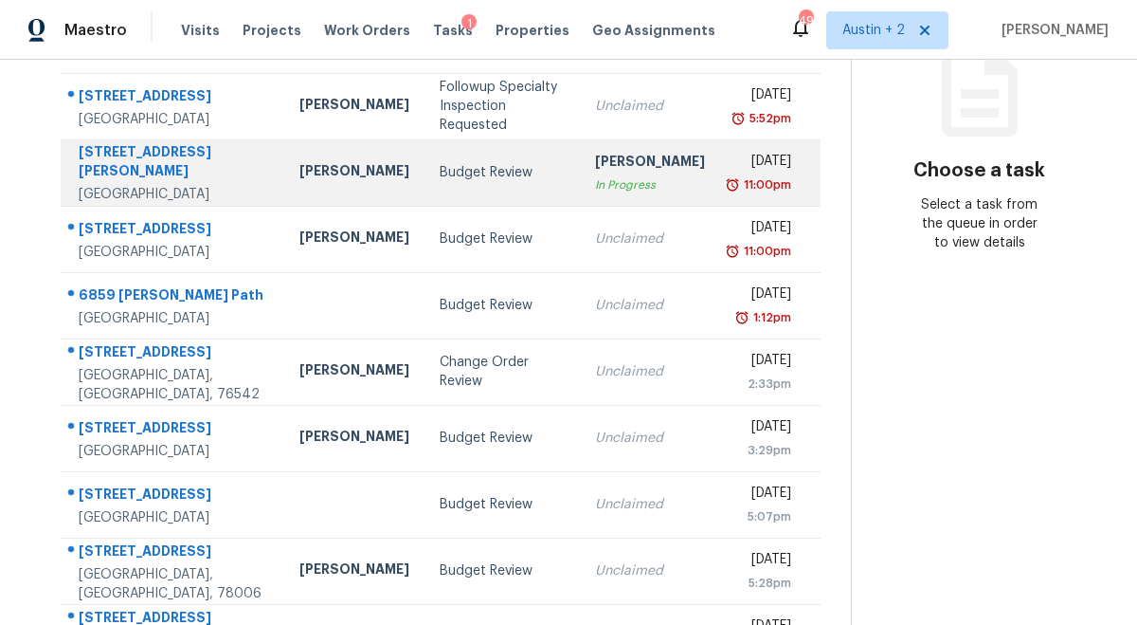
click at [425, 186] on td "Budget Review" at bounding box center [502, 172] width 155 height 66
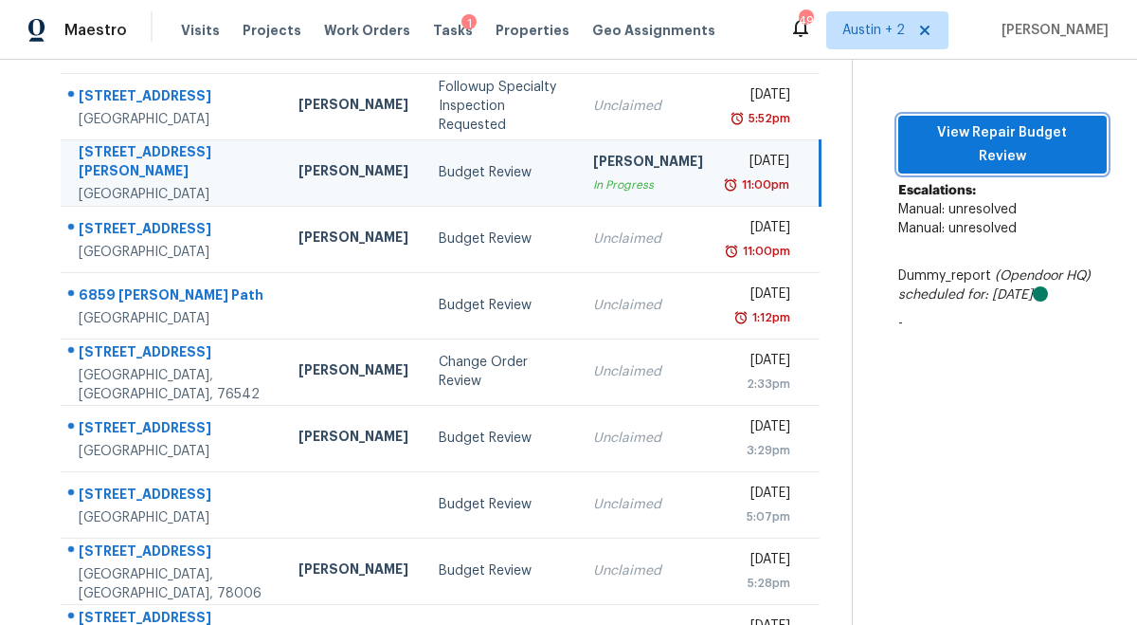
click at [979, 116] on button "View Repair Budget Review" at bounding box center [1003, 145] width 209 height 58
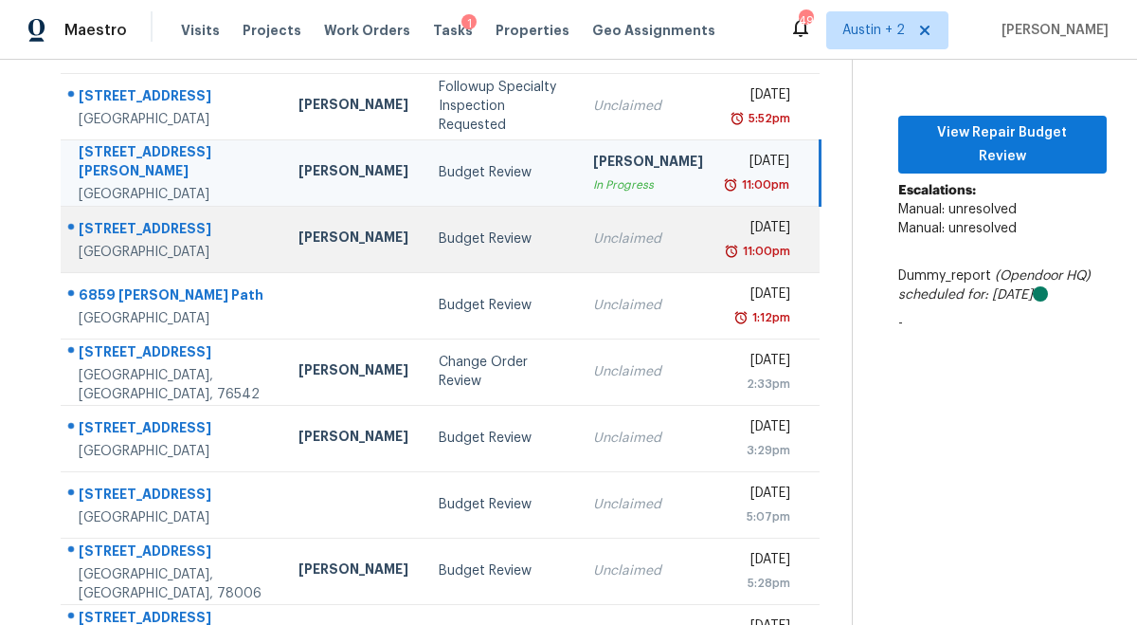
click at [424, 227] on td "Budget Review" at bounding box center [501, 239] width 155 height 66
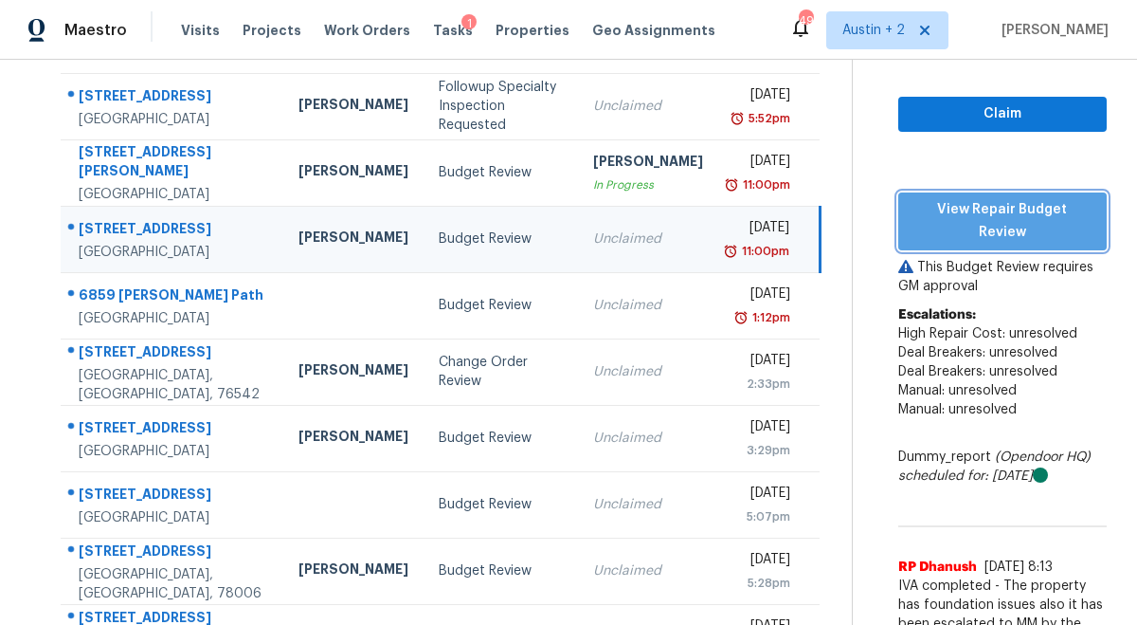
click at [914, 198] on span "View Repair Budget Review" at bounding box center [1003, 221] width 178 height 46
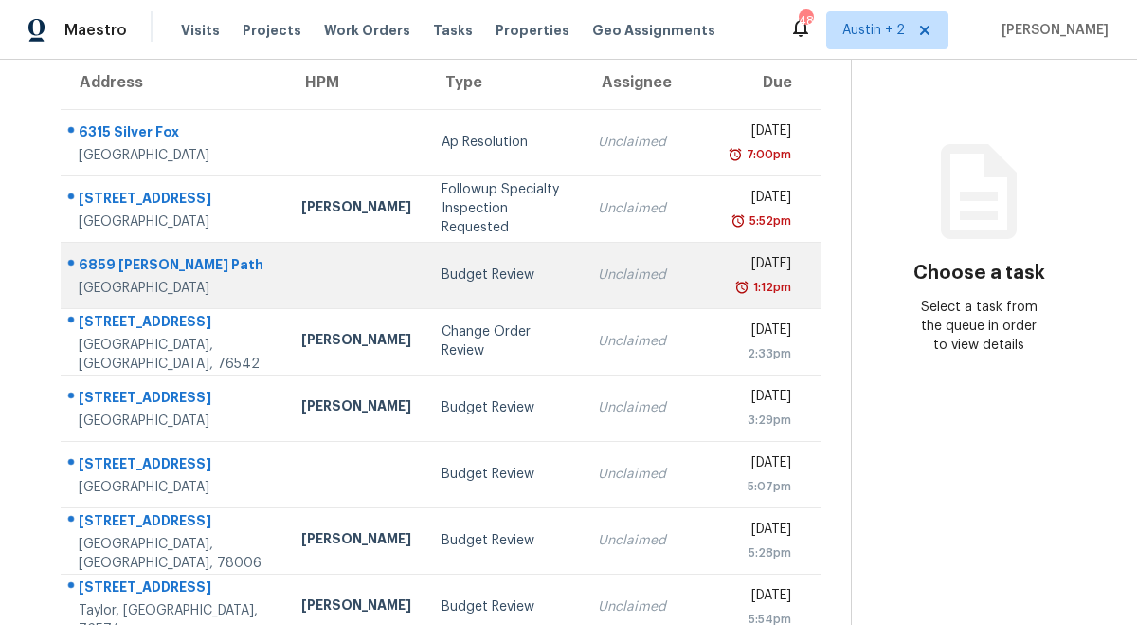
scroll to position [210, 0]
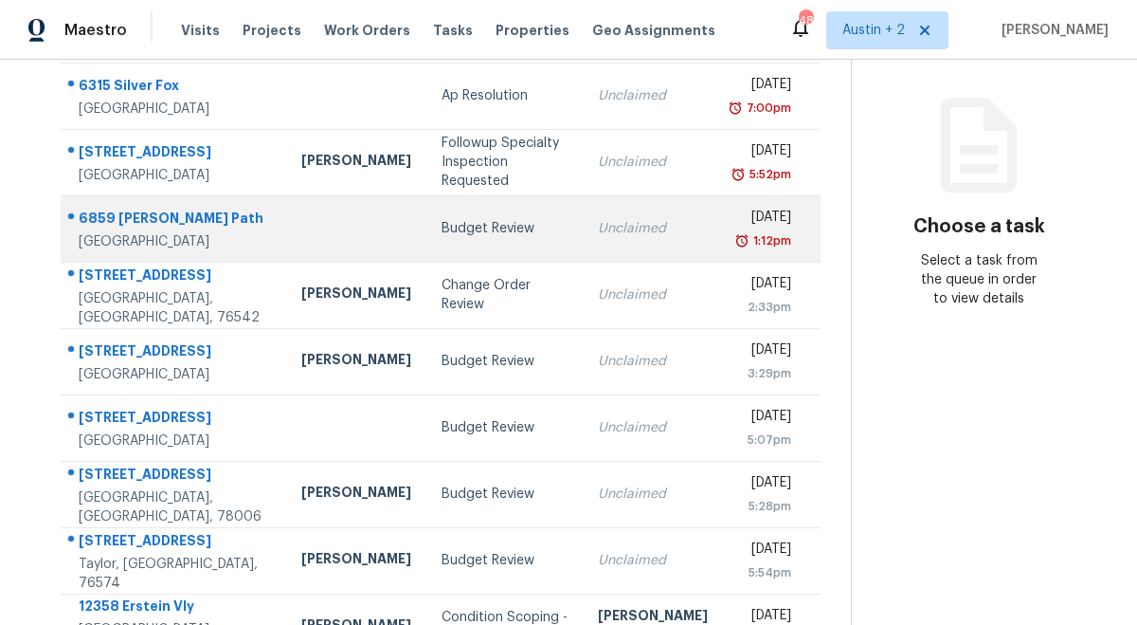
click at [442, 229] on div "Budget Review" at bounding box center [505, 228] width 126 height 19
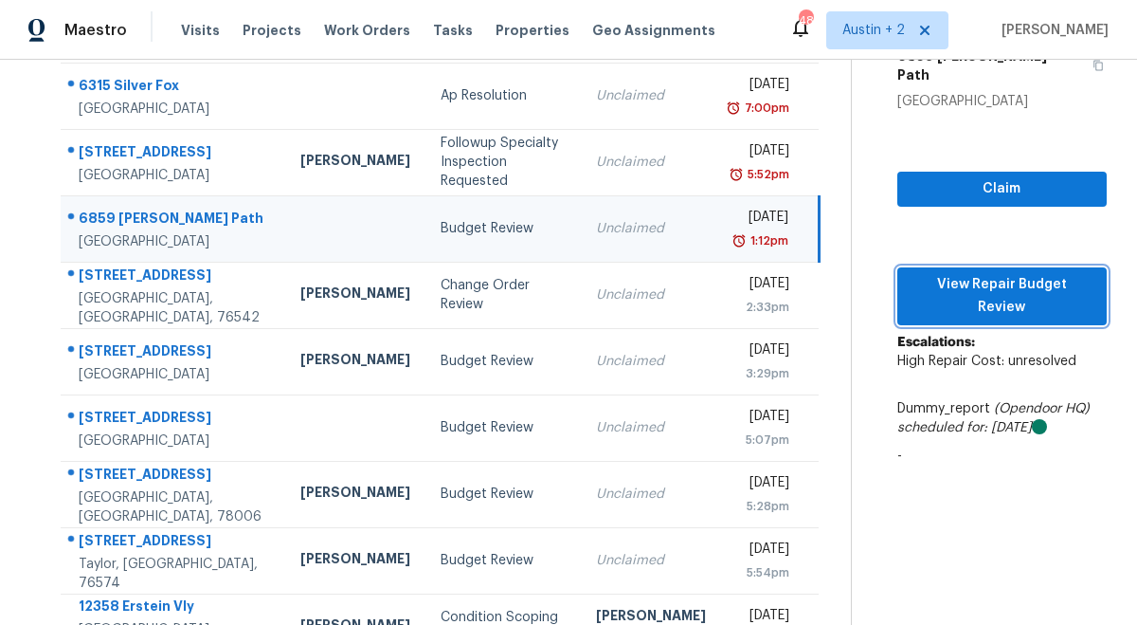
click at [946, 273] on span "View Repair Budget Review" at bounding box center [1002, 296] width 179 height 46
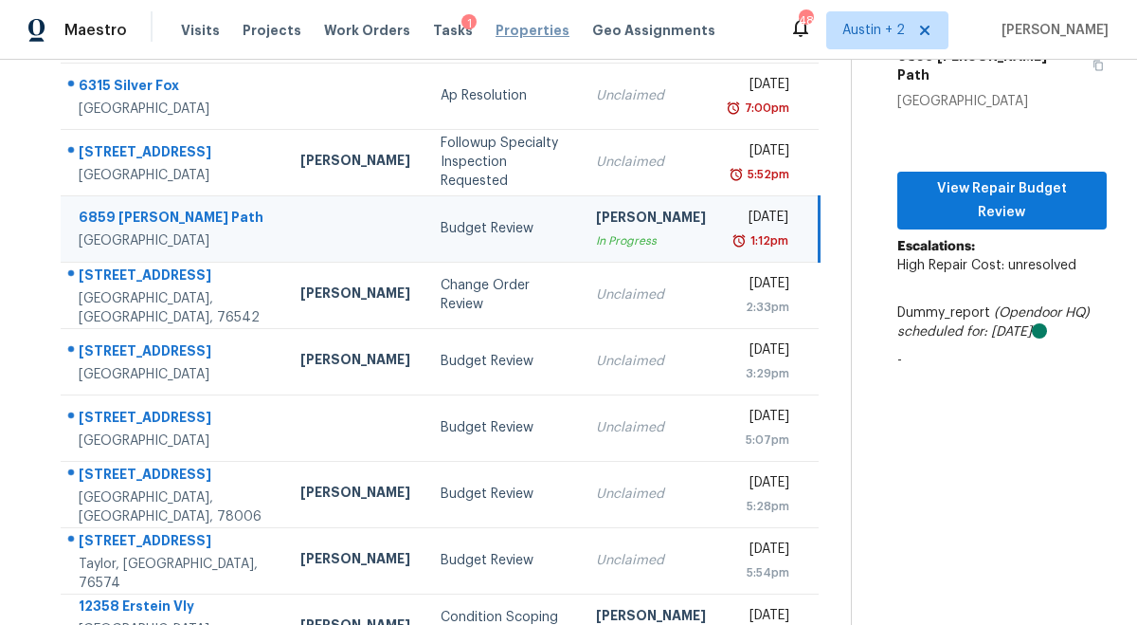
click at [496, 26] on span "Properties" at bounding box center [533, 30] width 74 height 19
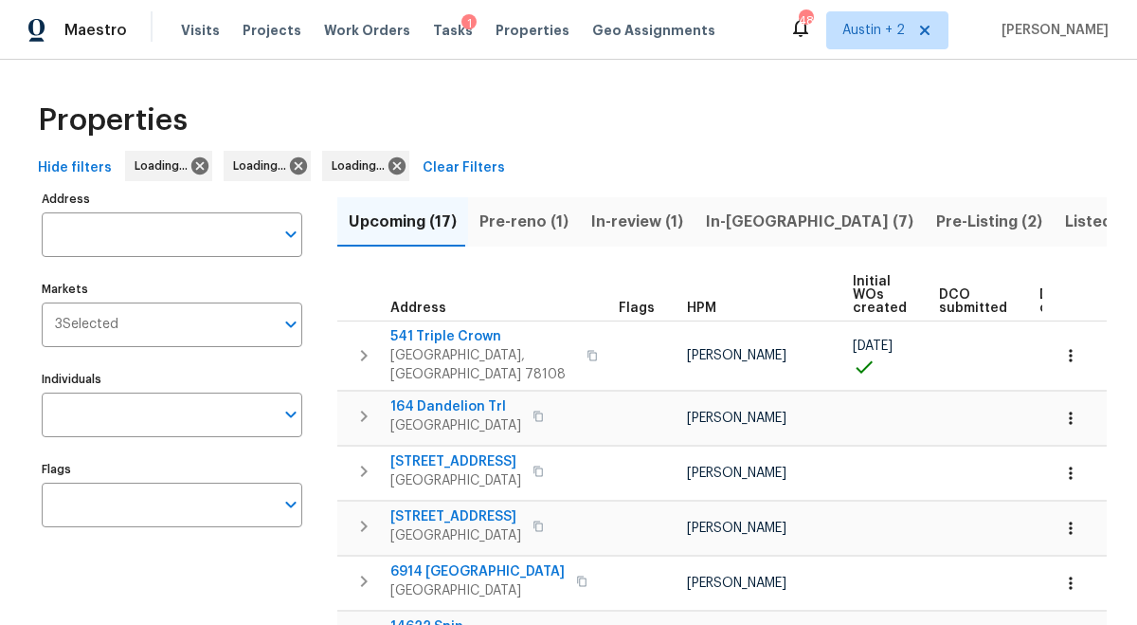
click at [739, 220] on span "In-reno (7)" at bounding box center [810, 222] width 208 height 27
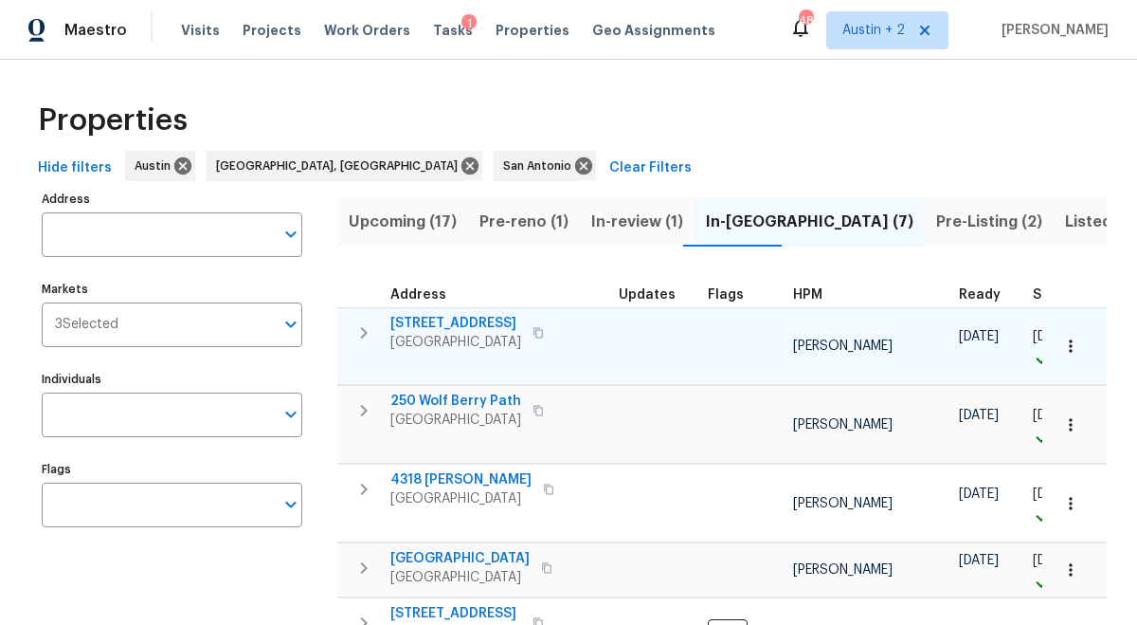
click at [460, 318] on span "503 Hackberry St" at bounding box center [456, 323] width 131 height 19
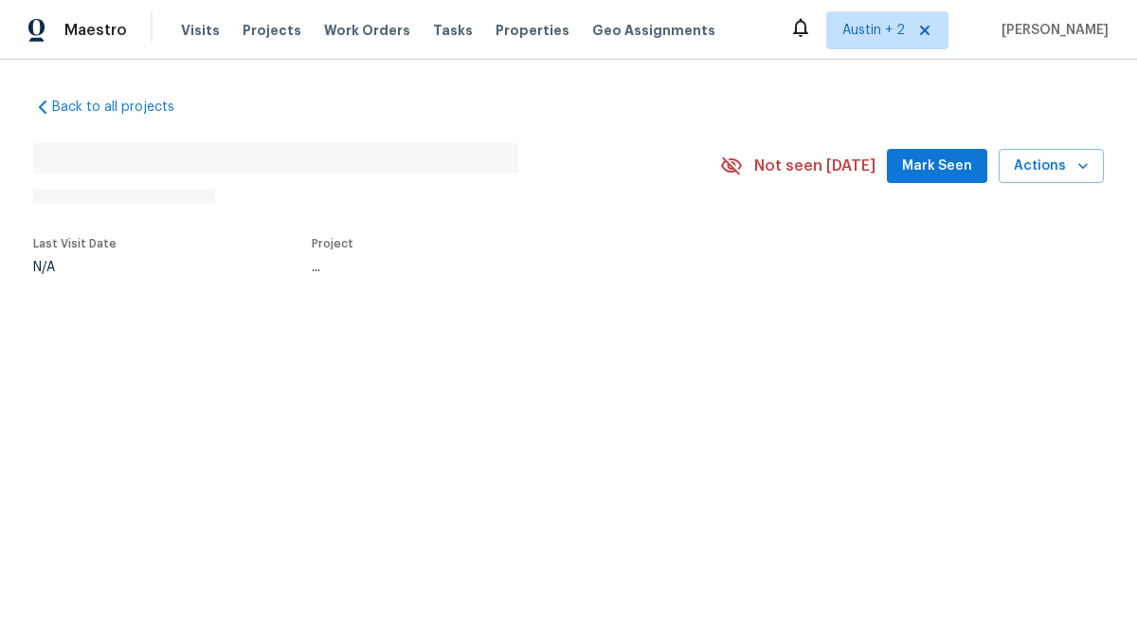
click at [943, 164] on span "Mark Seen" at bounding box center [937, 167] width 70 height 24
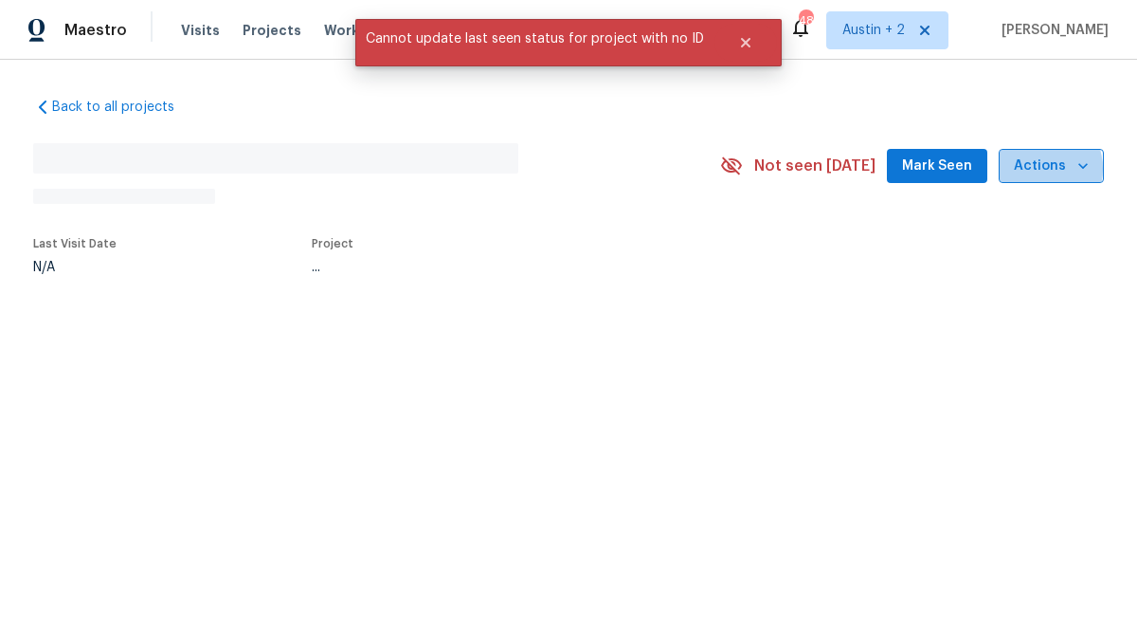
click at [1037, 169] on span "Actions" at bounding box center [1051, 167] width 75 height 24
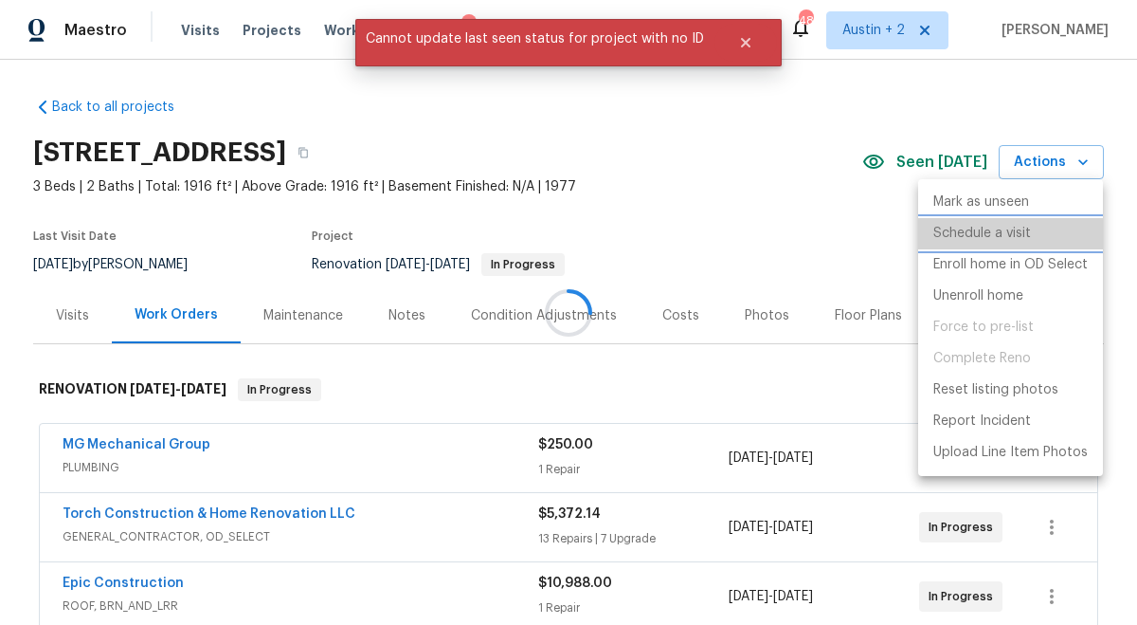
click at [994, 236] on p "Schedule a visit" at bounding box center [983, 234] width 98 height 20
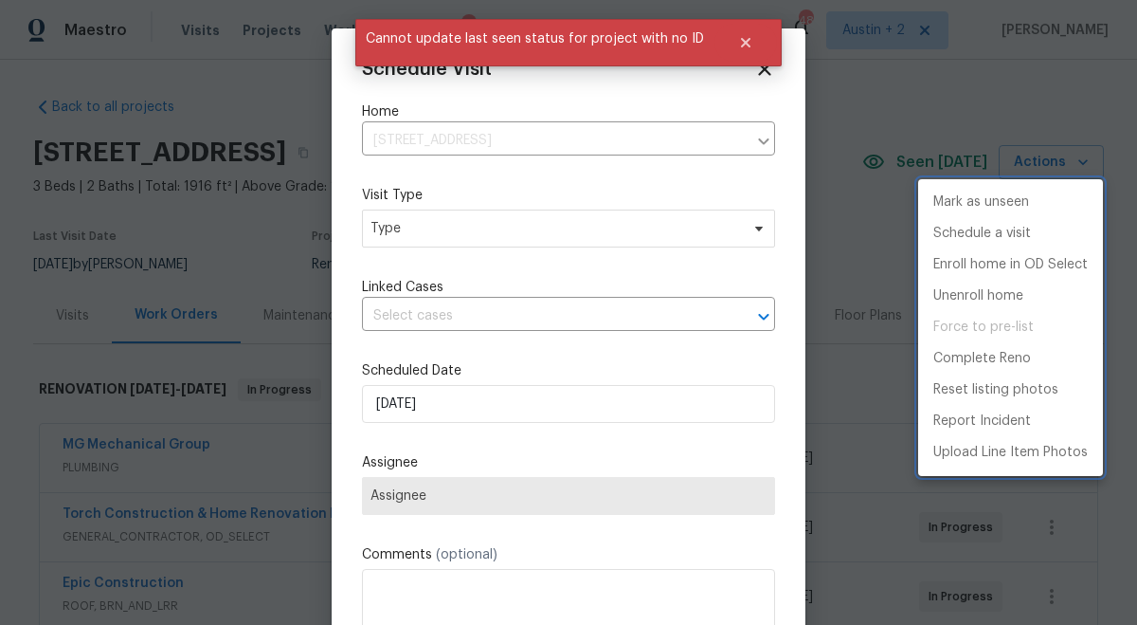
click at [440, 232] on div at bounding box center [568, 312] width 1137 height 625
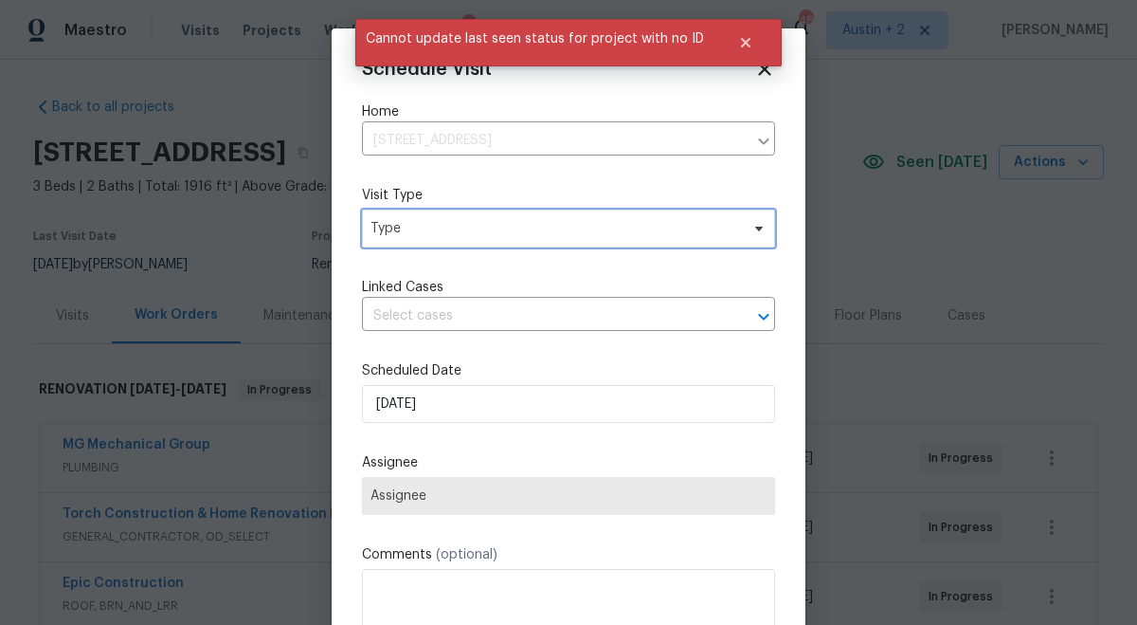
click at [456, 232] on span "Type" at bounding box center [555, 228] width 369 height 19
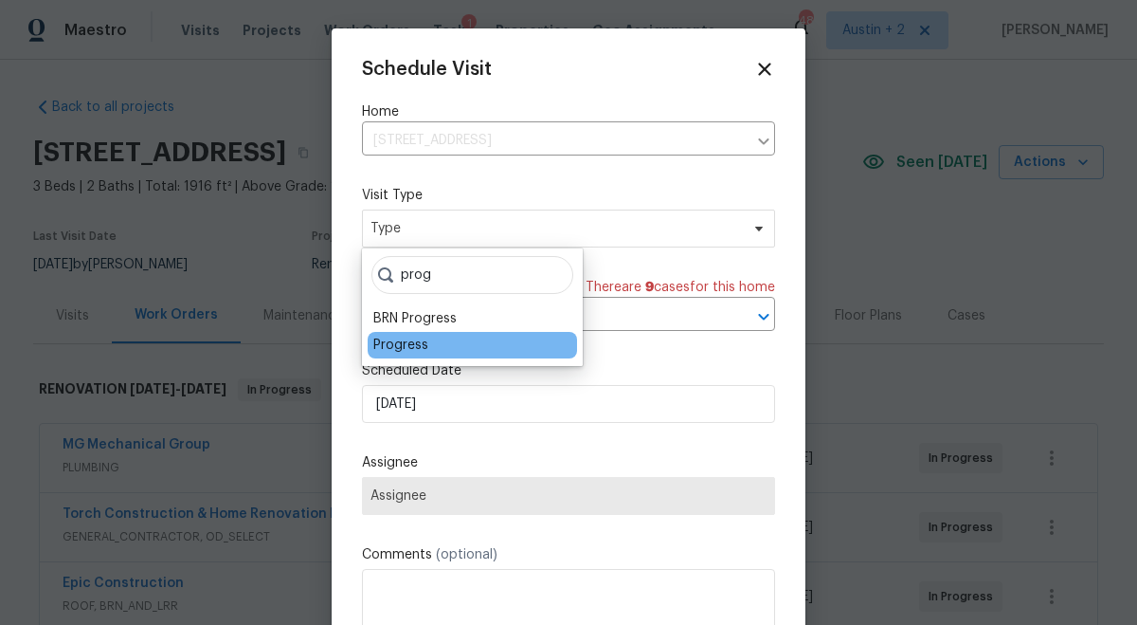
type input "prog"
click at [414, 343] on div "Progress" at bounding box center [400, 345] width 55 height 19
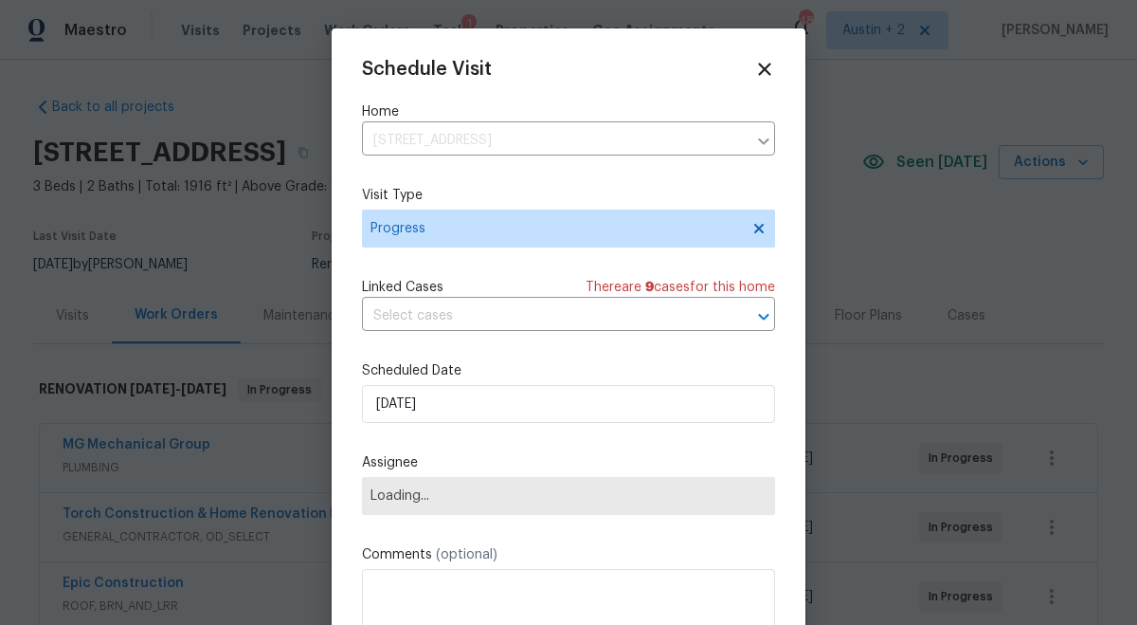
click at [423, 490] on span "Loading..." at bounding box center [569, 495] width 396 height 15
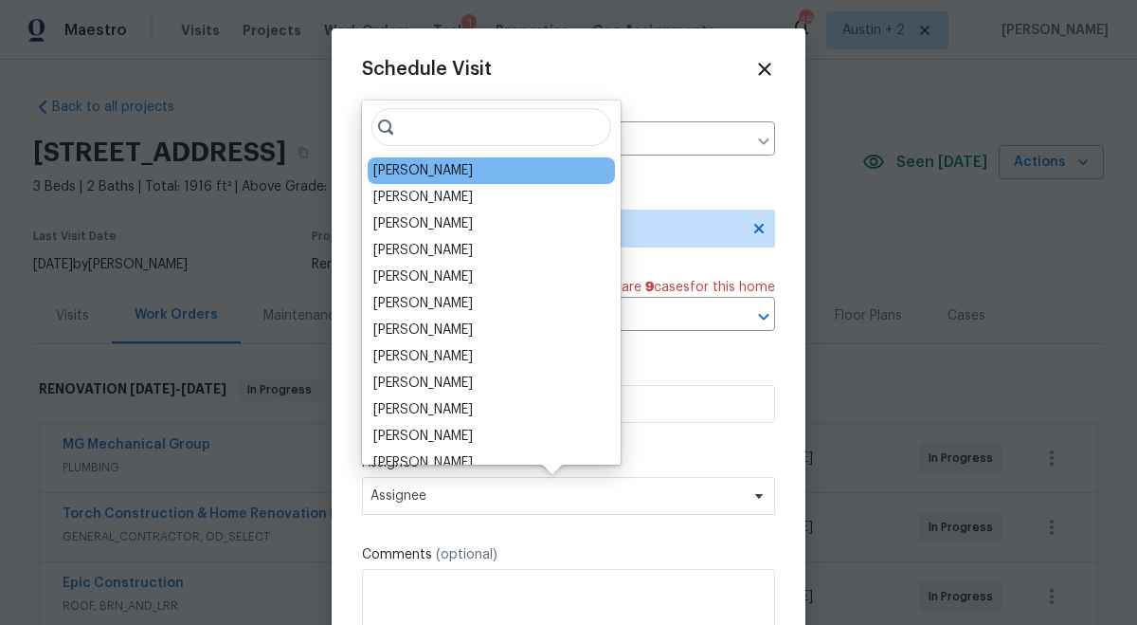
click at [386, 176] on div "[PERSON_NAME]" at bounding box center [423, 170] width 100 height 19
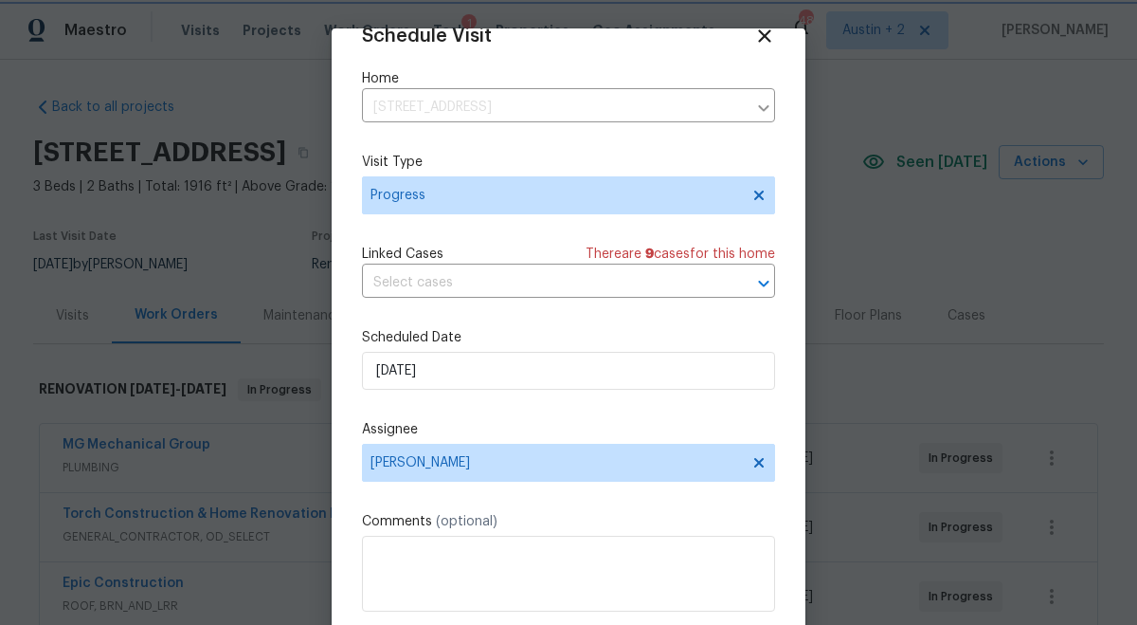
scroll to position [96, 0]
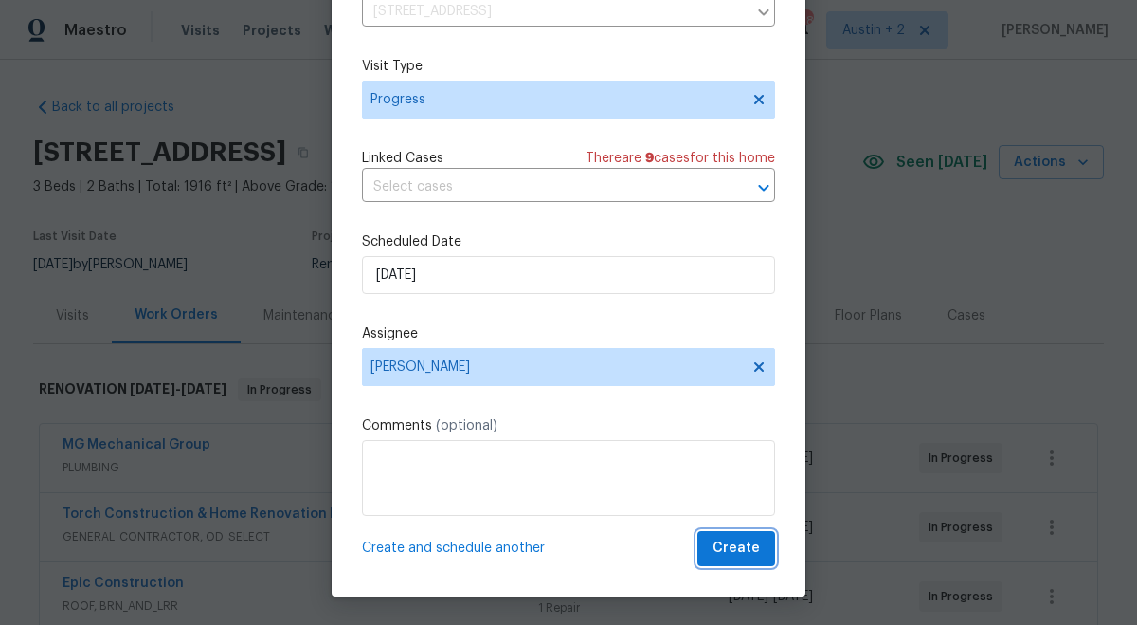
click at [759, 543] on span "Create" at bounding box center [736, 549] width 47 height 24
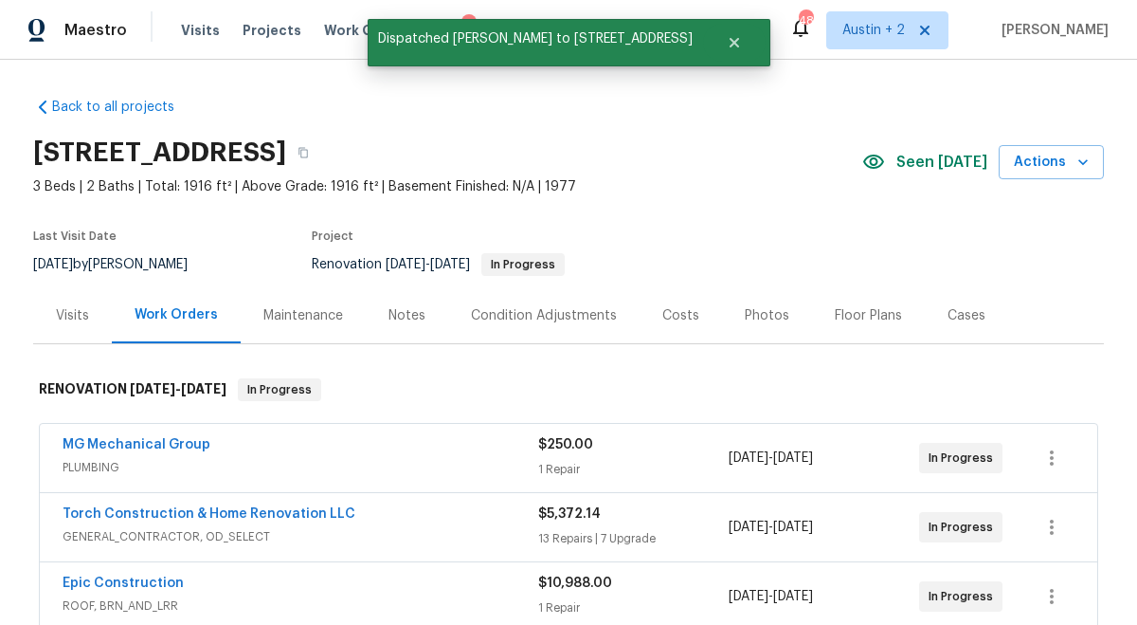
scroll to position [0, 0]
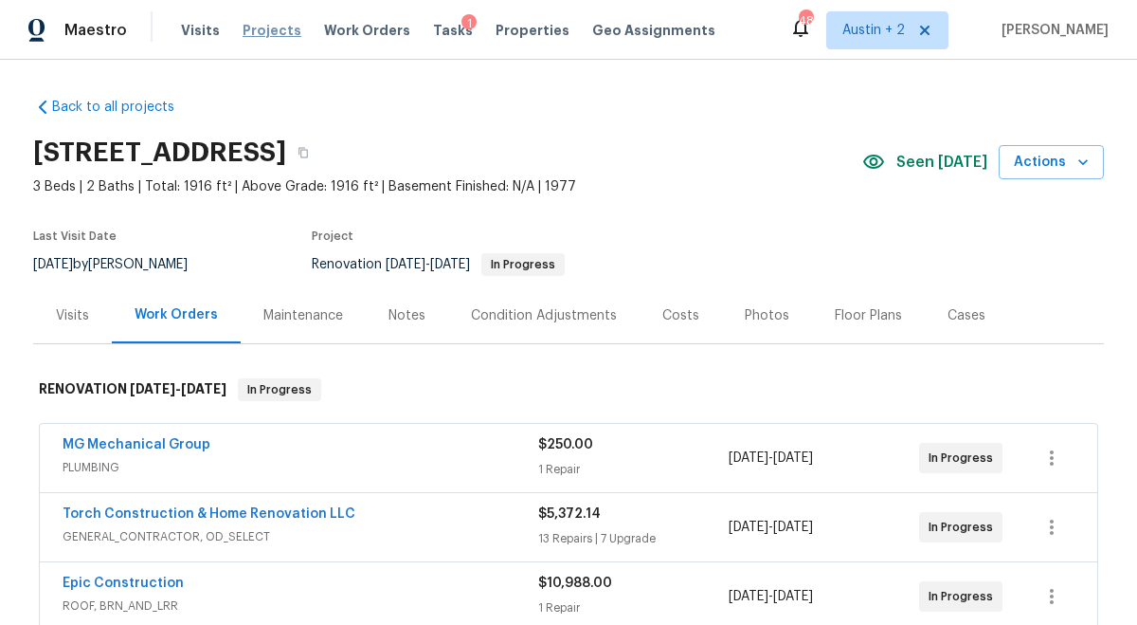
click at [261, 35] on span "Projects" at bounding box center [272, 30] width 59 height 19
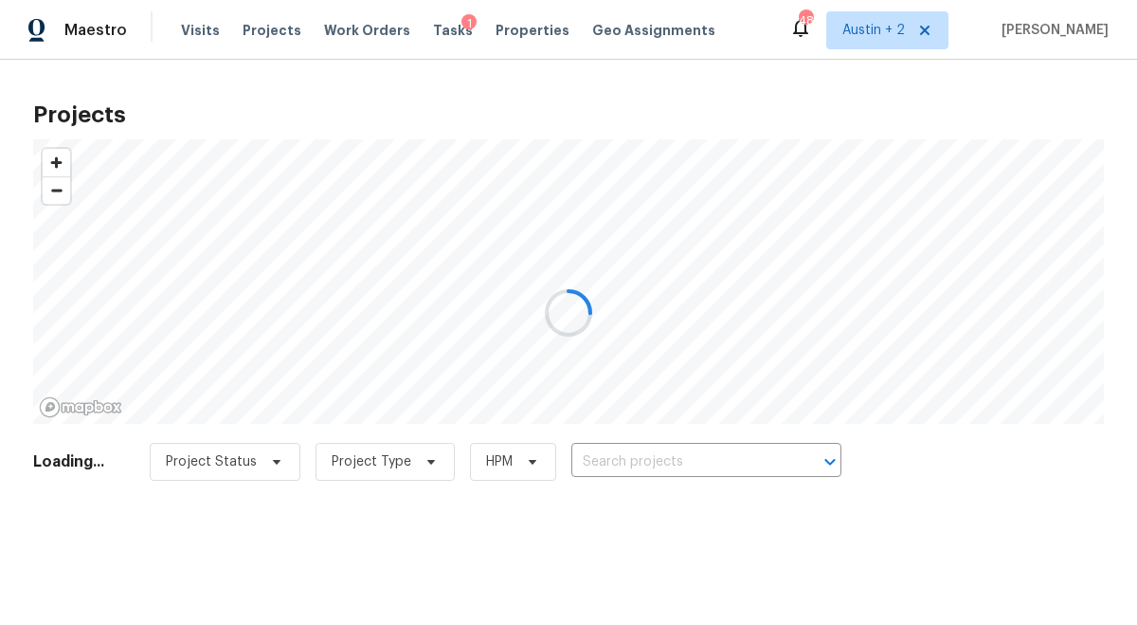
click at [645, 459] on div at bounding box center [568, 312] width 1137 height 625
click at [647, 458] on div at bounding box center [568, 312] width 1137 height 625
click at [638, 457] on div at bounding box center [568, 312] width 1137 height 625
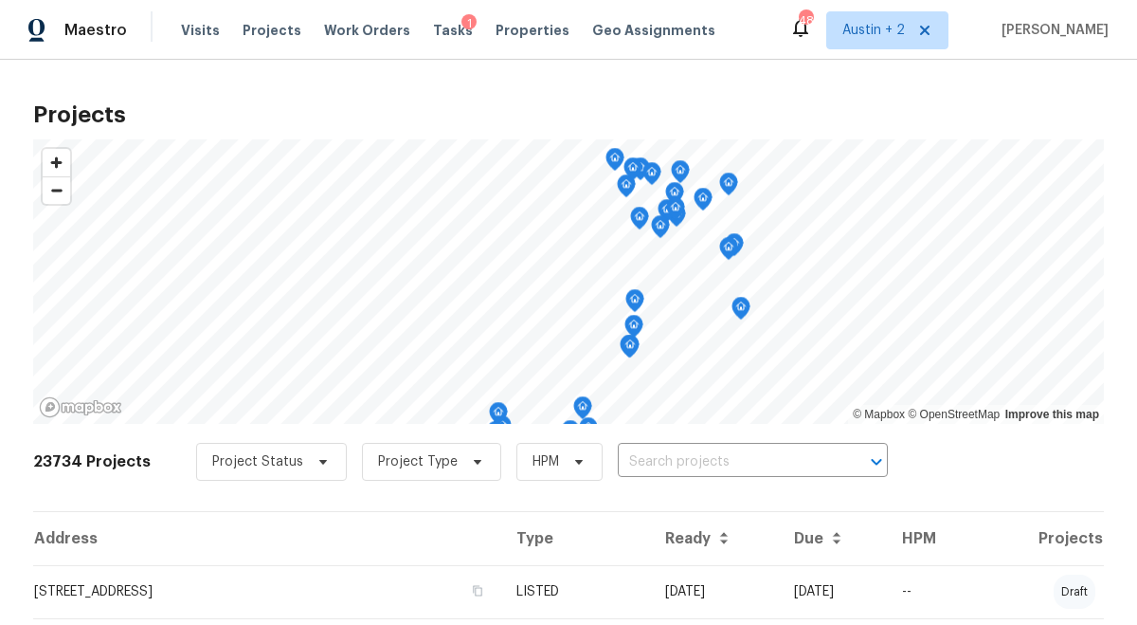
click at [638, 457] on input "text" at bounding box center [726, 461] width 217 height 29
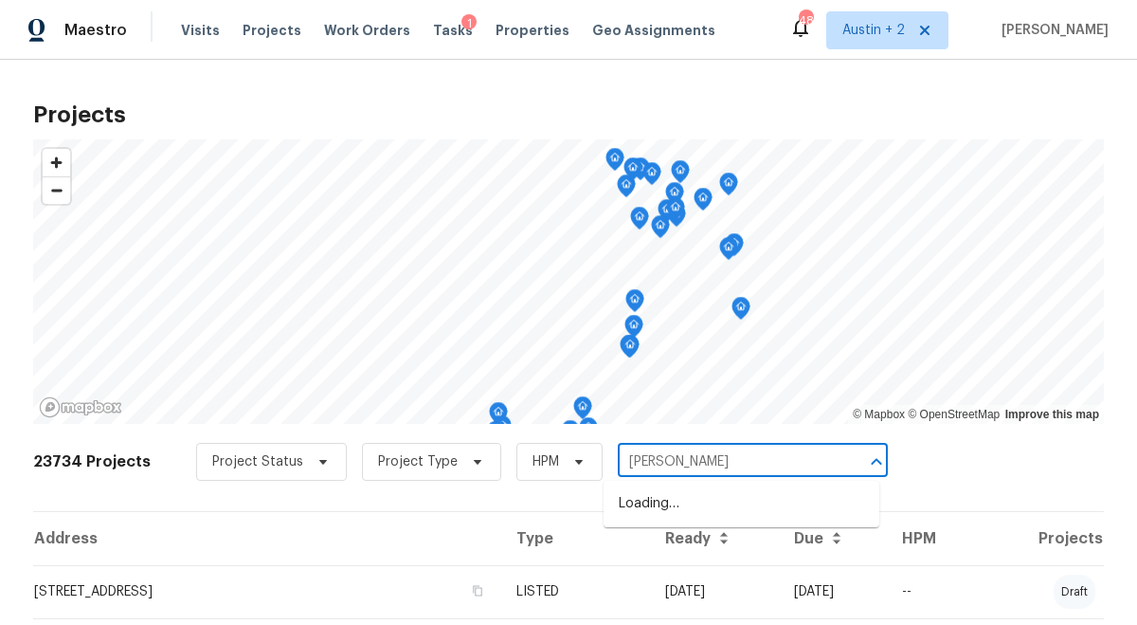
type input "kears"
click at [680, 501] on li "[STREET_ADDRESS]" at bounding box center [742, 503] width 276 height 31
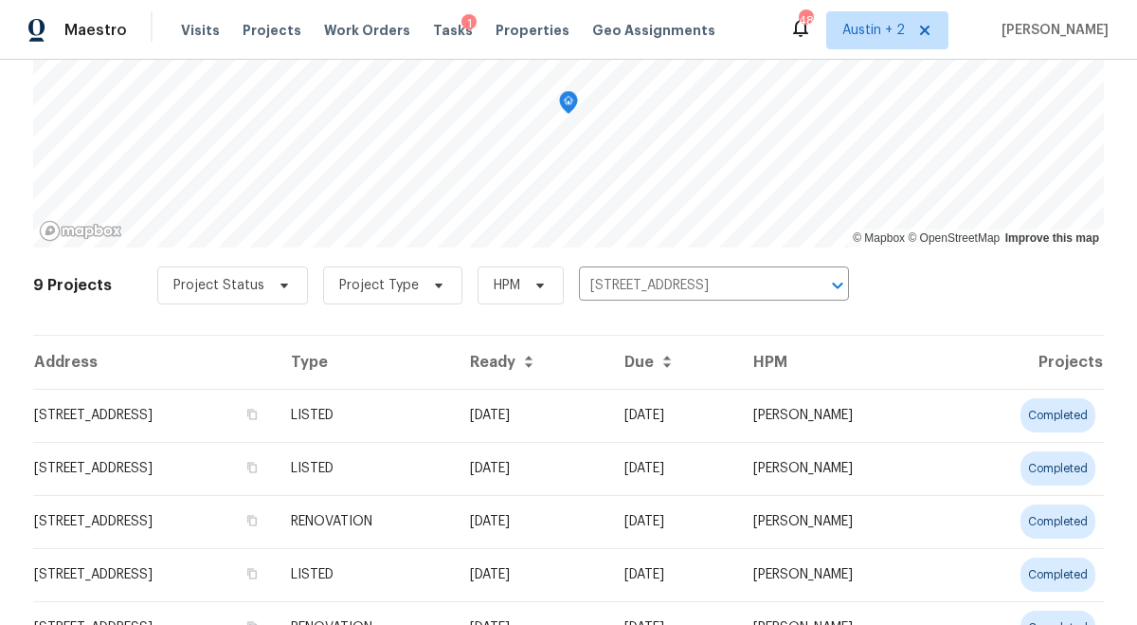
scroll to position [178, 0]
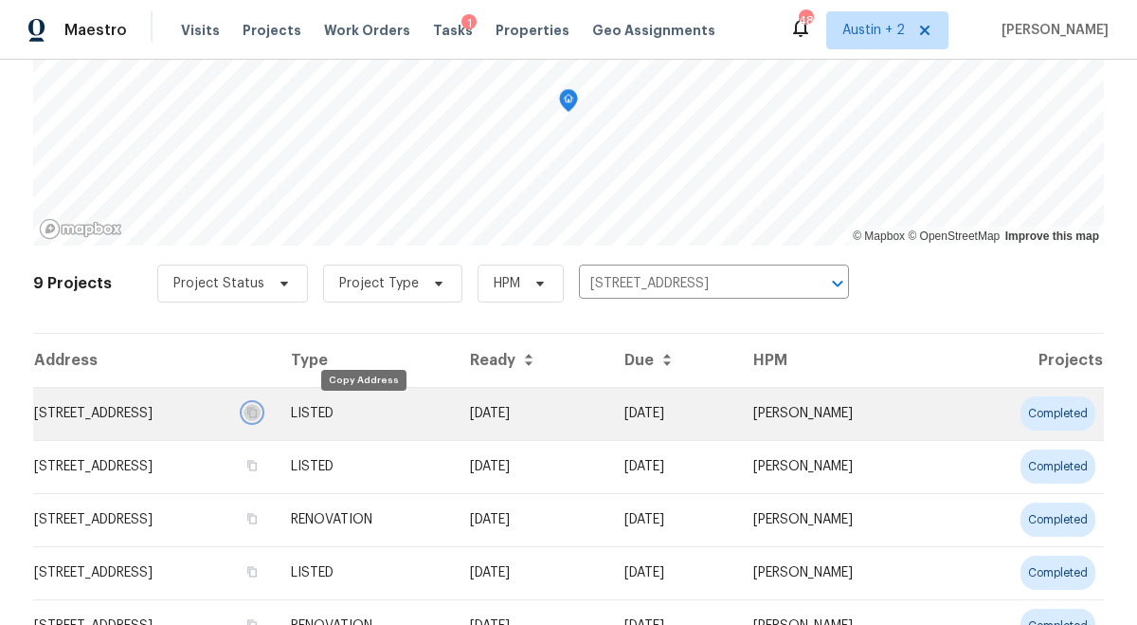
click at [258, 410] on icon "button" at bounding box center [251, 412] width 11 height 11
